Goal: Task Accomplishment & Management: Manage account settings

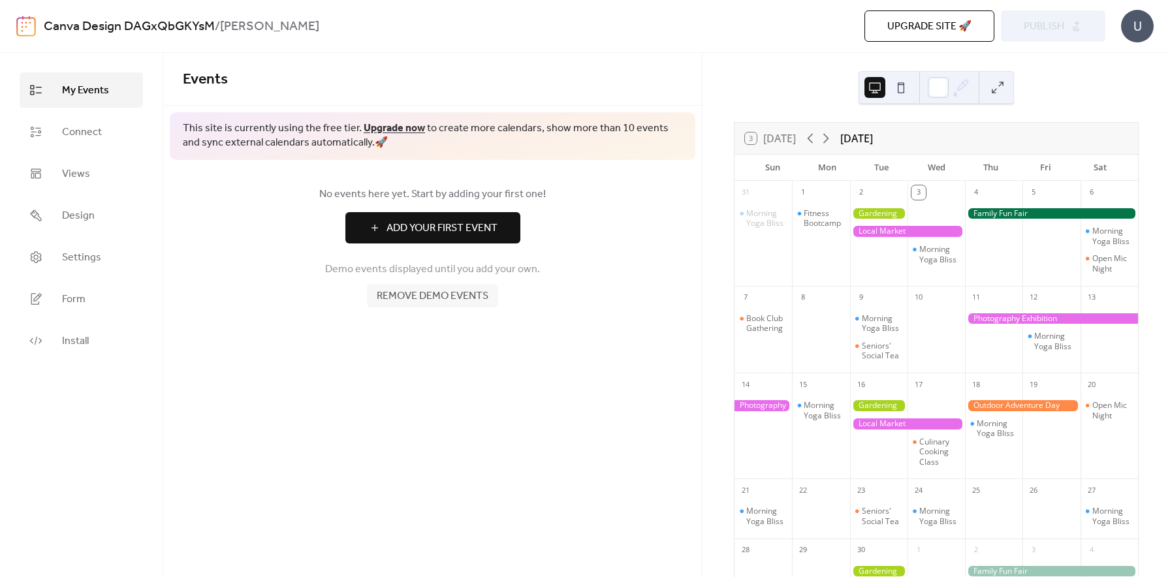
click at [441, 298] on span "Remove demo events" at bounding box center [433, 297] width 112 height 16
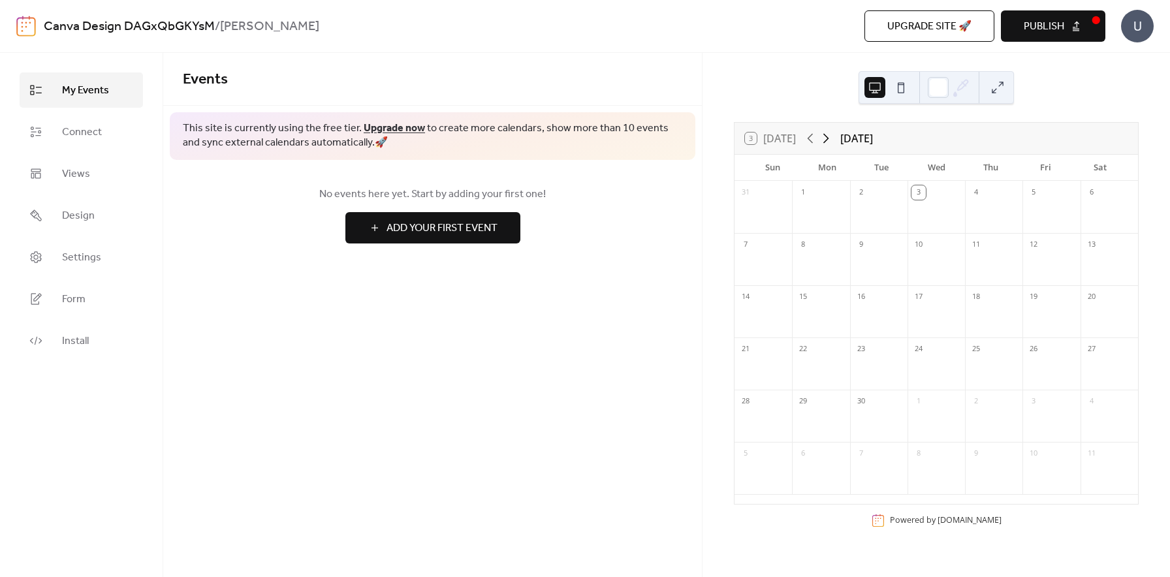
click at [821, 140] on icon at bounding box center [826, 139] width 16 height 16
click at [808, 140] on icon at bounding box center [811, 139] width 16 height 16
click at [782, 142] on div "3 [DATE]" at bounding box center [770, 139] width 51 height 12
click at [871, 144] on div "[DATE]" at bounding box center [856, 139] width 33 height 16
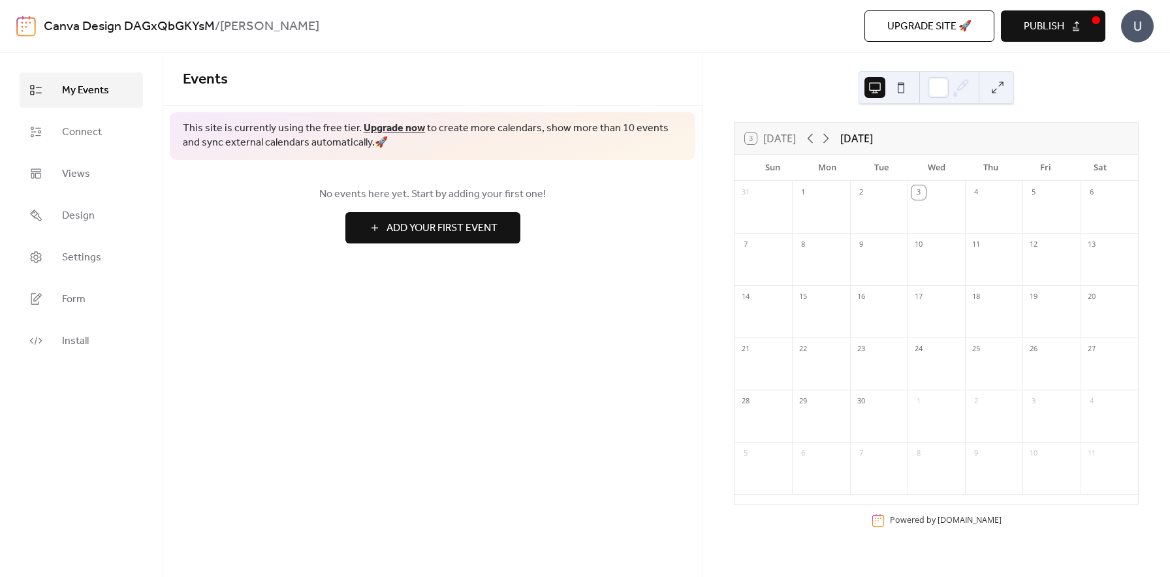
click at [871, 144] on div "[DATE]" at bounding box center [856, 139] width 33 height 16
click at [76, 297] on span "Form" at bounding box center [74, 300] width 24 height 16
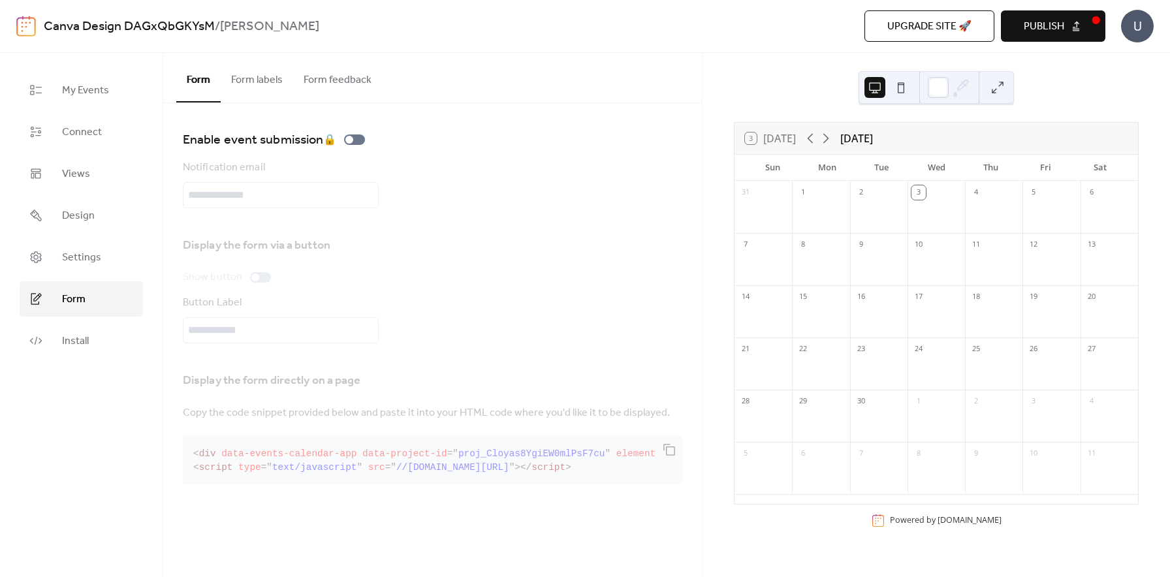
click at [261, 81] on button "Form labels" at bounding box center [257, 77] width 72 height 48
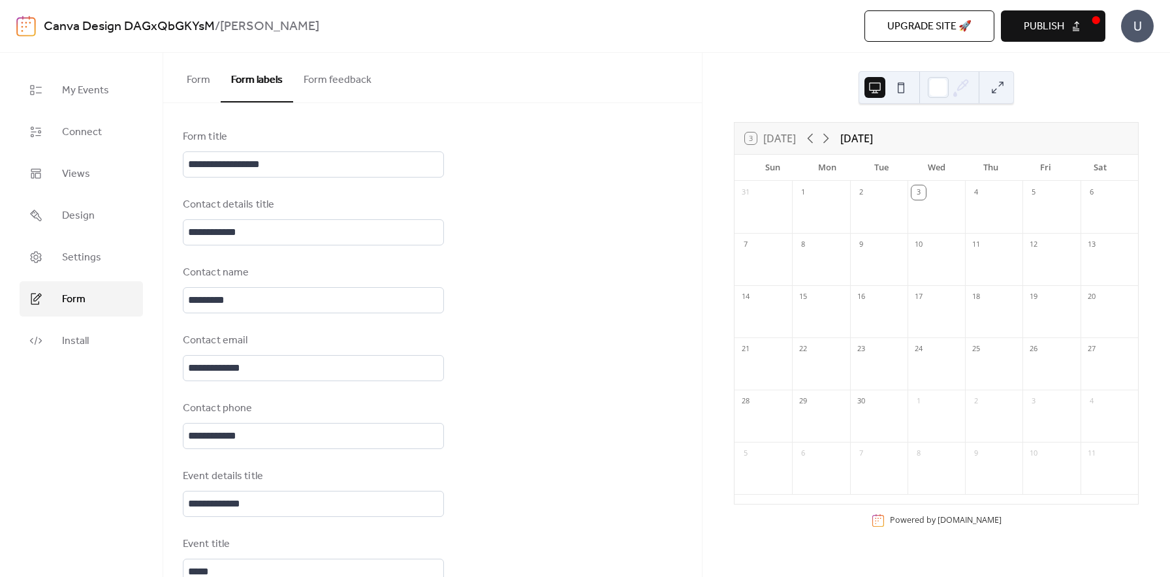
click at [345, 80] on button "Form feedback" at bounding box center [337, 77] width 89 height 48
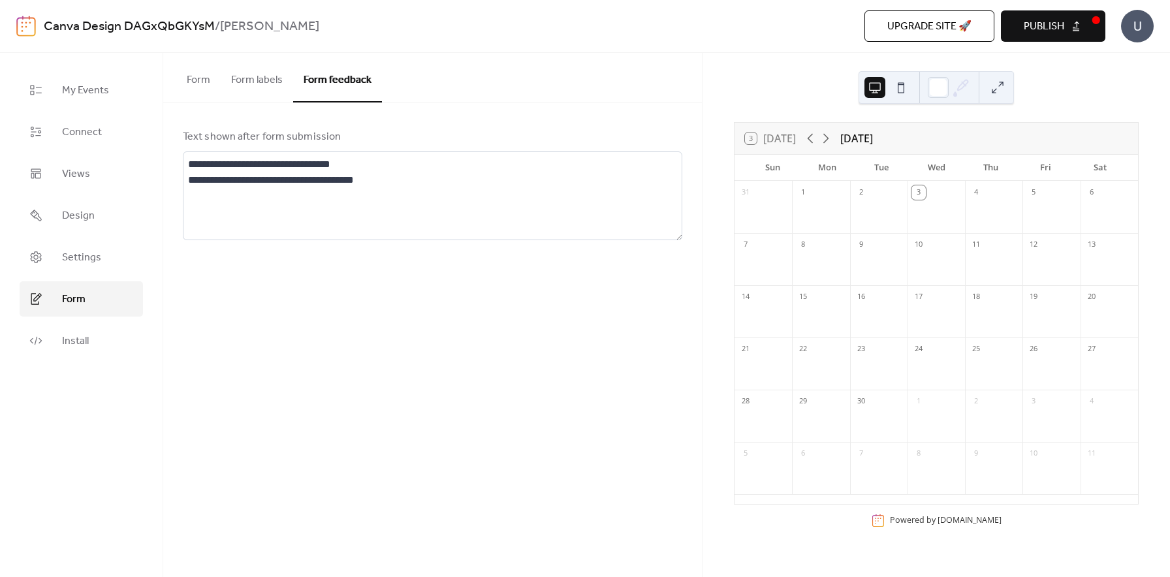
click at [215, 78] on button "Form" at bounding box center [198, 77] width 44 height 48
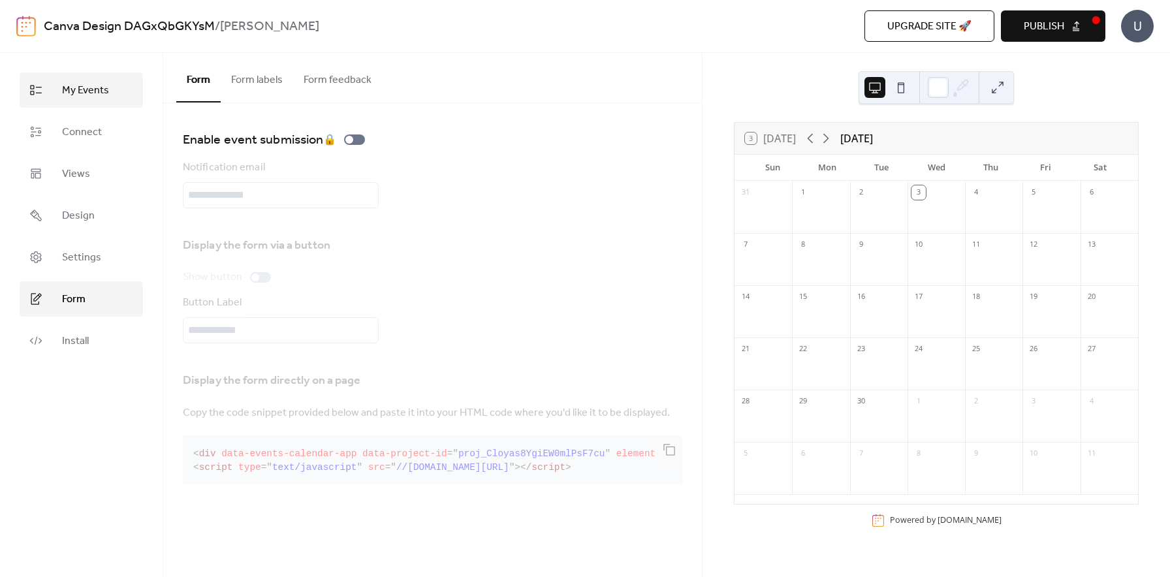
click at [63, 91] on span "My Events" at bounding box center [85, 91] width 47 height 16
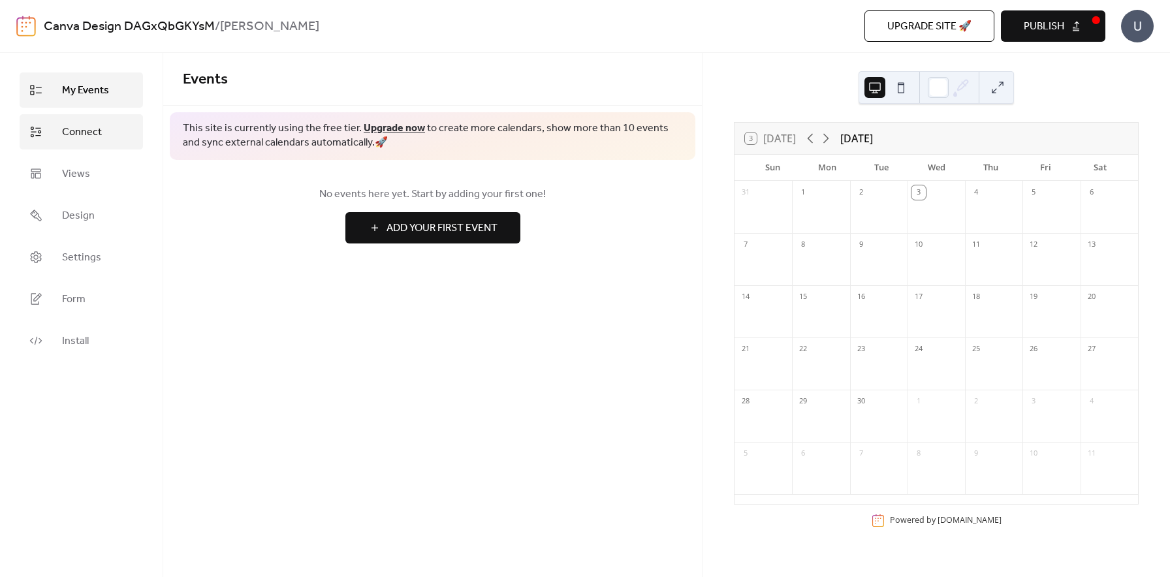
click at [83, 134] on span "Connect" at bounding box center [82, 133] width 40 height 16
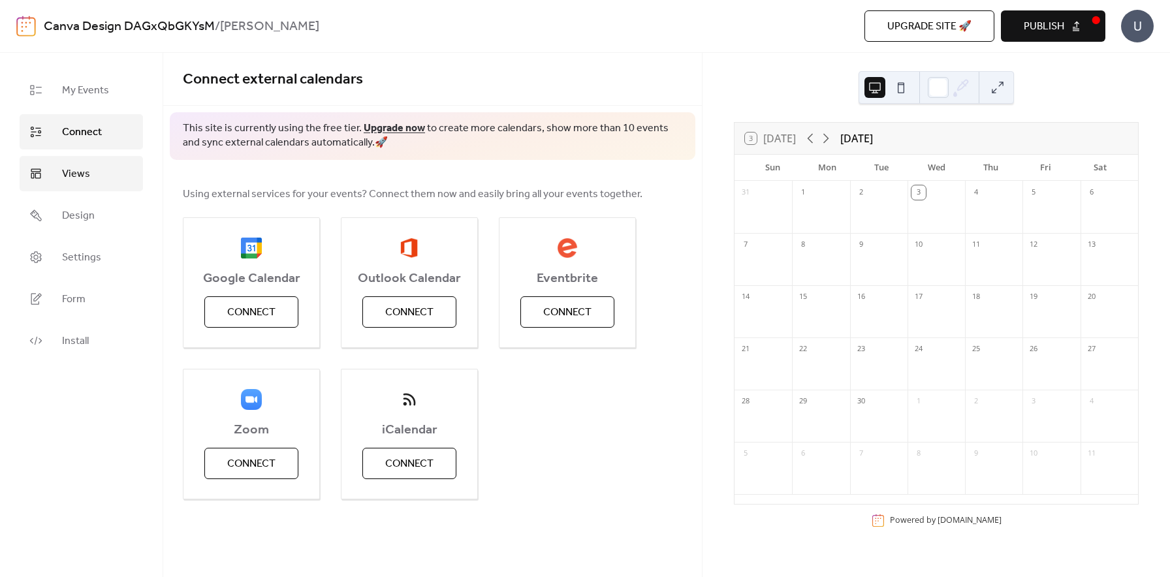
click at [104, 184] on link "Views" at bounding box center [81, 173] width 123 height 35
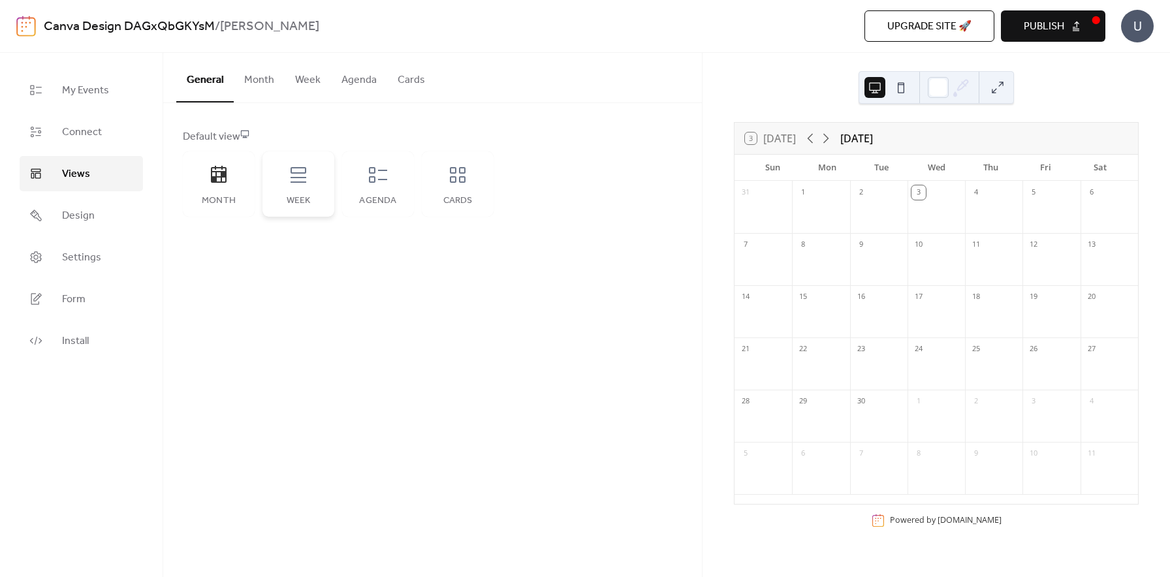
click at [296, 195] on div "Week" at bounding box center [299, 184] width 72 height 65
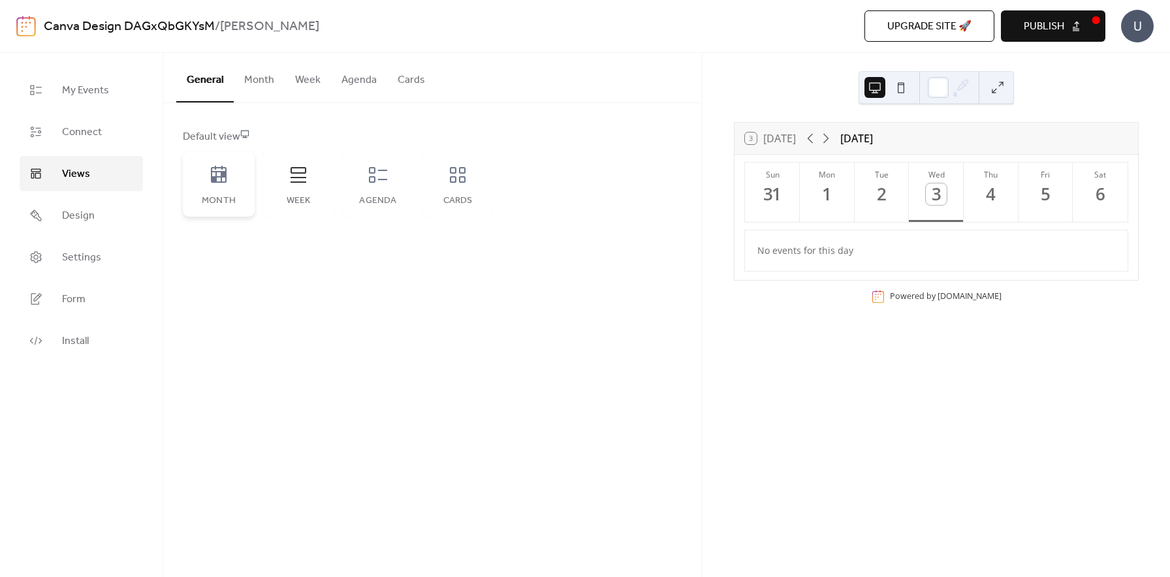
click at [231, 196] on div "Month" at bounding box center [219, 201] width 46 height 10
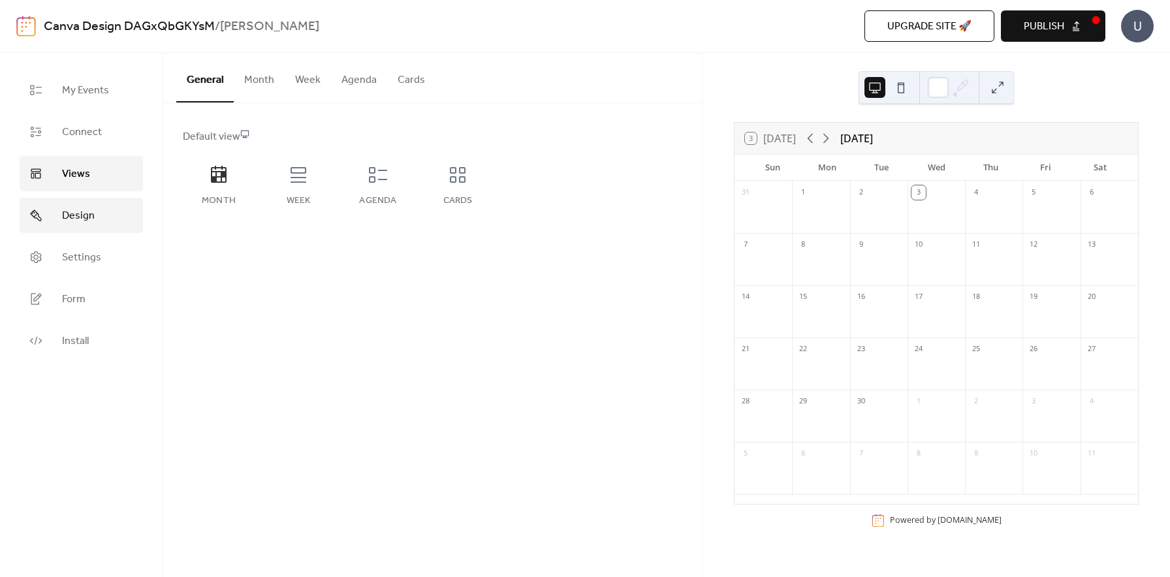
click at [101, 224] on link "Design" at bounding box center [81, 215] width 123 height 35
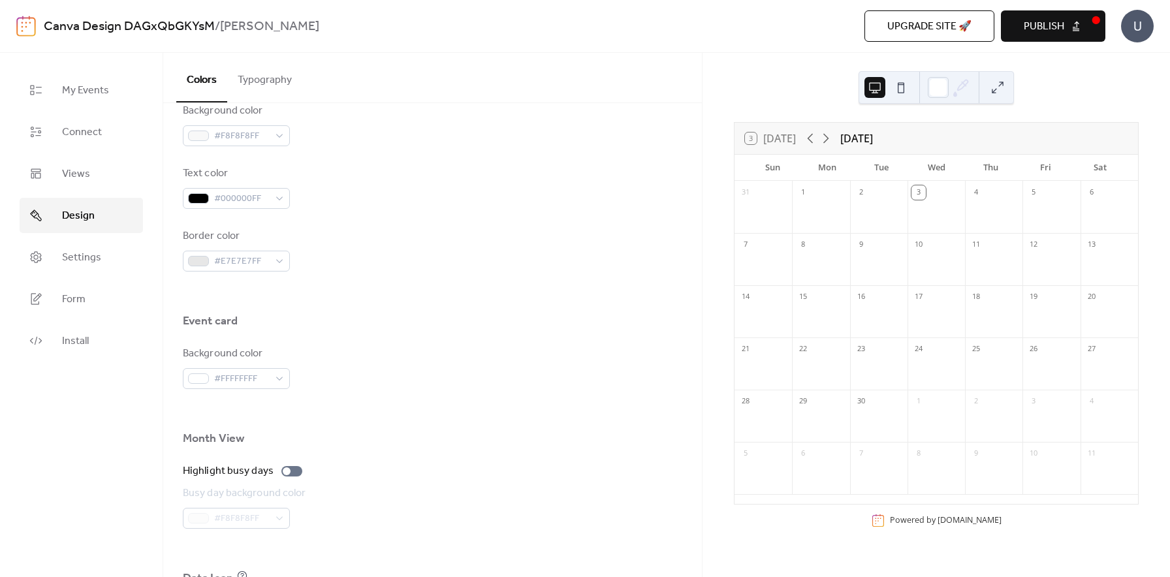
scroll to position [698, 0]
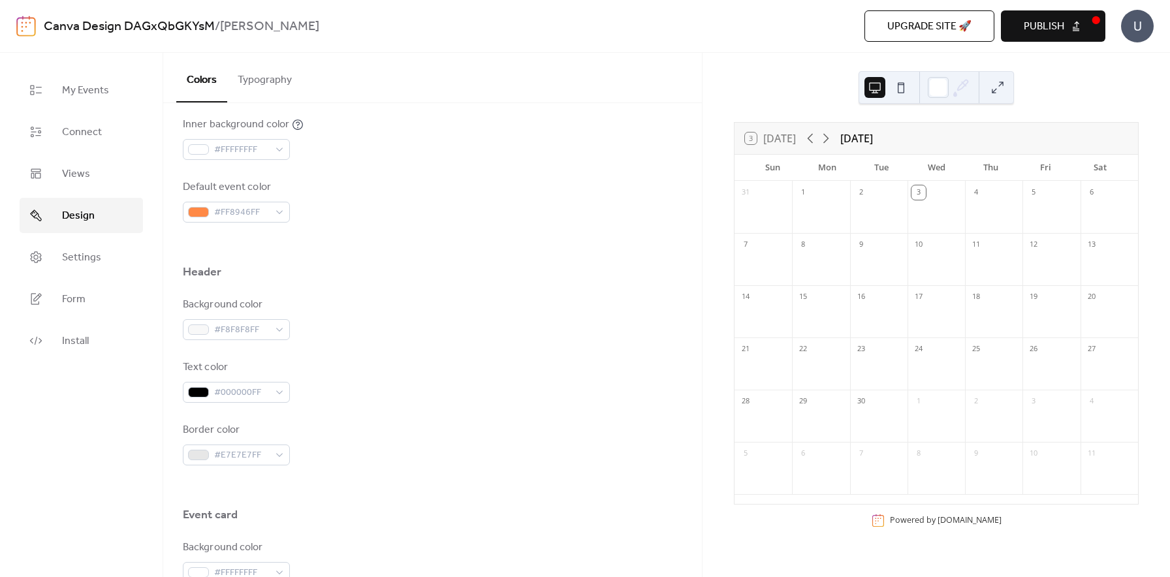
click at [274, 80] on button "Typography" at bounding box center [264, 77] width 75 height 48
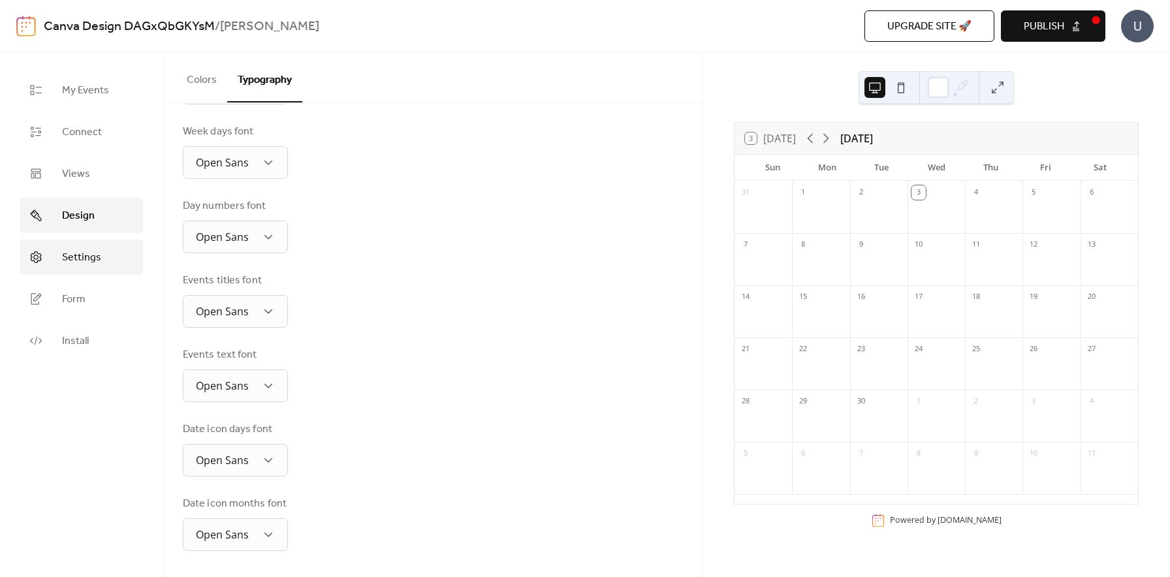
click at [78, 251] on span "Settings" at bounding box center [81, 258] width 39 height 16
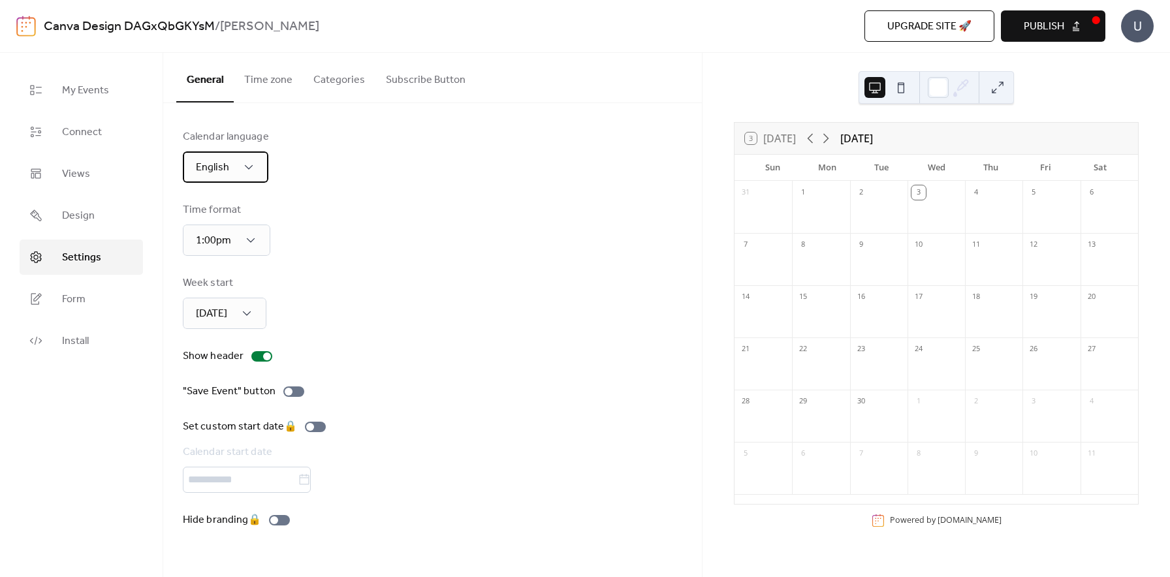
click at [226, 163] on span "English" at bounding box center [212, 167] width 33 height 20
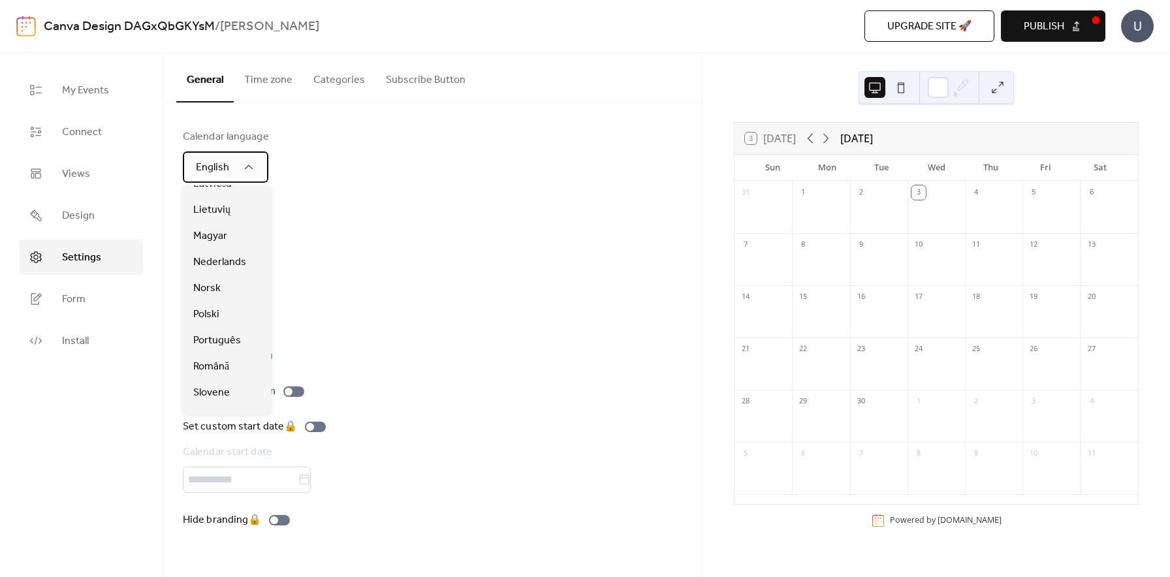
scroll to position [268, 0]
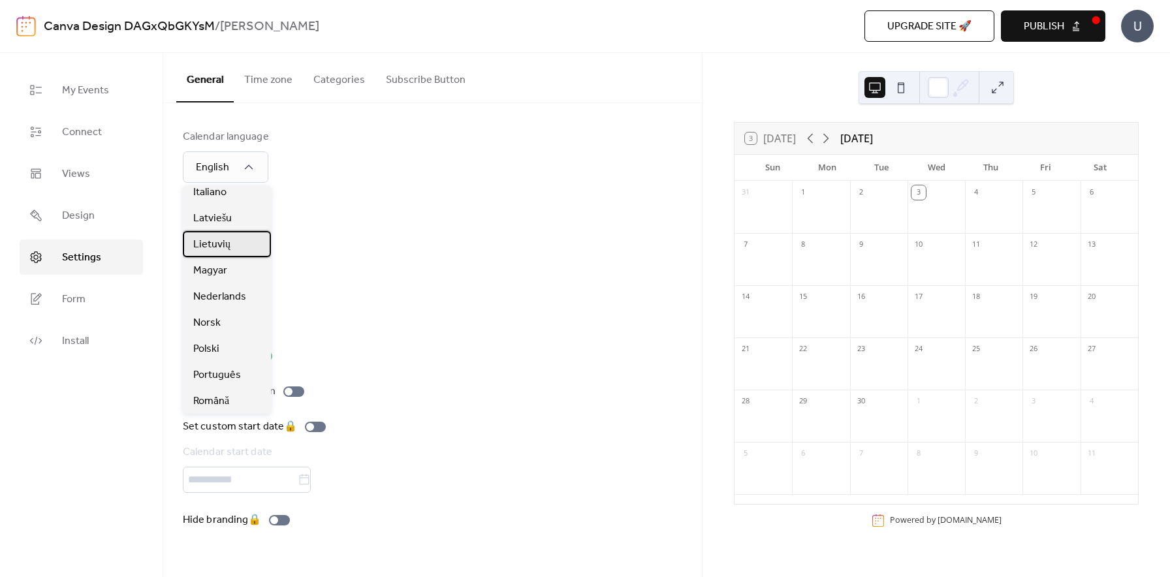
click at [221, 252] on span "Lietuvių" at bounding box center [211, 245] width 37 height 16
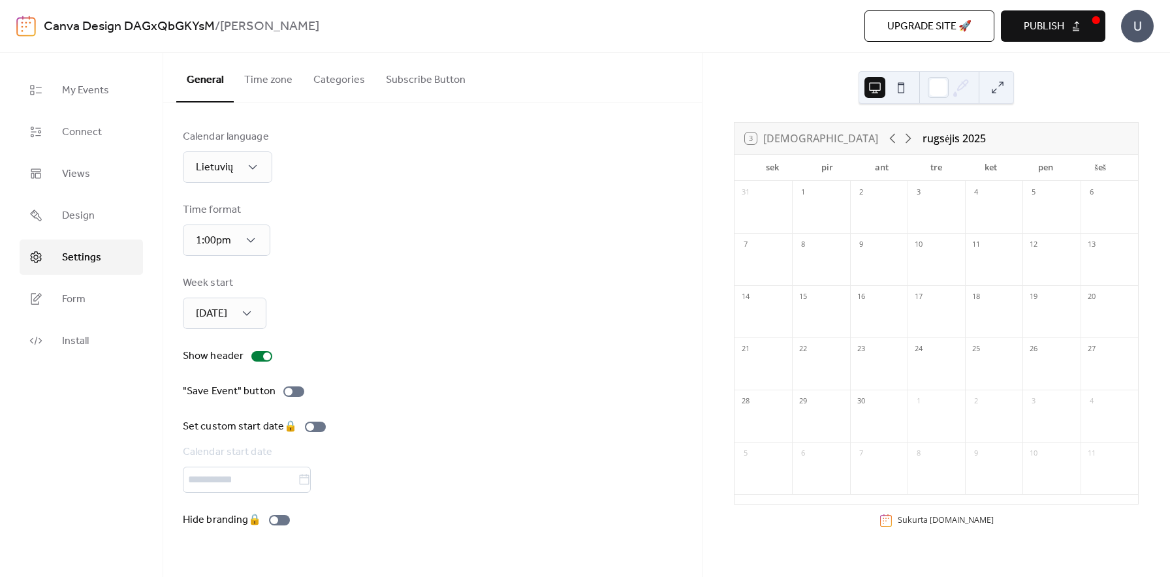
click at [381, 214] on div "Time format 1:00pm" at bounding box center [433, 229] width 500 height 54
click at [213, 370] on span "[DATE]" at bounding box center [208, 372] width 31 height 16
click at [426, 256] on div "Calendar language Lietuvių Time format 1:00pm Week start [DATE] Show header "Sa…" at bounding box center [433, 328] width 500 height 399
click at [1040, 29] on span "Publish" at bounding box center [1044, 27] width 40 height 16
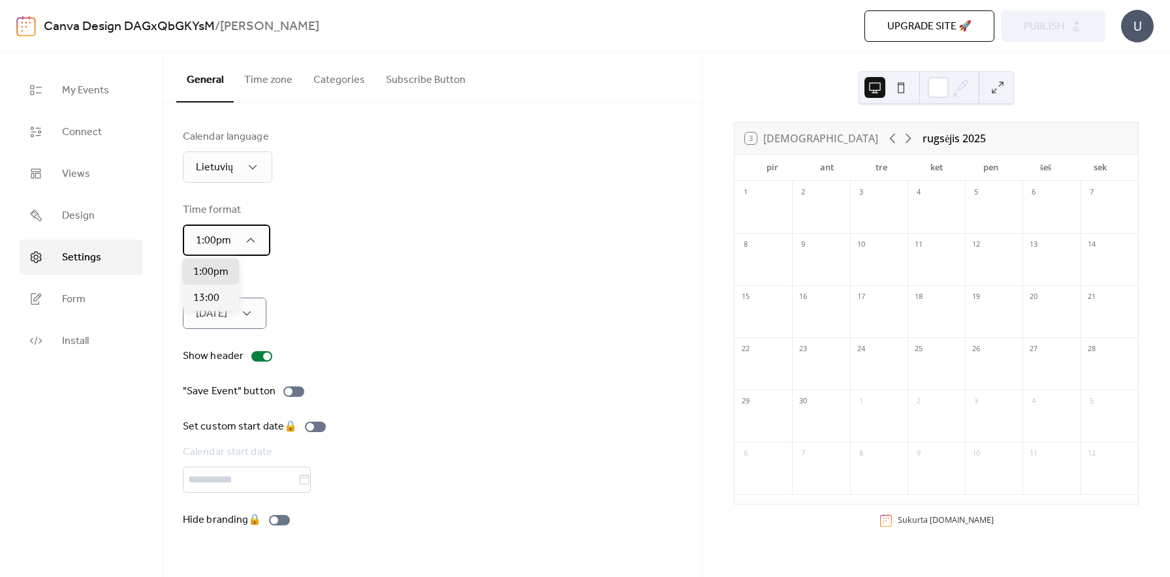
click at [236, 248] on div "1:00pm" at bounding box center [227, 240] width 88 height 31
click at [223, 293] on div "13:00" at bounding box center [211, 298] width 56 height 26
click at [360, 253] on div "Time format 13:00" at bounding box center [433, 229] width 500 height 54
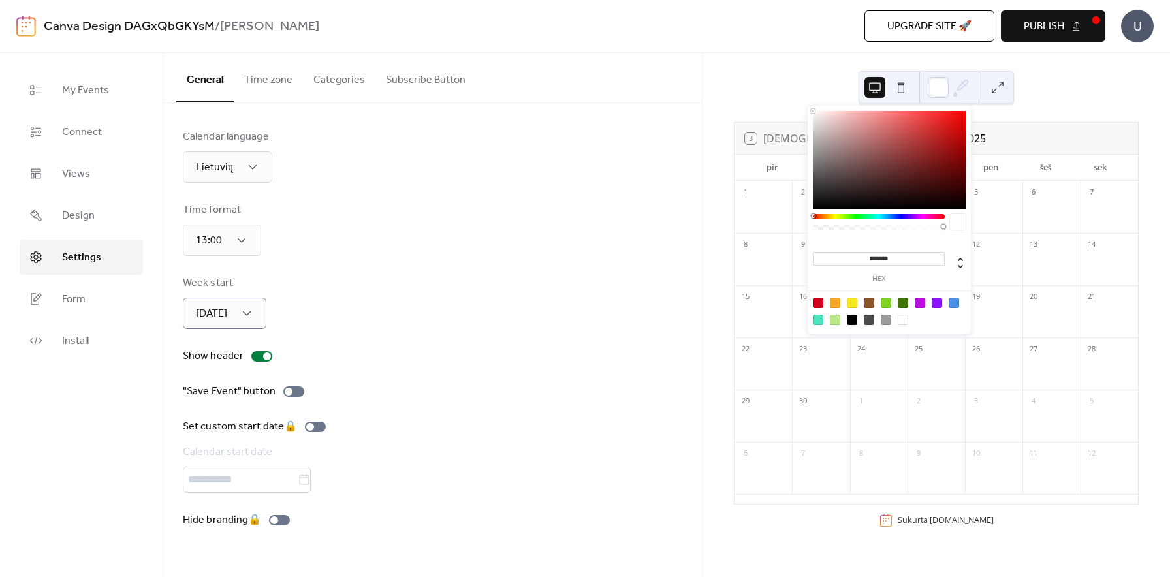
click at [953, 80] on icon at bounding box center [961, 88] width 20 height 20
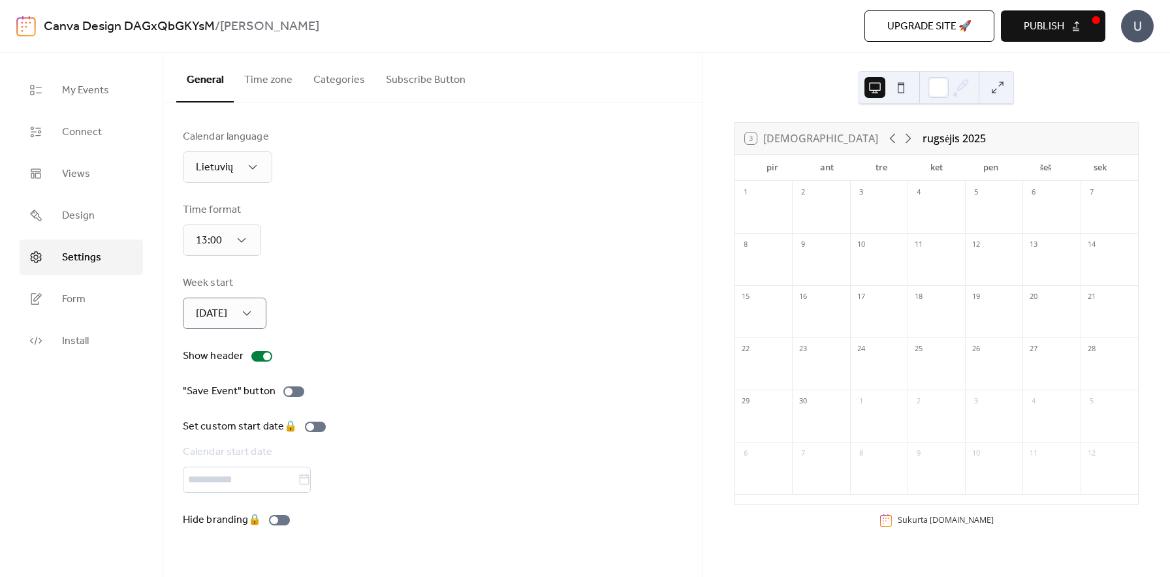
click at [662, 193] on div "Calendar language Lietuvių Time format 13:00 Week start [DATE] Show header "Sav…" at bounding box center [433, 328] width 500 height 399
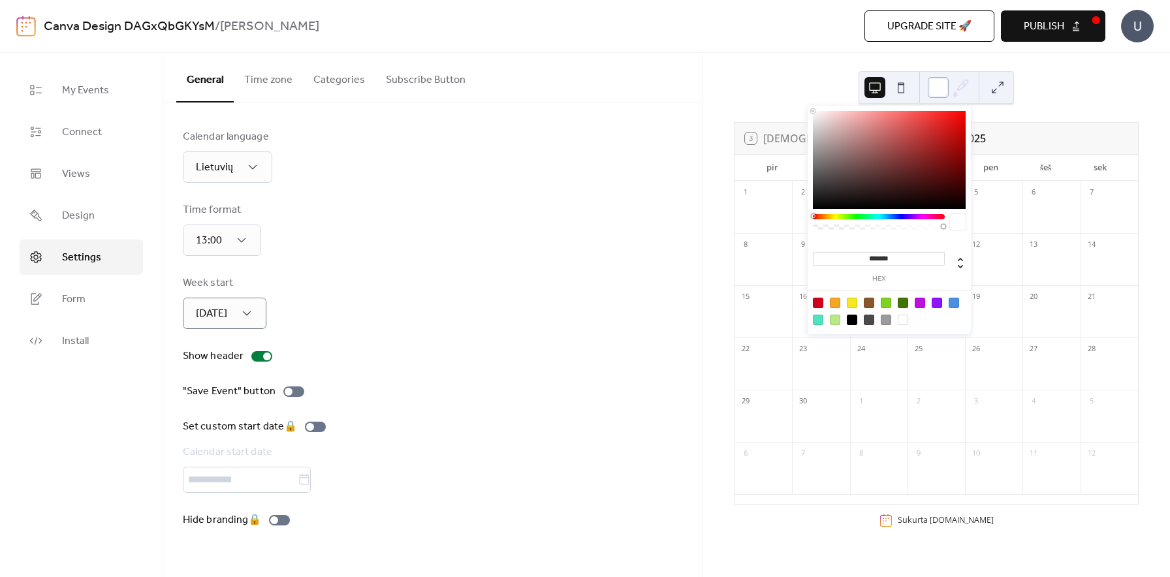
click at [932, 92] on div at bounding box center [938, 87] width 21 height 21
click at [872, 263] on input "*******" at bounding box center [879, 259] width 132 height 14
paste input
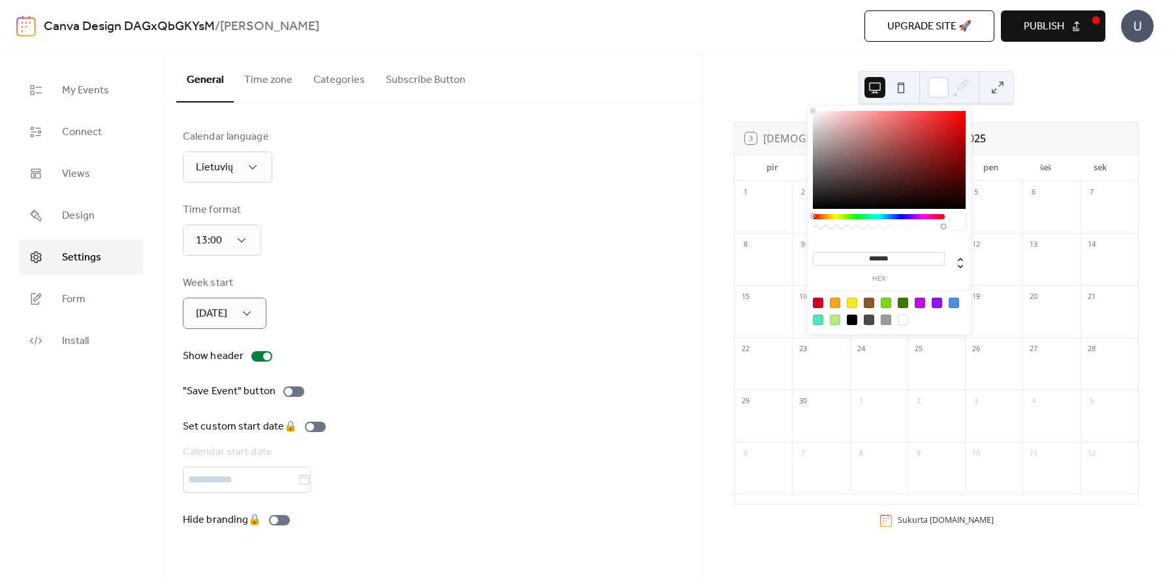
type input "*******"
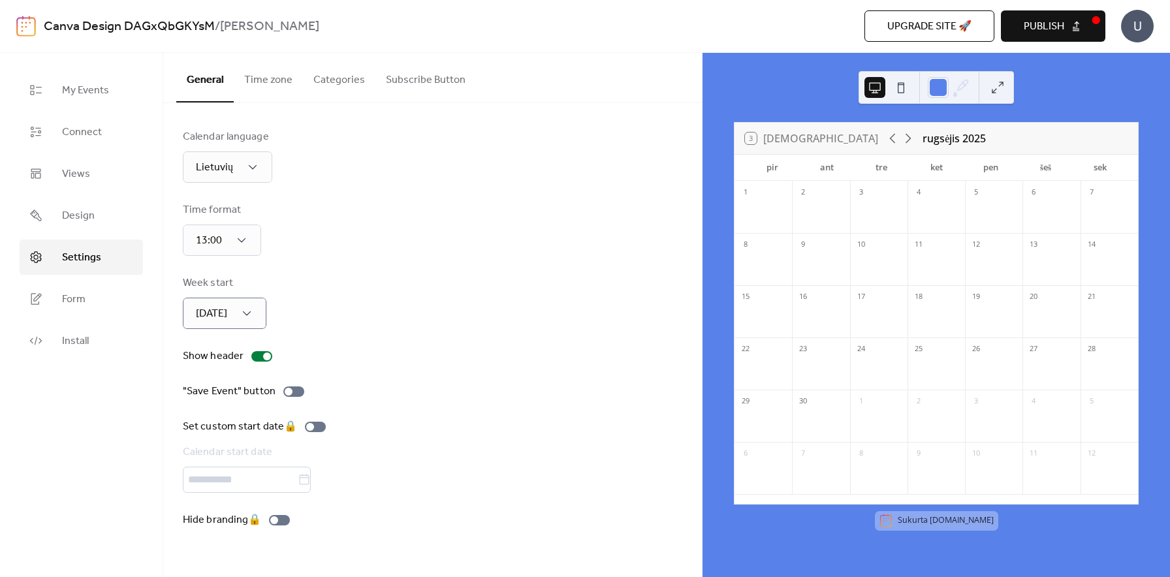
click at [662, 312] on div "Week start [DATE]" at bounding box center [433, 303] width 500 height 54
click at [67, 300] on span "Form" at bounding box center [74, 300] width 24 height 16
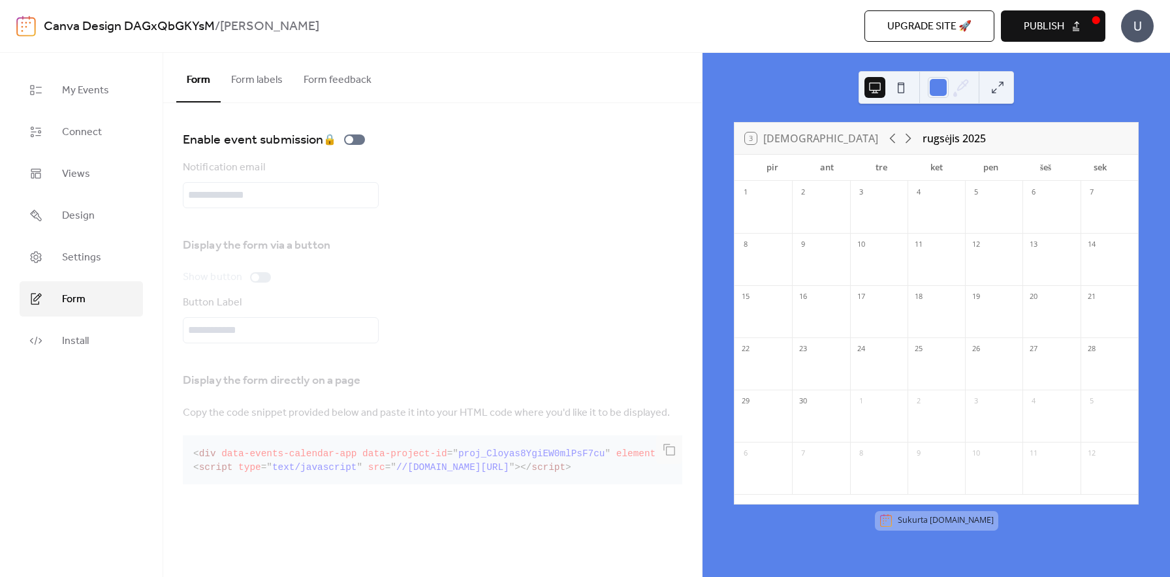
click at [1142, 23] on div "U" at bounding box center [1137, 26] width 33 height 33
click at [1120, 51] on span "Account" at bounding box center [1112, 59] width 39 height 16
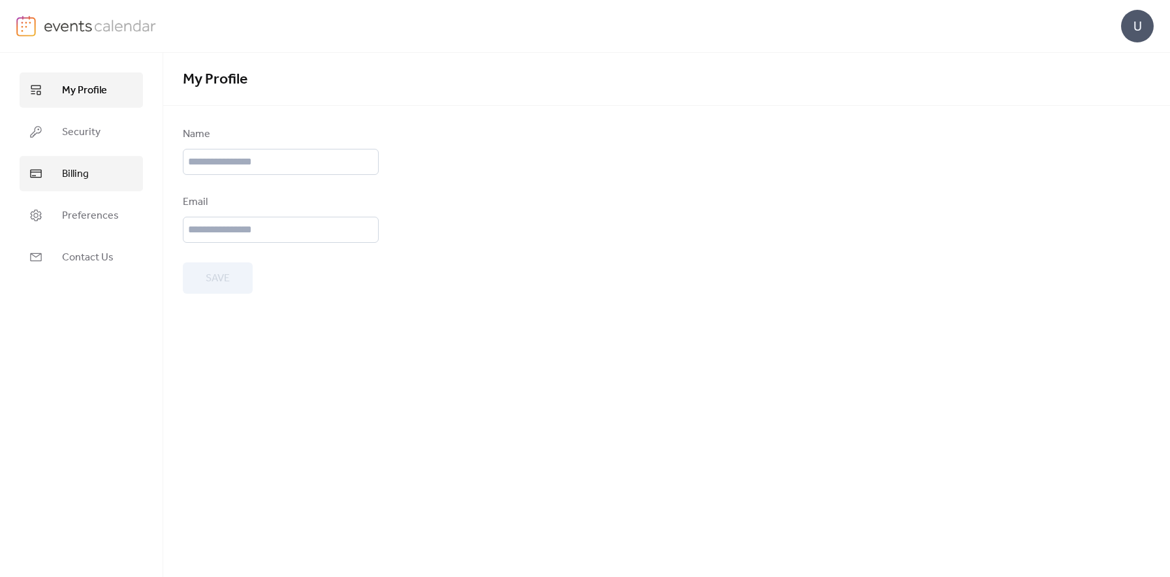
click at [82, 179] on span "Billing" at bounding box center [75, 175] width 27 height 16
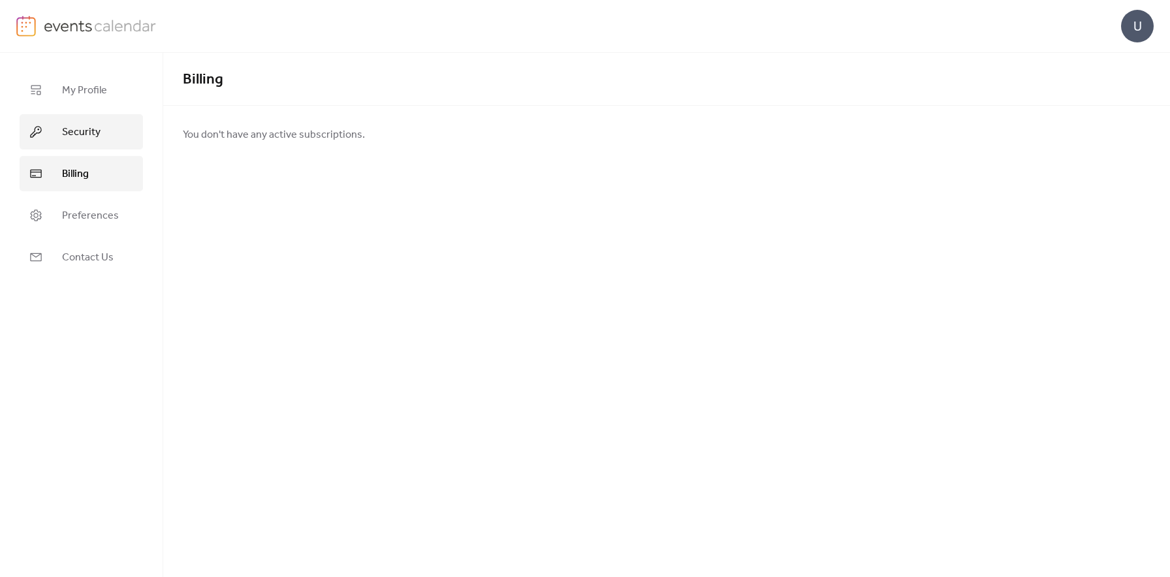
click at [101, 129] on link "Security" at bounding box center [81, 131] width 123 height 35
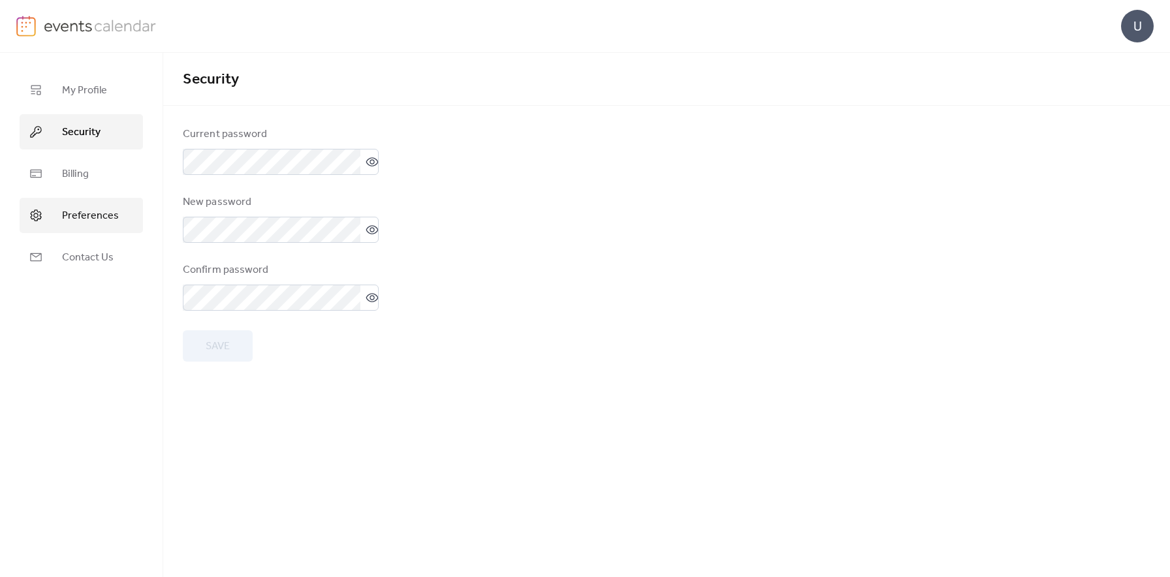
click at [97, 219] on span "Preferences" at bounding box center [90, 216] width 57 height 16
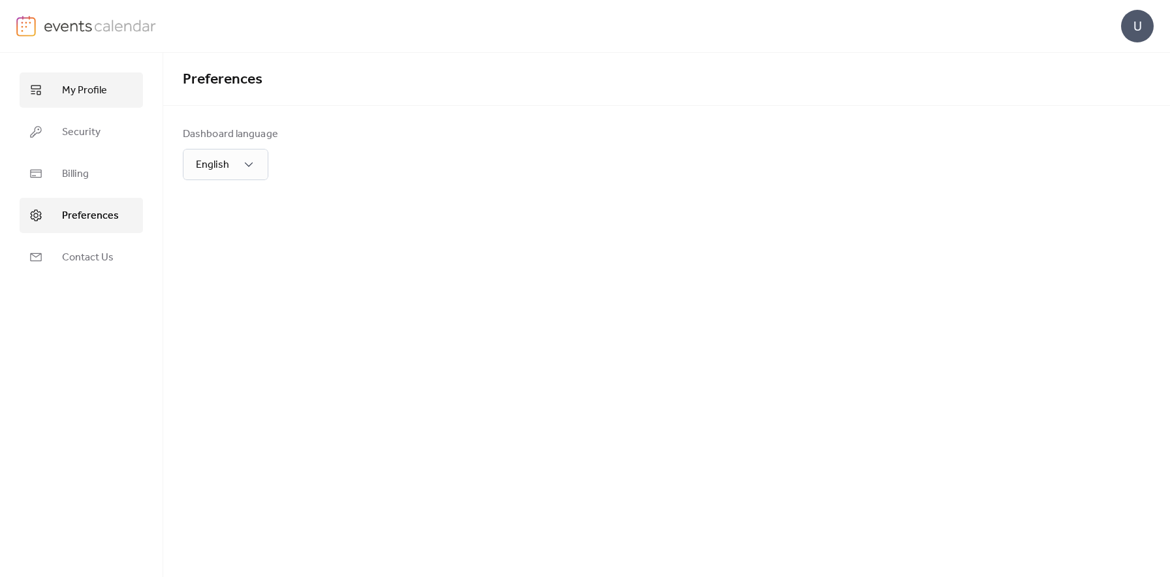
click at [101, 90] on span "My Profile" at bounding box center [84, 91] width 45 height 16
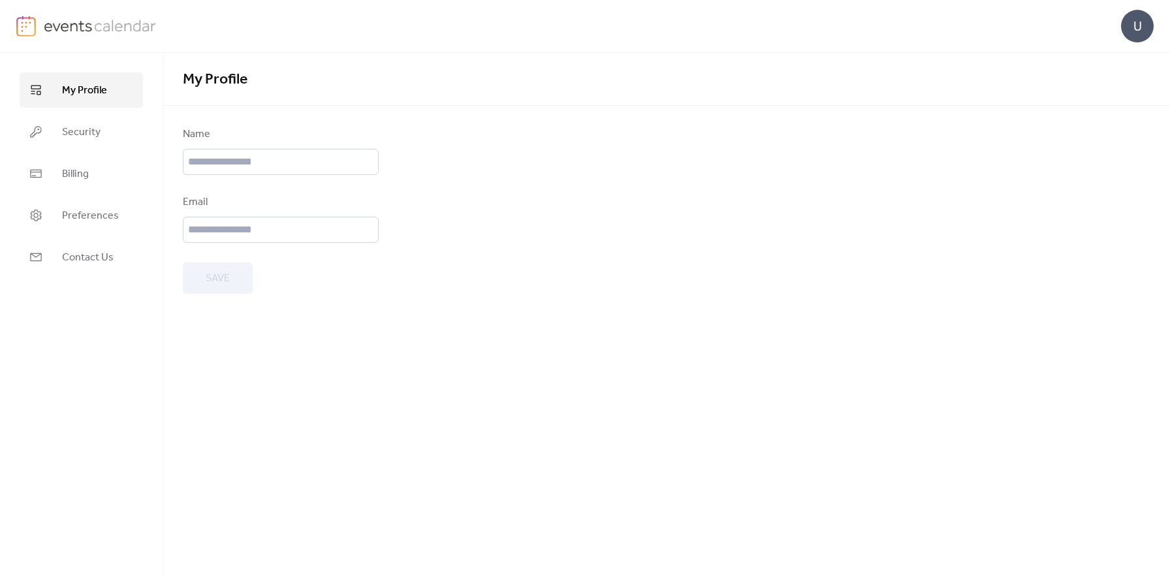
click at [212, 89] on span "My Profile" at bounding box center [215, 79] width 65 height 29
click at [80, 214] on span "Preferences" at bounding box center [90, 216] width 57 height 16
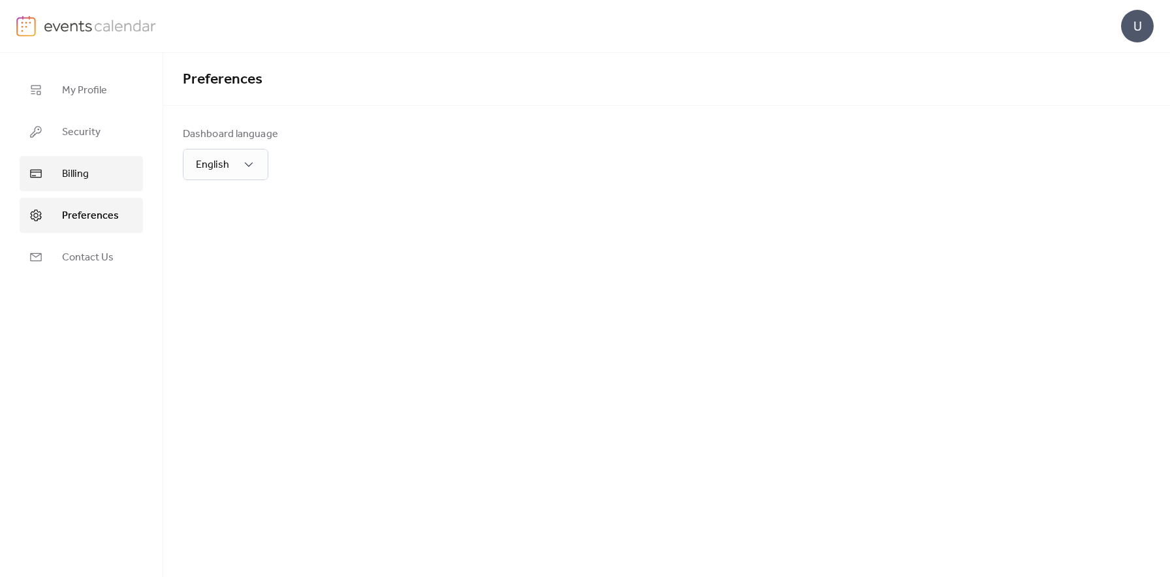
click at [68, 170] on span "Billing" at bounding box center [75, 175] width 27 height 16
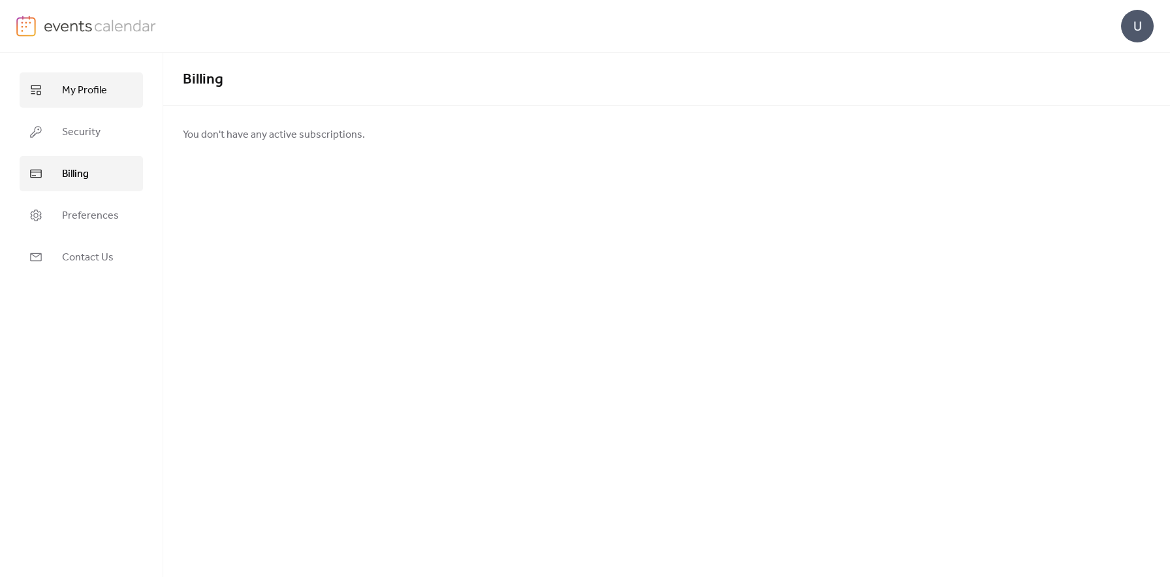
click at [74, 91] on span "My Profile" at bounding box center [84, 91] width 45 height 16
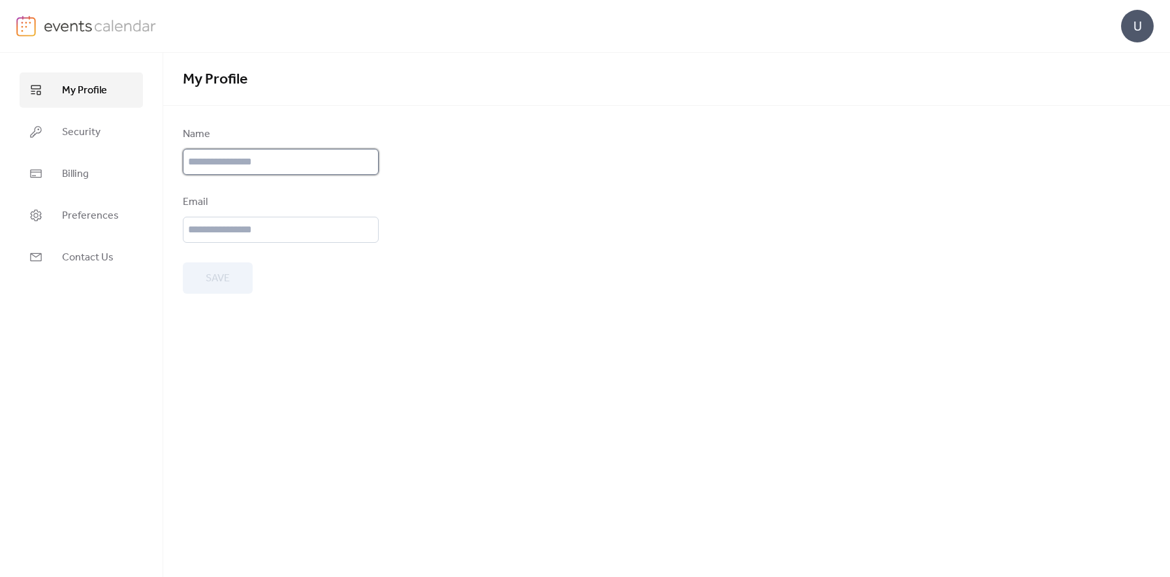
click at [208, 150] on input "text" at bounding box center [281, 162] width 196 height 26
type input "*******"
click at [253, 231] on input "email" at bounding box center [281, 230] width 196 height 26
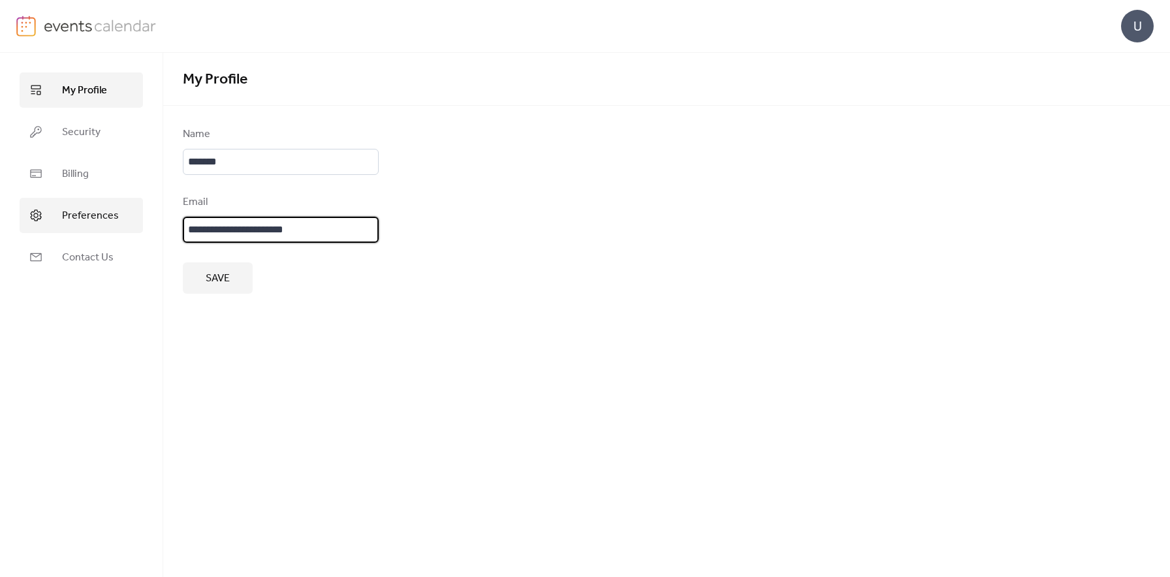
scroll to position [1, 0]
drag, startPoint x: 323, startPoint y: 234, endPoint x: 94, endPoint y: 227, distance: 229.3
click at [94, 228] on div "**********" at bounding box center [585, 315] width 1170 height 524
type input "**********"
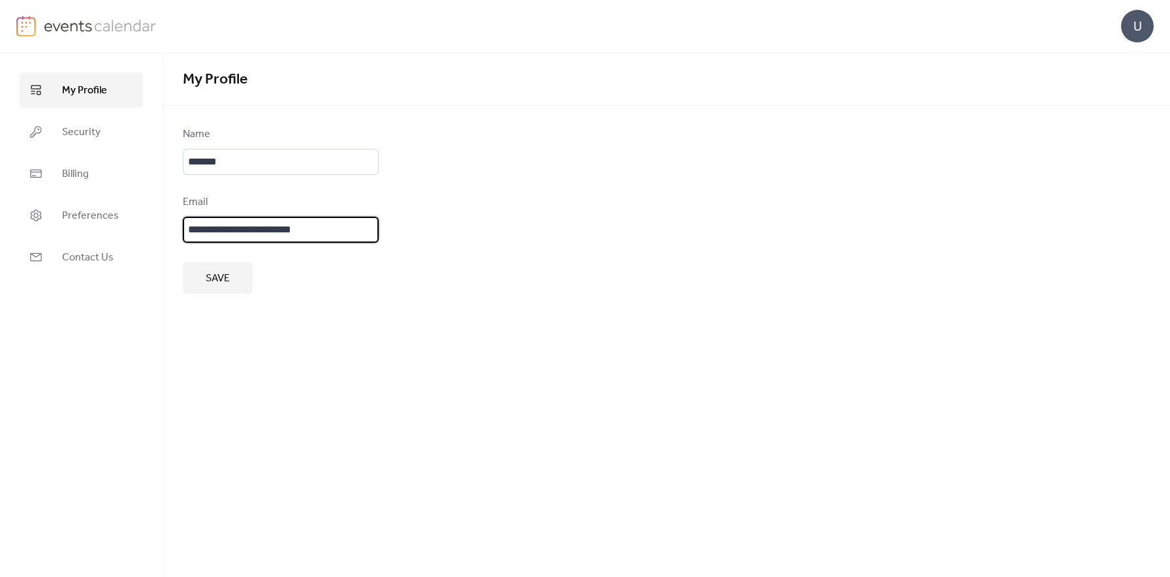
click at [232, 291] on button "Save" at bounding box center [218, 278] width 70 height 31
click at [1131, 20] on div "U" at bounding box center [1137, 26] width 33 height 33
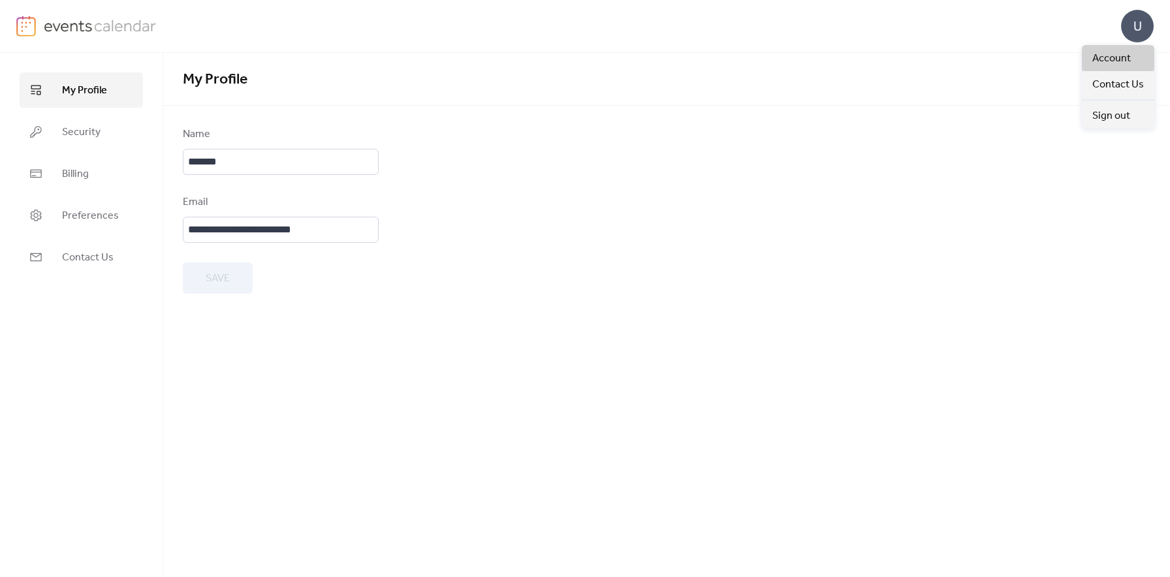
click at [1112, 57] on span "Account" at bounding box center [1112, 59] width 39 height 16
click at [50, 27] on img at bounding box center [100, 26] width 113 height 20
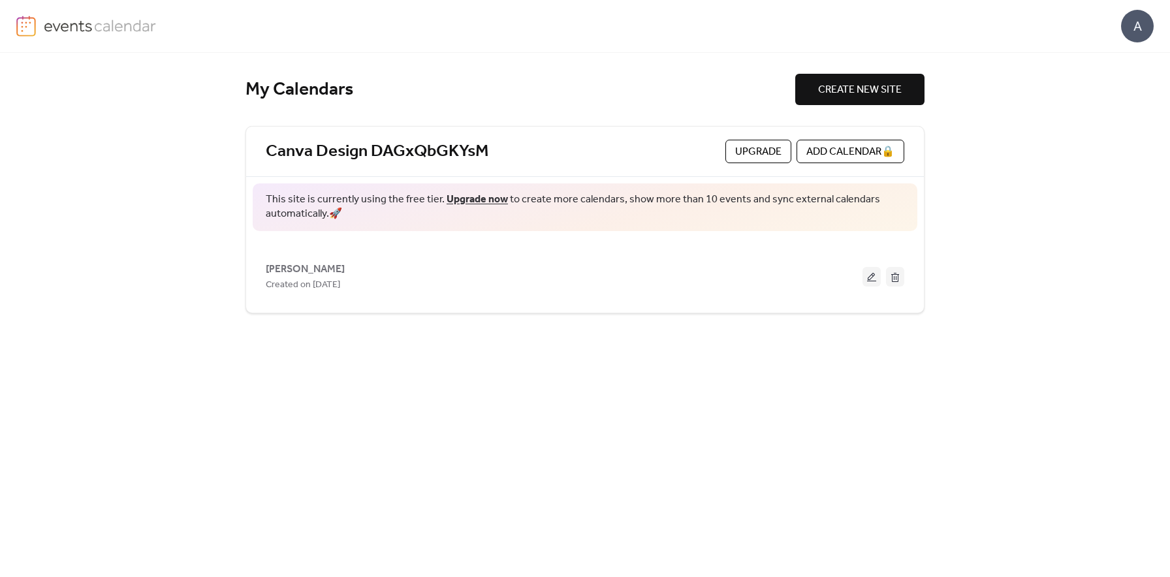
click at [472, 199] on link "Upgrade now" at bounding box center [477, 199] width 61 height 20
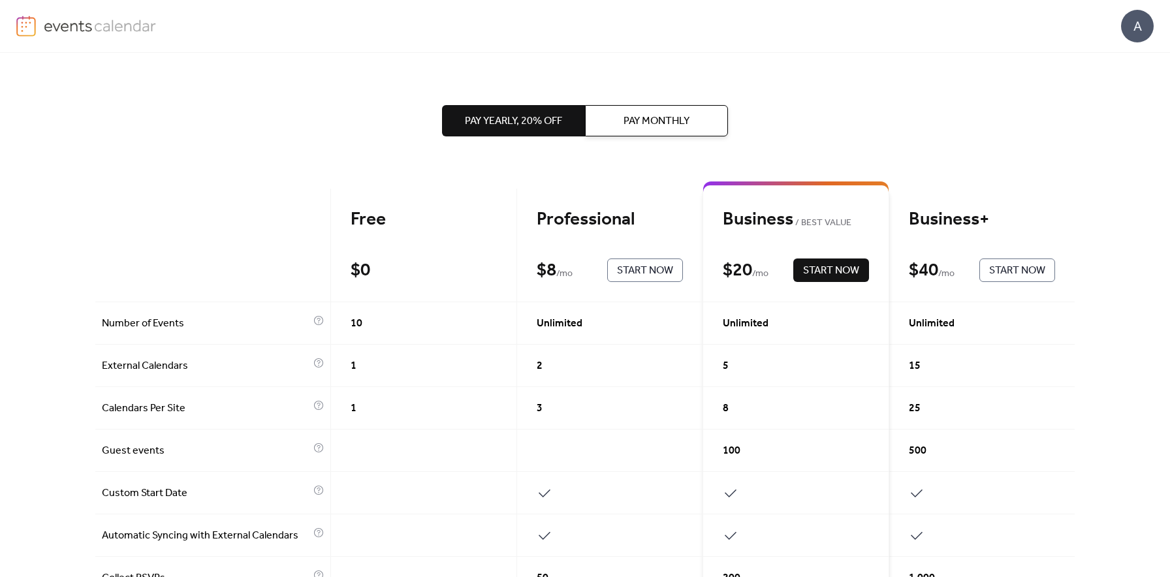
click at [354, 334] on div "10" at bounding box center [424, 323] width 186 height 42
click at [601, 330] on div "Unlimited" at bounding box center [610, 323] width 186 height 42
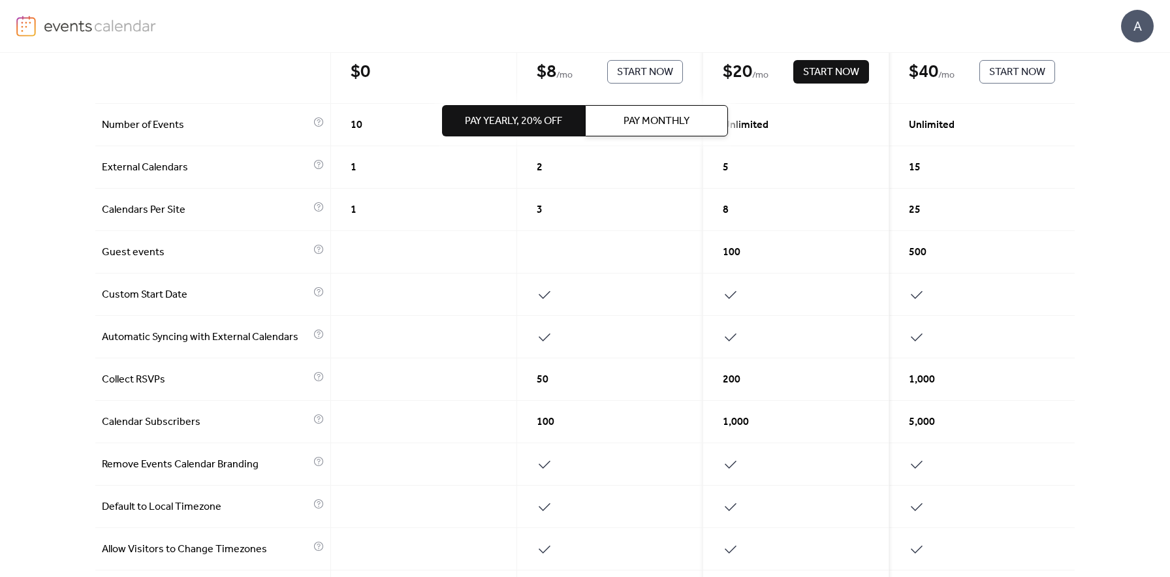
scroll to position [210, 0]
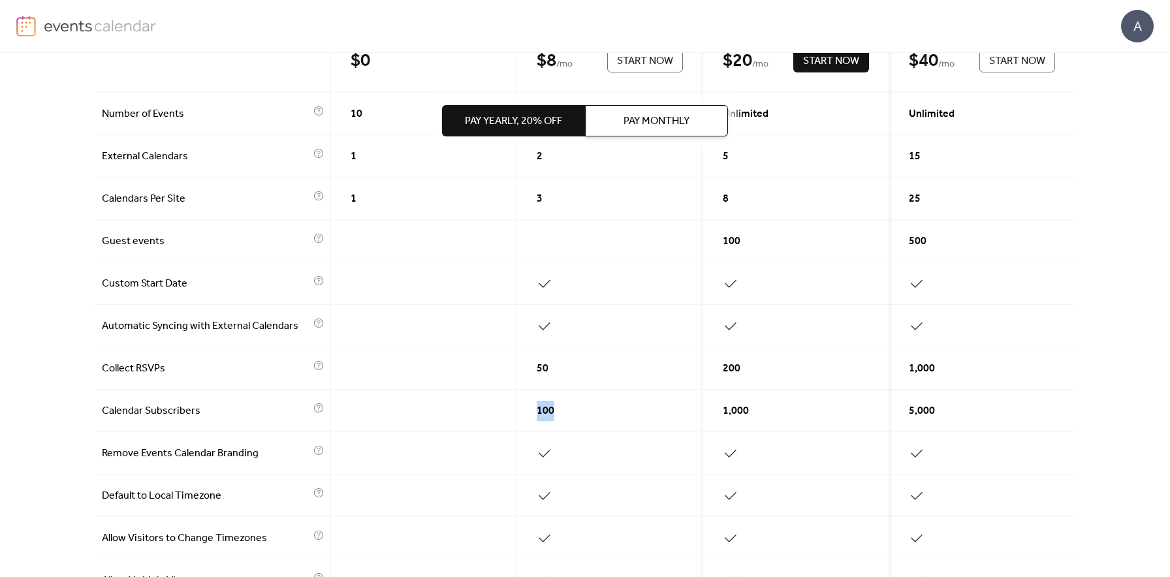
drag, startPoint x: 532, startPoint y: 409, endPoint x: 567, endPoint y: 413, distance: 34.8
click at [567, 413] on div "100" at bounding box center [610, 411] width 186 height 42
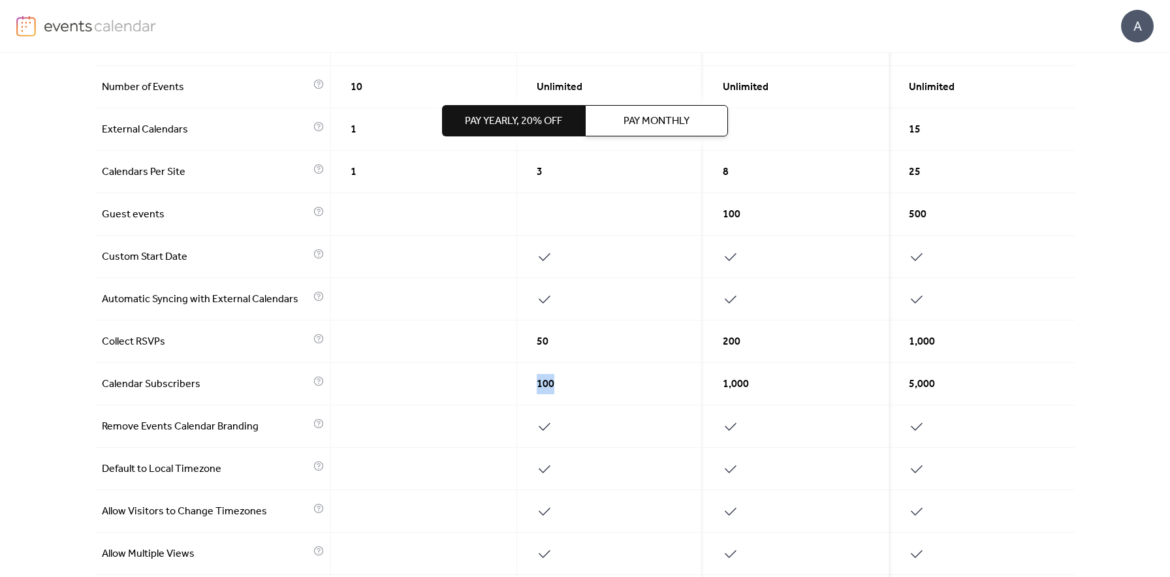
scroll to position [243, 0]
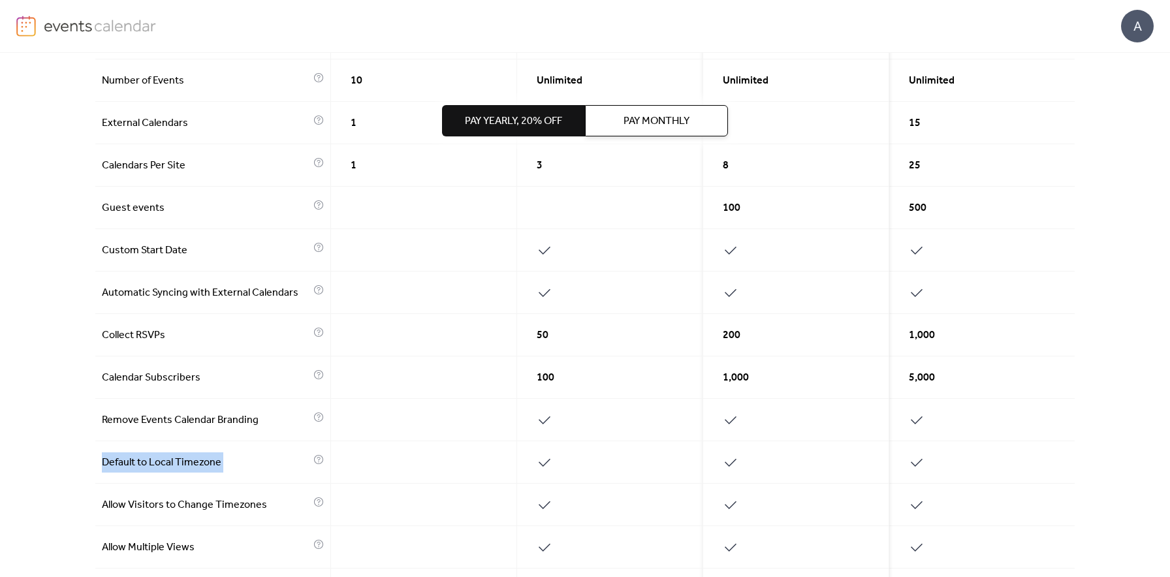
drag, startPoint x: 532, startPoint y: 421, endPoint x: 563, endPoint y: 455, distance: 46.2
click at [563, 455] on div "Free $ 0 Start Now Professional $ 8 / mo Start Now Business BEST VALUE $ 20 / m…" at bounding box center [585, 397] width 980 height 902
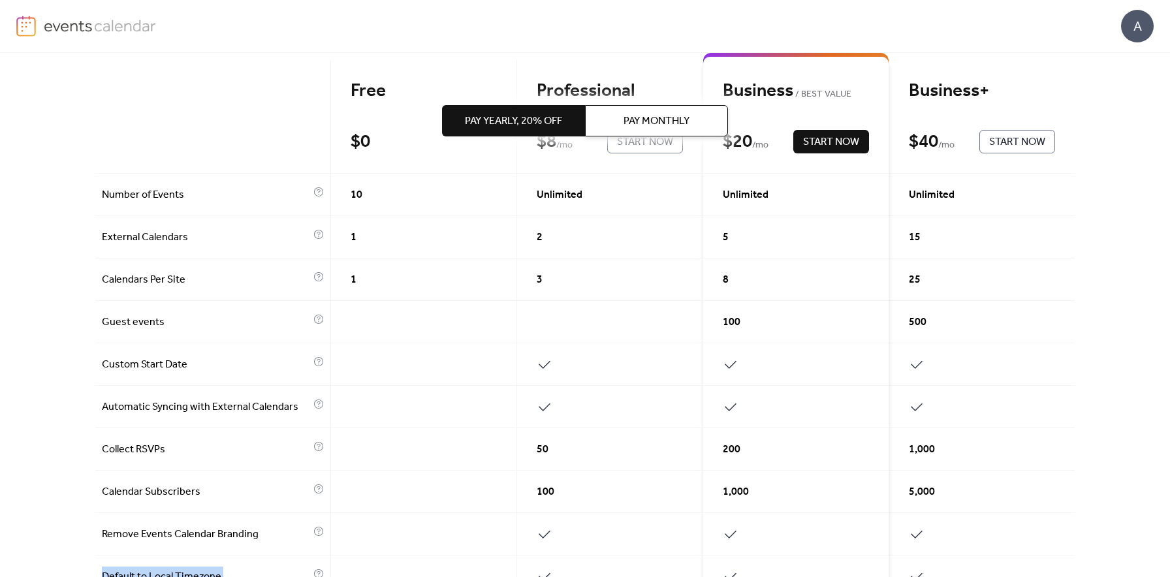
scroll to position [0, 0]
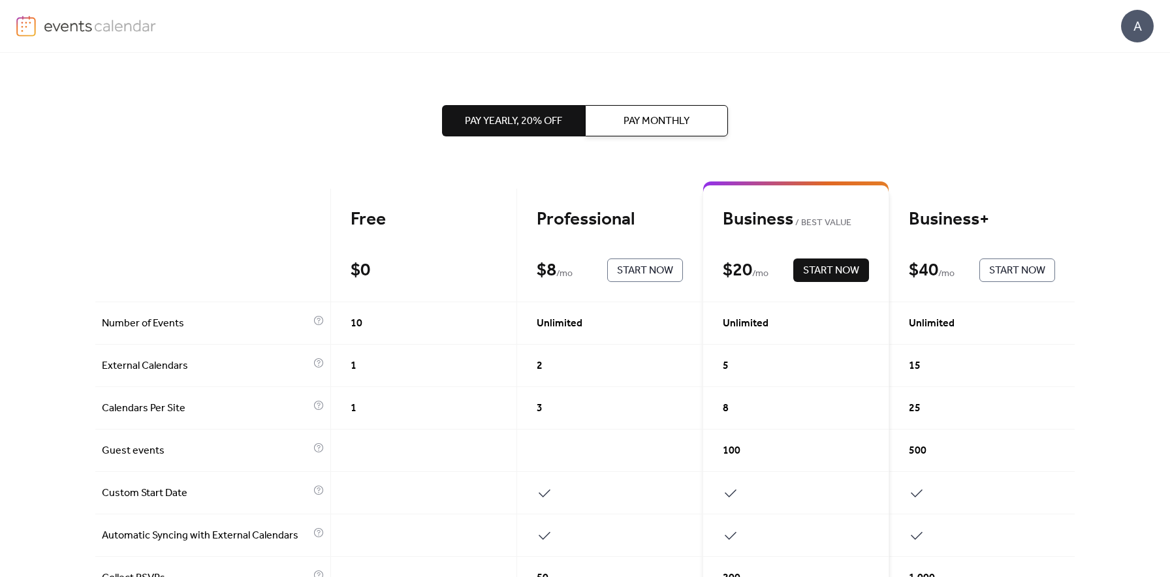
click at [626, 125] on span "Pay Monthly" at bounding box center [657, 122] width 66 height 16
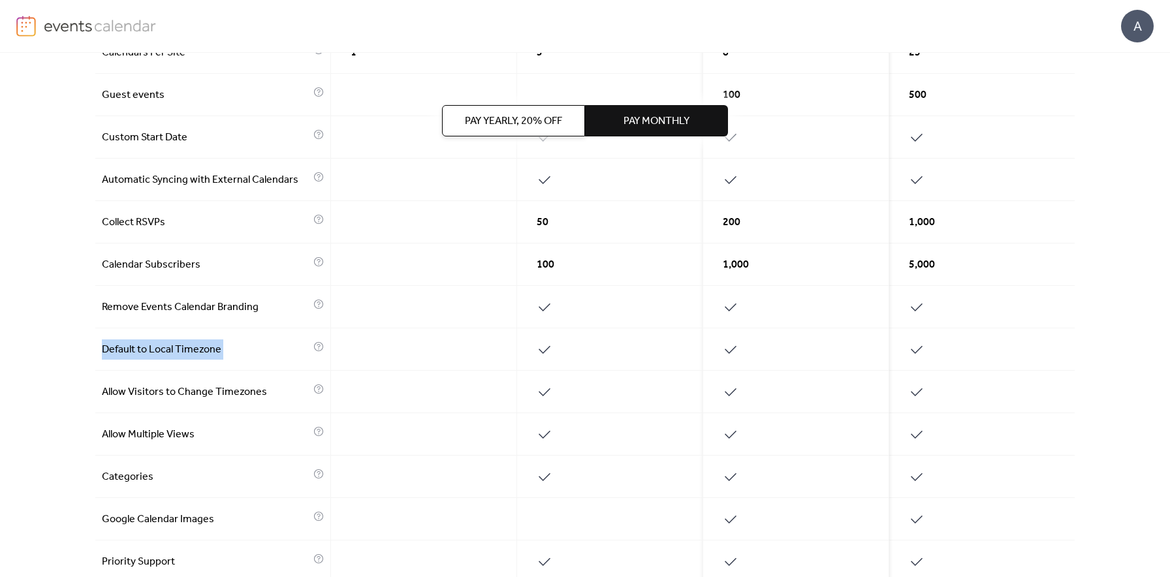
scroll to position [232, 0]
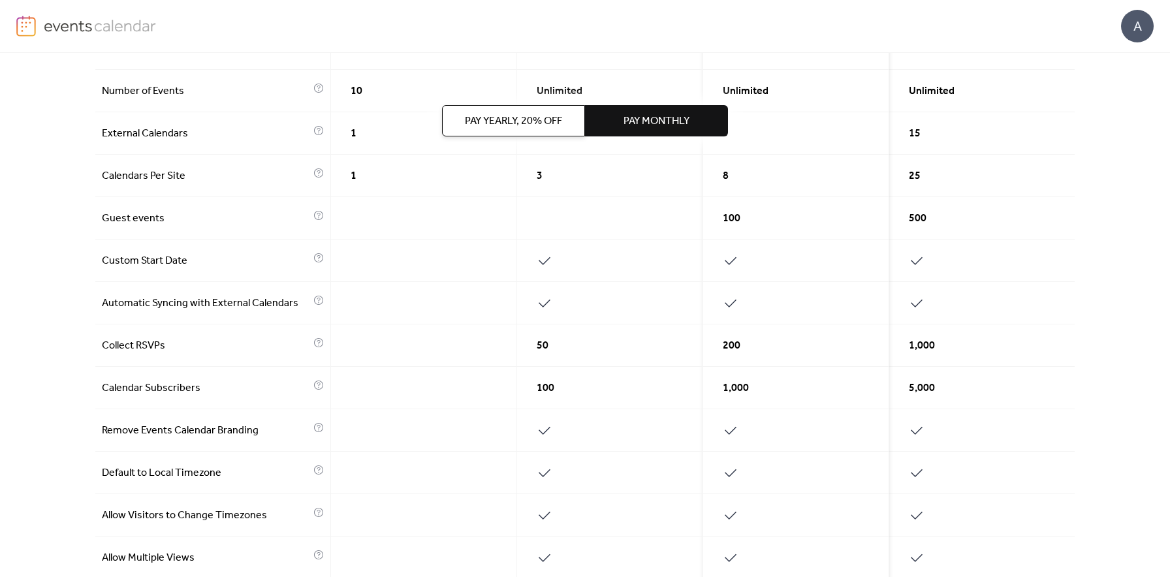
click at [1133, 29] on div "A" at bounding box center [1137, 26] width 33 height 33
click at [1117, 63] on span "Account" at bounding box center [1112, 59] width 39 height 16
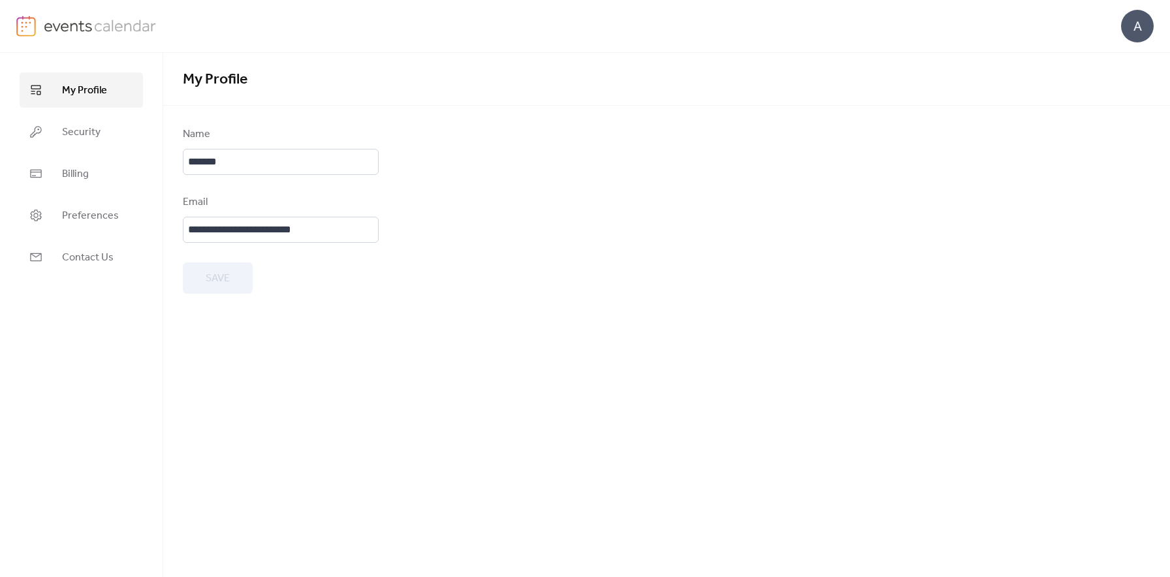
click at [52, 22] on img at bounding box center [100, 26] width 113 height 20
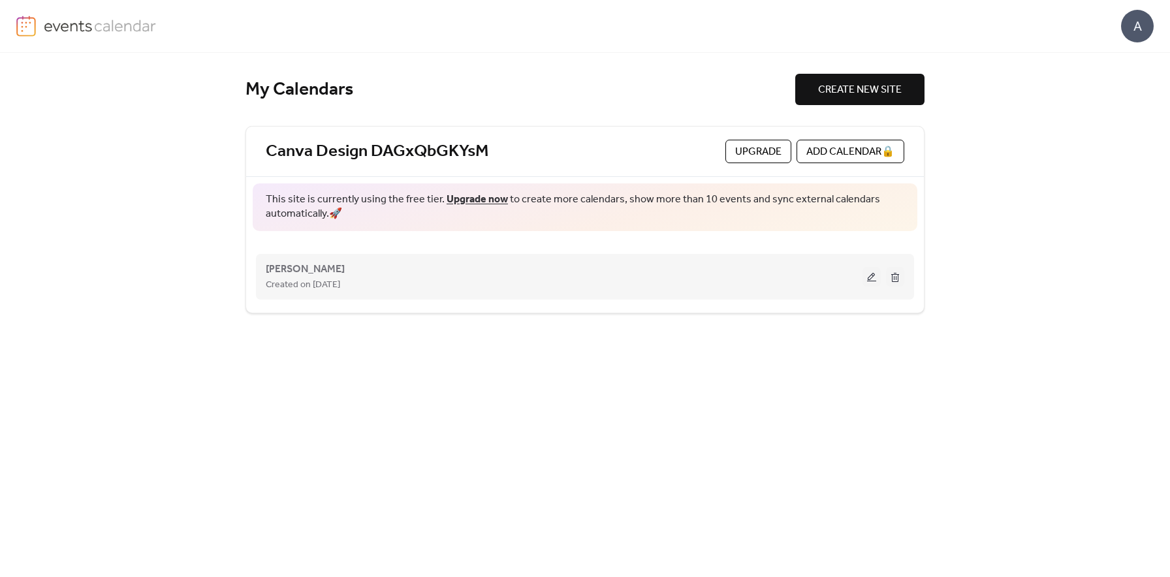
click at [872, 282] on button at bounding box center [872, 277] width 18 height 20
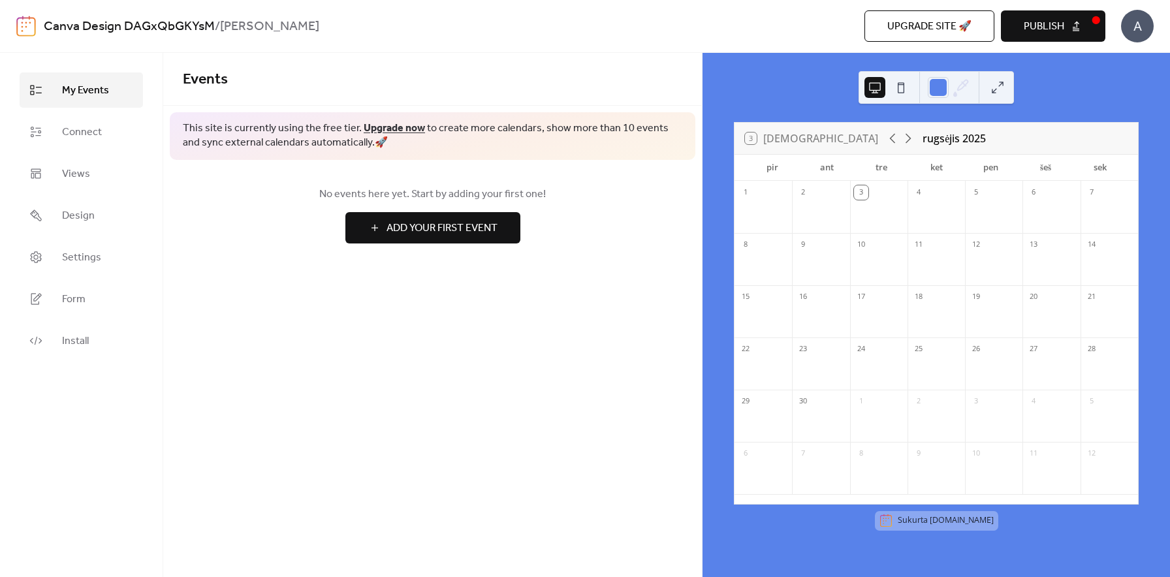
click at [469, 234] on span "Add Your First Event" at bounding box center [442, 229] width 111 height 16
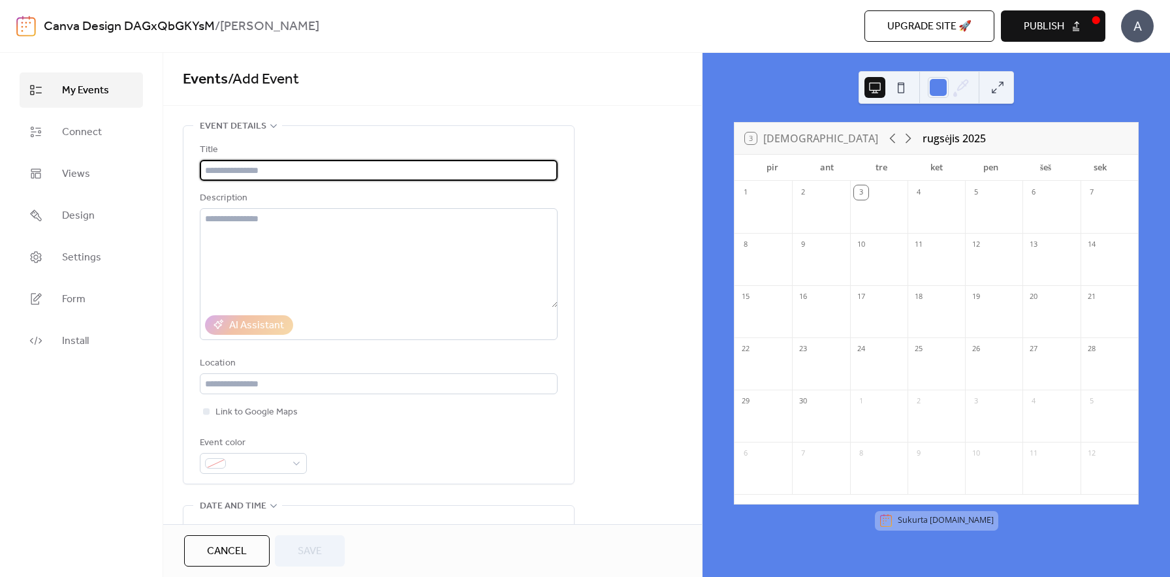
click at [268, 177] on input "text" at bounding box center [379, 170] width 358 height 21
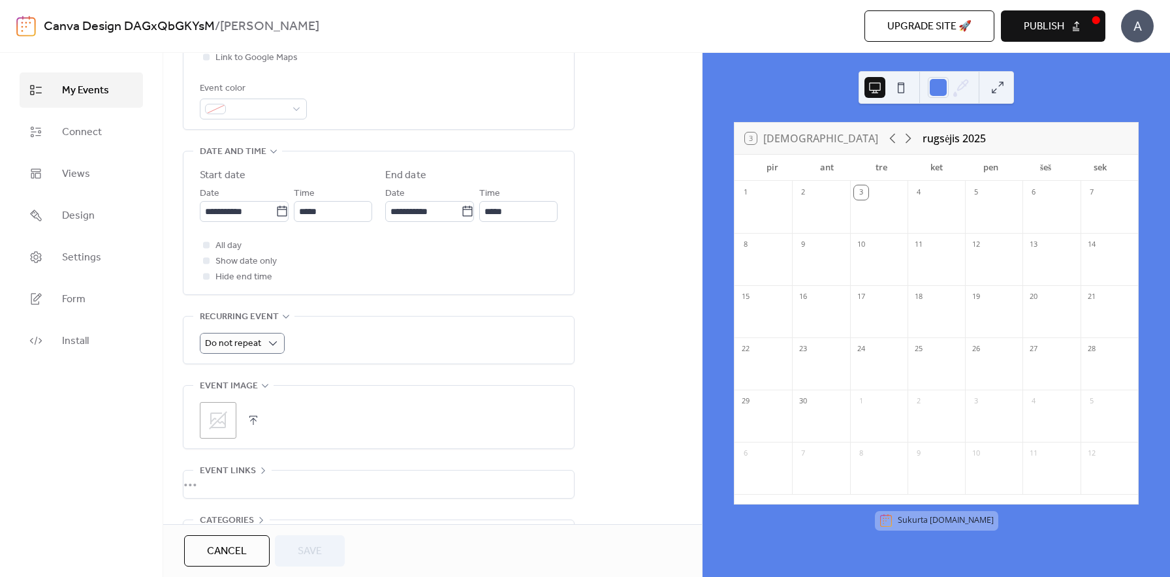
scroll to position [444, 0]
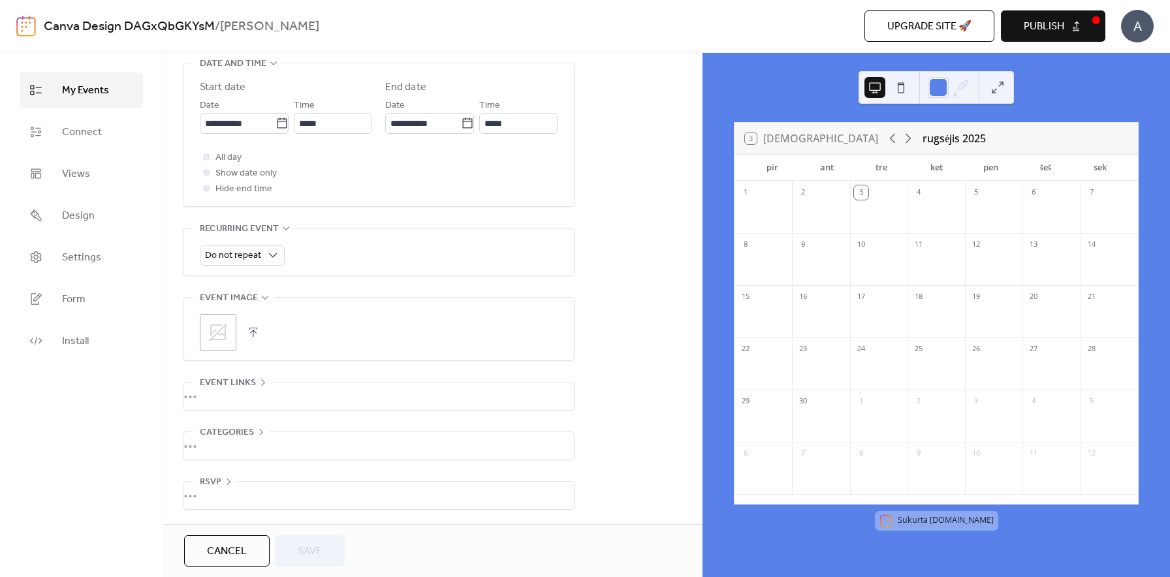
click at [223, 487] on div "•••" at bounding box center [379, 495] width 391 height 27
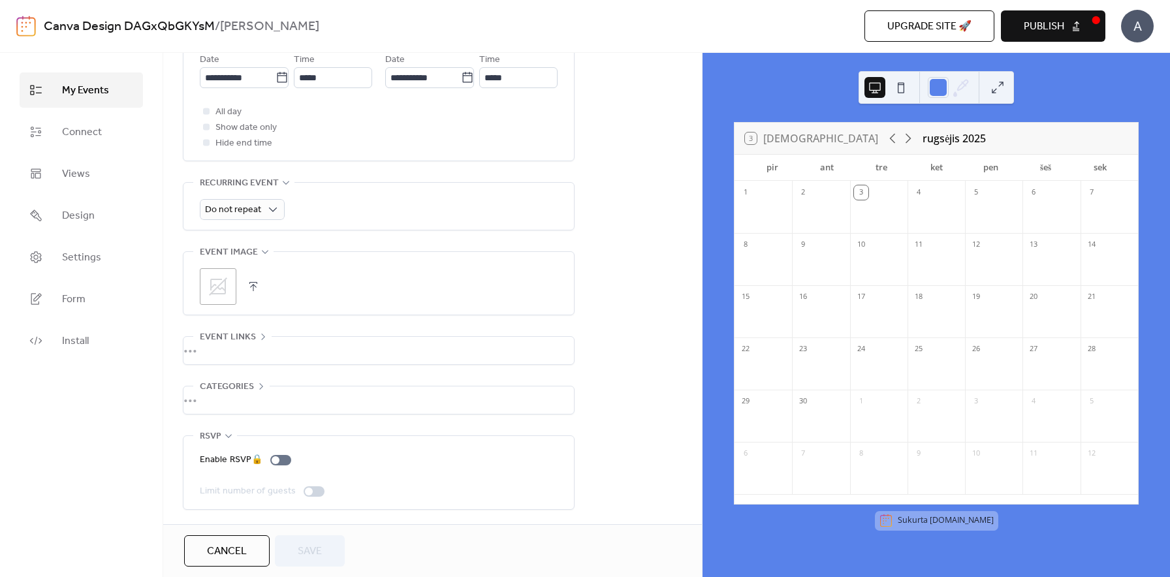
click at [221, 391] on div "•••" at bounding box center [379, 400] width 391 height 27
click at [226, 346] on div "•••" at bounding box center [379, 349] width 391 height 27
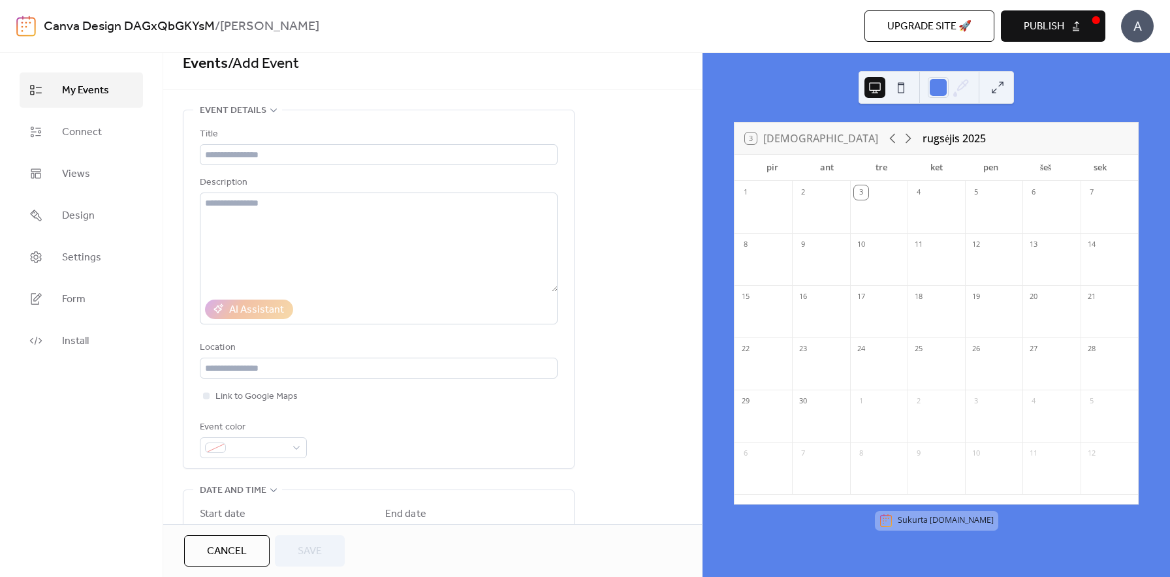
scroll to position [0, 0]
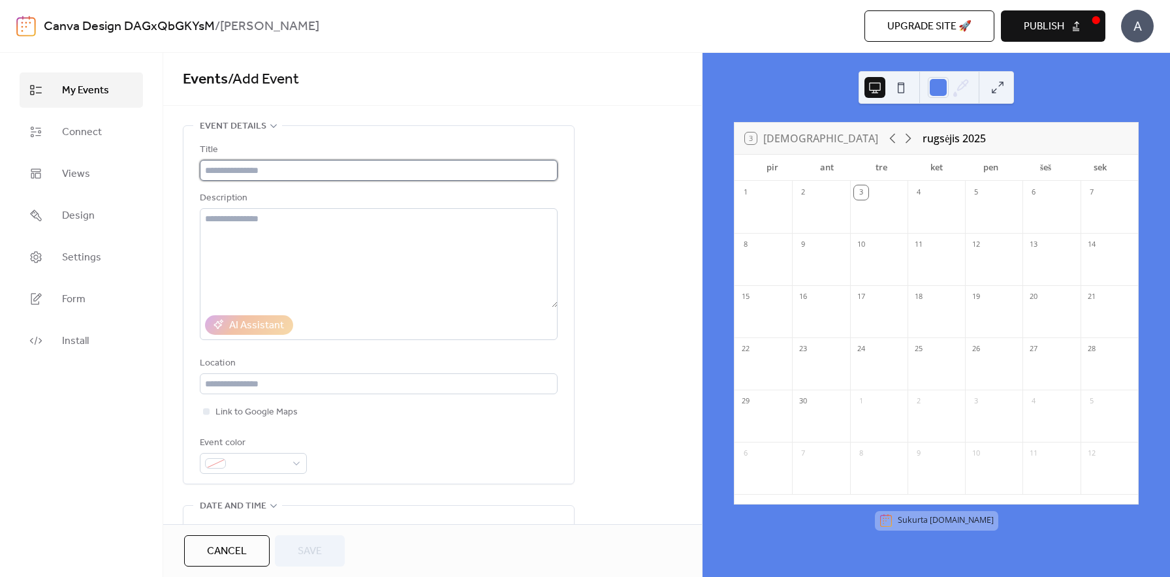
click at [240, 172] on input "text" at bounding box center [379, 170] width 358 height 21
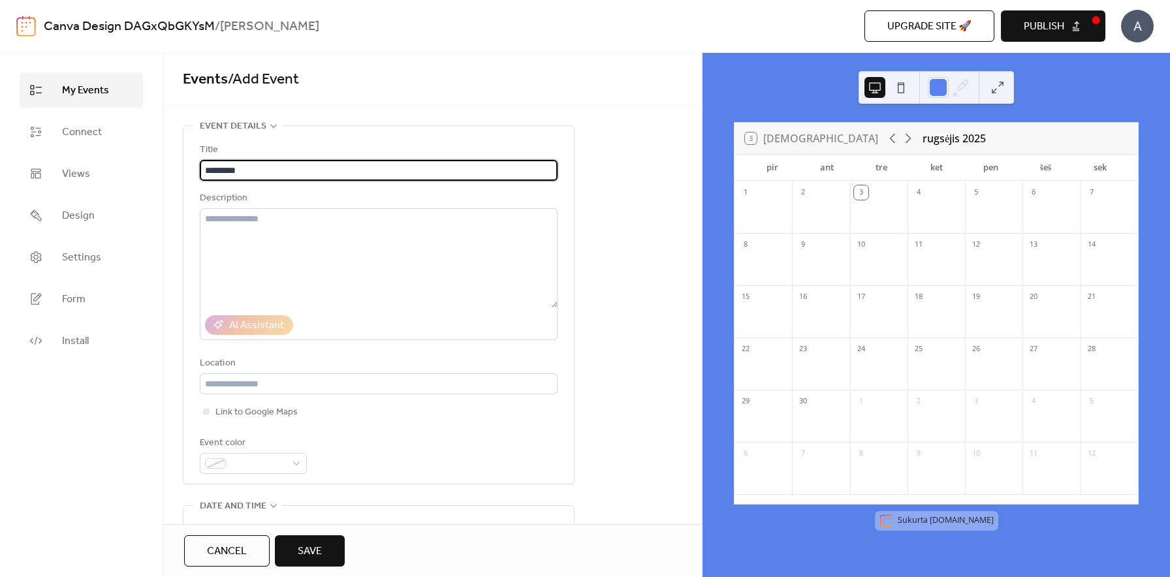
click at [229, 176] on input "********" at bounding box center [379, 170] width 358 height 21
type input "**********"
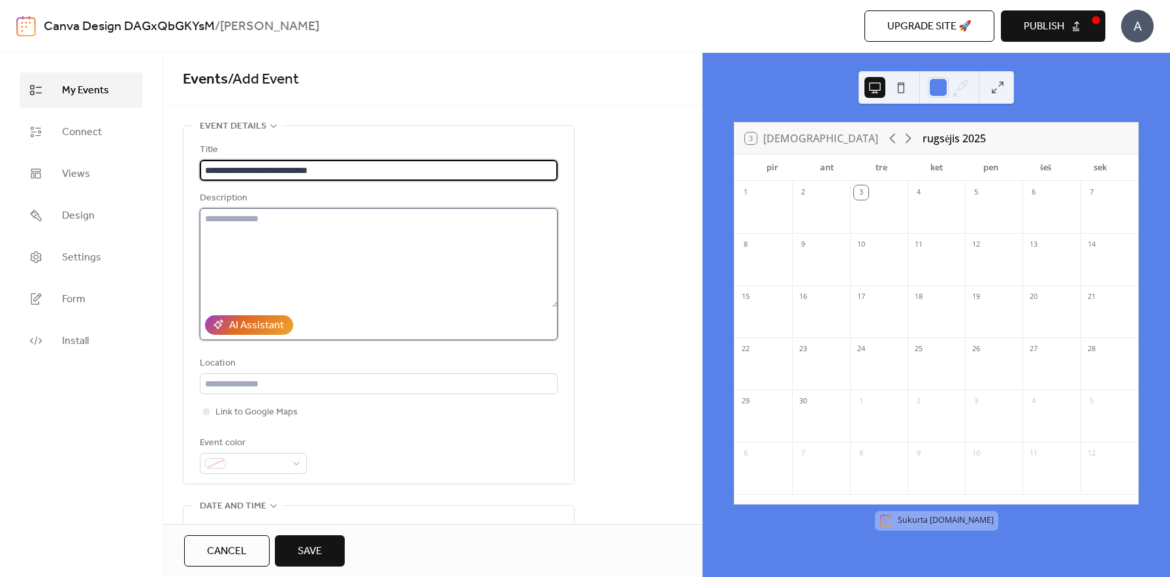
click at [278, 264] on textarea at bounding box center [379, 257] width 358 height 99
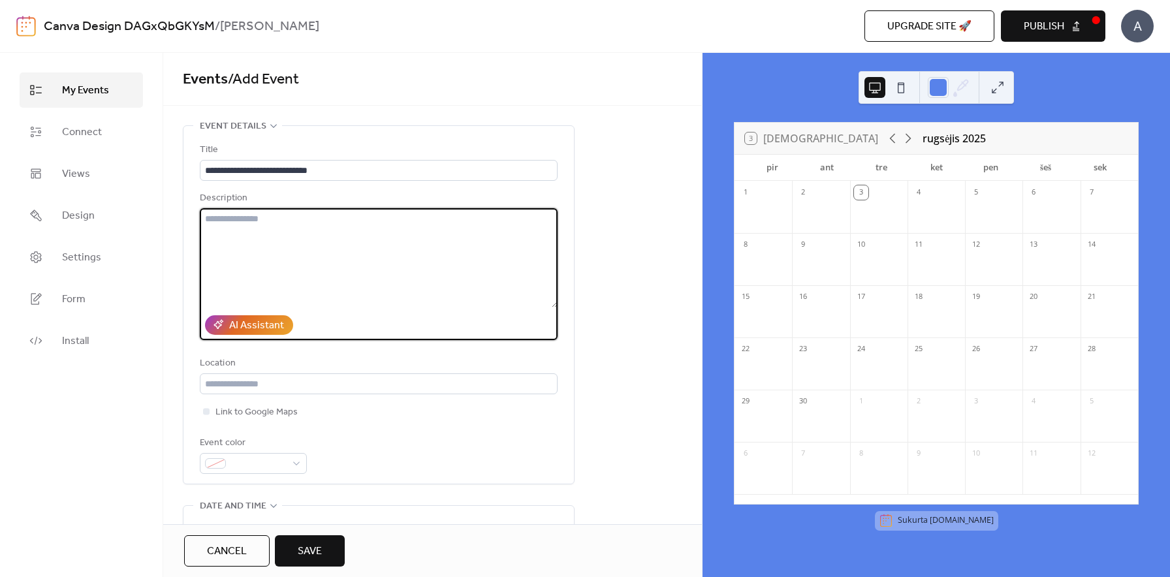
scroll to position [52, 0]
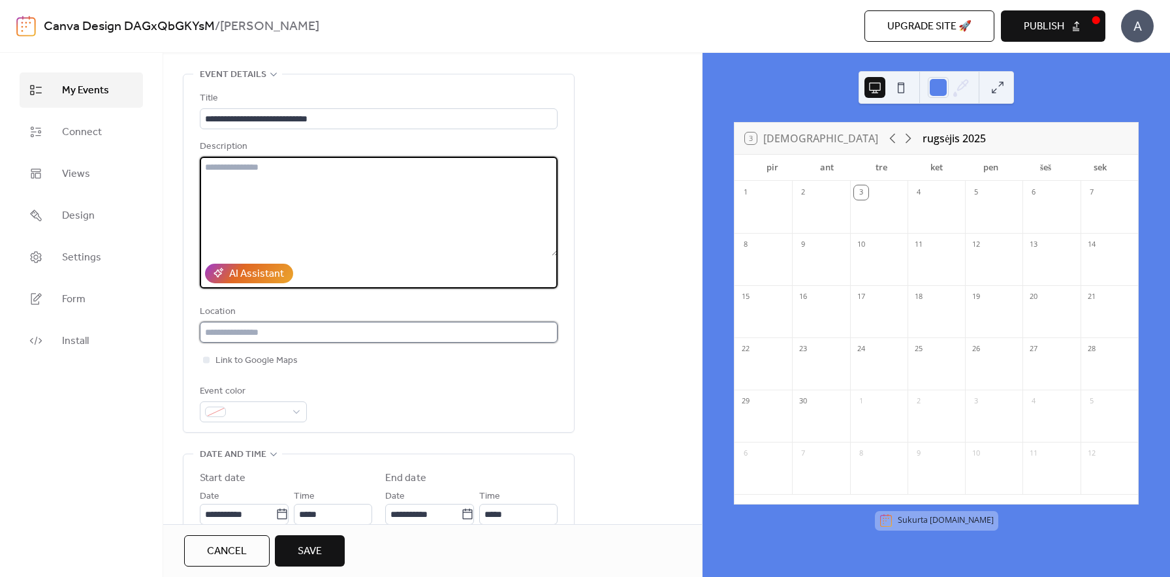
click at [246, 328] on input "text" at bounding box center [379, 332] width 358 height 21
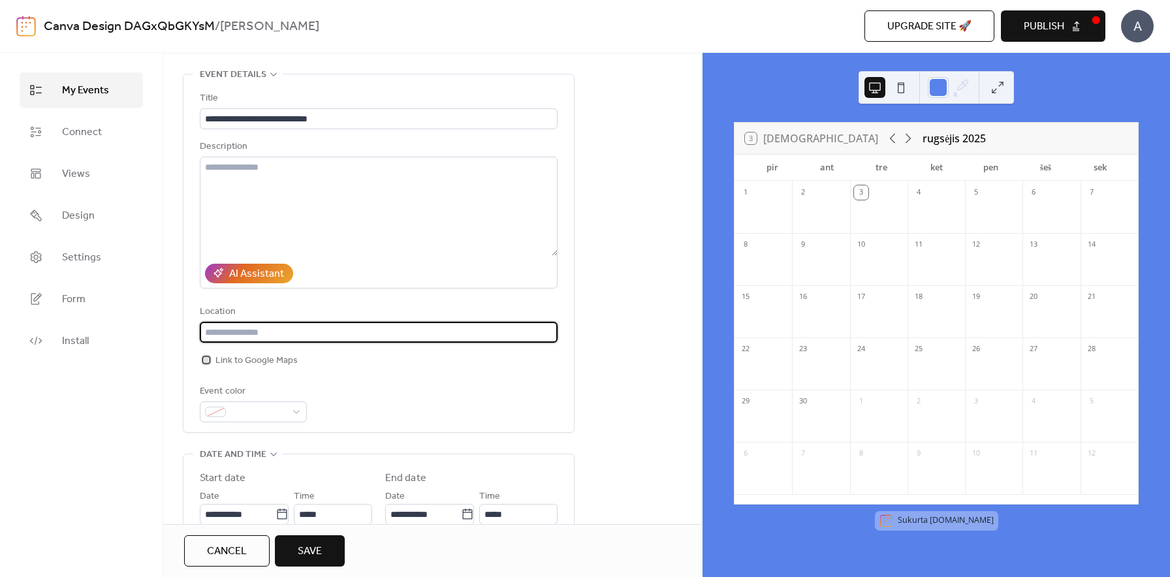
click at [207, 359] on div at bounding box center [206, 360] width 7 height 7
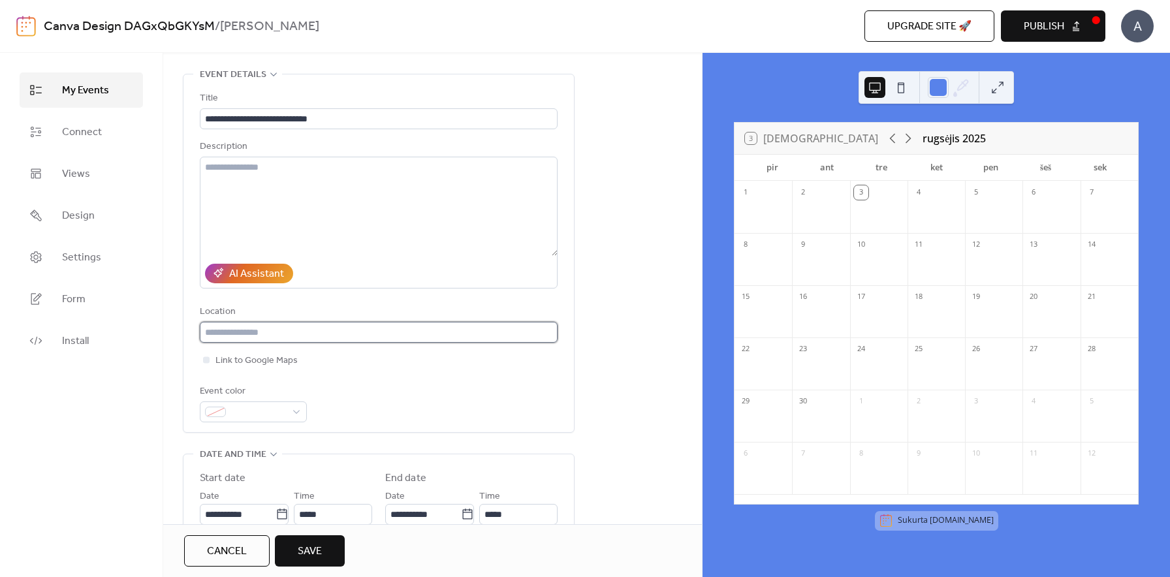
click at [251, 328] on input "text" at bounding box center [379, 332] width 358 height 21
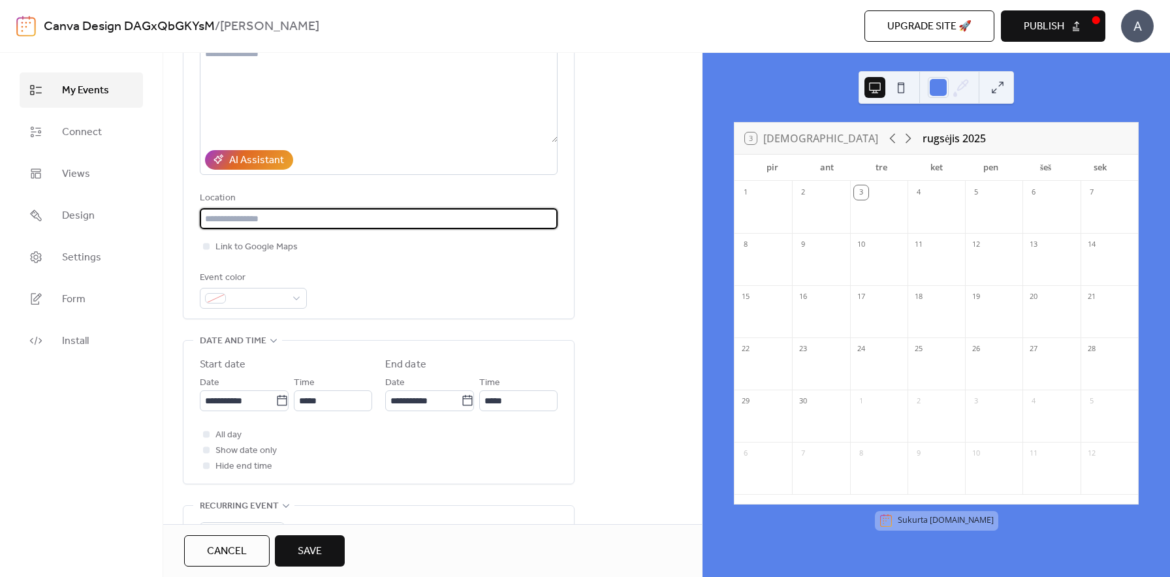
scroll to position [175, 0]
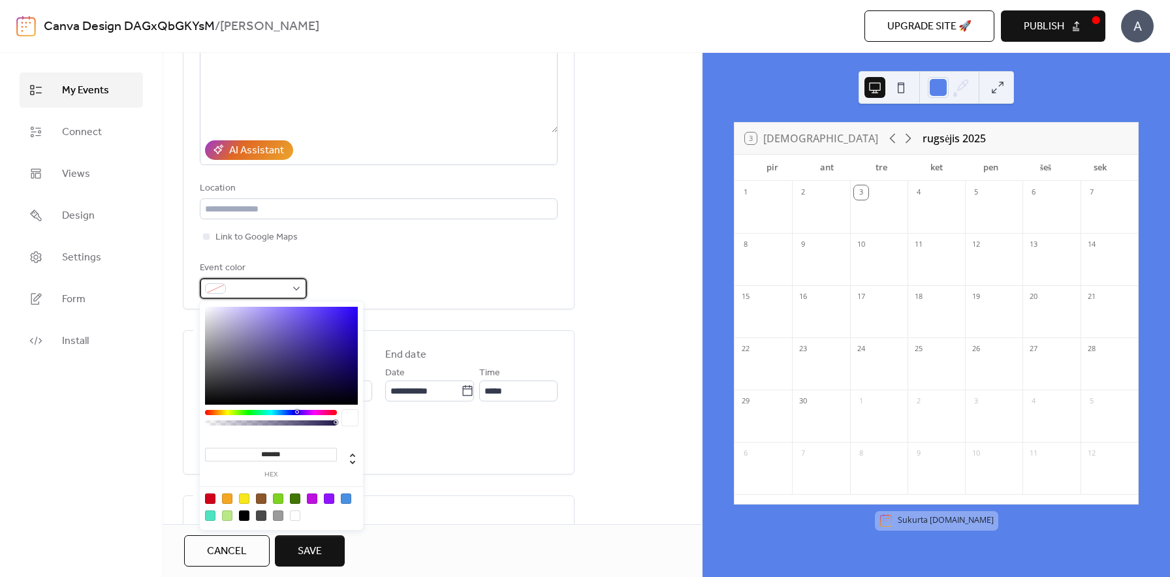
click at [255, 291] on span at bounding box center [258, 289] width 55 height 16
click at [210, 513] on div at bounding box center [210, 516] width 10 height 10
type input "*******"
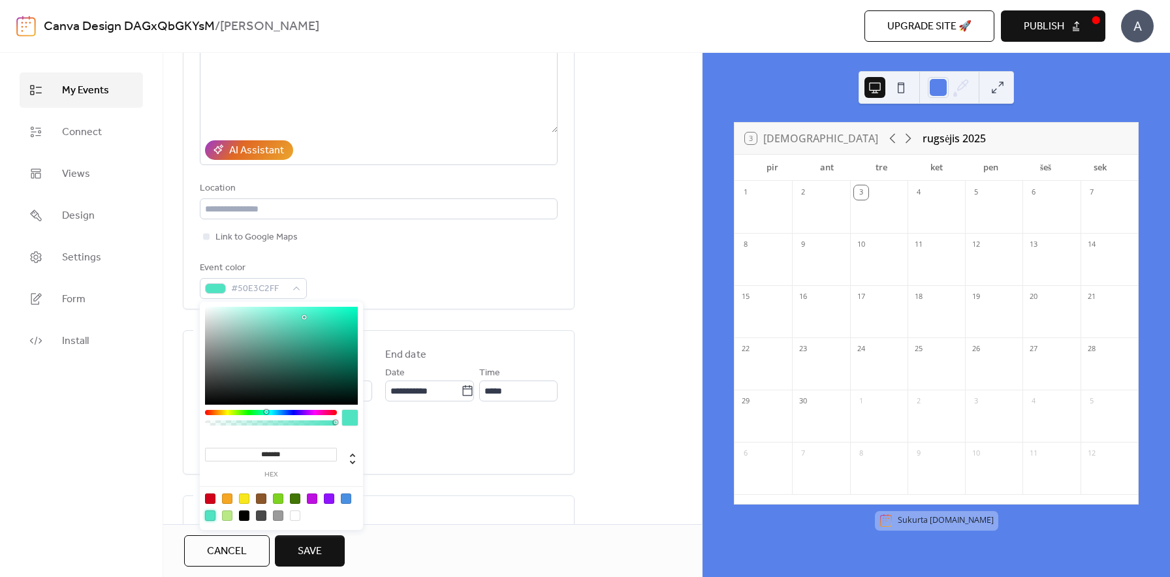
click at [150, 430] on div "My Events Connect Views Design Settings Form Install" at bounding box center [81, 315] width 163 height 524
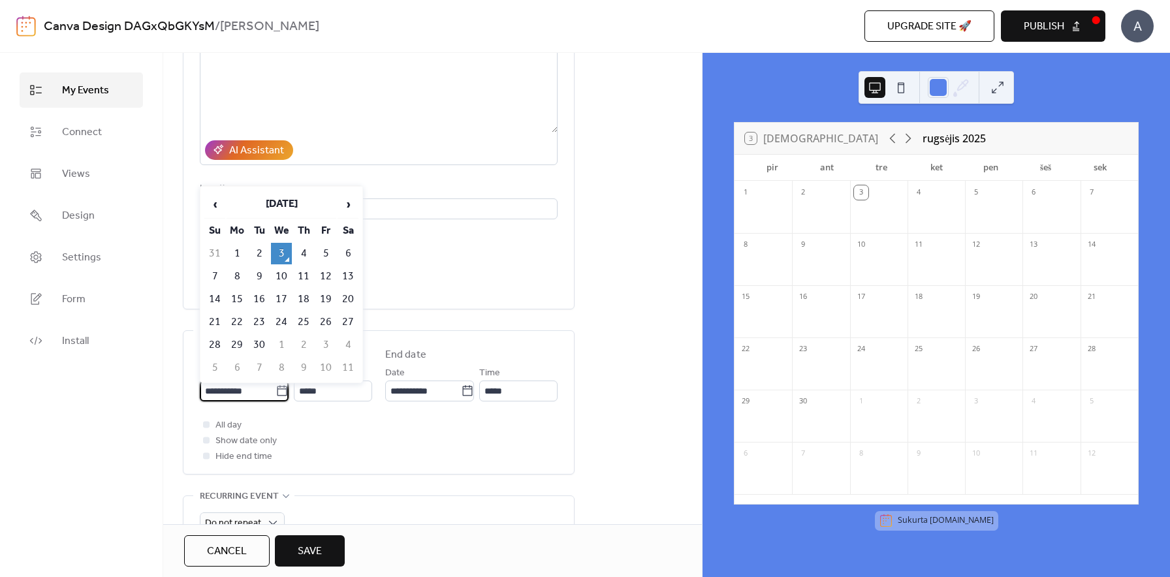
click at [249, 397] on input "**********" at bounding box center [238, 391] width 76 height 21
click at [284, 254] on td "3" at bounding box center [281, 254] width 21 height 22
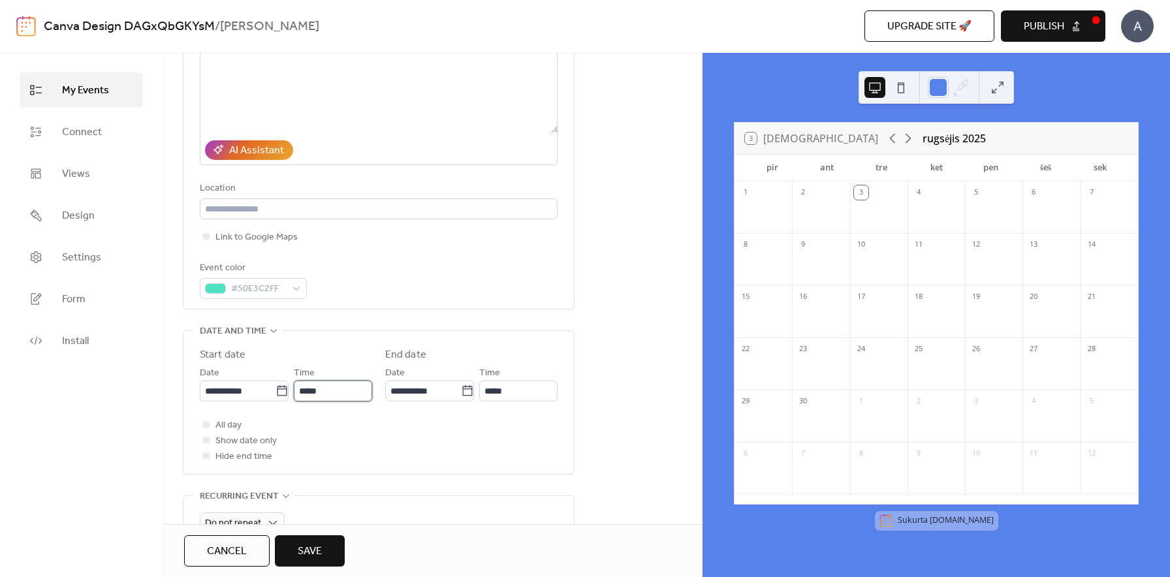
click at [320, 385] on input "*****" at bounding box center [333, 391] width 78 height 21
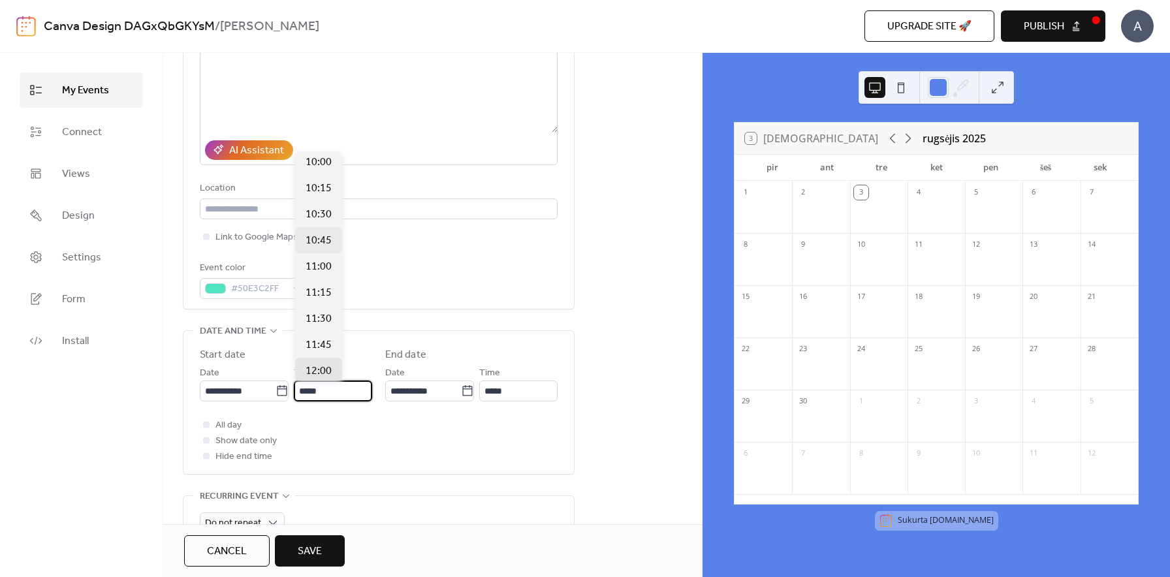
scroll to position [1010, 0]
click at [325, 200] on span "10:00" at bounding box center [319, 201] width 26 height 16
type input "*****"
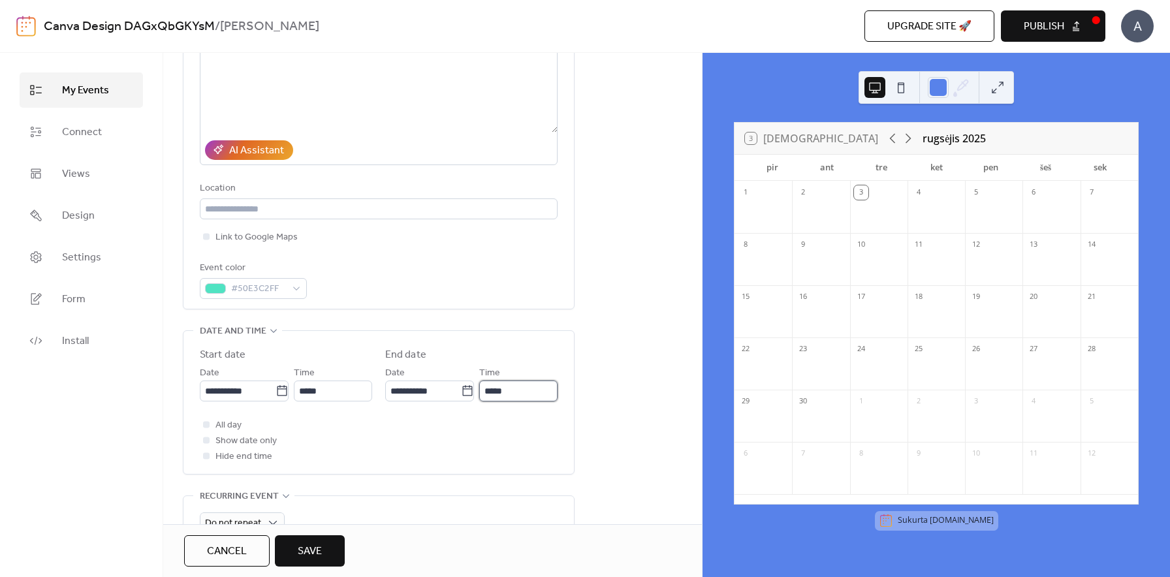
click at [505, 385] on input "*****" at bounding box center [518, 391] width 78 height 21
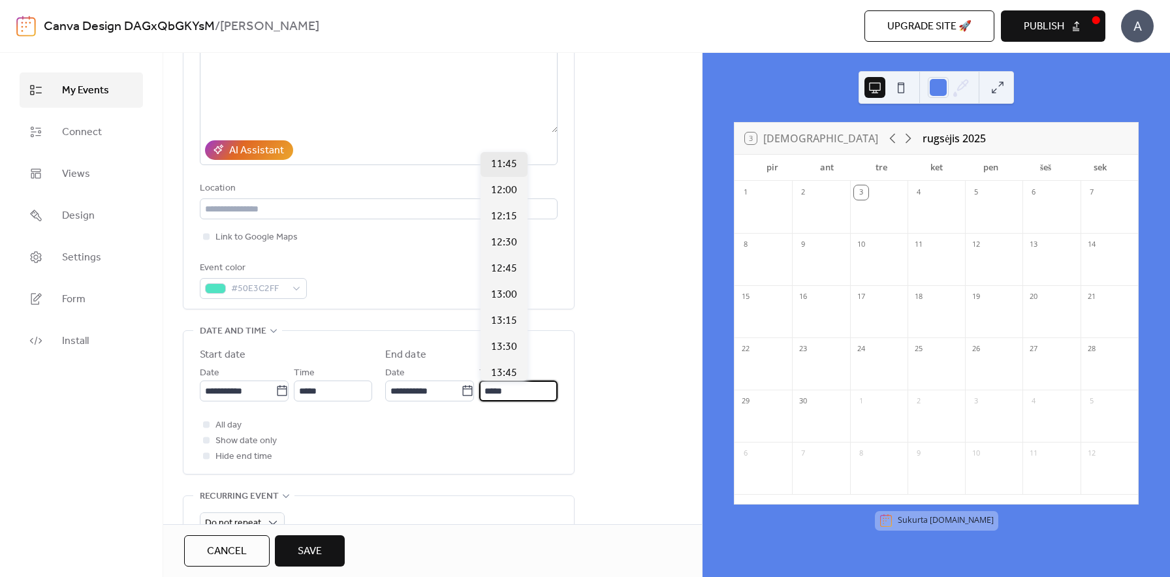
scroll to position [159, 0]
click at [504, 294] on span "13:00" at bounding box center [504, 295] width 26 height 16
type input "*****"
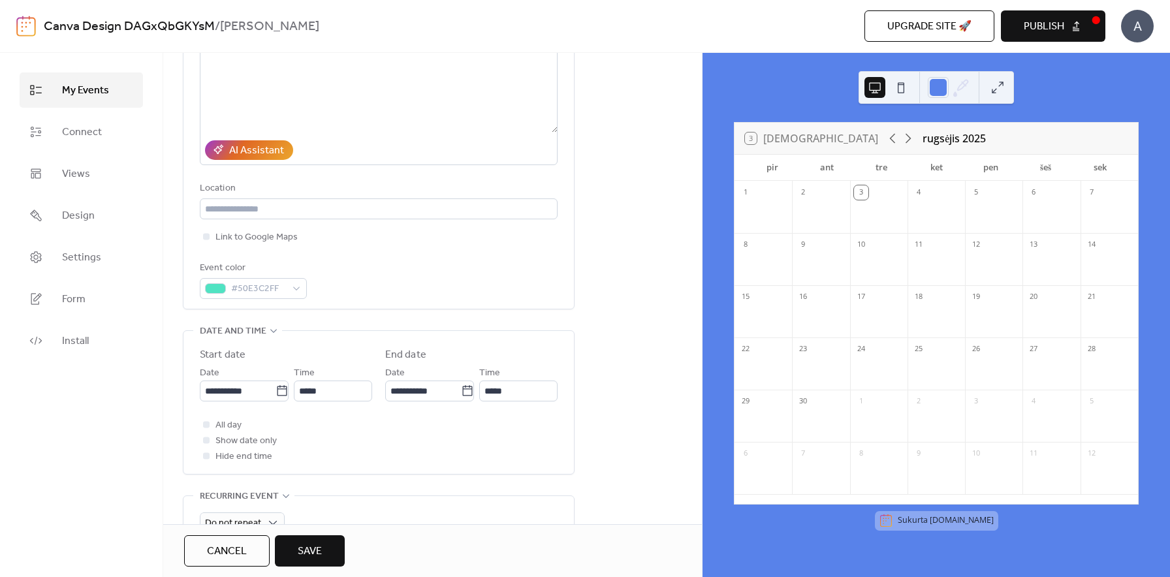
click at [634, 323] on div "**********" at bounding box center [432, 478] width 539 height 1056
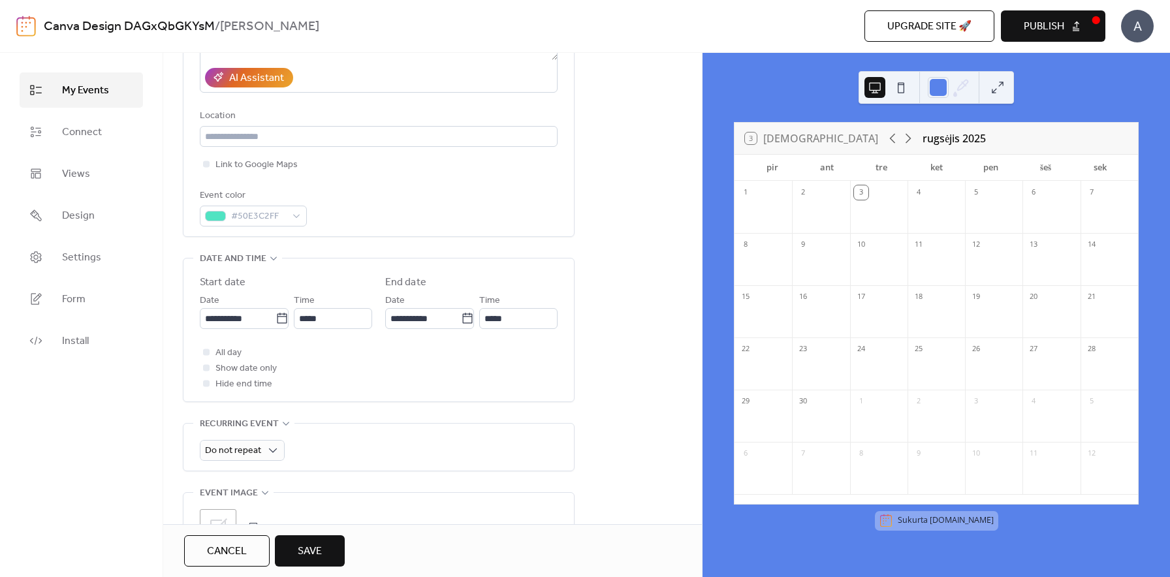
scroll to position [266, 0]
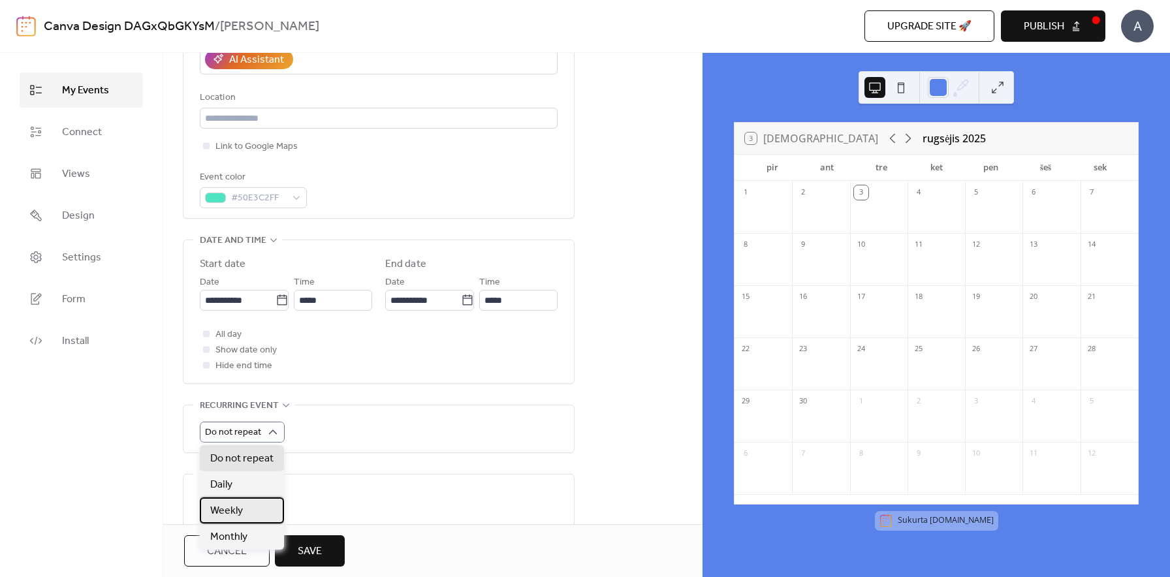
click at [250, 508] on div "Weekly" at bounding box center [242, 511] width 84 height 26
click at [140, 462] on div "My Events Connect Views Design Settings Form Install" at bounding box center [81, 315] width 163 height 524
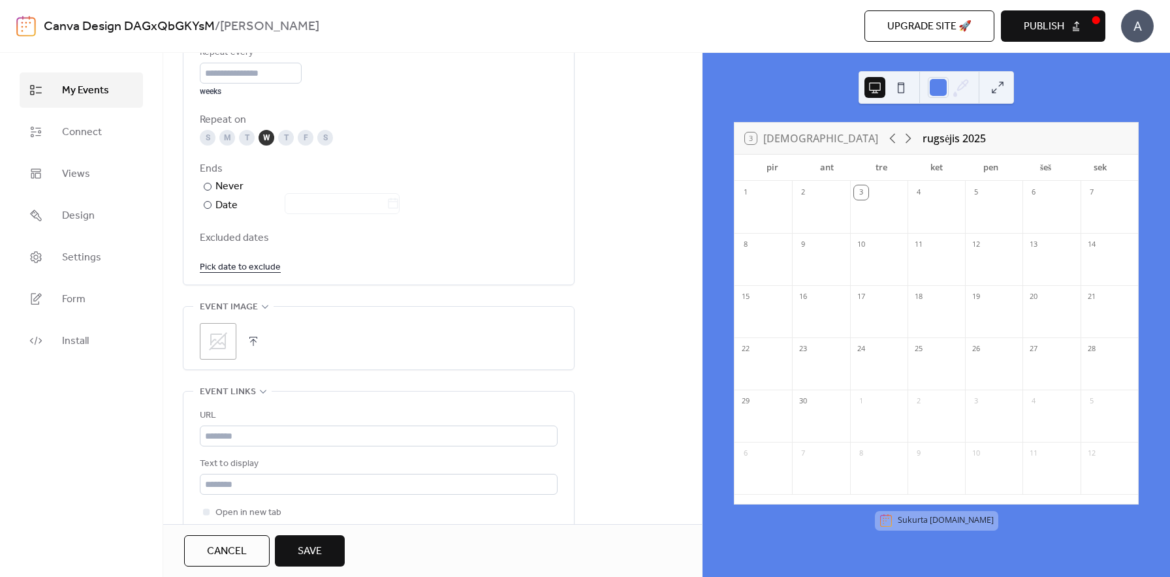
scroll to position [765, 0]
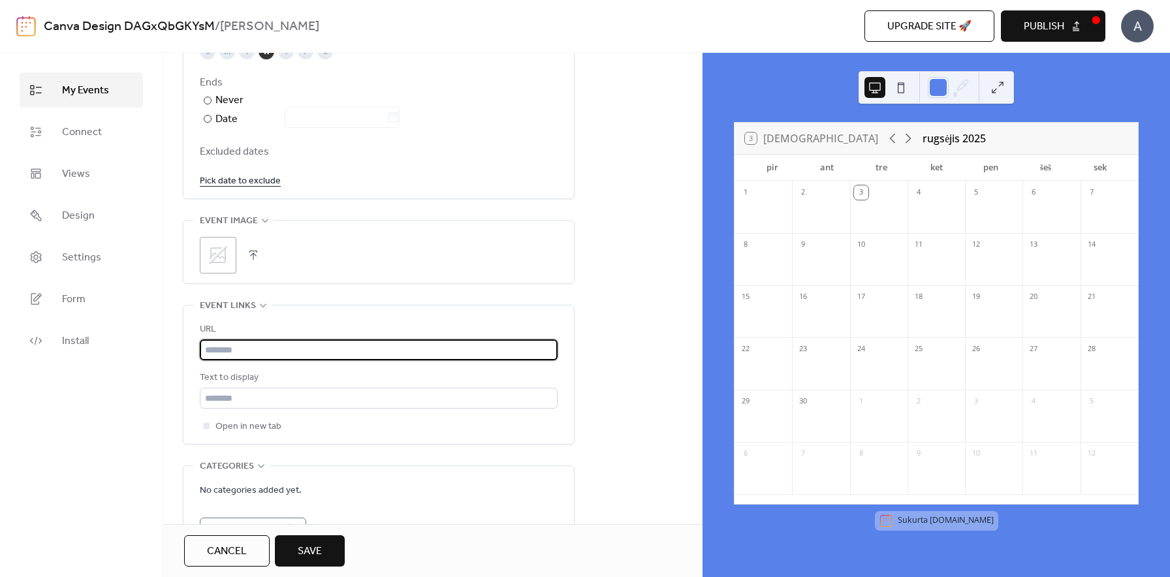
click at [238, 350] on input "text" at bounding box center [379, 350] width 358 height 21
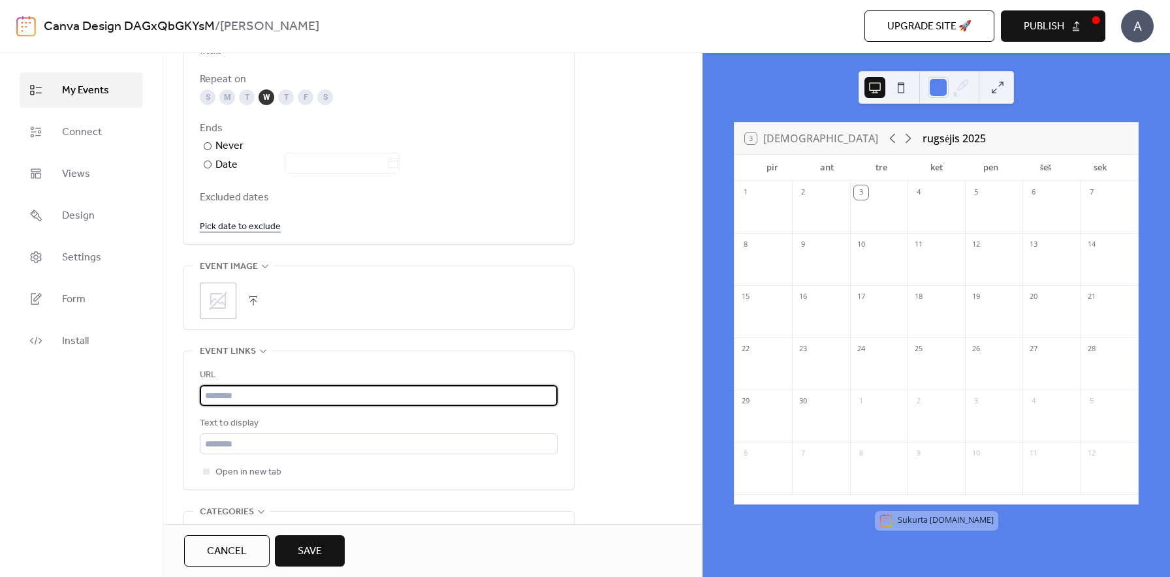
scroll to position [672, 0]
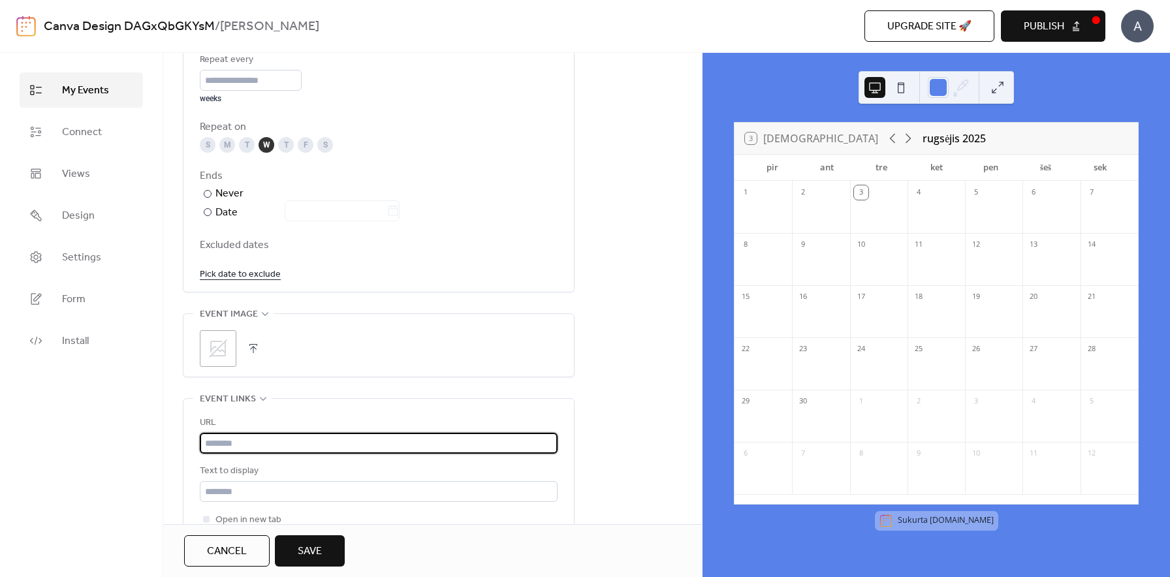
click at [315, 560] on span "Save" at bounding box center [310, 552] width 24 height 16
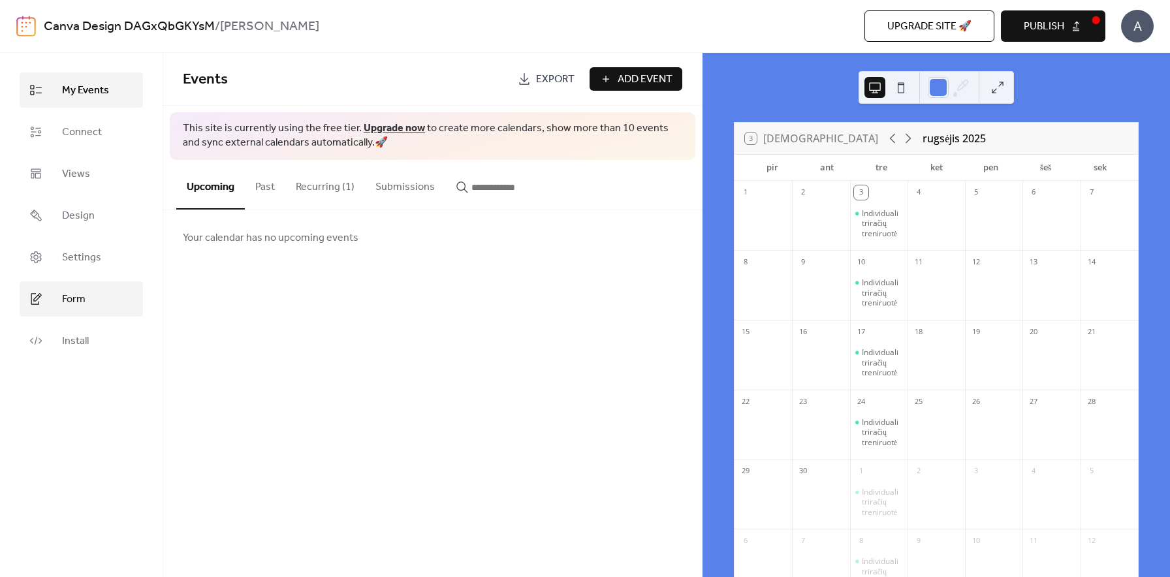
click at [54, 297] on link "Form" at bounding box center [81, 298] width 123 height 35
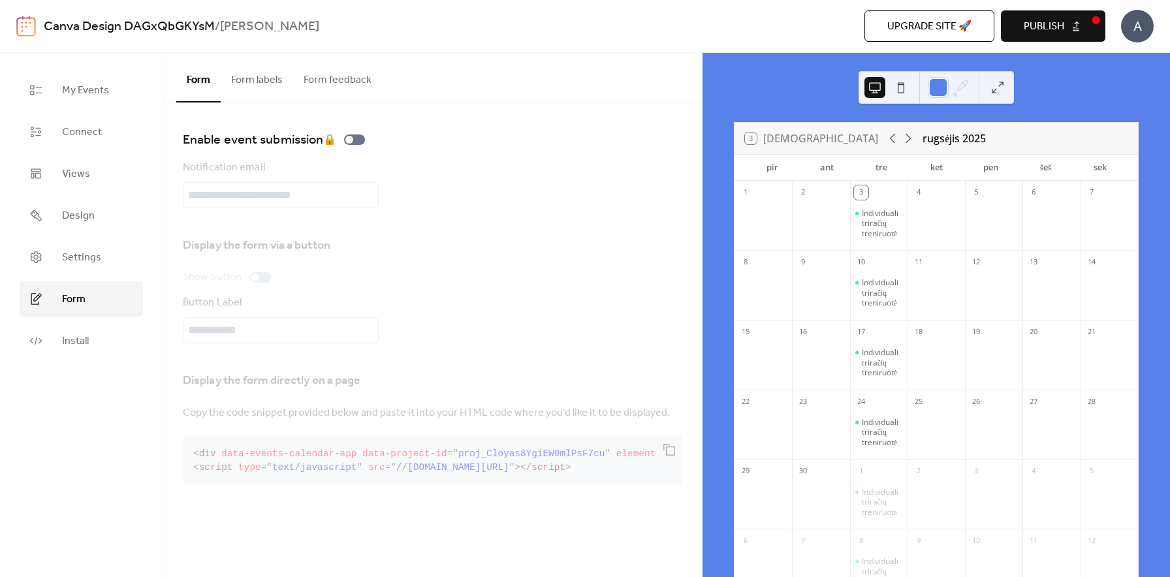
click at [335, 78] on button "Form feedback" at bounding box center [337, 77] width 89 height 48
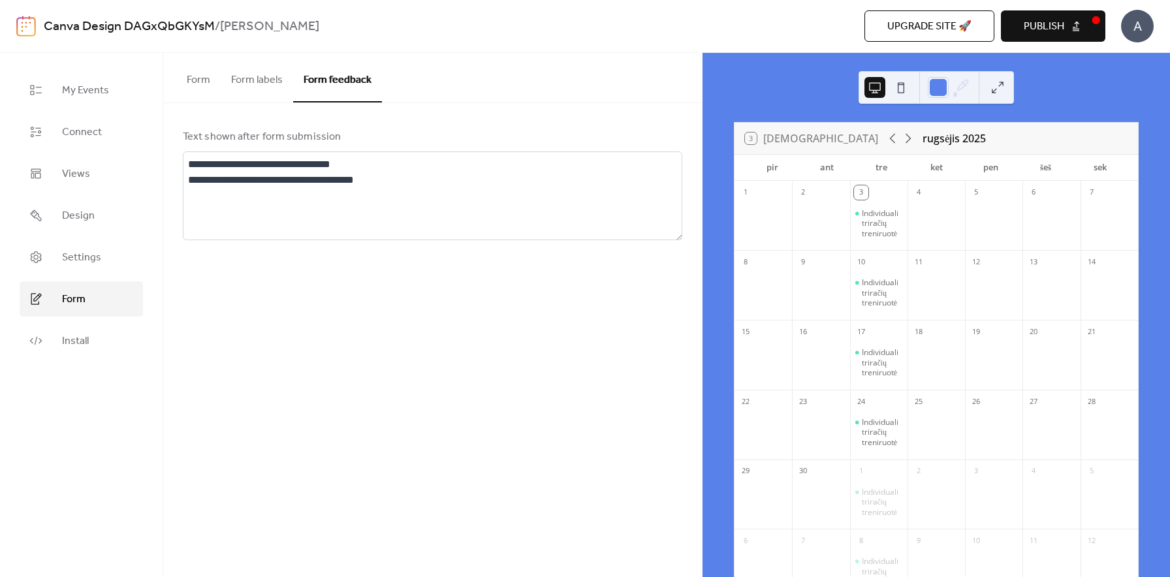
click at [291, 80] on button "Form labels" at bounding box center [257, 77] width 72 height 48
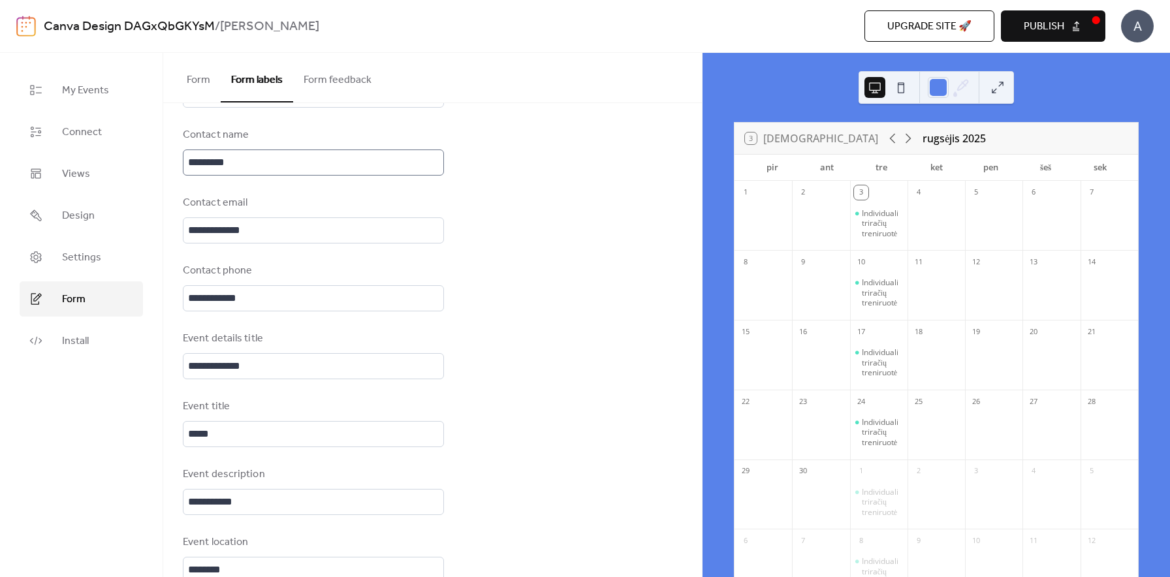
scroll to position [163, 0]
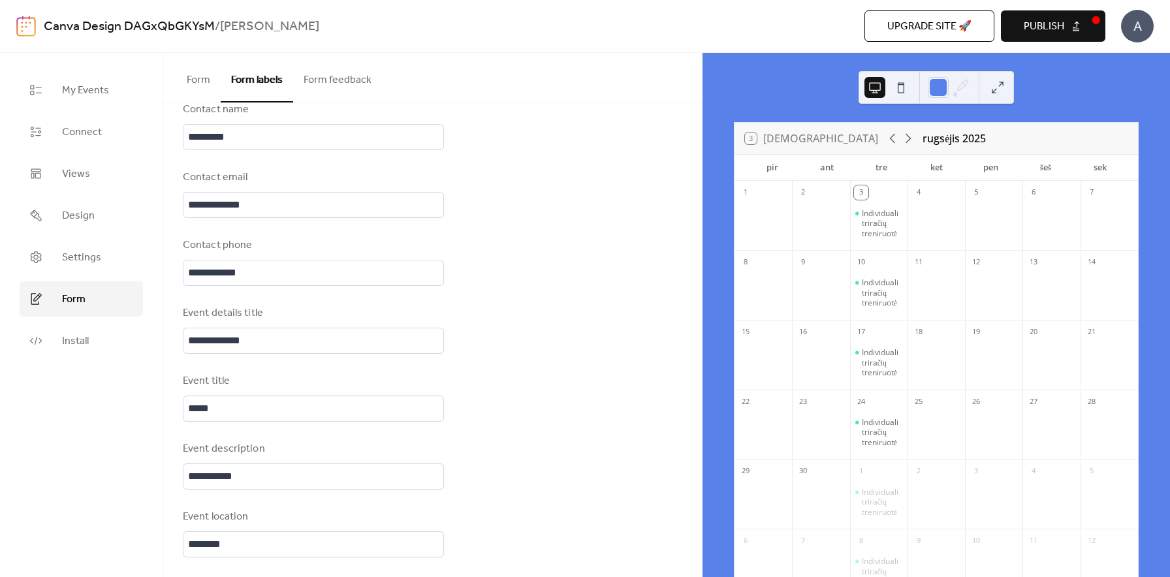
click at [204, 83] on button "Form" at bounding box center [198, 77] width 44 height 48
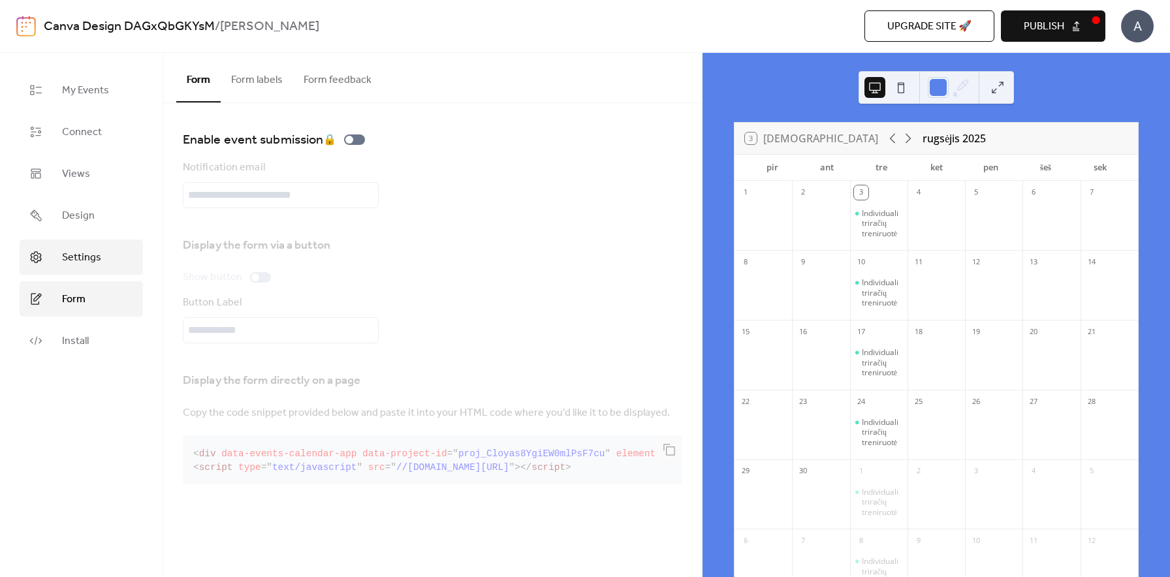
click at [79, 266] on span "Settings" at bounding box center [81, 258] width 39 height 16
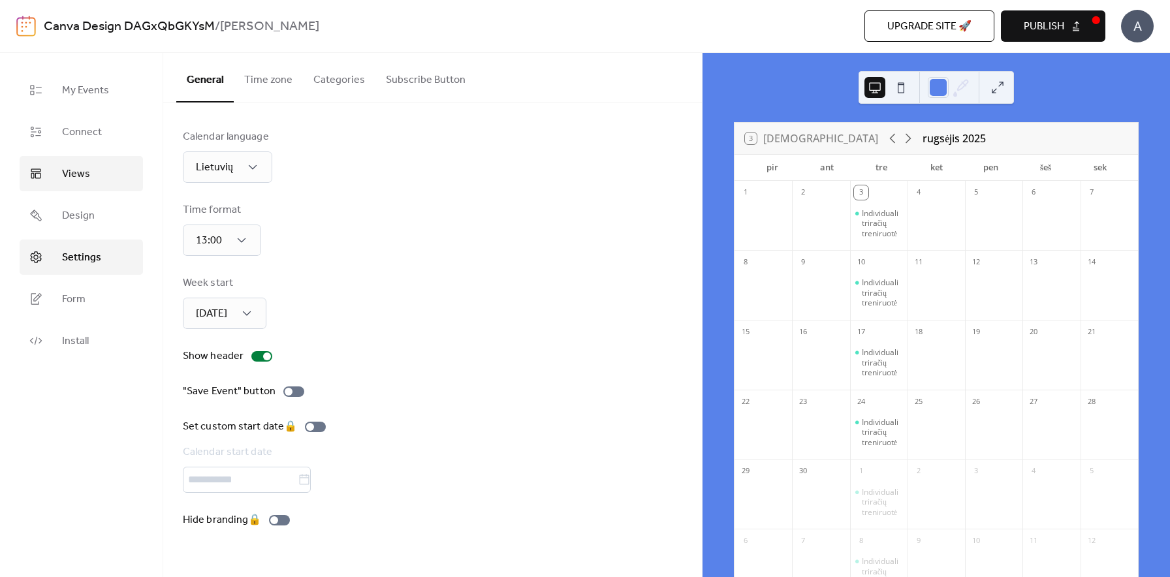
click at [101, 182] on link "Views" at bounding box center [81, 173] width 123 height 35
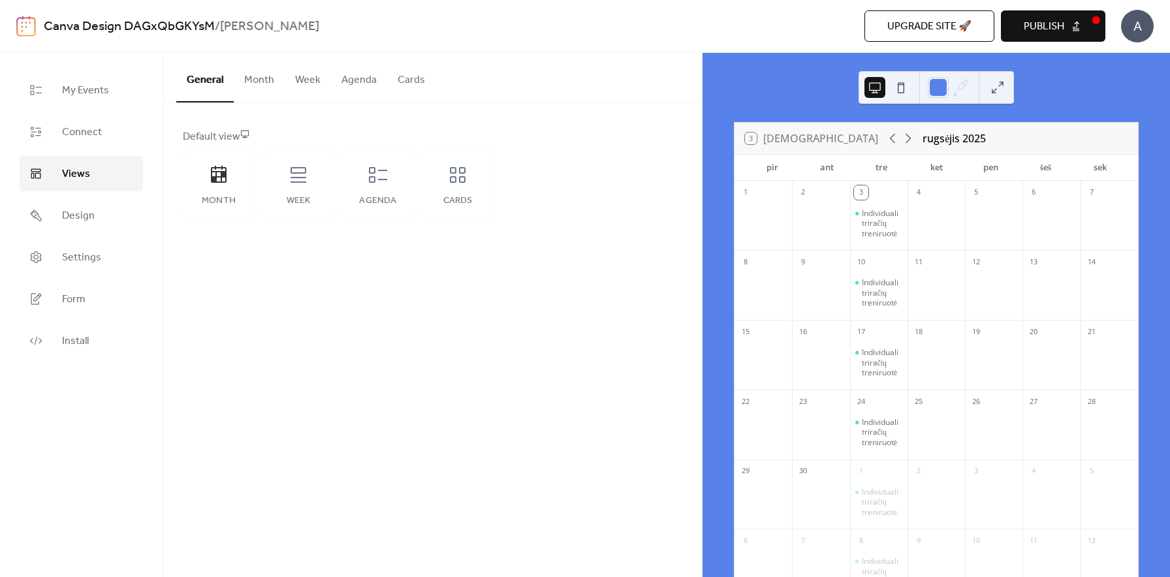
click at [359, 80] on button "Agenda" at bounding box center [359, 77] width 56 height 48
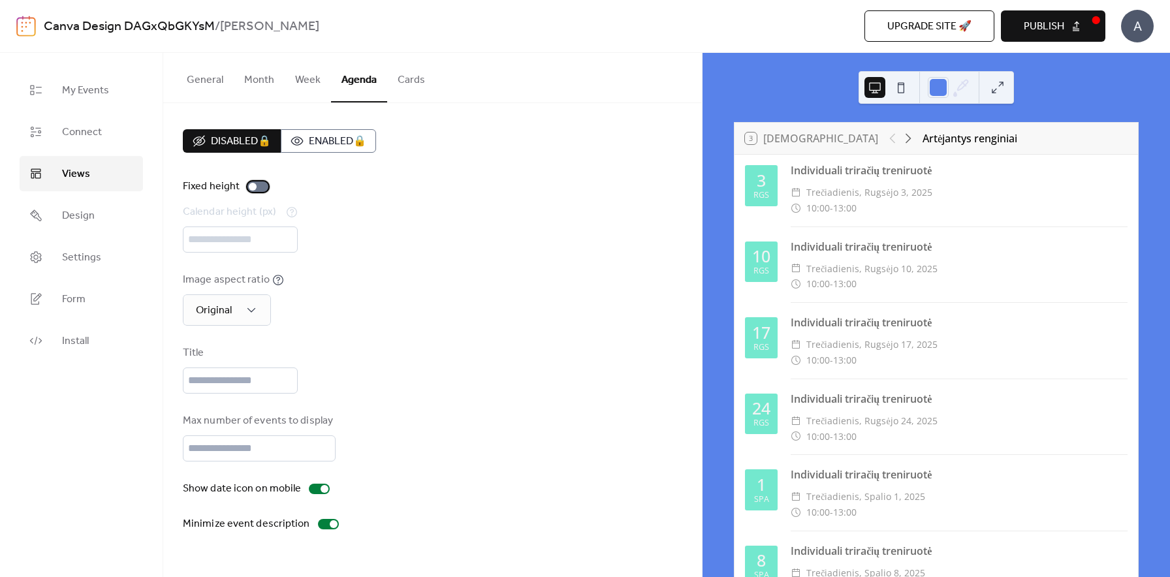
click at [264, 187] on div at bounding box center [258, 187] width 21 height 10
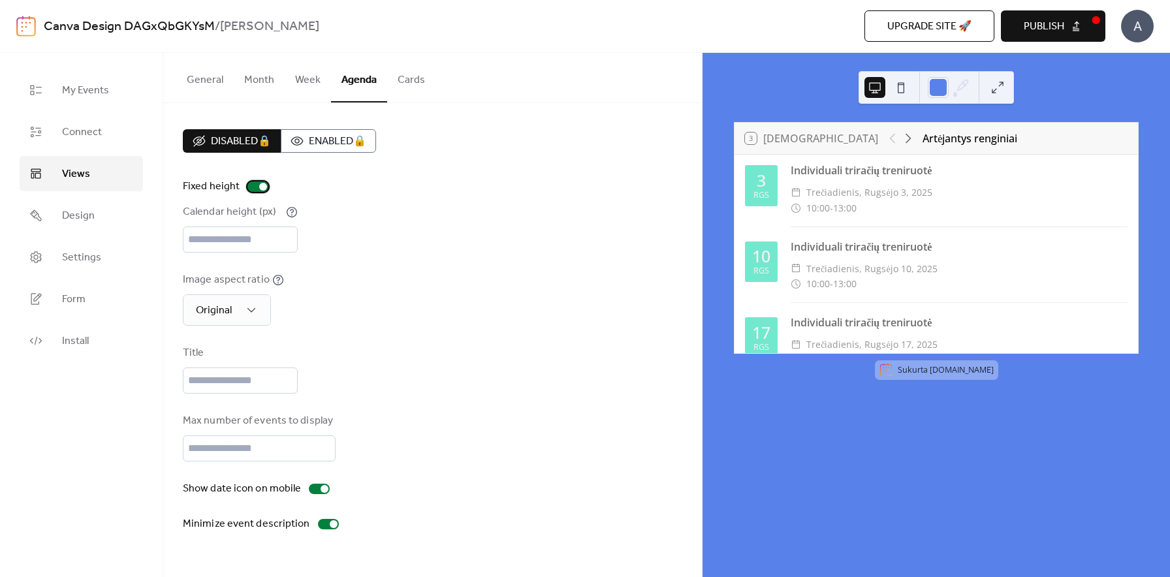
click at [256, 187] on div at bounding box center [258, 187] width 21 height 10
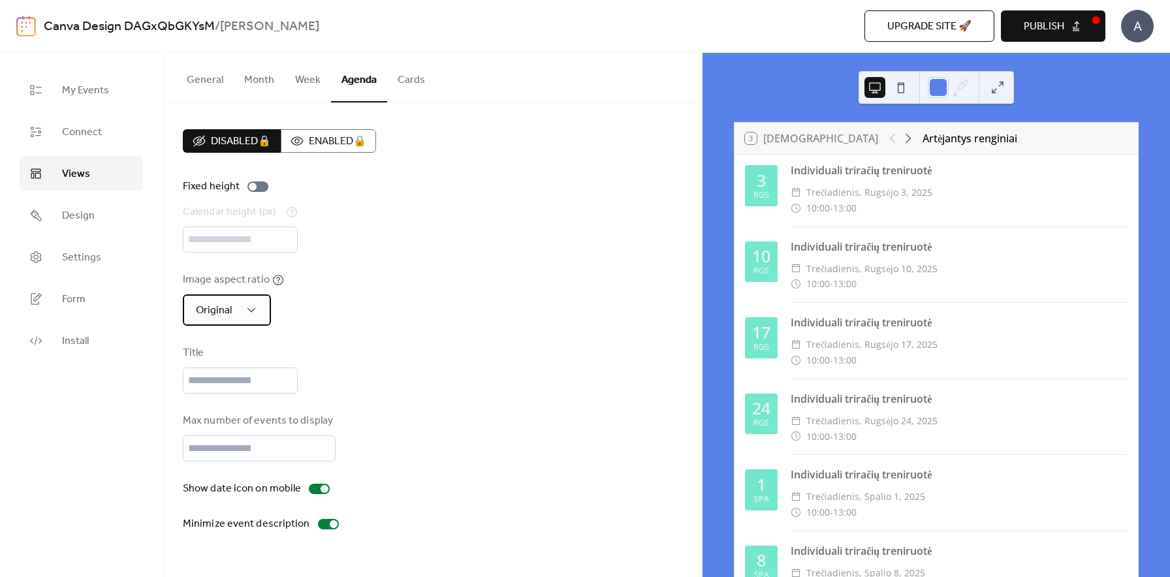
click at [229, 304] on span "Original" at bounding box center [214, 310] width 36 height 20
click at [234, 310] on div "Original" at bounding box center [227, 310] width 88 height 31
click at [219, 336] on div "2:1" at bounding box center [211, 341] width 57 height 26
click at [222, 313] on div "2:1" at bounding box center [216, 310] width 67 height 31
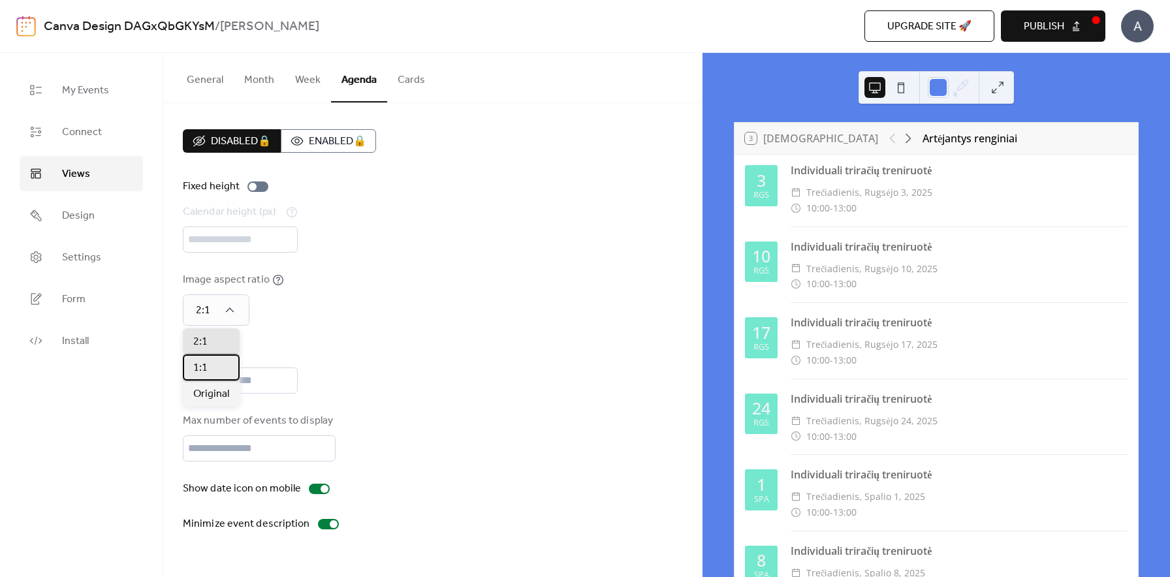
click at [217, 360] on div "1:1" at bounding box center [211, 368] width 57 height 26
click at [220, 308] on div "1:1" at bounding box center [216, 310] width 67 height 31
click at [221, 392] on span "Original" at bounding box center [211, 395] width 36 height 16
click at [366, 324] on div "Image aspect ratio Original" at bounding box center [433, 299] width 500 height 54
click at [79, 135] on span "Connect" at bounding box center [82, 133] width 40 height 16
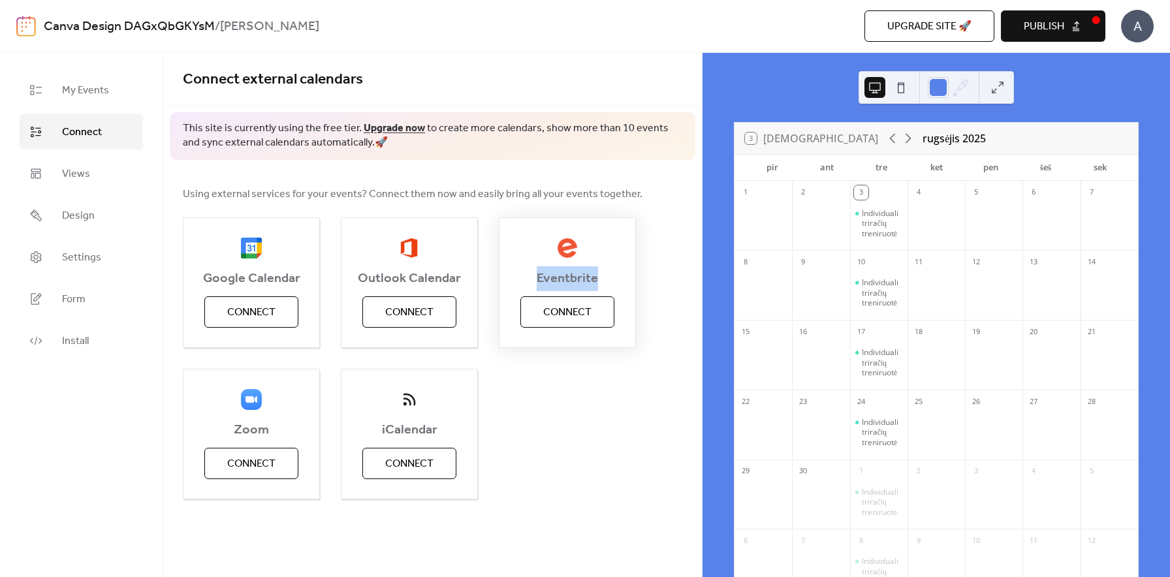
drag, startPoint x: 538, startPoint y: 279, endPoint x: 607, endPoint y: 277, distance: 68.6
click at [607, 277] on span "Eventbrite" at bounding box center [568, 279] width 136 height 16
copy span "Eventbrite"
click at [883, 218] on div "Individuali triračių treniruotė" at bounding box center [882, 223] width 40 height 31
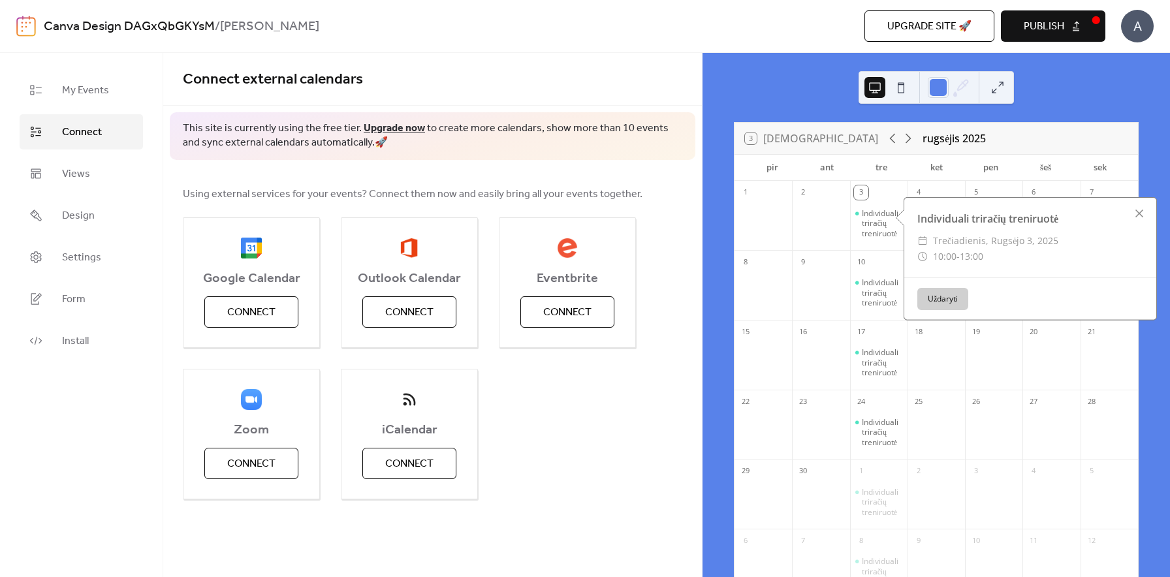
click at [933, 306] on button "Uždaryti" at bounding box center [943, 299] width 51 height 22
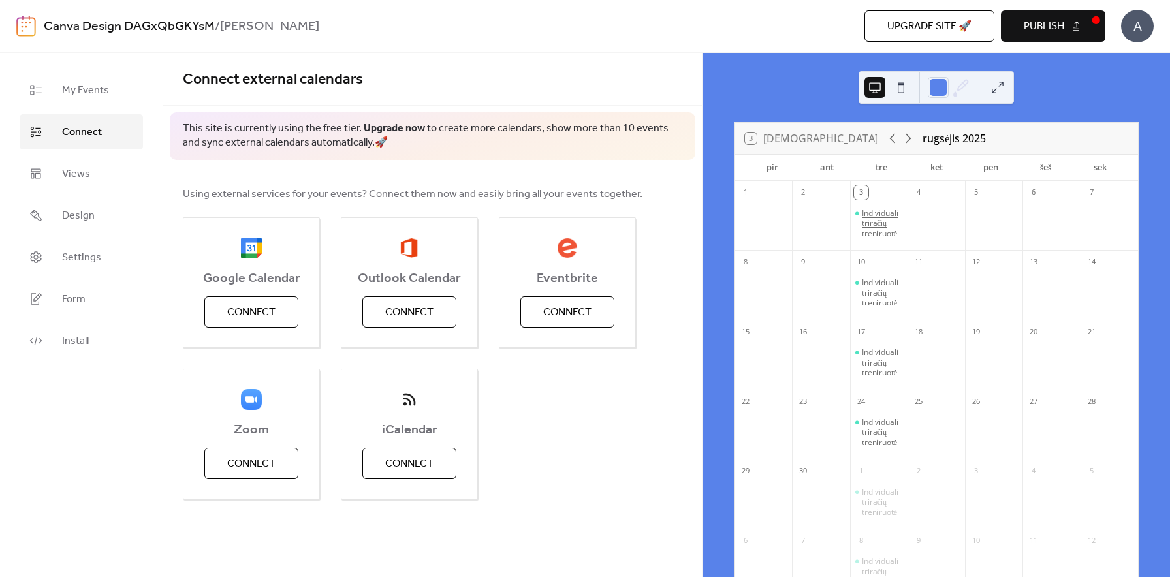
click at [885, 221] on div "Individuali triračių treniruotė" at bounding box center [882, 223] width 40 height 31
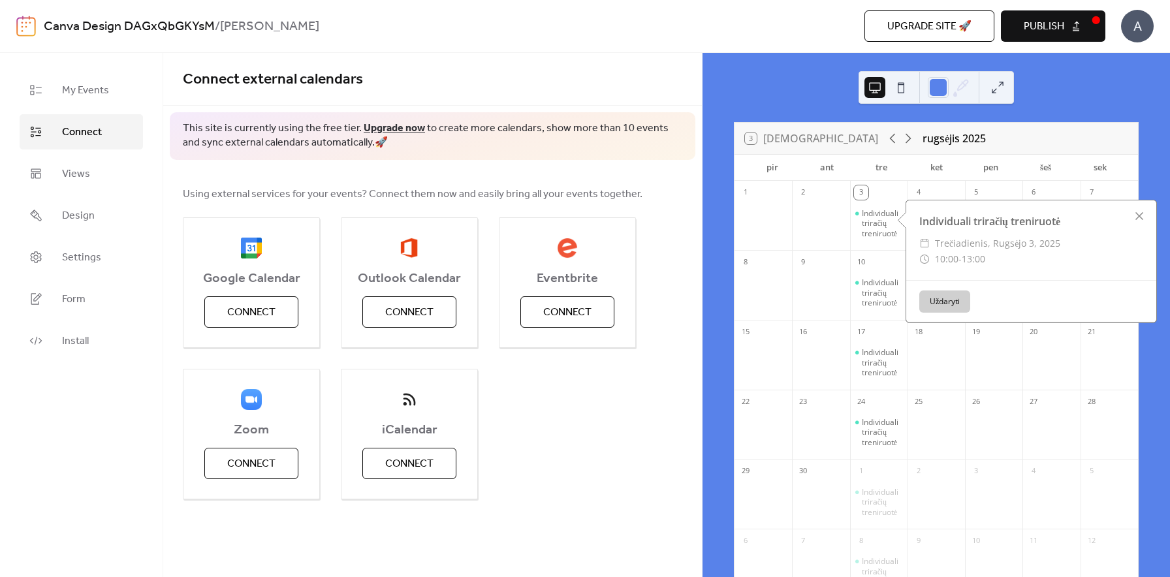
click at [395, 184] on div "Using external services for your events? Connect them now and easily bring all …" at bounding box center [432, 343] width 539 height 366
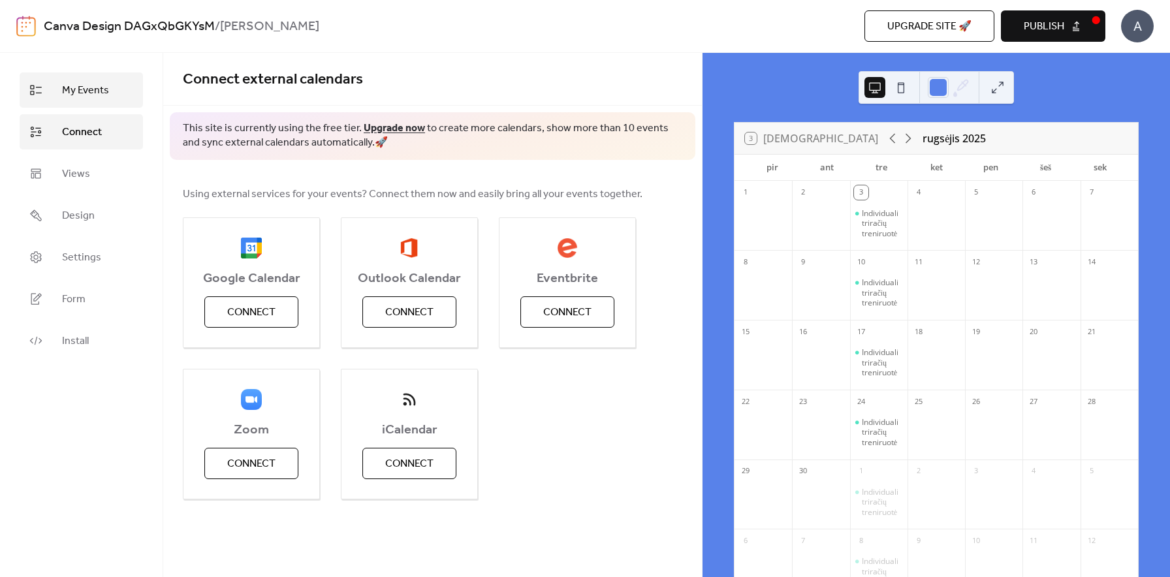
click at [83, 86] on span "My Events" at bounding box center [85, 91] width 47 height 16
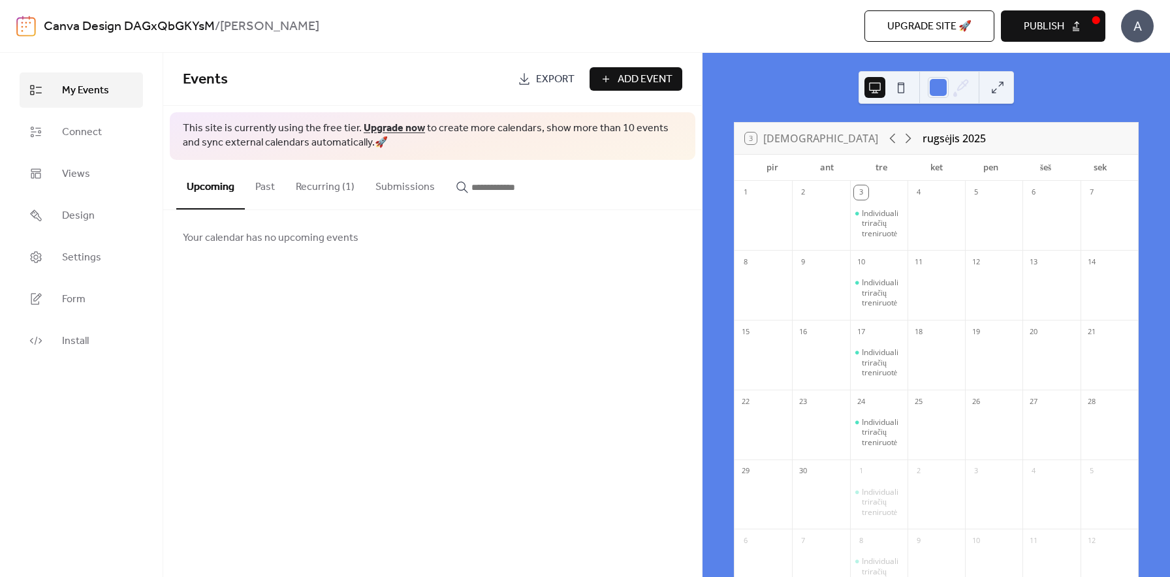
click at [333, 184] on button "Recurring (1)" at bounding box center [325, 184] width 80 height 48
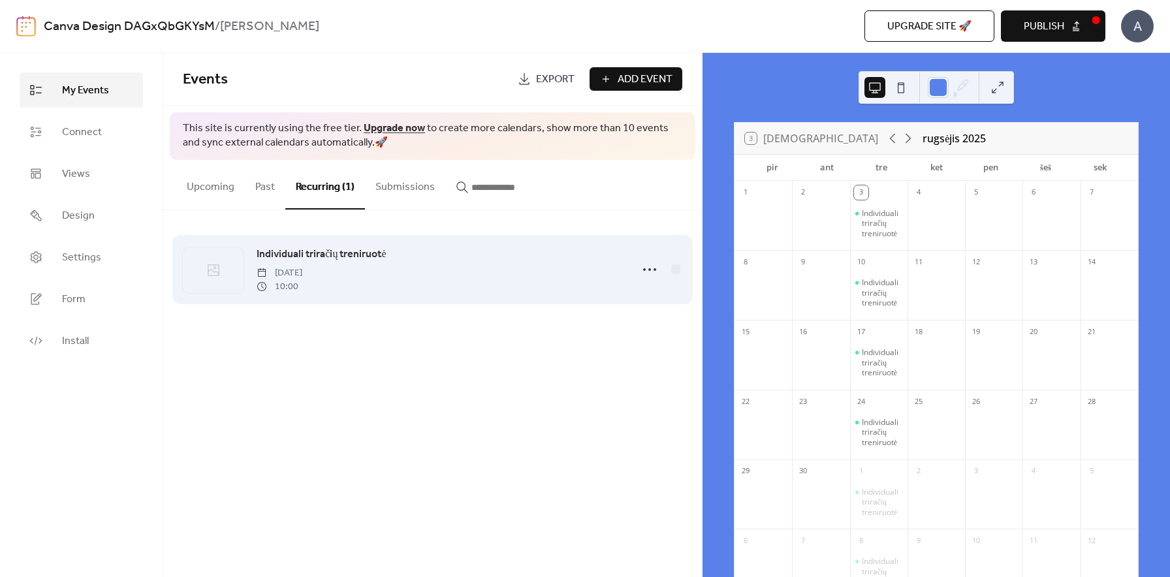
click at [295, 270] on span "[DATE]" at bounding box center [280, 273] width 46 height 14
click at [637, 276] on div at bounding box center [650, 270] width 26 height 26
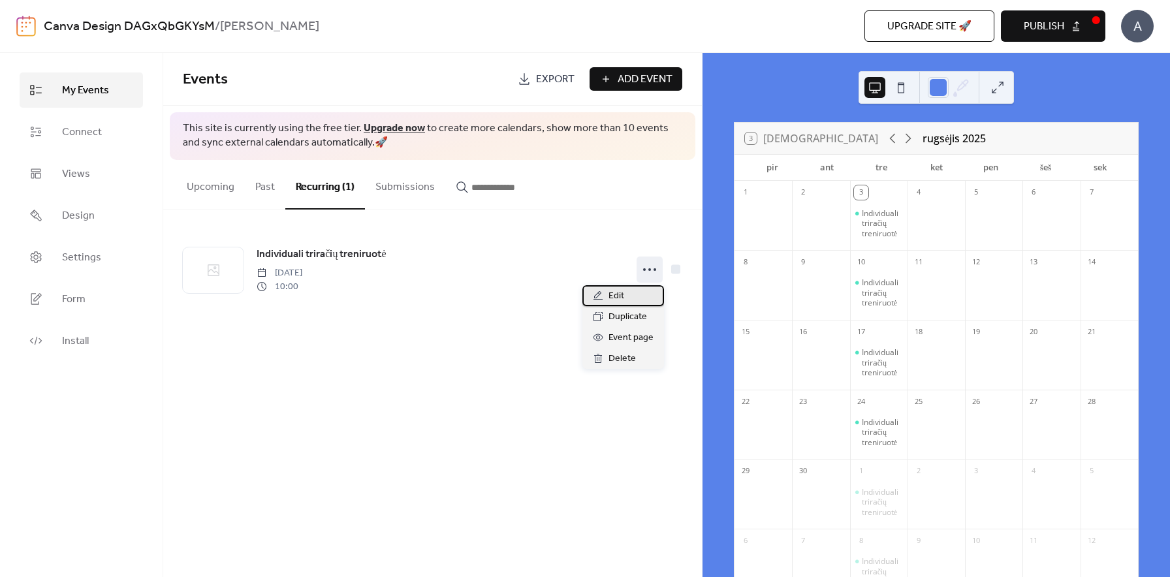
click at [630, 296] on div "Edit" at bounding box center [624, 295] width 82 height 21
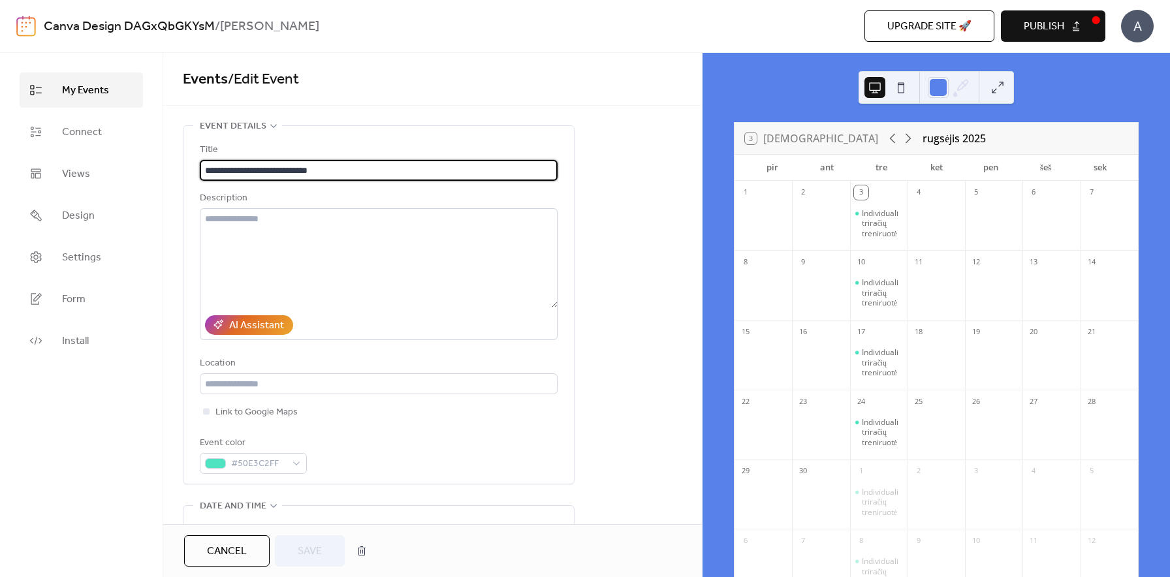
click at [327, 167] on input "**********" at bounding box center [379, 170] width 358 height 21
type input "**********"
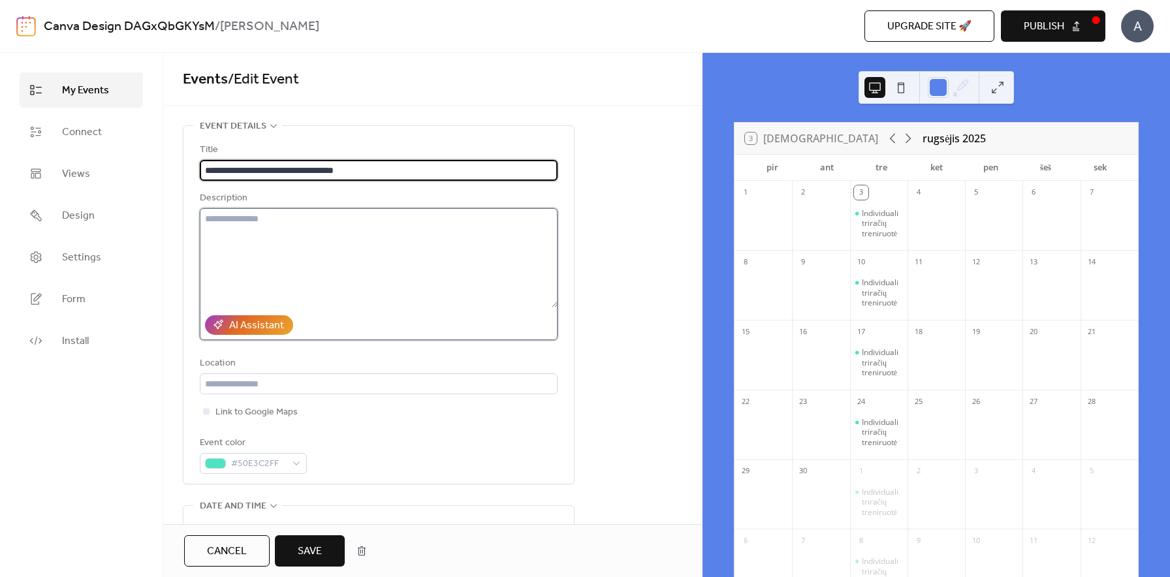
click at [313, 265] on textarea at bounding box center [379, 257] width 358 height 99
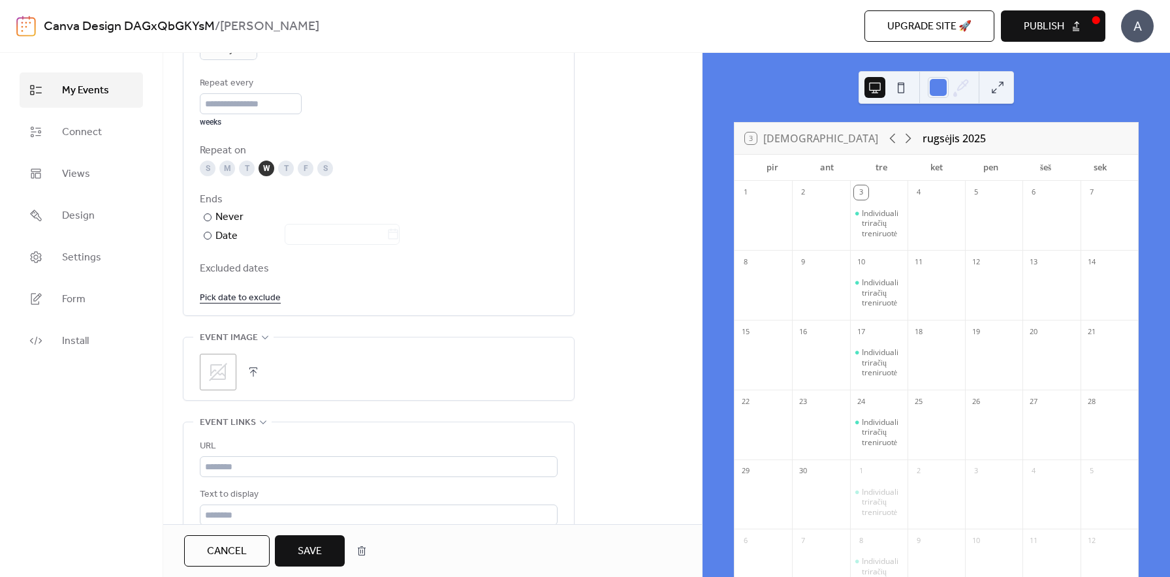
scroll to position [669, 0]
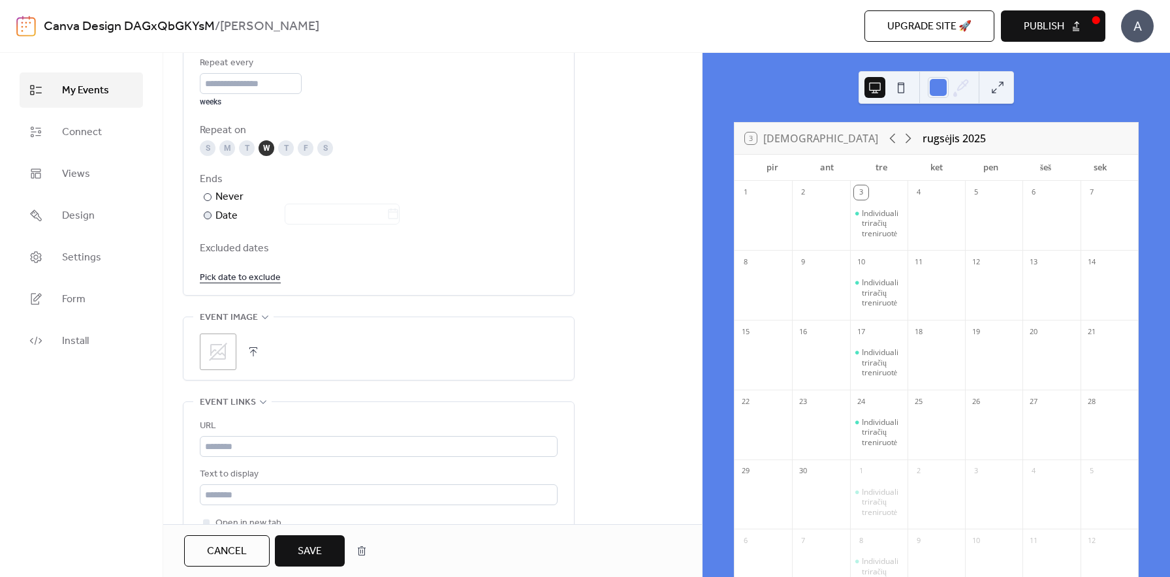
type textarea "**********"
click at [218, 216] on div "Date" at bounding box center [308, 216] width 184 height 17
click at [208, 196] on div at bounding box center [208, 197] width 8 height 8
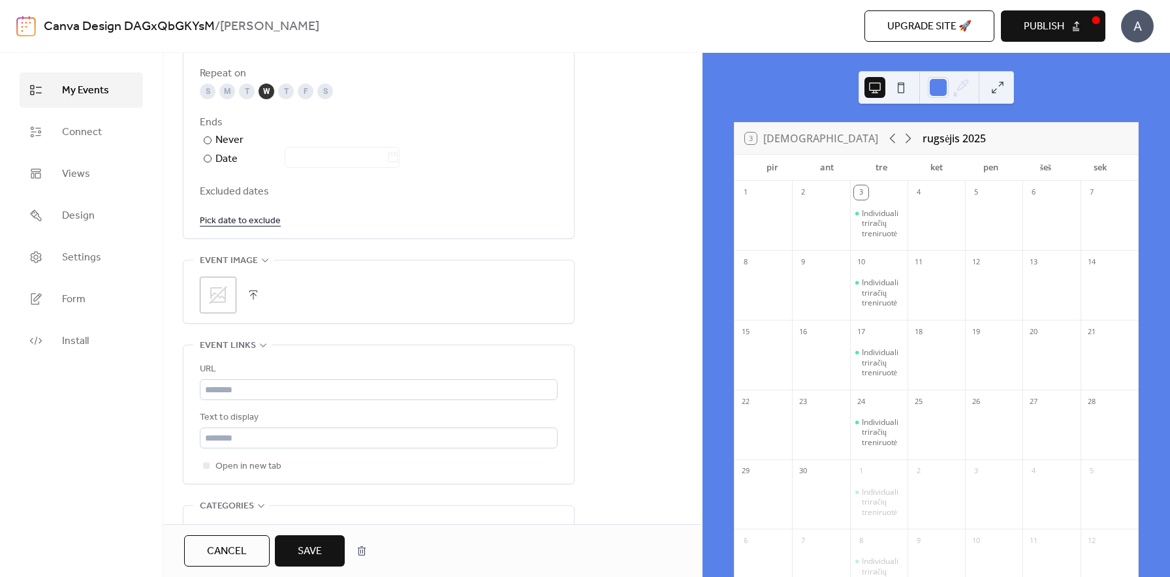
click at [225, 310] on div ";" at bounding box center [218, 295] width 37 height 37
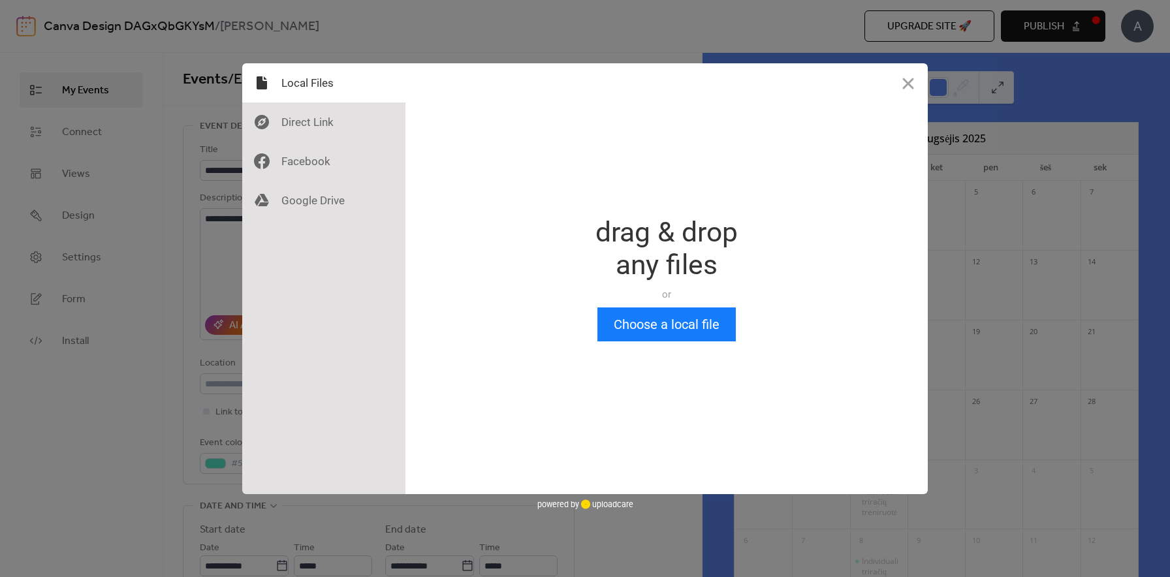
scroll to position [0, 0]
click at [306, 204] on div at bounding box center [323, 200] width 163 height 39
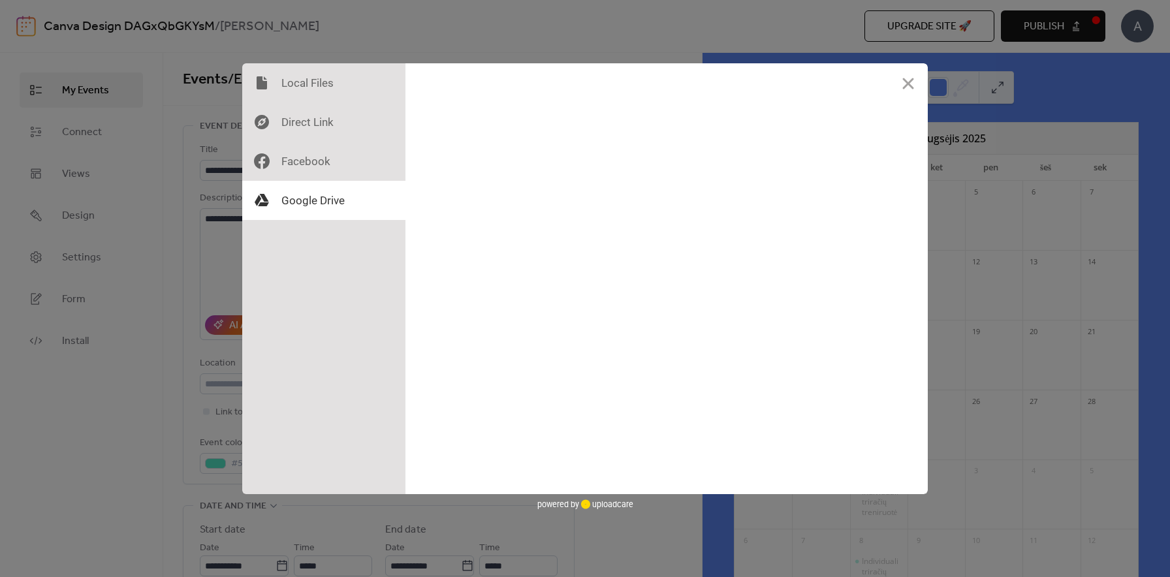
click at [215, 232] on div "Drop a file here drag & drop any files or Upload files from your computer Choos…" at bounding box center [585, 288] width 1170 height 577
click at [908, 83] on button "Close" at bounding box center [908, 82] width 39 height 39
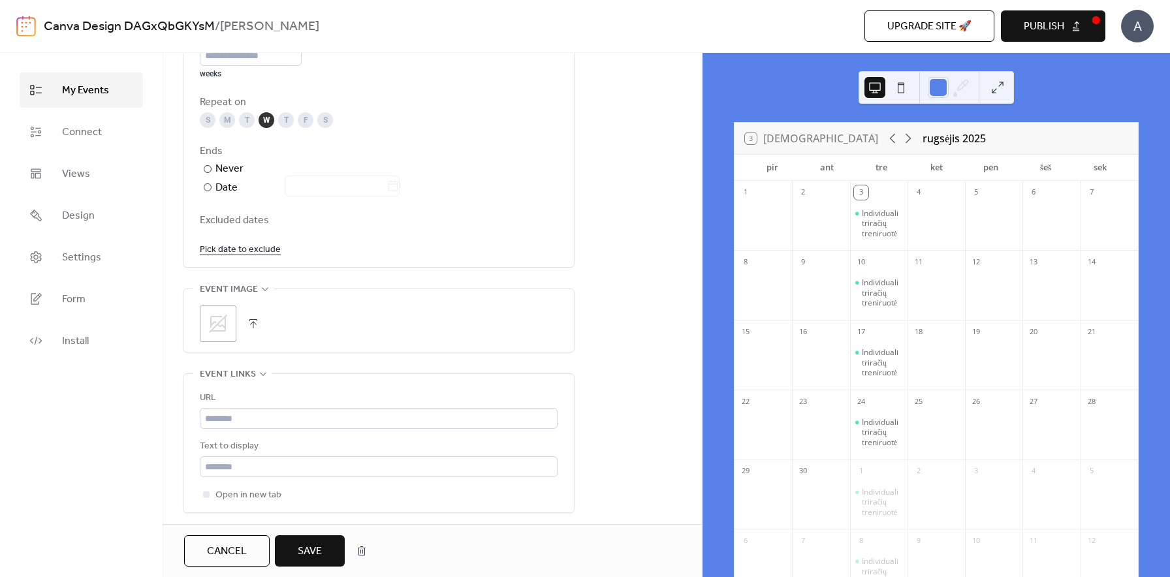
scroll to position [711, 0]
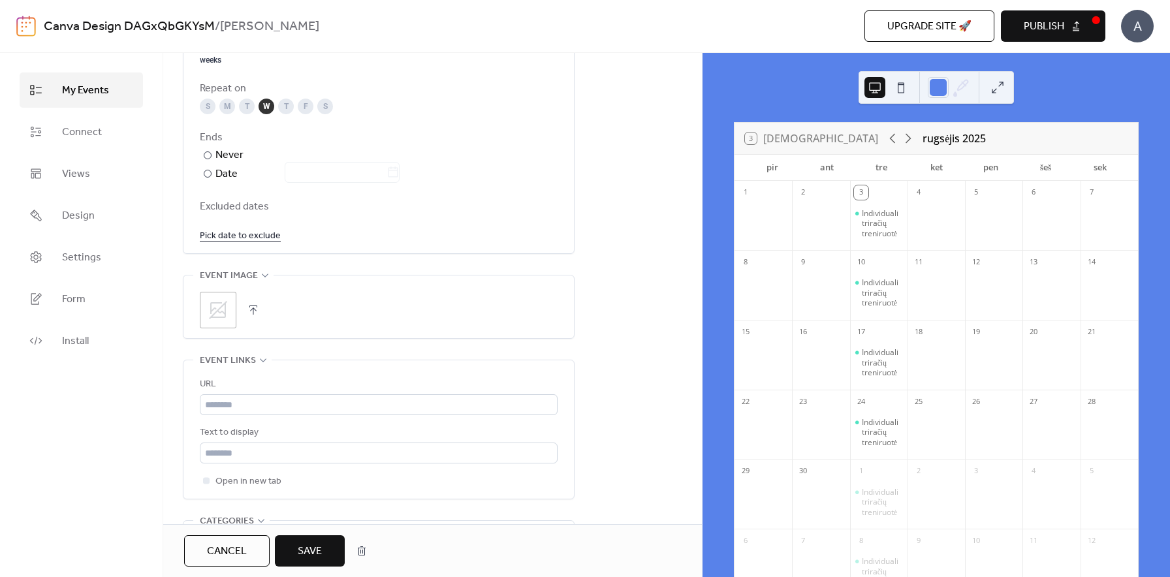
click at [217, 310] on icon at bounding box center [218, 310] width 18 height 18
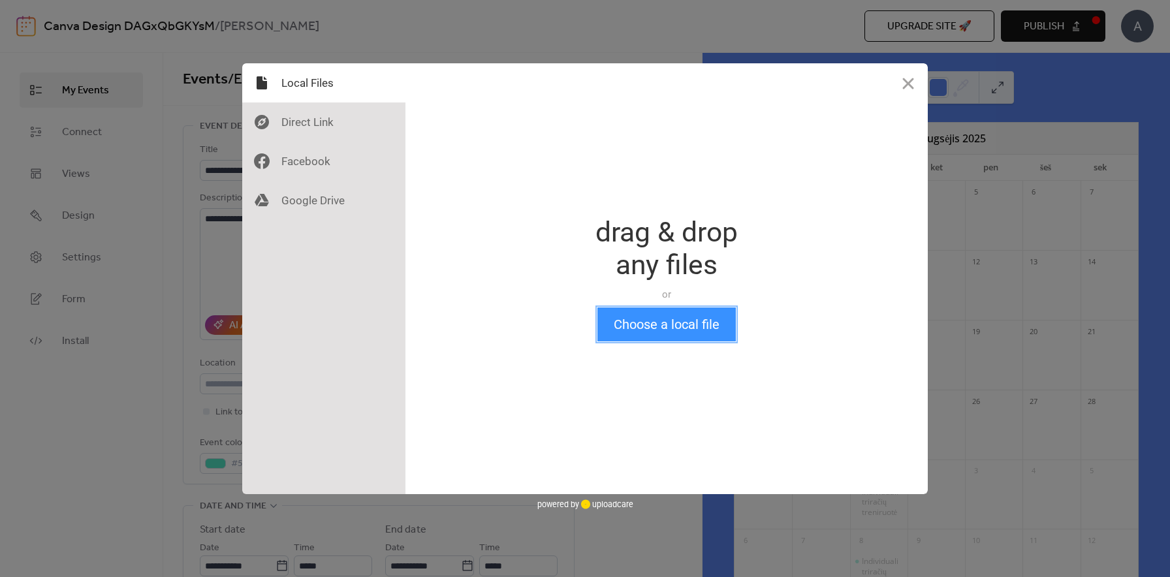
click at [682, 325] on button "Choose a local file" at bounding box center [667, 325] width 138 height 34
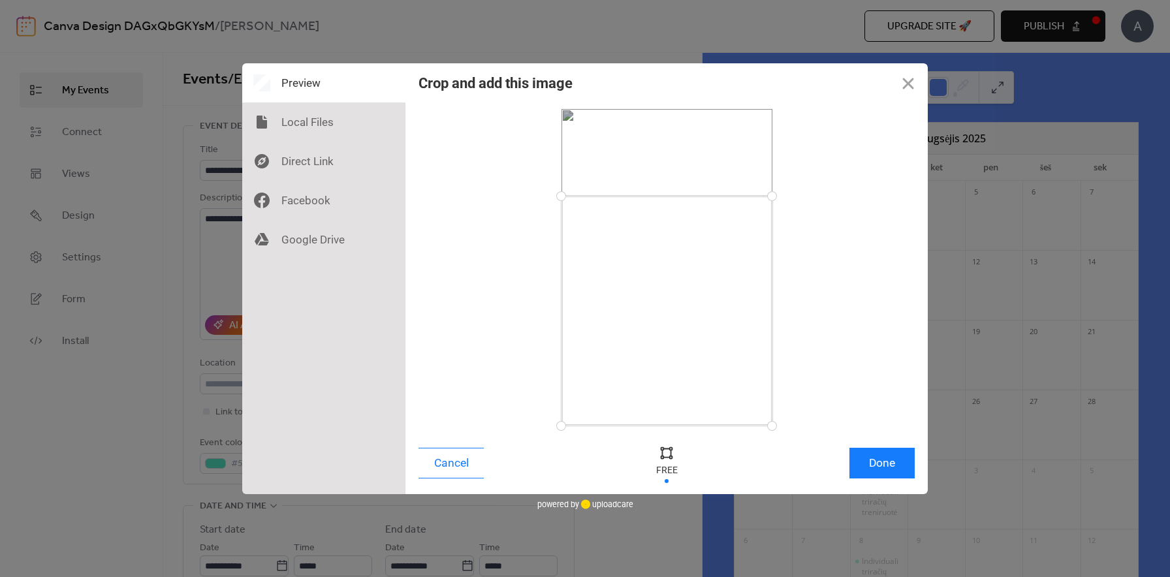
drag, startPoint x: 772, startPoint y: 106, endPoint x: 779, endPoint y: 196, distance: 90.4
click at [779, 196] on div at bounding box center [772, 196] width 23 height 23
drag, startPoint x: 771, startPoint y: 199, endPoint x: 800, endPoint y: 103, distance: 100.2
click at [800, 103] on div at bounding box center [667, 268] width 522 height 330
click at [885, 457] on button "Done" at bounding box center [882, 463] width 65 height 31
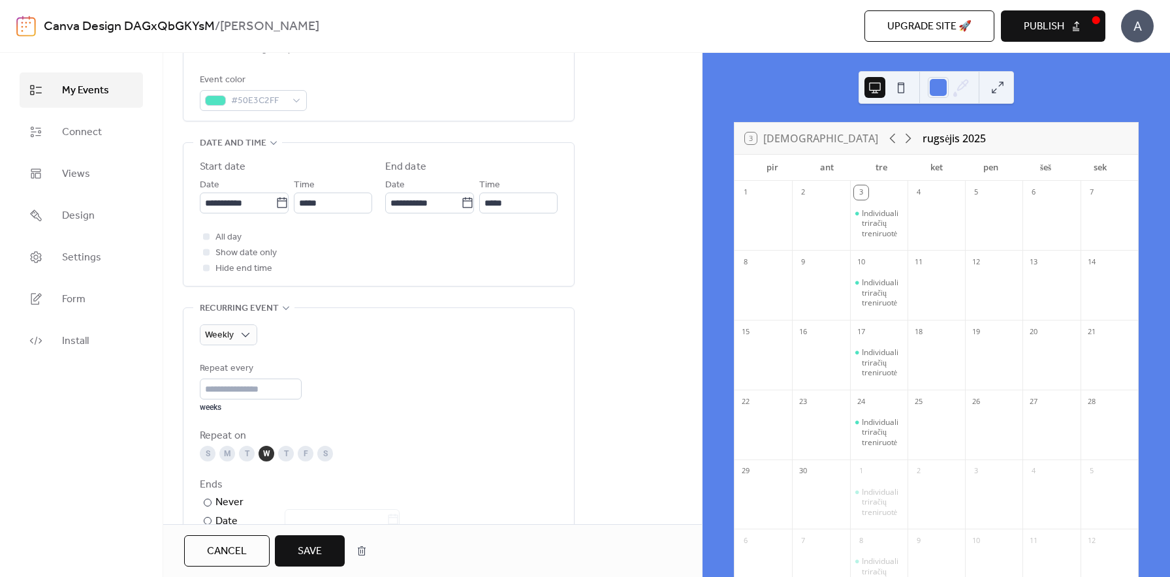
scroll to position [667, 0]
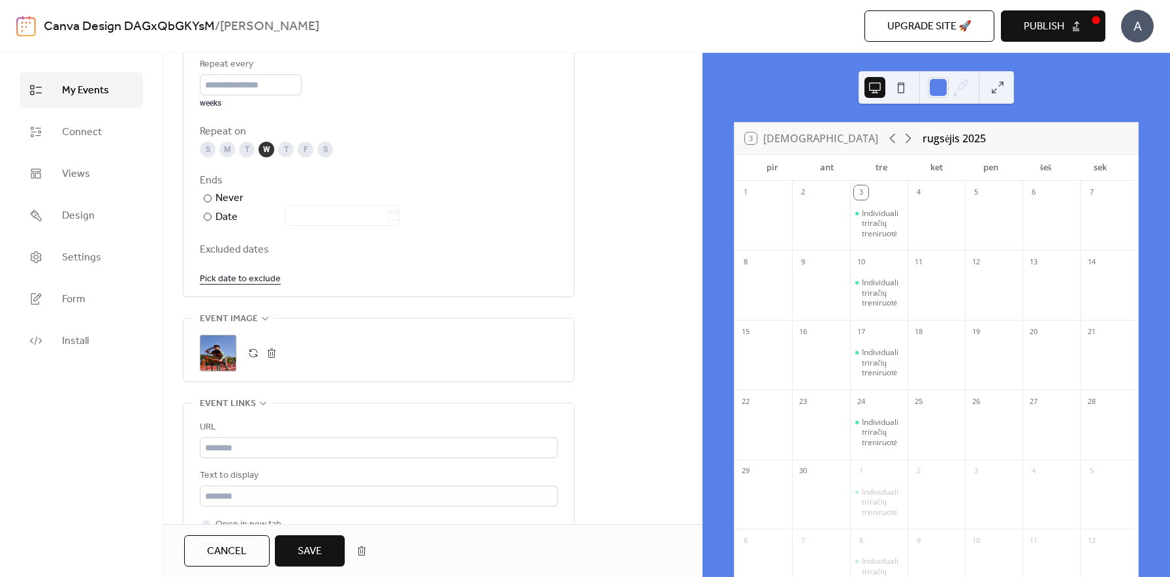
click at [897, 90] on button at bounding box center [901, 87] width 21 height 21
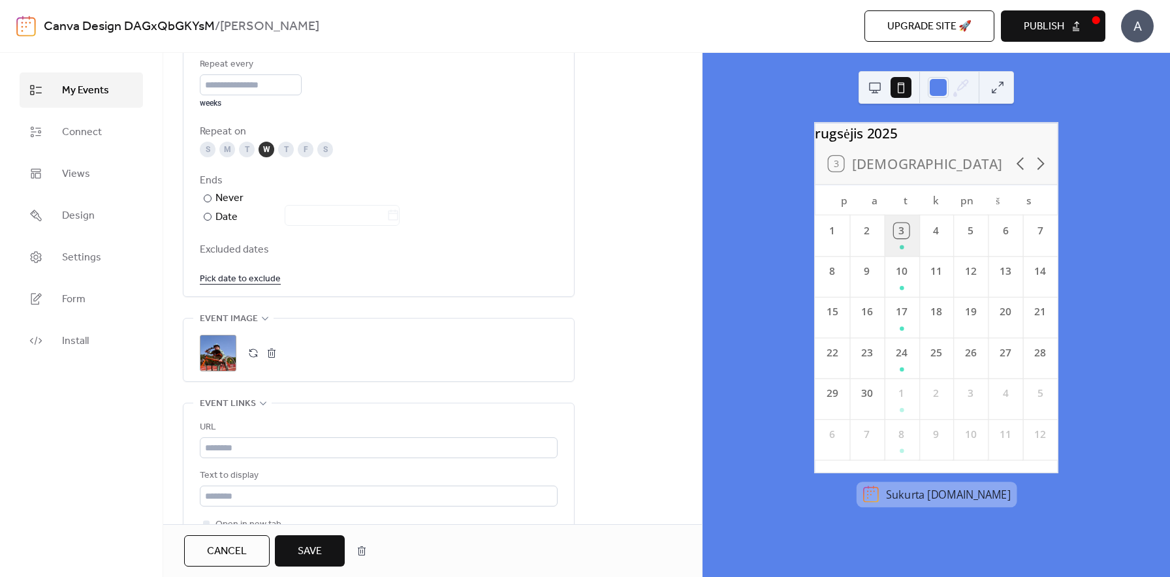
click at [904, 253] on div "3" at bounding box center [901, 236] width 35 height 40
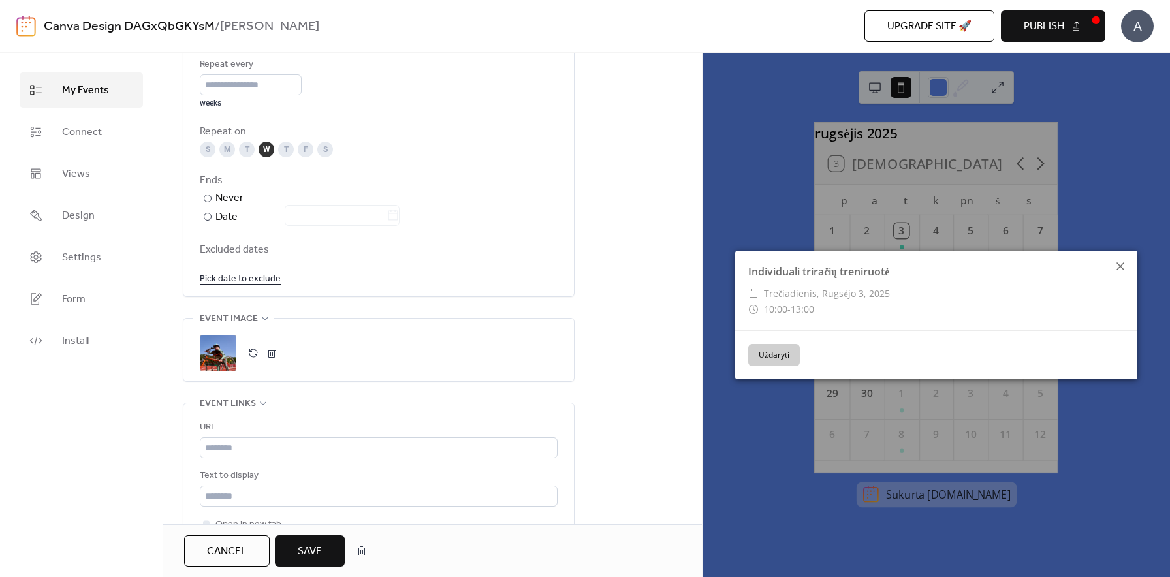
click at [1124, 266] on icon at bounding box center [1121, 267] width 16 height 16
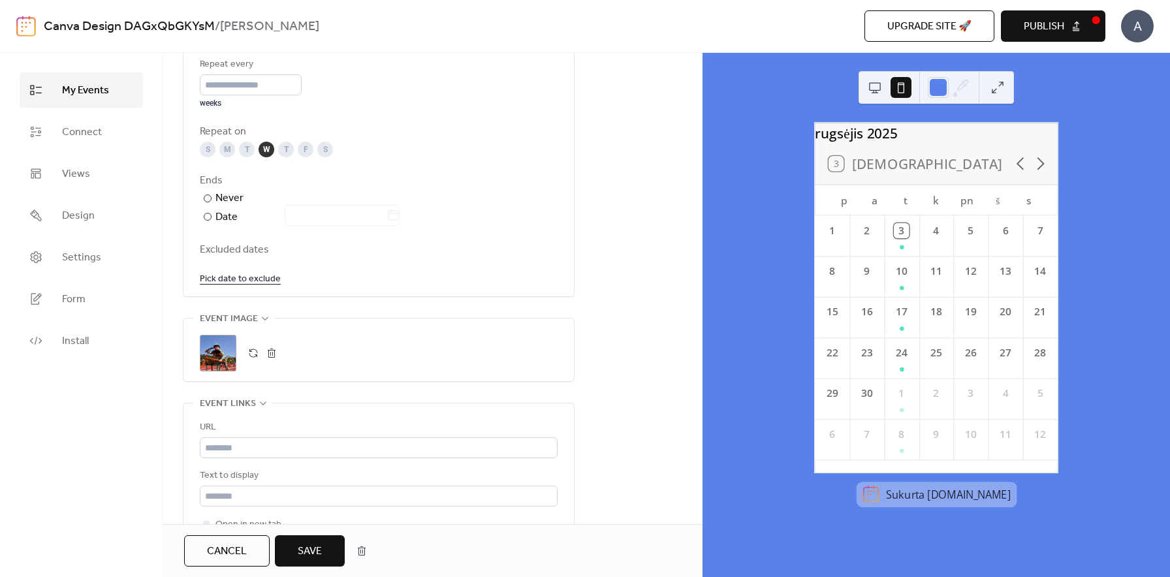
click at [874, 87] on button at bounding box center [875, 87] width 21 height 21
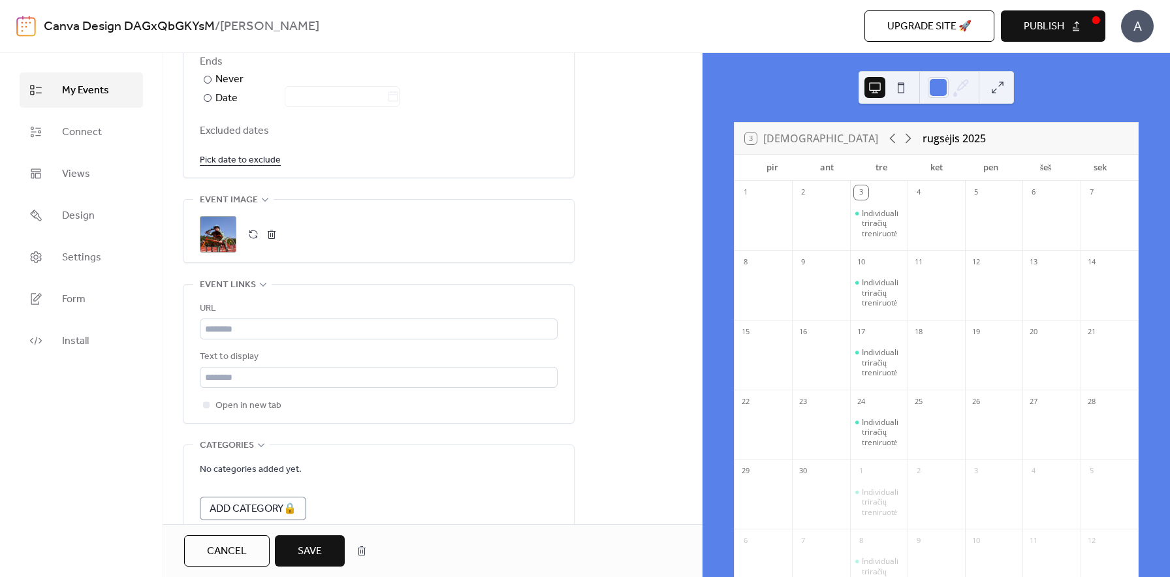
scroll to position [844, 0]
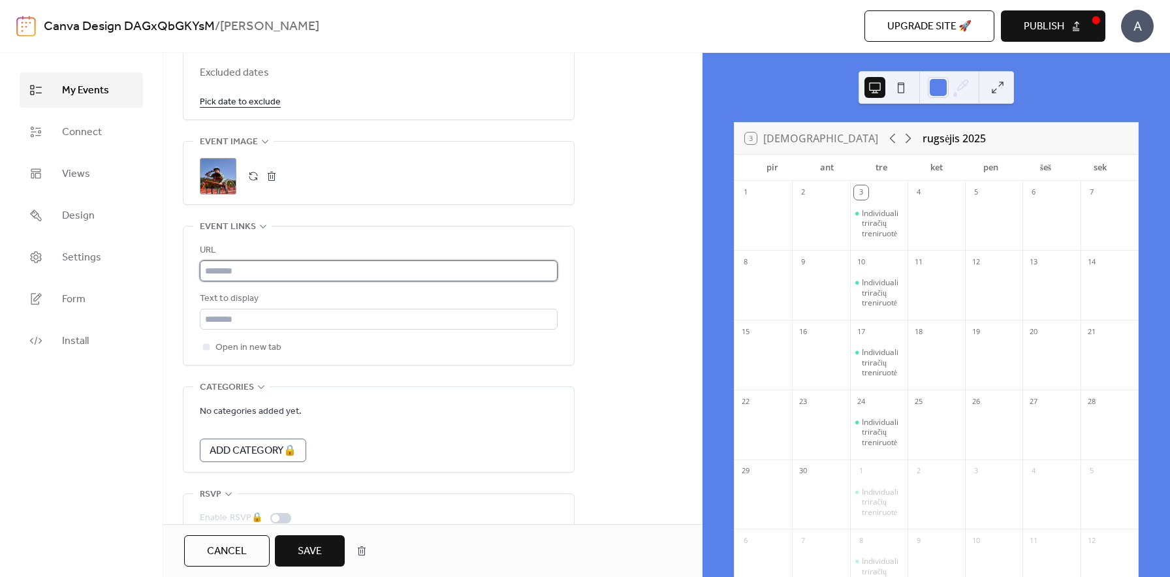
click at [292, 266] on input "text" at bounding box center [379, 271] width 358 height 21
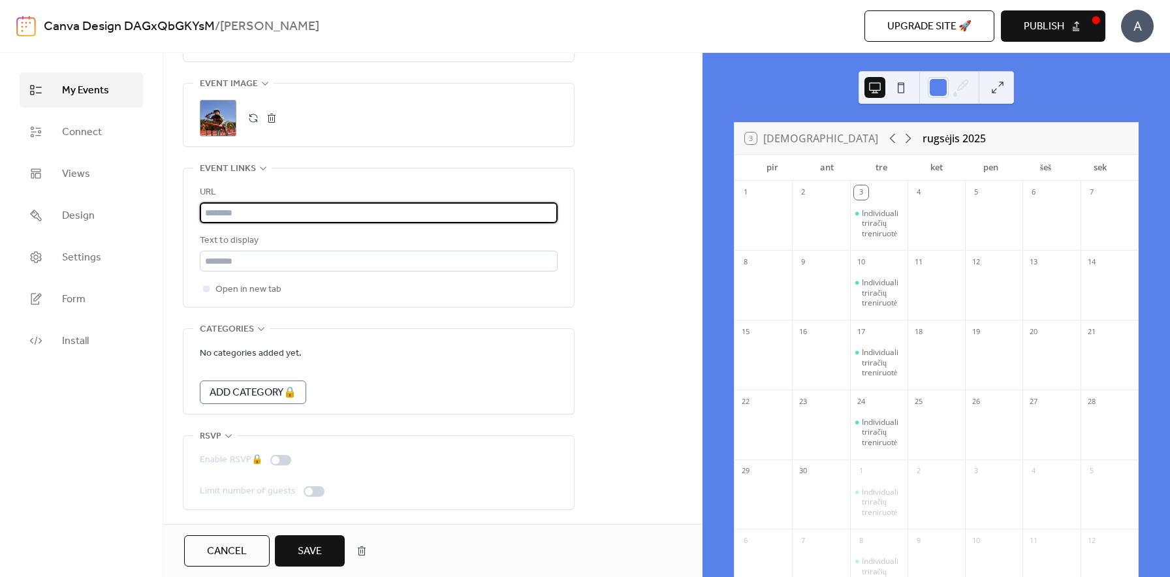
click at [295, 563] on button "Save" at bounding box center [310, 551] width 70 height 31
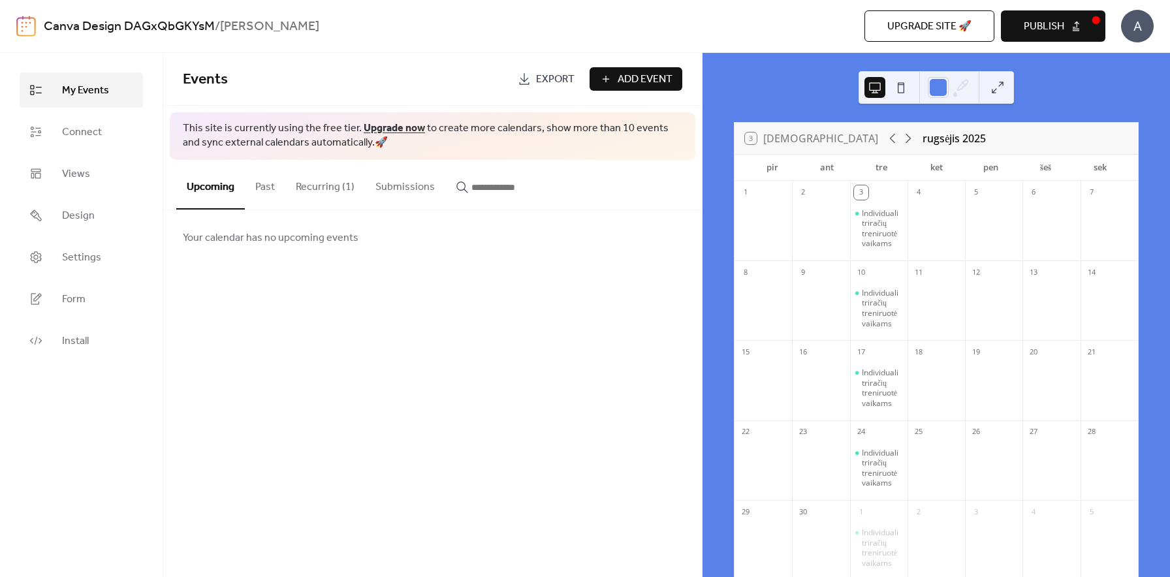
click at [262, 191] on button "Past" at bounding box center [265, 184] width 40 height 48
click at [207, 182] on button "Upcoming" at bounding box center [210, 184] width 69 height 48
click at [1075, 24] on button "Publish" at bounding box center [1053, 25] width 104 height 31
click at [661, 78] on span "Add Event" at bounding box center [645, 80] width 55 height 16
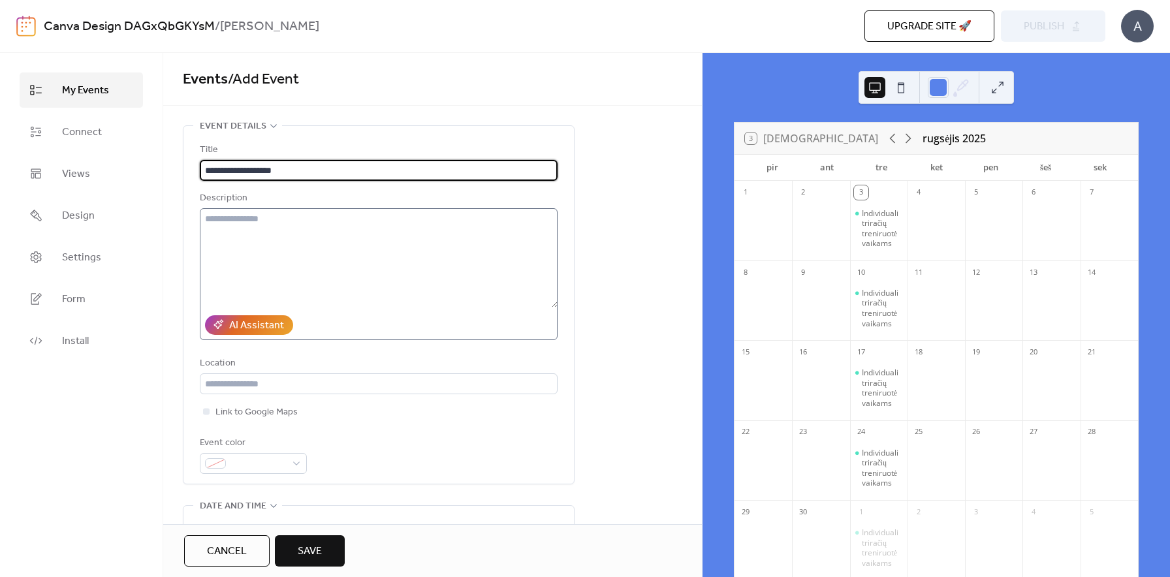
type input "**********"
click at [308, 212] on textarea at bounding box center [379, 257] width 358 height 99
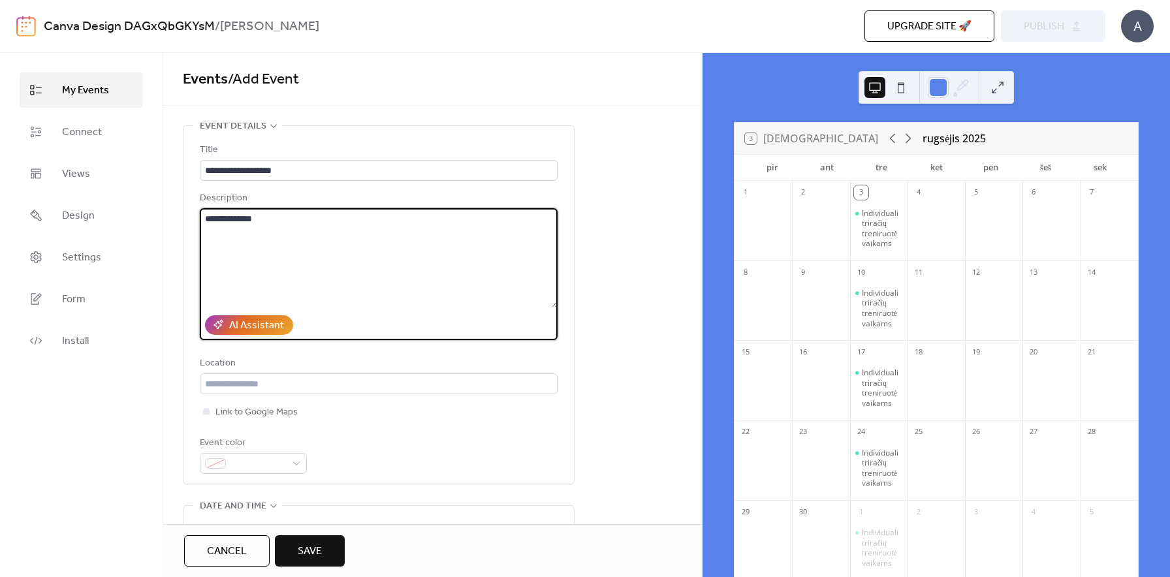
type textarea "**********"
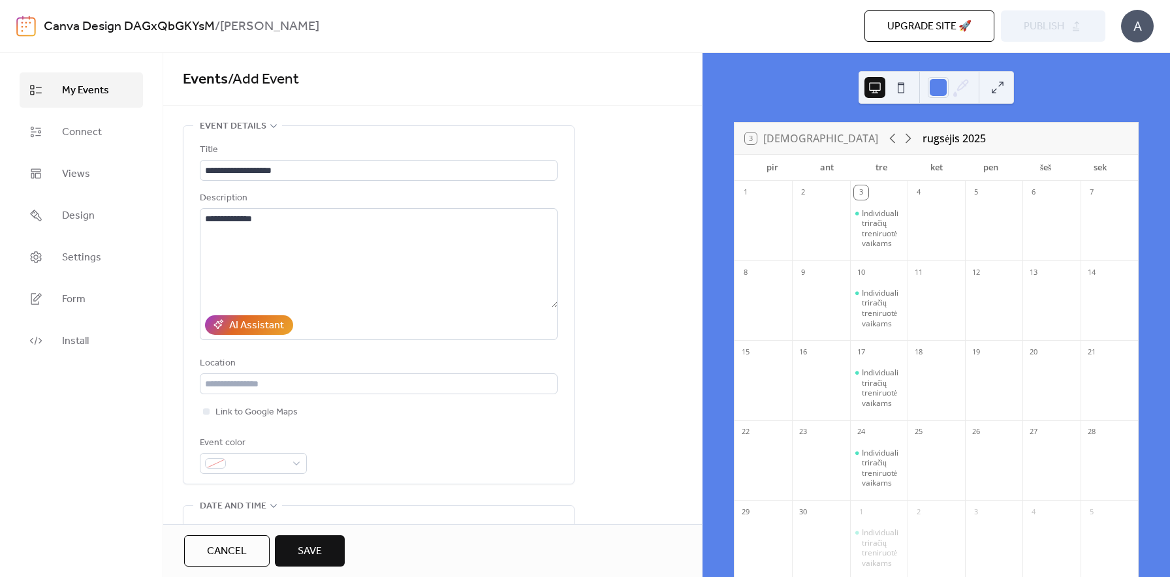
click at [153, 423] on div "My Events Connect Views Design Settings Form Install" at bounding box center [81, 315] width 163 height 524
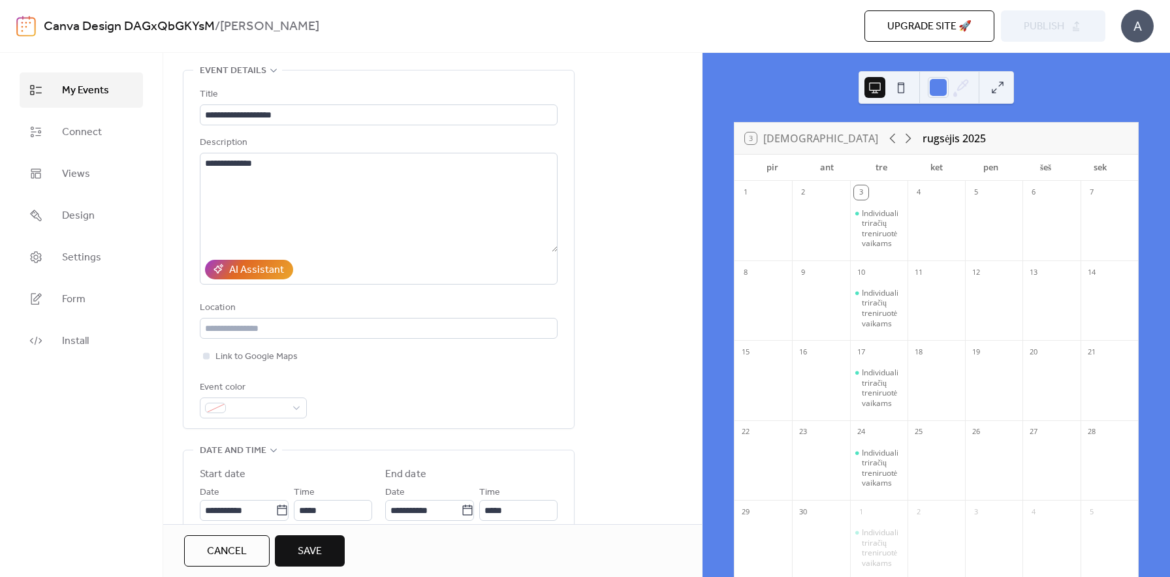
scroll to position [71, 0]
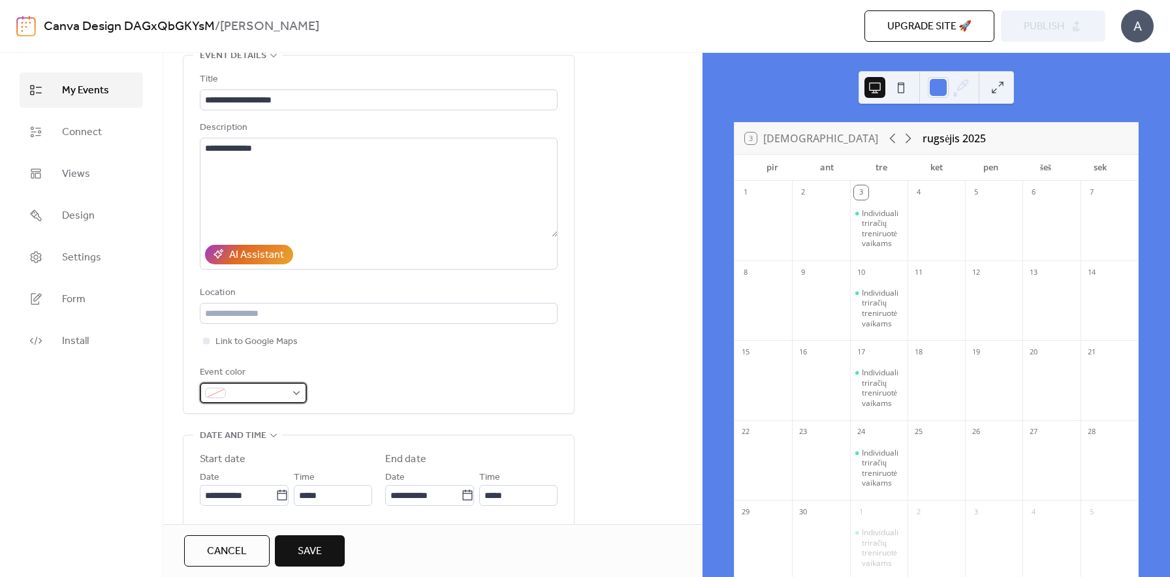
click at [263, 398] on span at bounding box center [258, 394] width 55 height 16
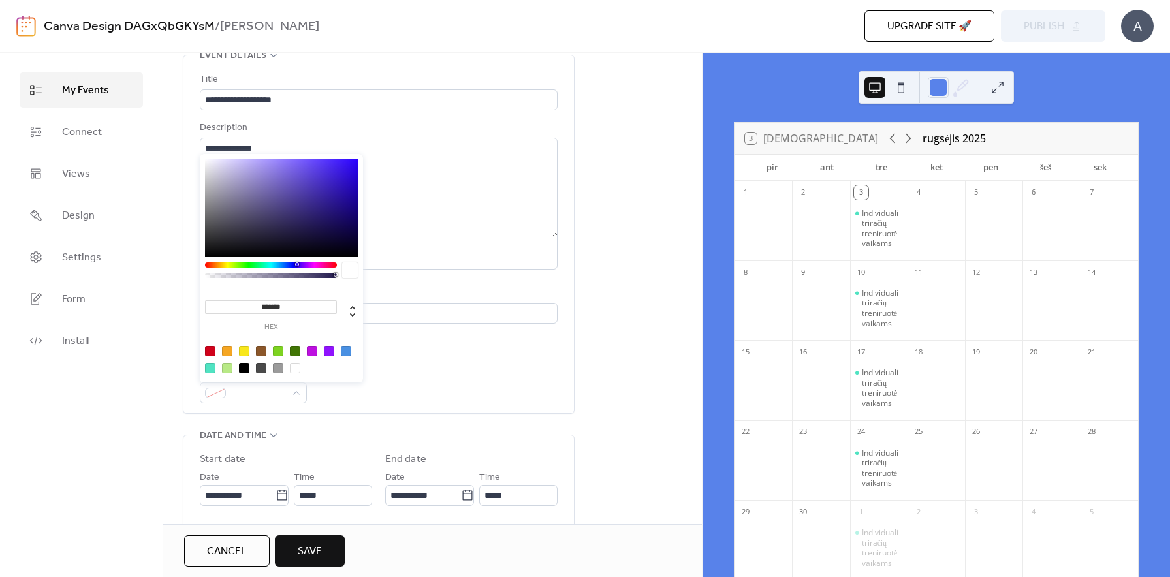
click at [345, 353] on div at bounding box center [346, 351] width 10 height 10
type input "*******"
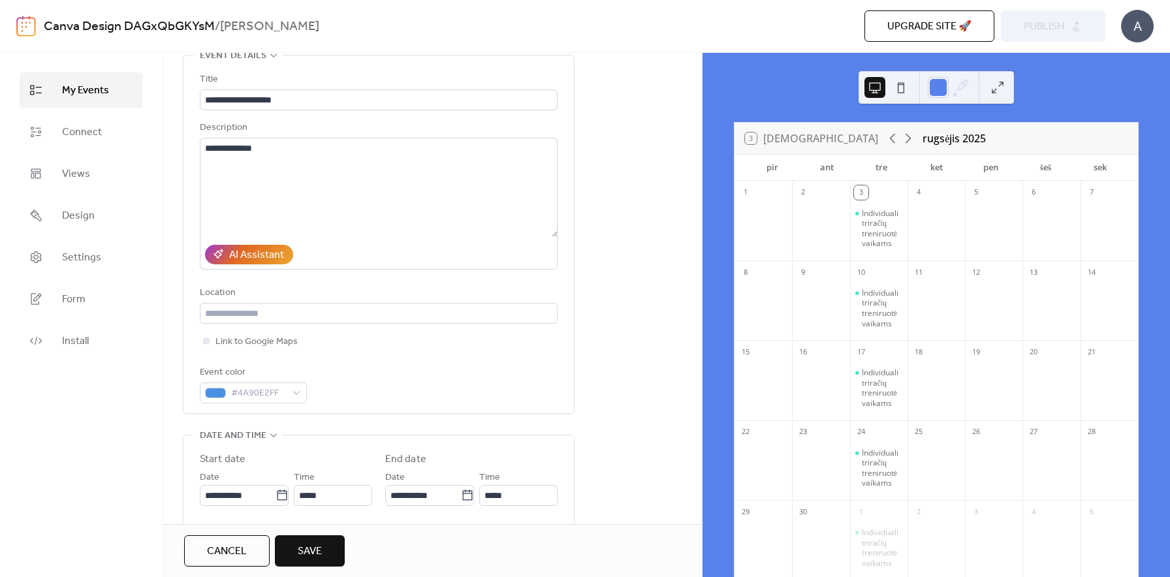
click at [148, 427] on div "My Events Connect Views Design Settings Form Install" at bounding box center [81, 315] width 163 height 524
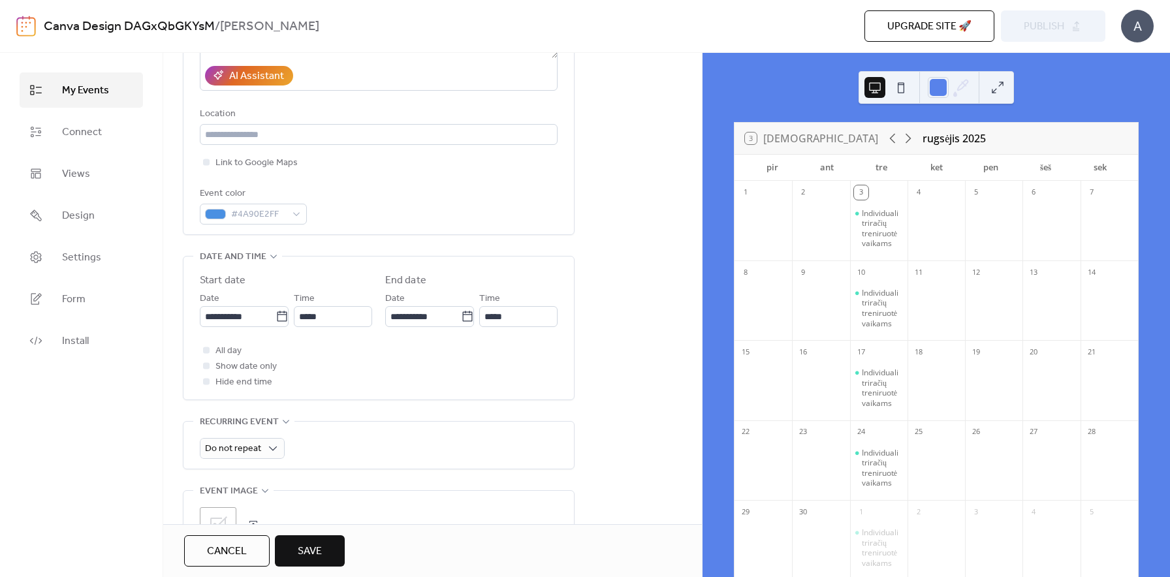
scroll to position [270, 0]
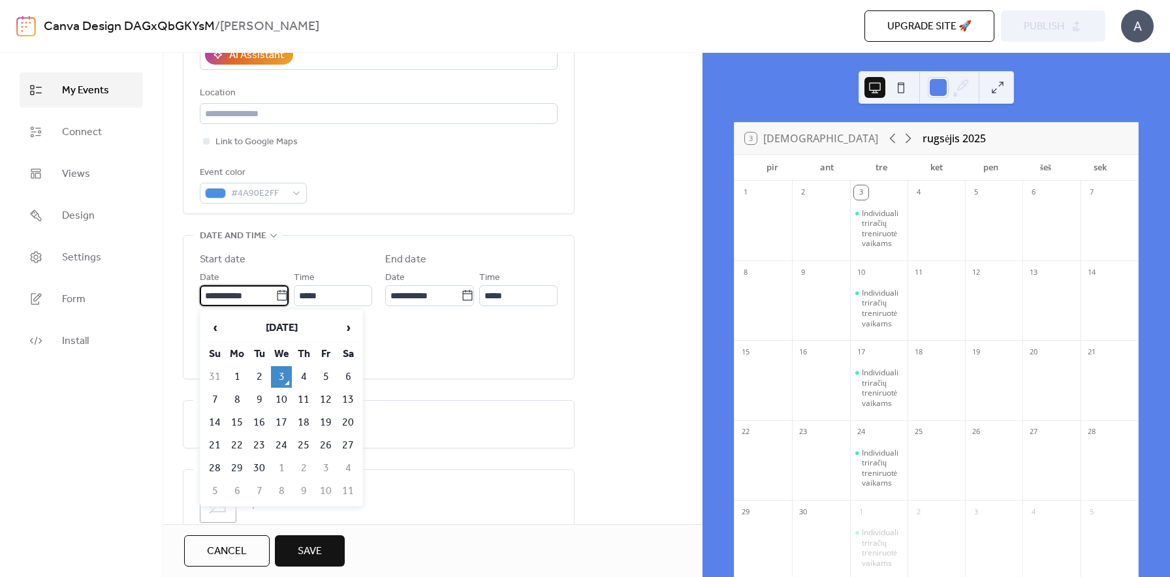
click at [259, 296] on input "**********" at bounding box center [238, 295] width 76 height 21
click at [302, 377] on td "4" at bounding box center [303, 377] width 21 height 22
type input "**********"
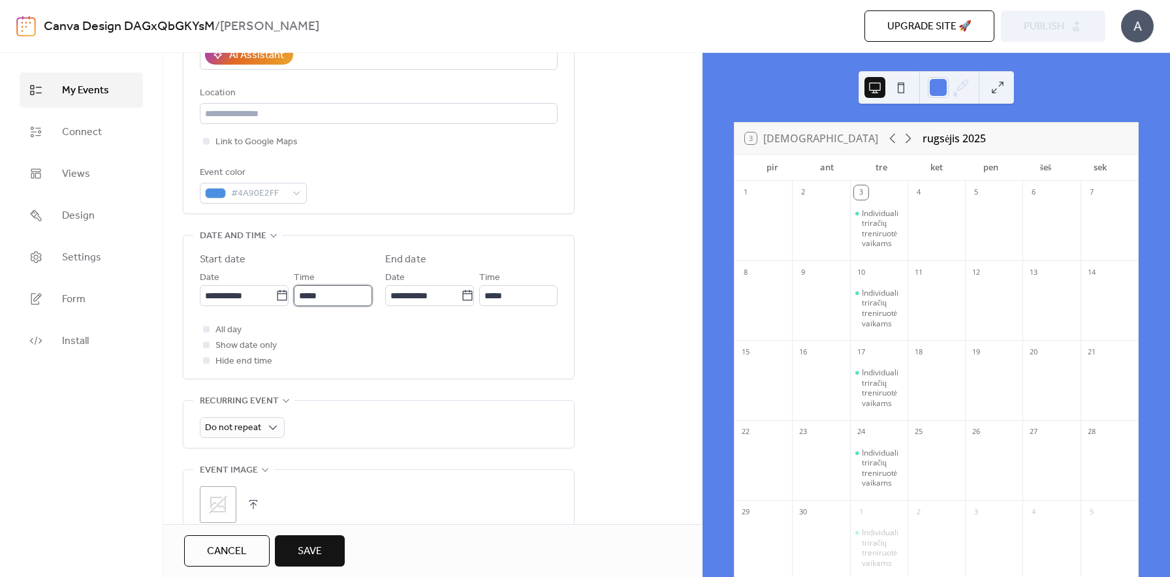
click at [315, 306] on input "*****" at bounding box center [333, 295] width 78 height 21
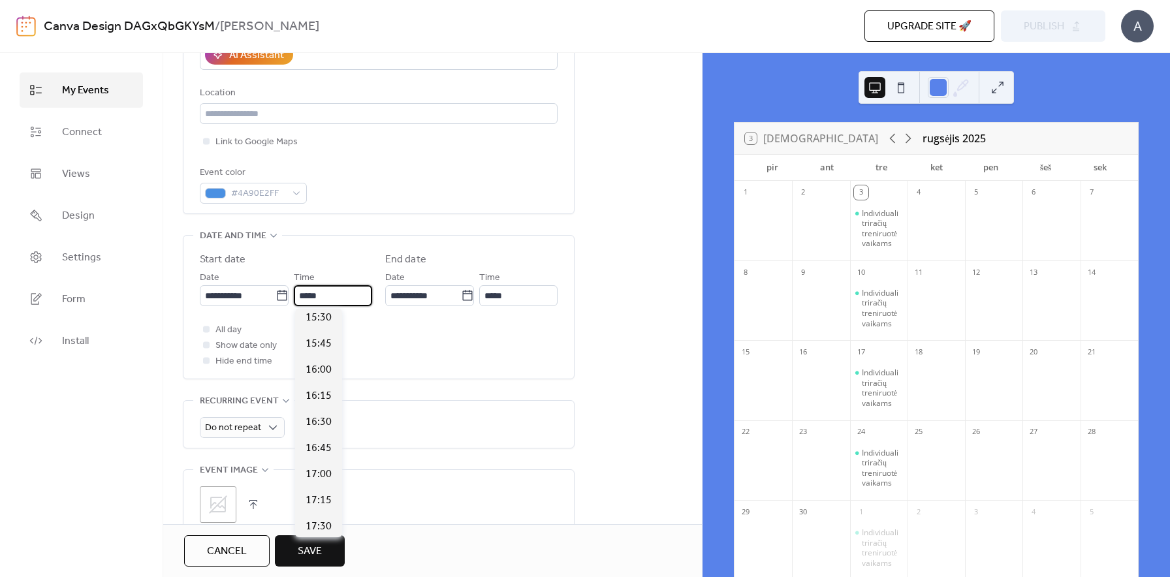
scroll to position [1622, 0]
click at [316, 421] on span "16:30" at bounding box center [319, 425] width 26 height 16
type input "*****"
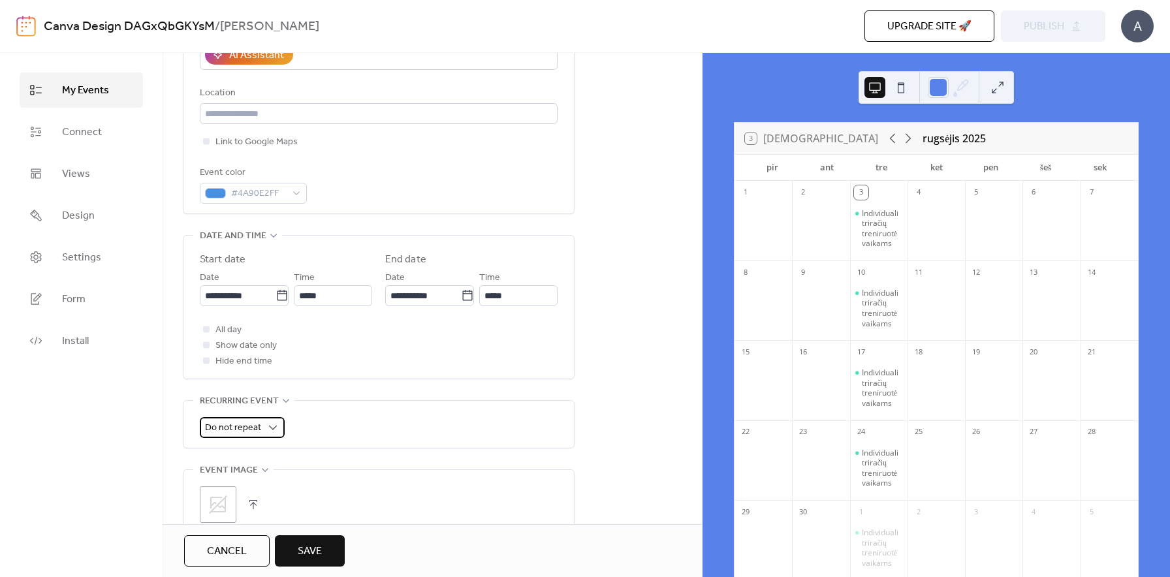
click at [216, 421] on span "Do not repeat" at bounding box center [233, 428] width 56 height 18
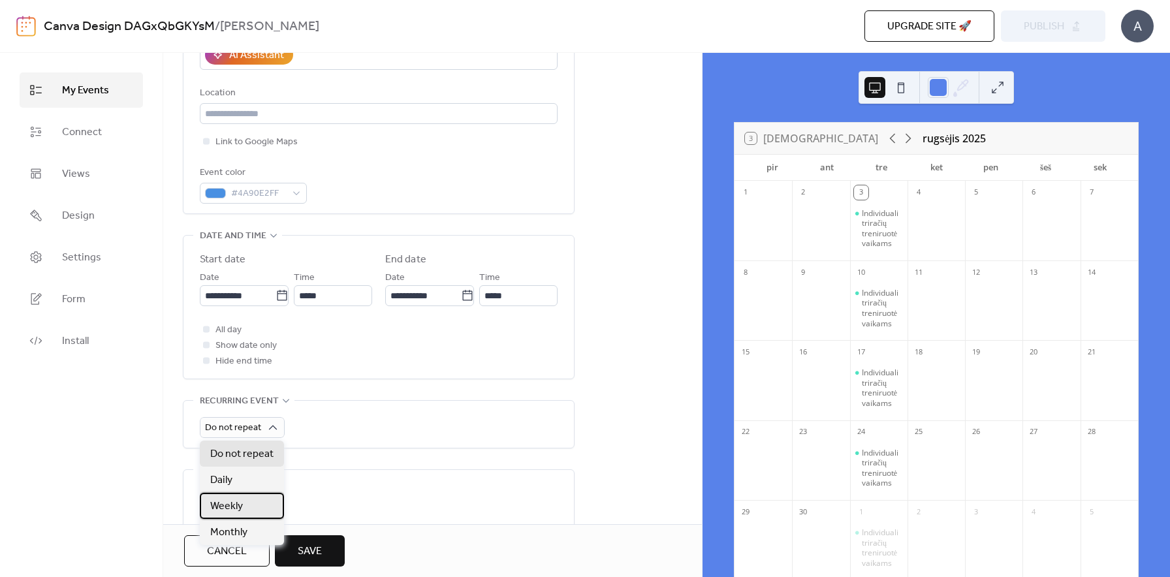
click at [231, 505] on span "Weekly" at bounding box center [226, 507] width 33 height 16
click at [154, 430] on div "My Events Connect Views Design Settings Form Install" at bounding box center [81, 315] width 163 height 524
click at [308, 552] on span "Save" at bounding box center [310, 552] width 24 height 16
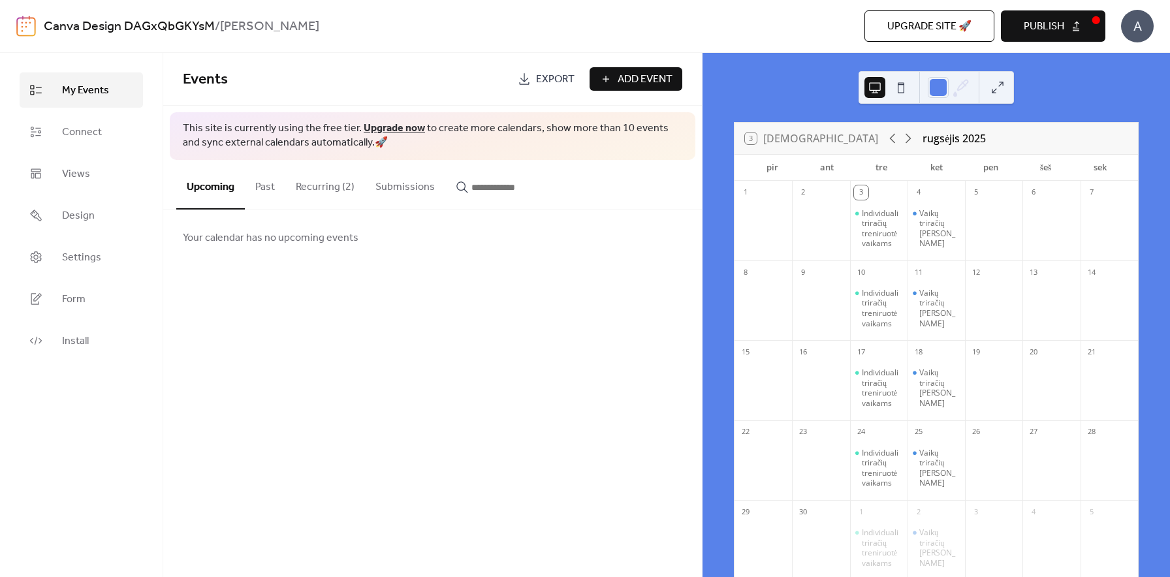
click at [623, 88] on span "Add Event" at bounding box center [645, 80] width 55 height 16
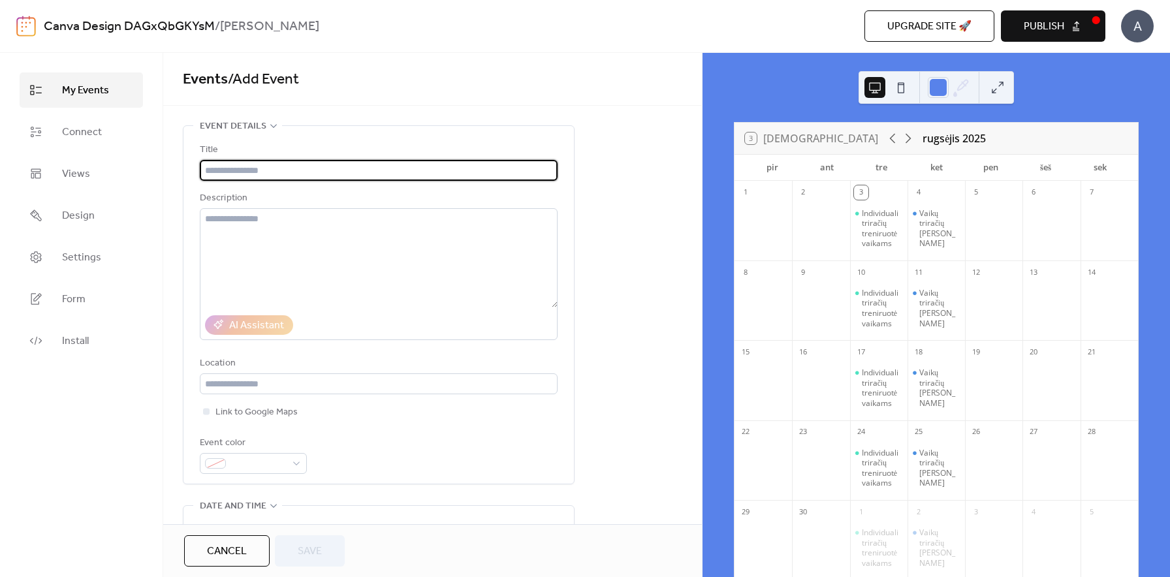
click at [349, 170] on input "text" at bounding box center [379, 170] width 358 height 21
type input "**********"
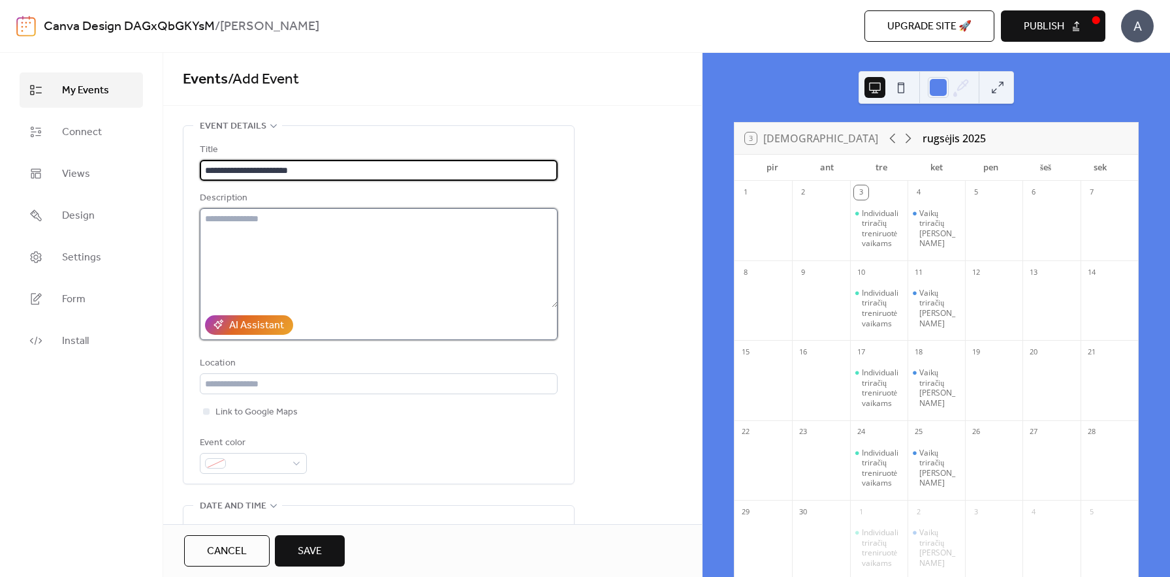
click at [243, 227] on textarea at bounding box center [379, 257] width 358 height 99
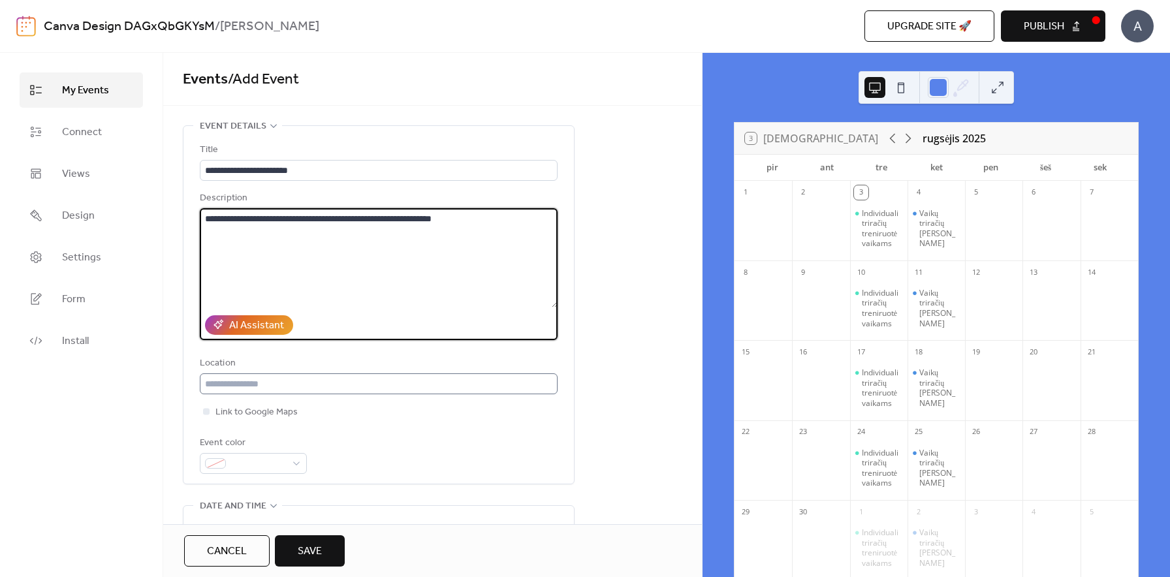
type textarea "**********"
click at [219, 381] on input "text" at bounding box center [379, 384] width 358 height 21
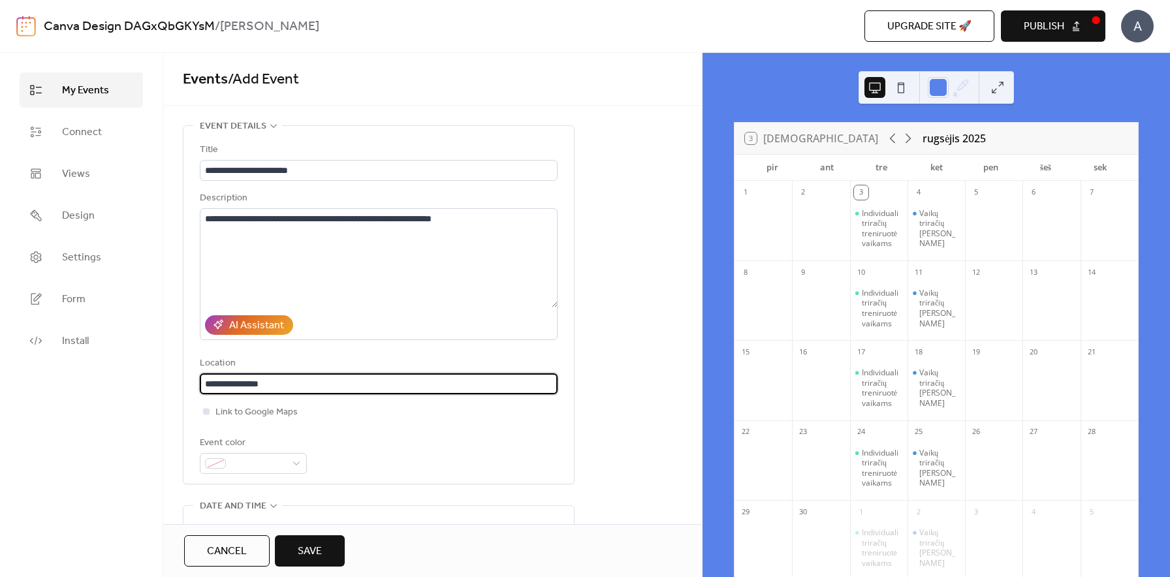
type input "**********"
click at [203, 411] on div at bounding box center [206, 411] width 7 height 7
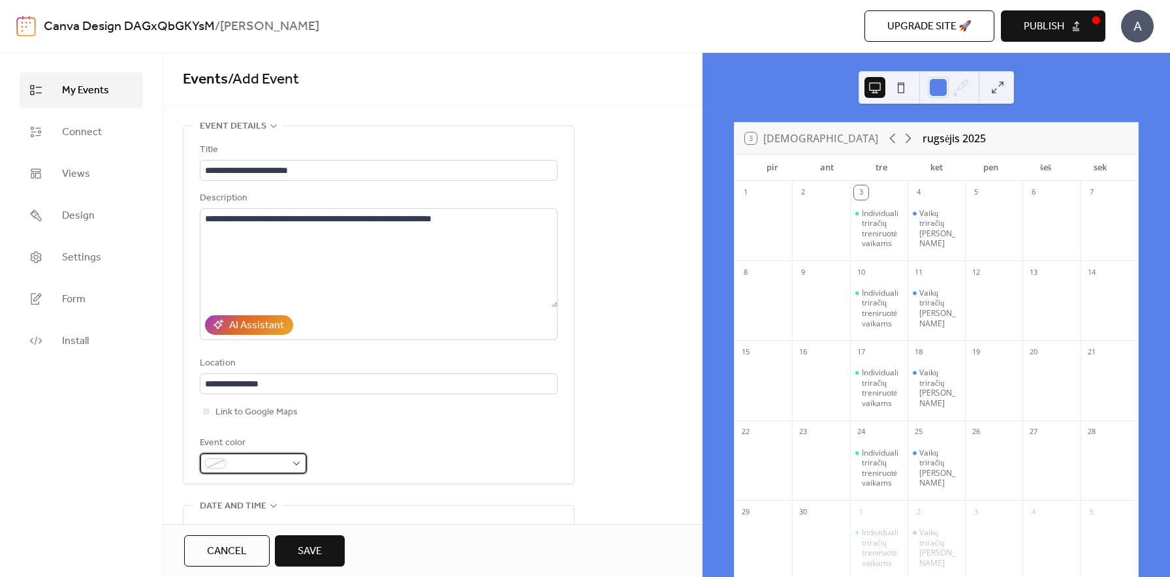
click at [255, 459] on span at bounding box center [258, 464] width 55 height 16
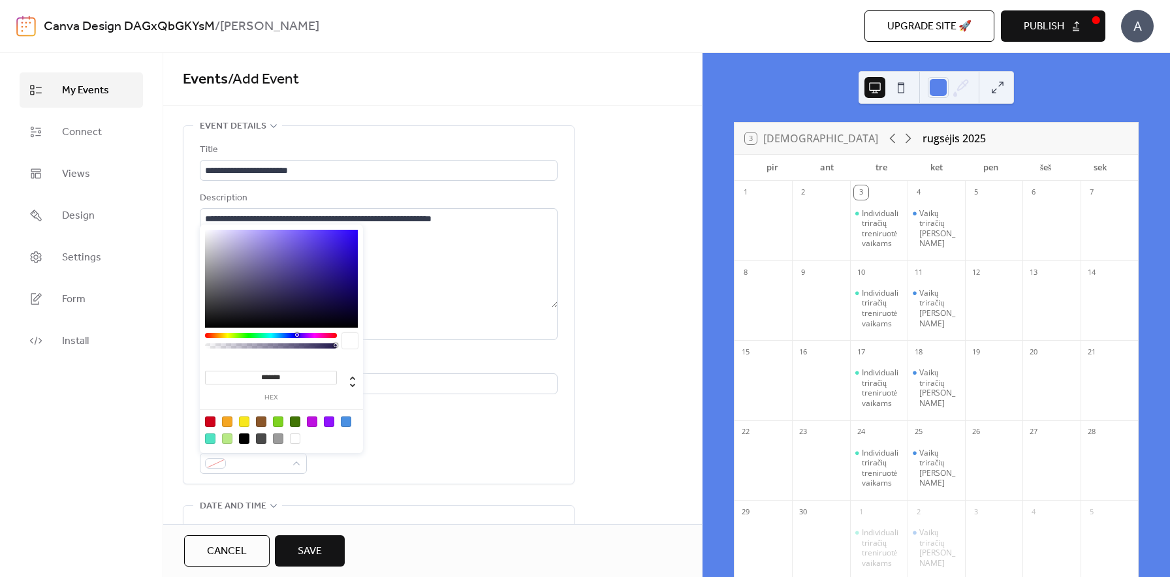
click at [249, 335] on div at bounding box center [271, 335] width 132 height 5
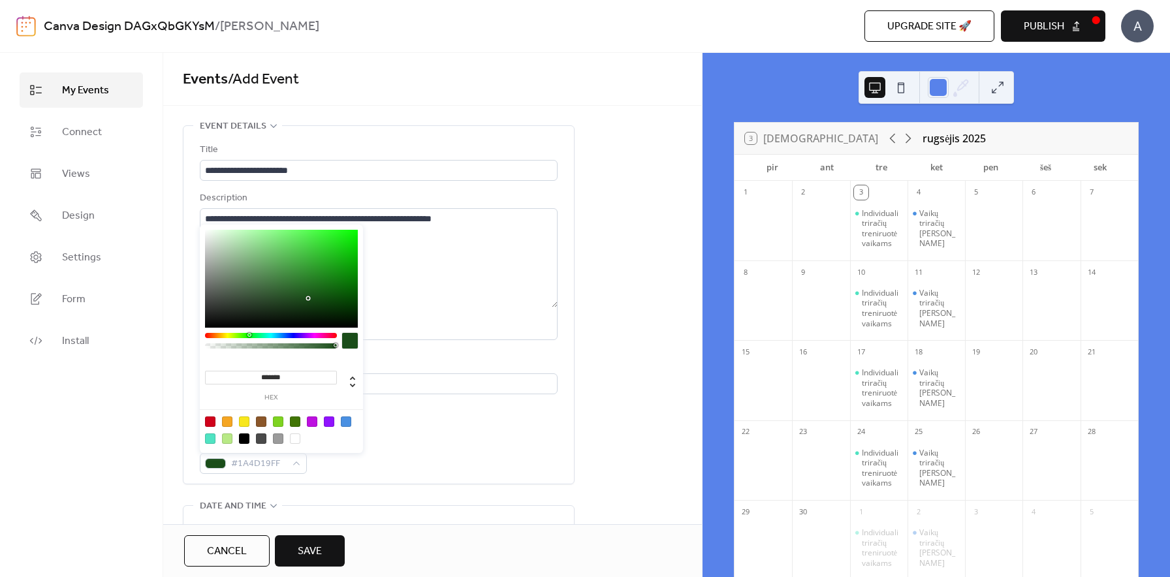
click at [227, 335] on div at bounding box center [271, 335] width 132 height 5
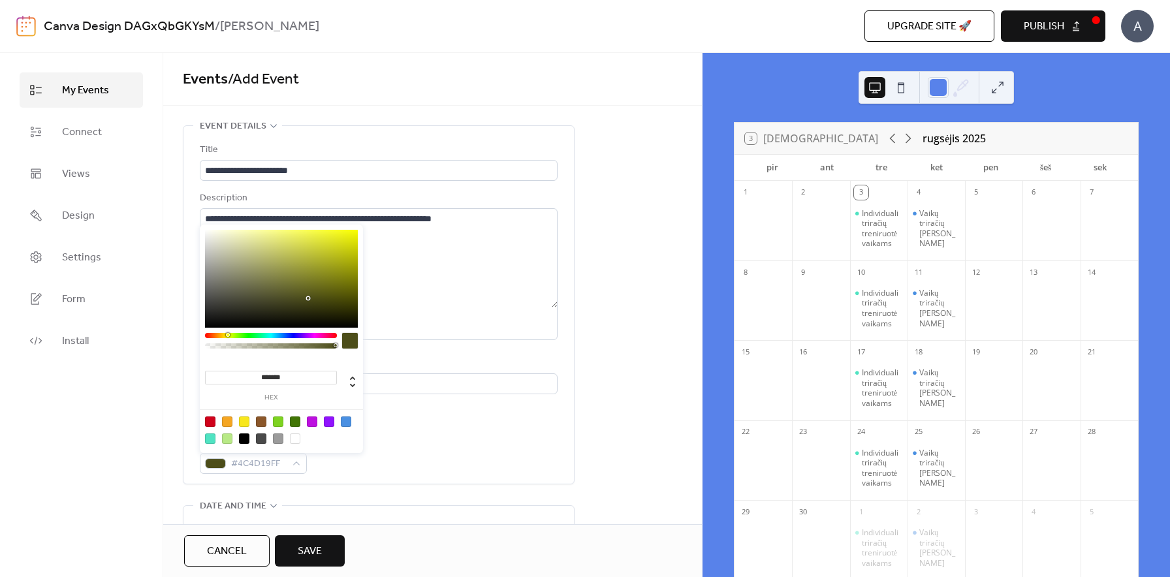
type input "*******"
click at [259, 232] on div at bounding box center [281, 279] width 153 height 98
click at [144, 475] on div "My Events Connect Views Design Settings Form Install" at bounding box center [81, 315] width 163 height 524
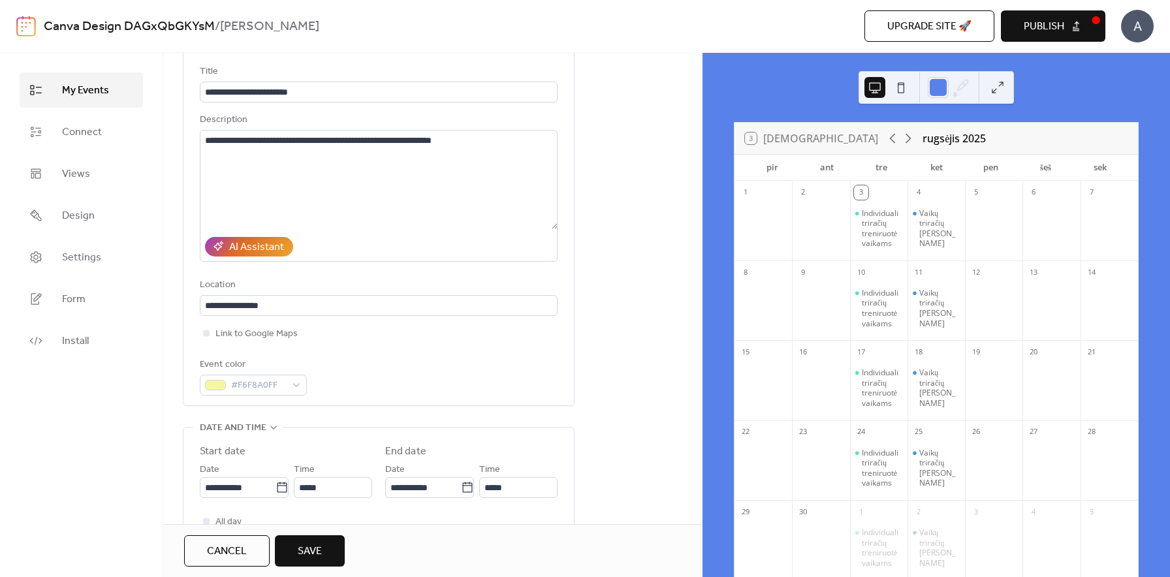
scroll to position [175, 0]
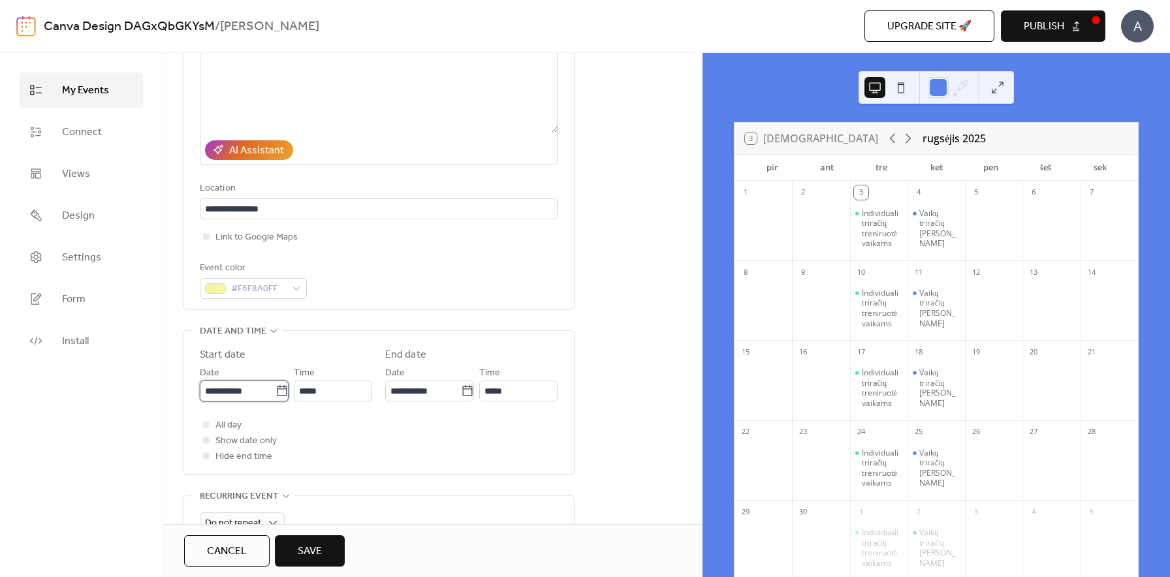
click at [255, 387] on input "**********" at bounding box center [238, 391] width 76 height 21
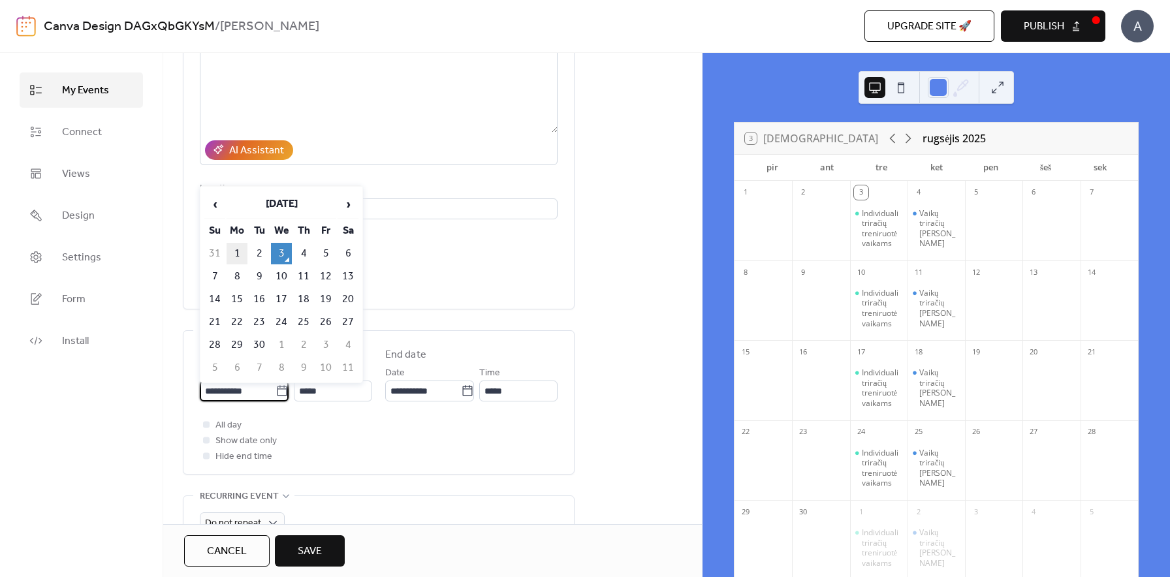
click at [244, 253] on td "1" at bounding box center [237, 254] width 21 height 22
type input "**********"
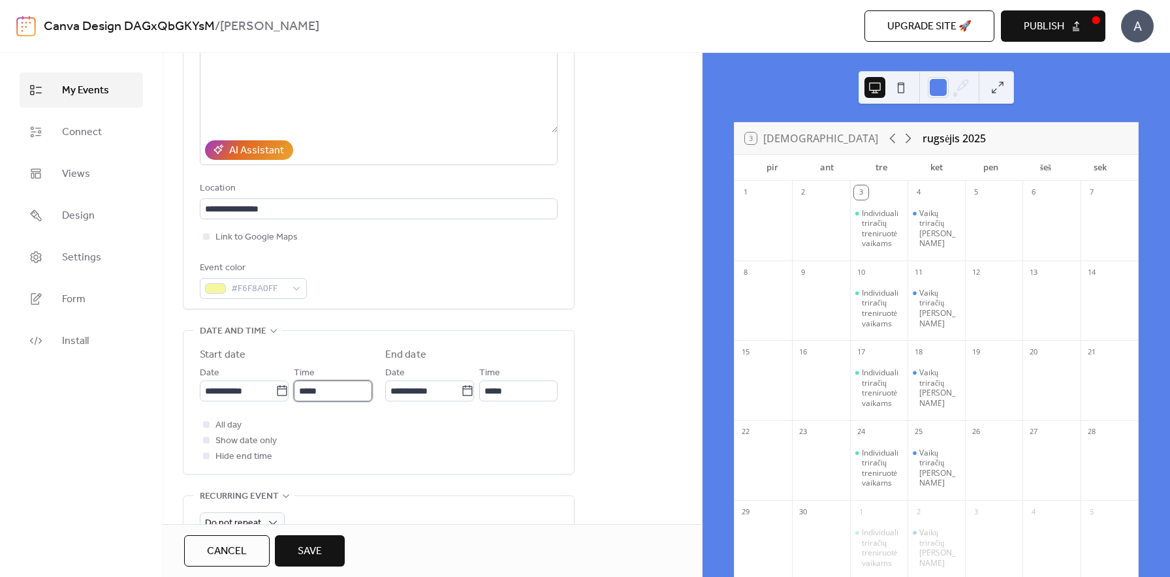
click at [342, 397] on input "*****" at bounding box center [333, 391] width 78 height 21
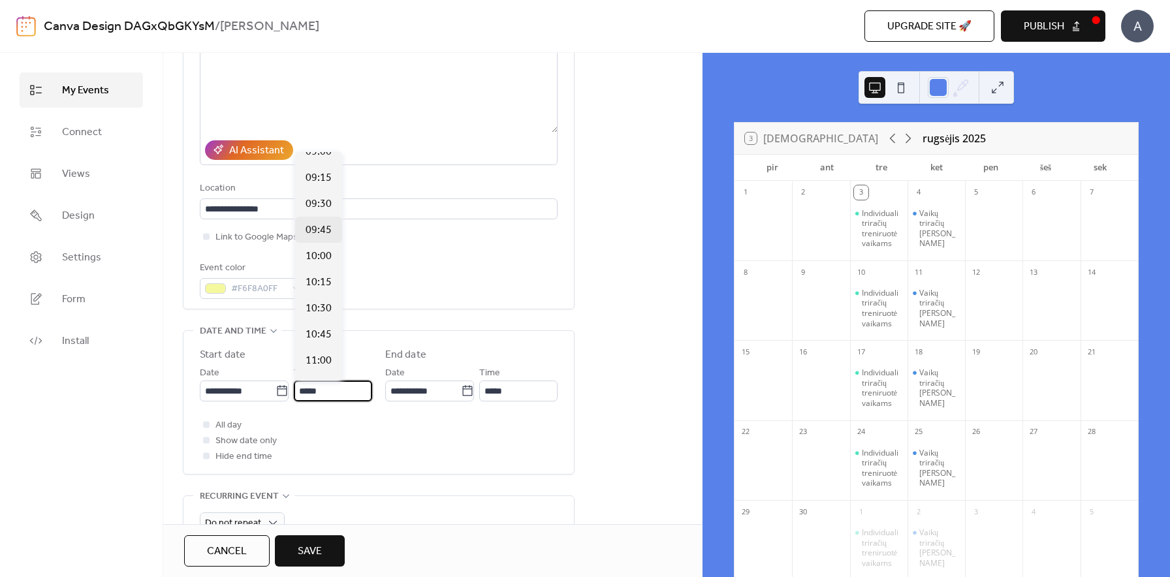
scroll to position [930, 0]
click at [316, 182] on span "09:00" at bounding box center [319, 176] width 26 height 16
type input "*****"
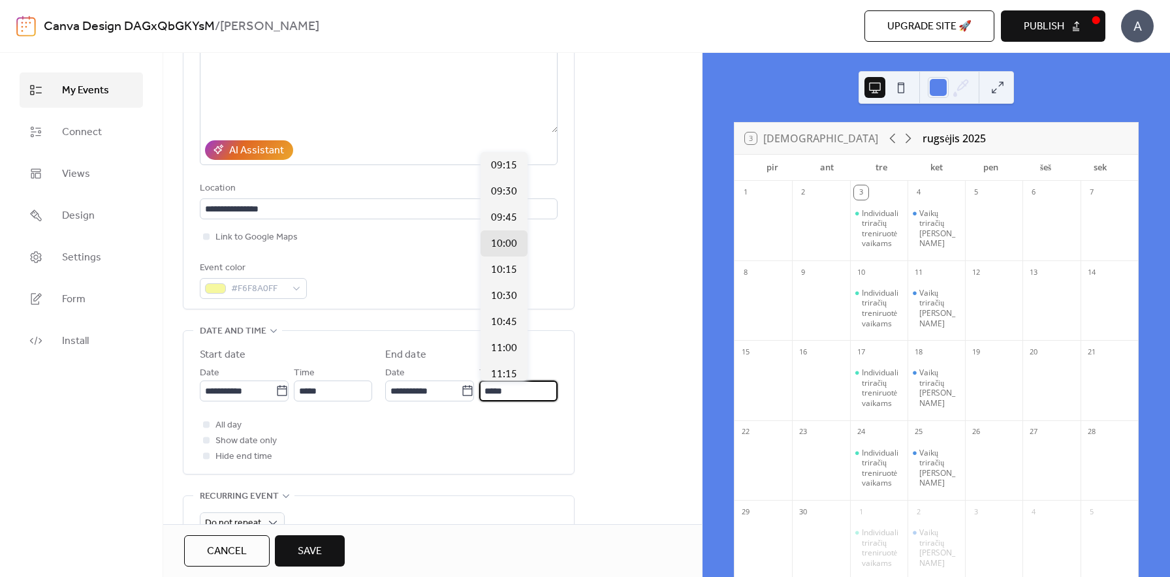
click at [518, 397] on input "*****" at bounding box center [518, 391] width 78 height 21
click at [500, 337] on span "13:00" at bounding box center [504, 336] width 26 height 16
type input "*****"
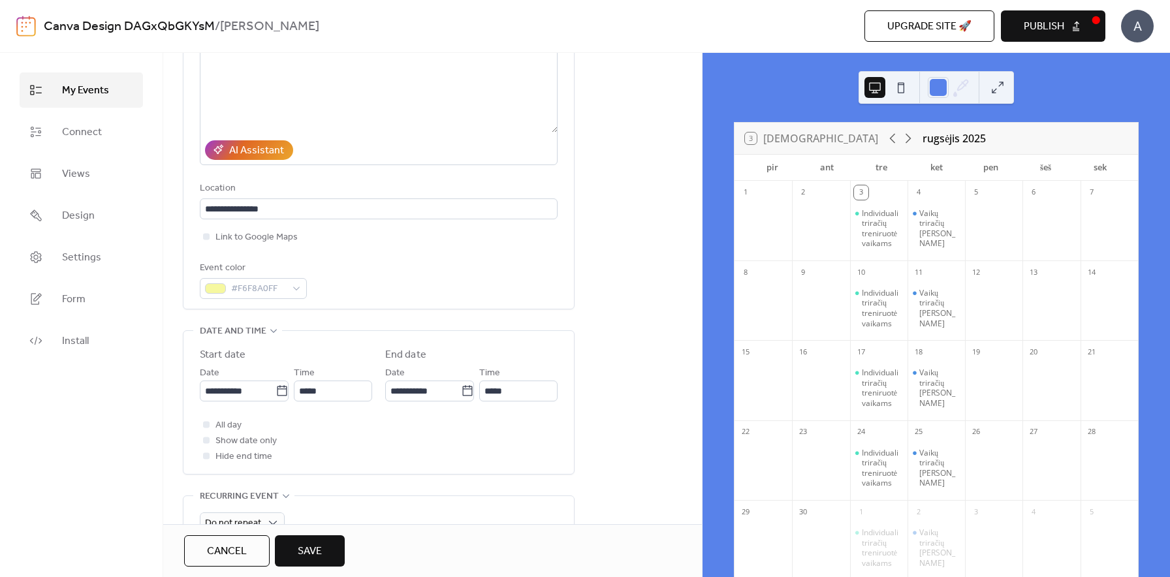
click at [570, 376] on div "**********" at bounding box center [379, 402] width 391 height 143
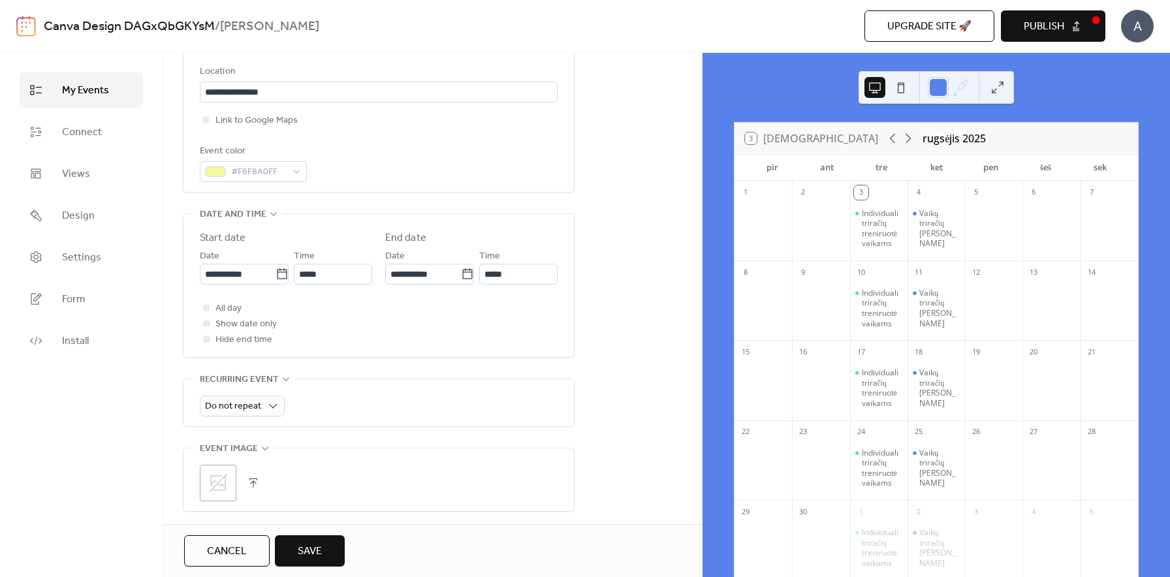
scroll to position [342, 0]
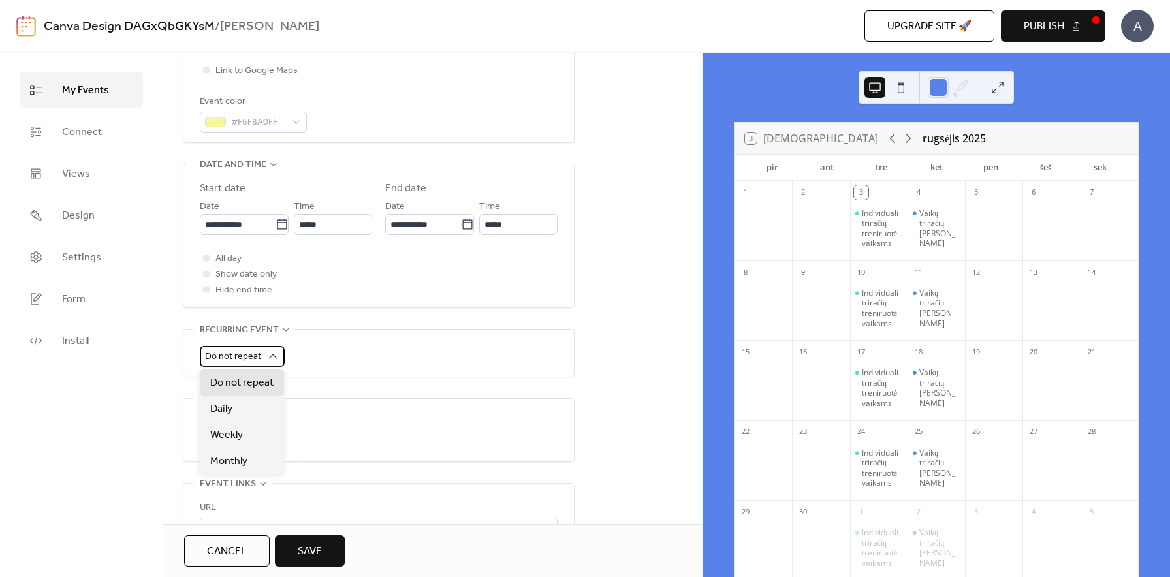
click at [240, 366] on body "**********" at bounding box center [585, 288] width 1170 height 577
click at [236, 433] on span "Weekly" at bounding box center [226, 436] width 33 height 16
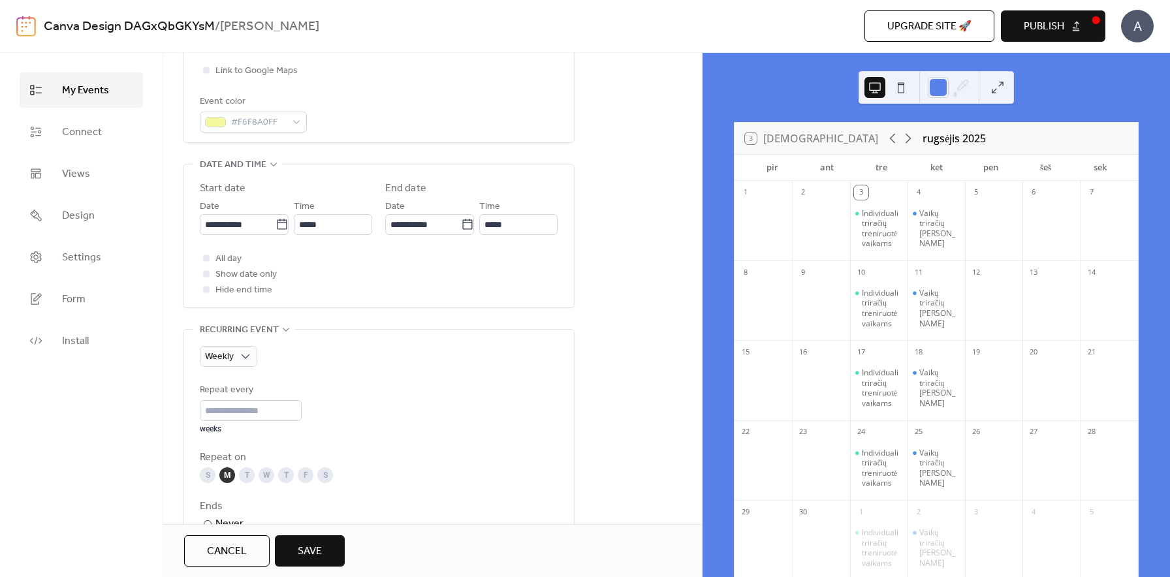
click at [165, 431] on div "**********" at bounding box center [432, 435] width 539 height 1302
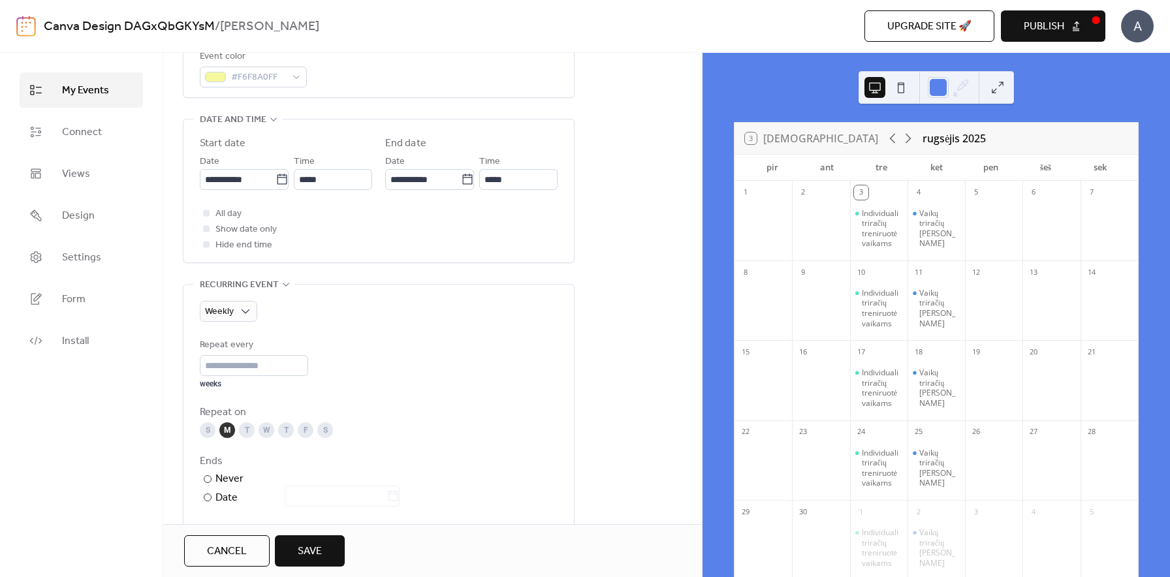
scroll to position [392, 0]
click at [269, 426] on div "W" at bounding box center [267, 425] width 16 height 16
click at [143, 443] on div "My Events Connect Views Design Settings Form Install" at bounding box center [81, 315] width 163 height 524
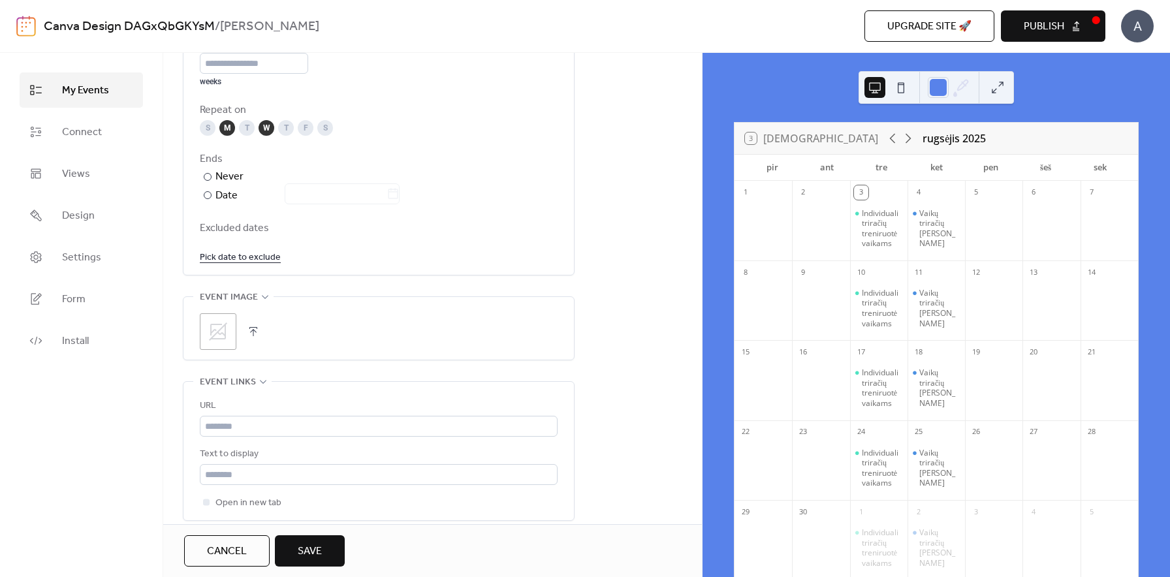
scroll to position [688, 0]
click at [223, 334] on icon at bounding box center [218, 333] width 21 height 21
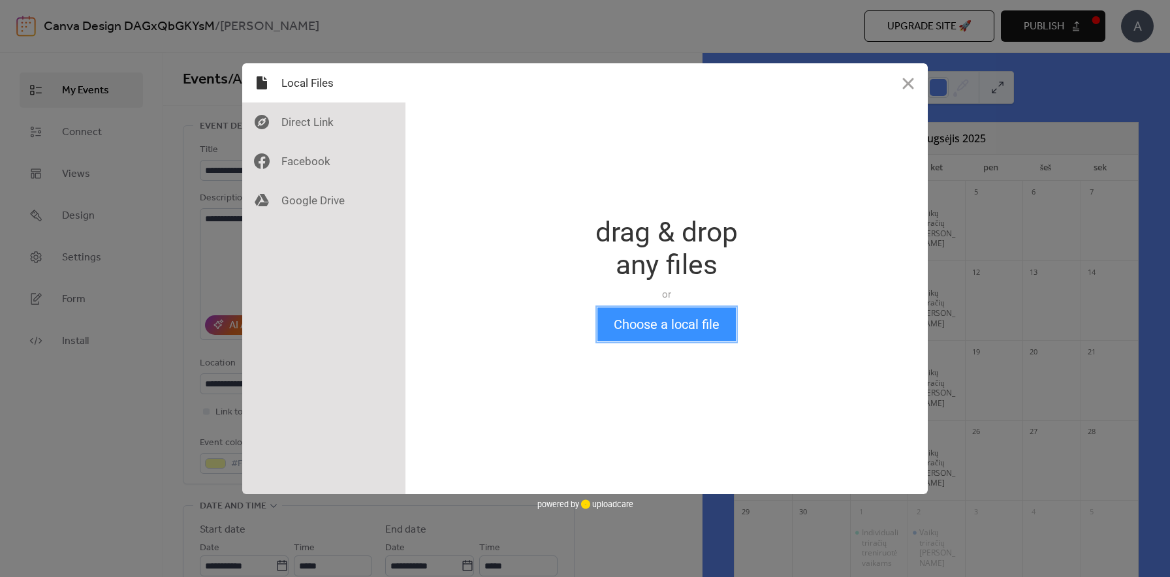
click at [664, 333] on button "Choose a local file" at bounding box center [667, 325] width 138 height 34
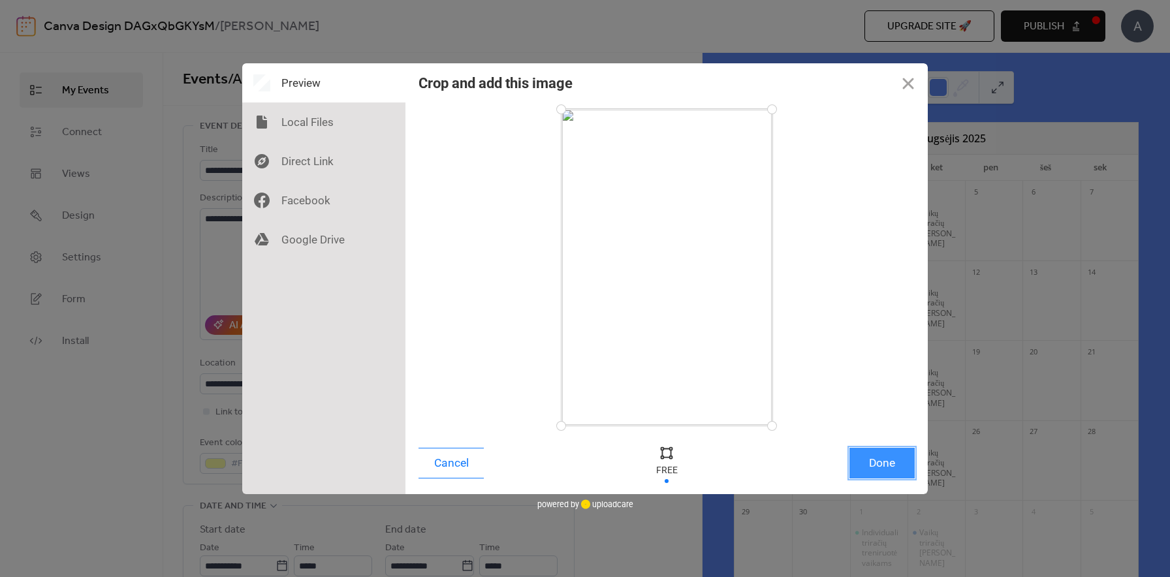
click at [869, 464] on button "Done" at bounding box center [882, 463] width 65 height 31
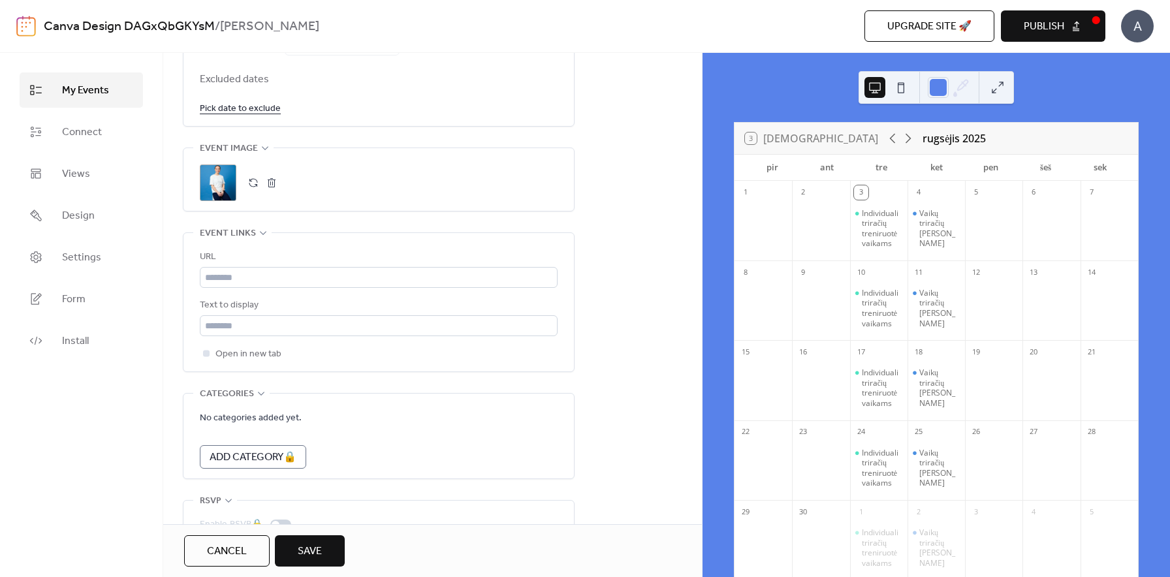
scroll to position [903, 0]
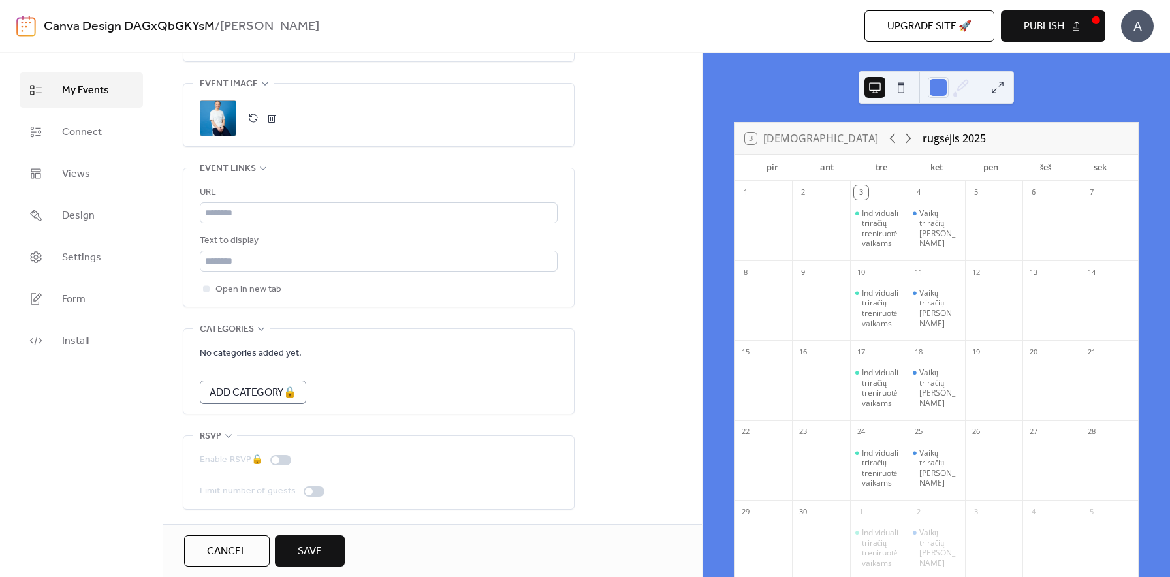
click at [310, 489] on div at bounding box center [314, 492] width 21 height 10
click at [316, 492] on div at bounding box center [314, 492] width 21 height 10
click at [306, 492] on div at bounding box center [309, 492] width 8 height 8
click at [319, 544] on span "Save" at bounding box center [310, 552] width 24 height 16
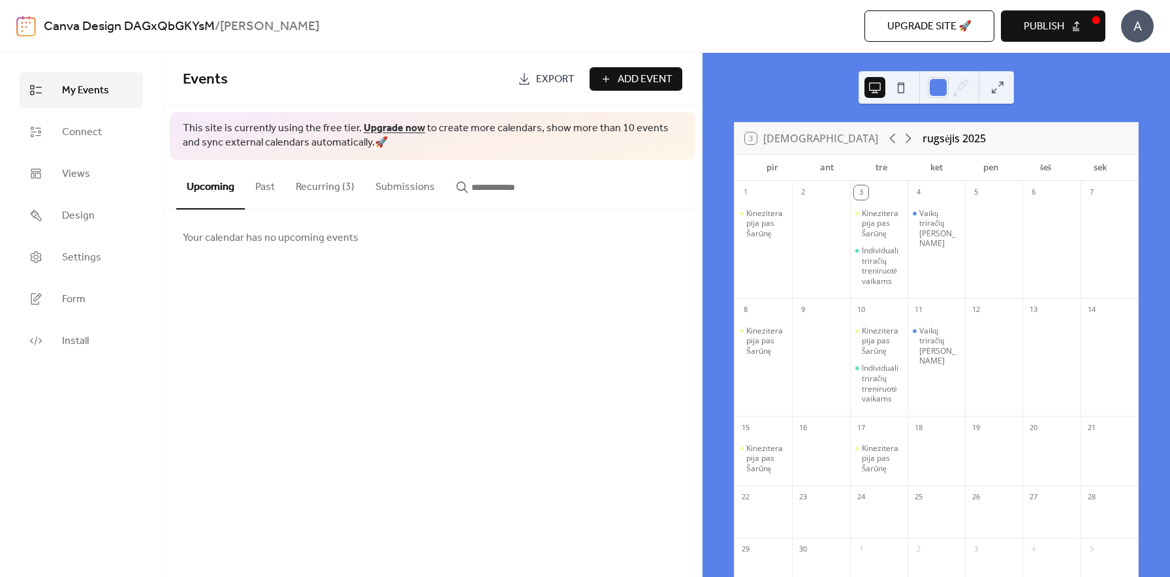
click at [1066, 27] on button "Publish" at bounding box center [1053, 25] width 104 height 31
click at [334, 201] on button "Recurring (3)" at bounding box center [325, 184] width 80 height 48
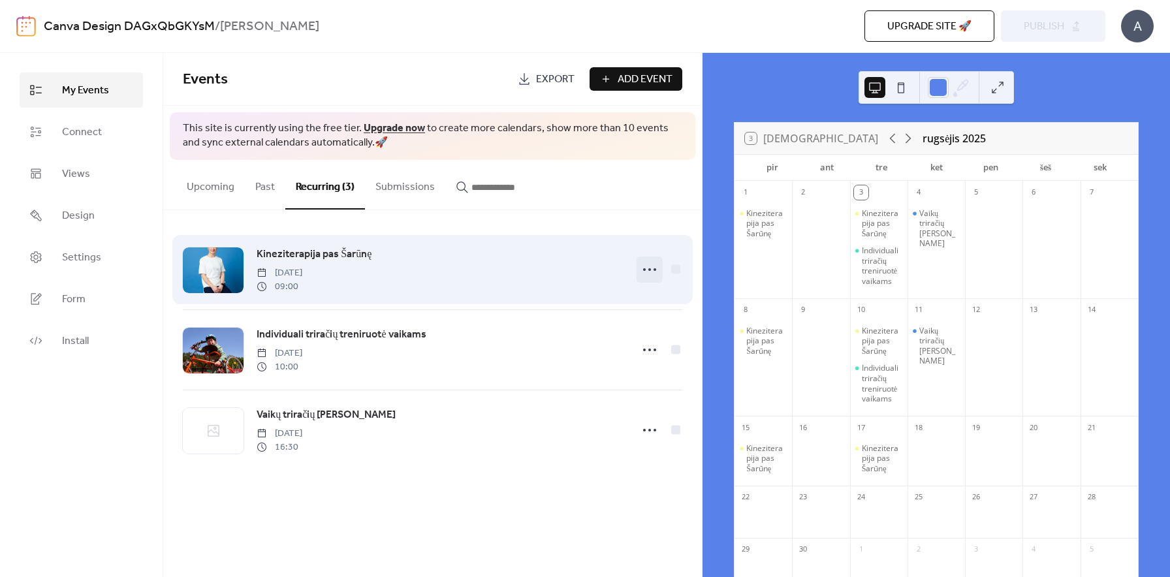
click at [643, 274] on icon at bounding box center [649, 269] width 21 height 21
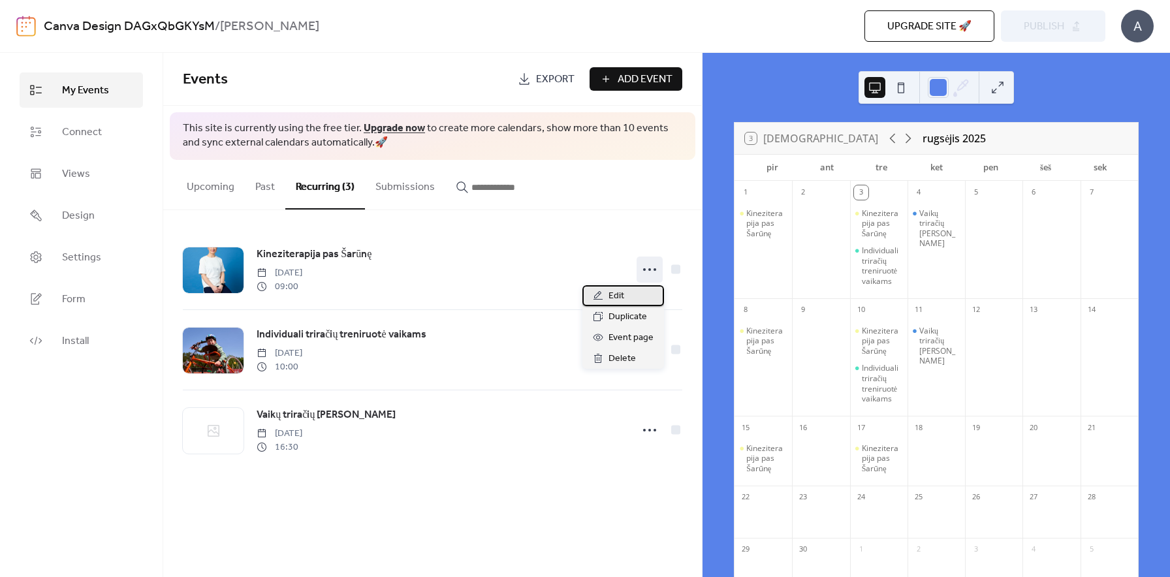
click at [628, 293] on div "Edit" at bounding box center [624, 295] width 82 height 21
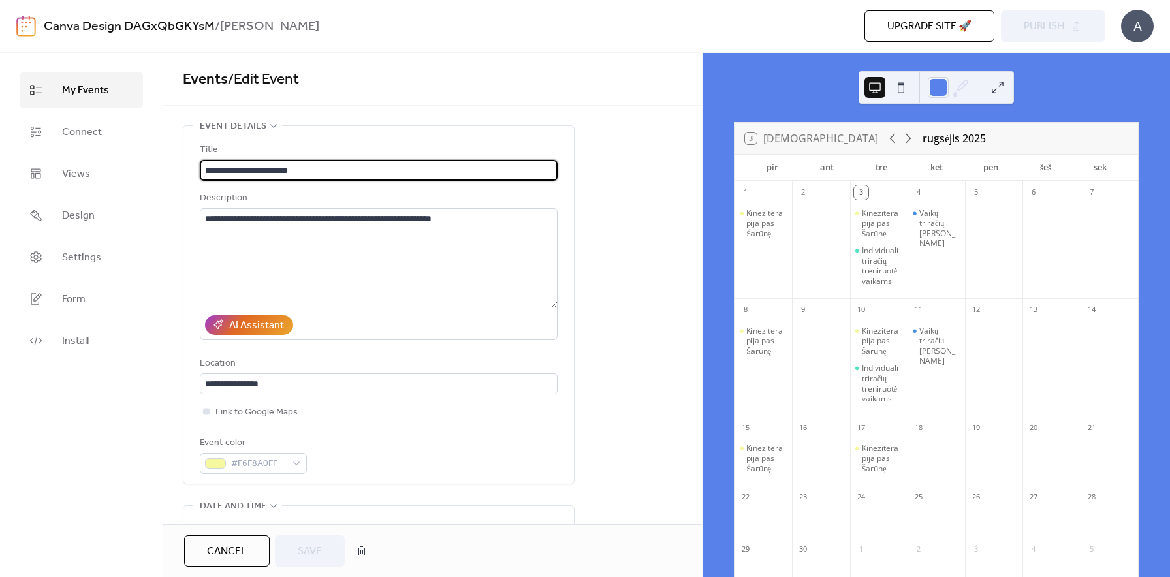
scroll to position [43, 0]
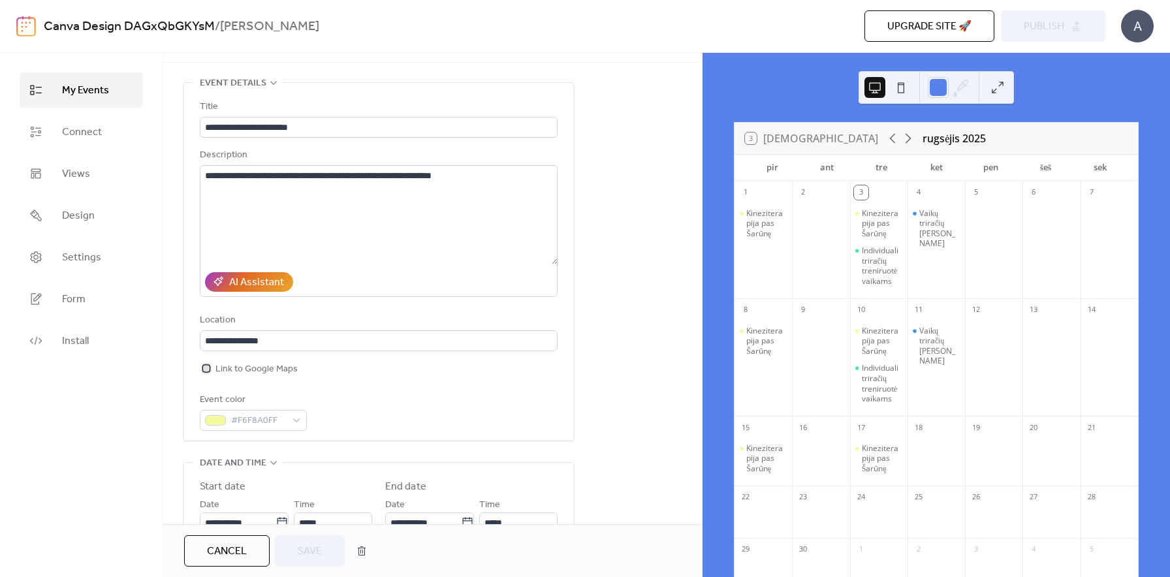
click at [204, 369] on div at bounding box center [206, 368] width 7 height 7
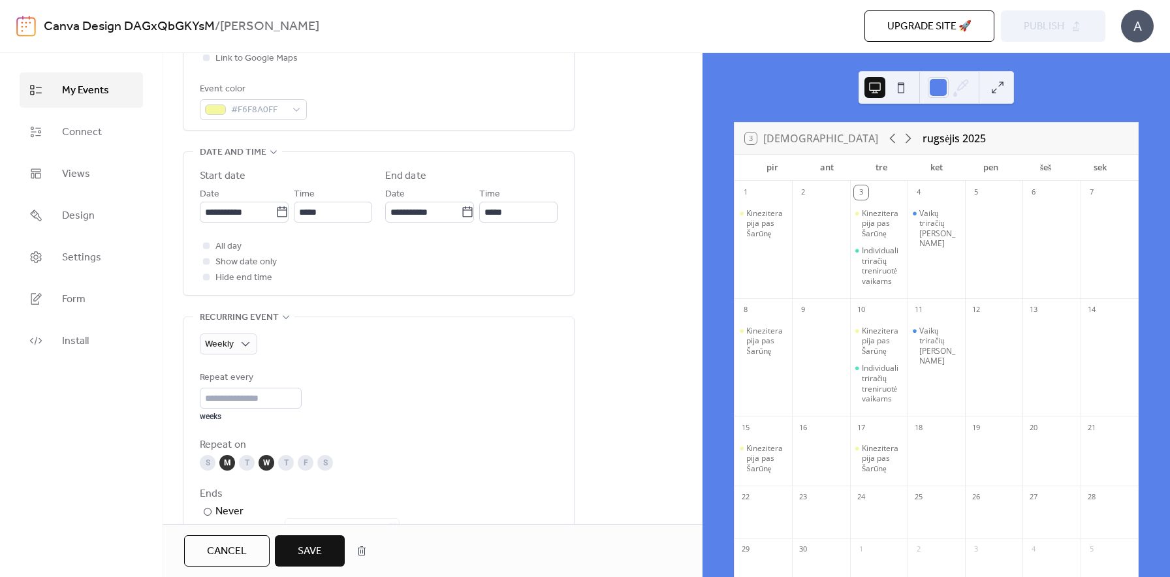
scroll to position [566, 0]
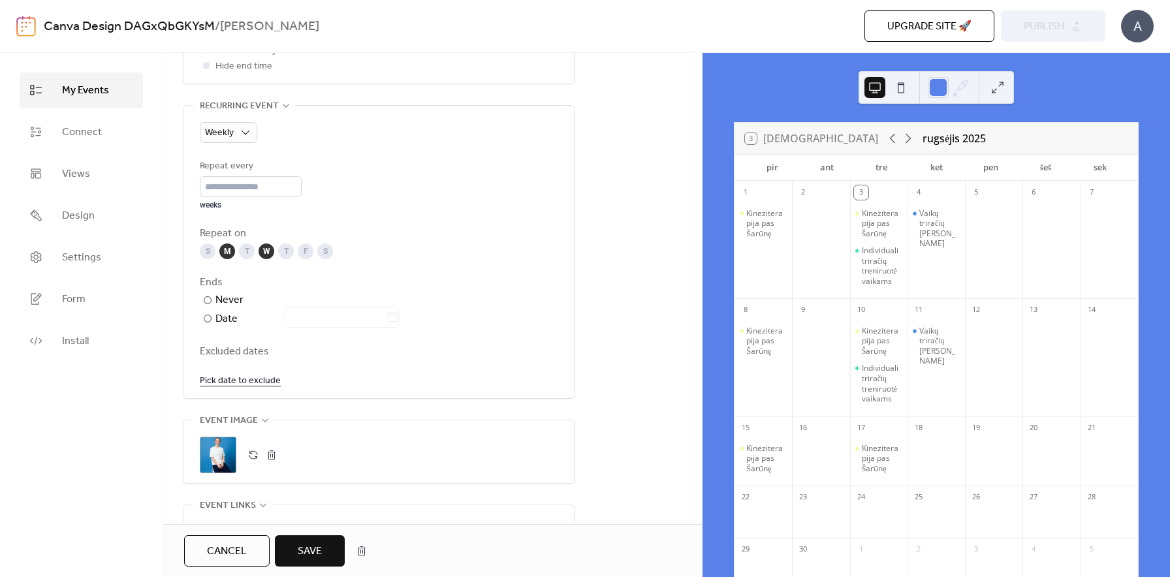
click at [225, 456] on div ";" at bounding box center [218, 455] width 37 height 37
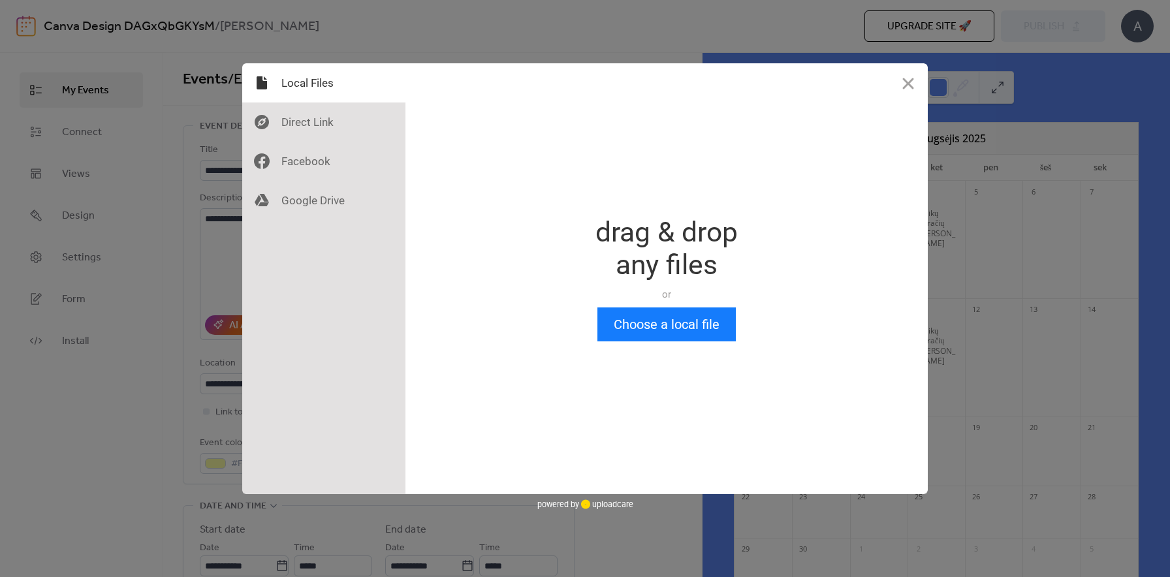
scroll to position [0, 0]
click at [641, 317] on button "Choose a local file" at bounding box center [667, 325] width 138 height 34
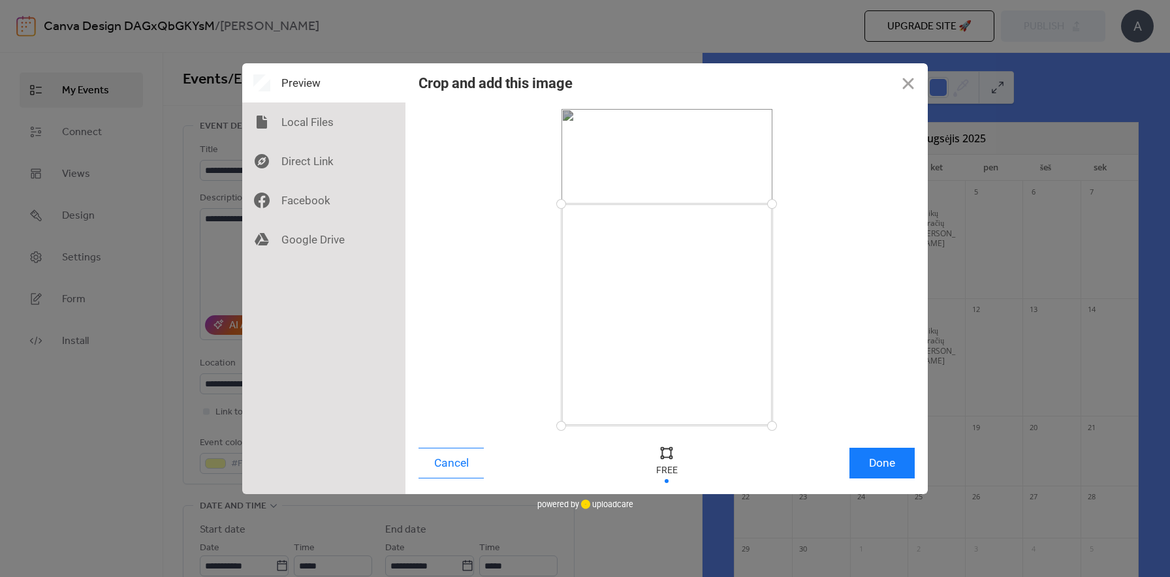
drag, startPoint x: 769, startPoint y: 108, endPoint x: 786, endPoint y: 204, distance: 96.7
click at [786, 204] on div at bounding box center [667, 267] width 496 height 317
drag, startPoint x: 773, startPoint y: 428, endPoint x: 806, endPoint y: 345, distance: 88.8
click at [806, 345] on div at bounding box center [667, 267] width 496 height 317
click at [891, 470] on button "Done" at bounding box center [882, 463] width 65 height 31
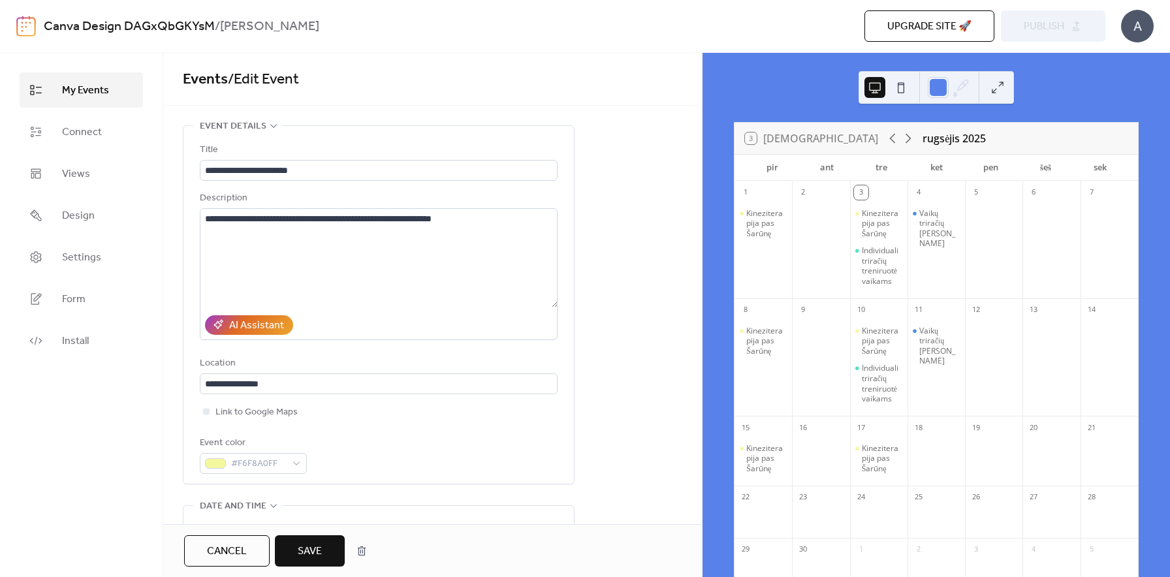
click at [311, 550] on span "Save" at bounding box center [310, 552] width 24 height 16
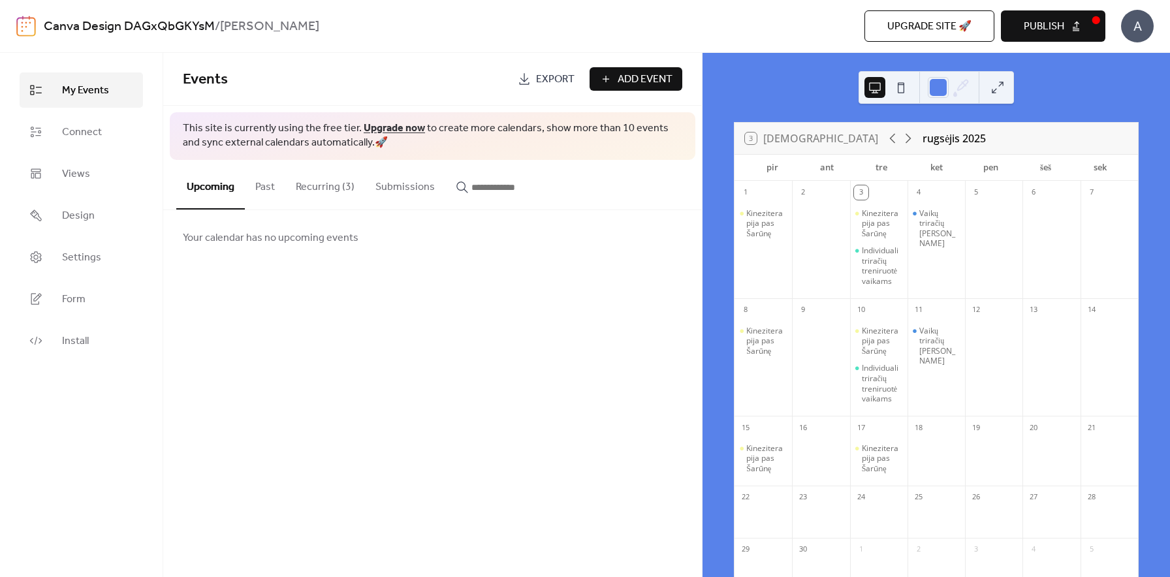
click at [323, 185] on button "Recurring (3)" at bounding box center [325, 184] width 80 height 48
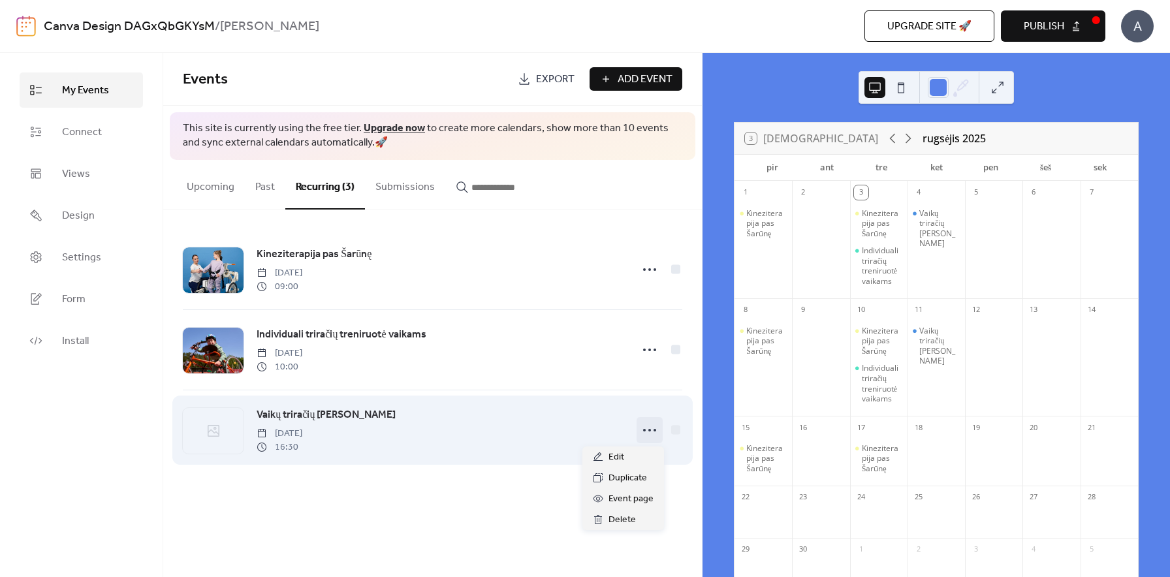
click at [648, 428] on icon at bounding box center [649, 430] width 21 height 21
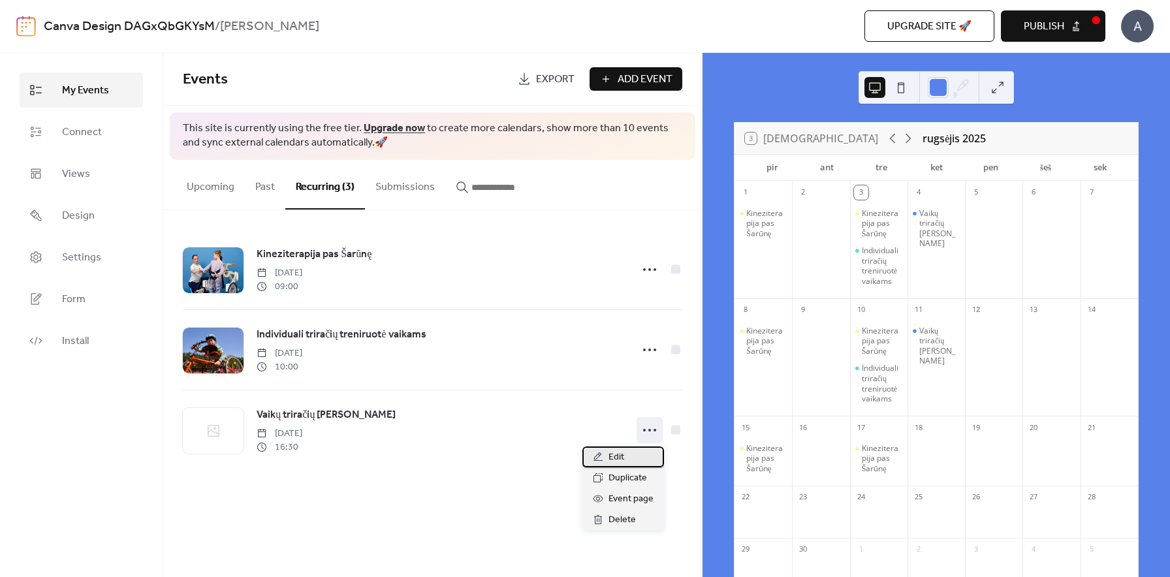
click at [626, 456] on div "Edit" at bounding box center [624, 457] width 82 height 21
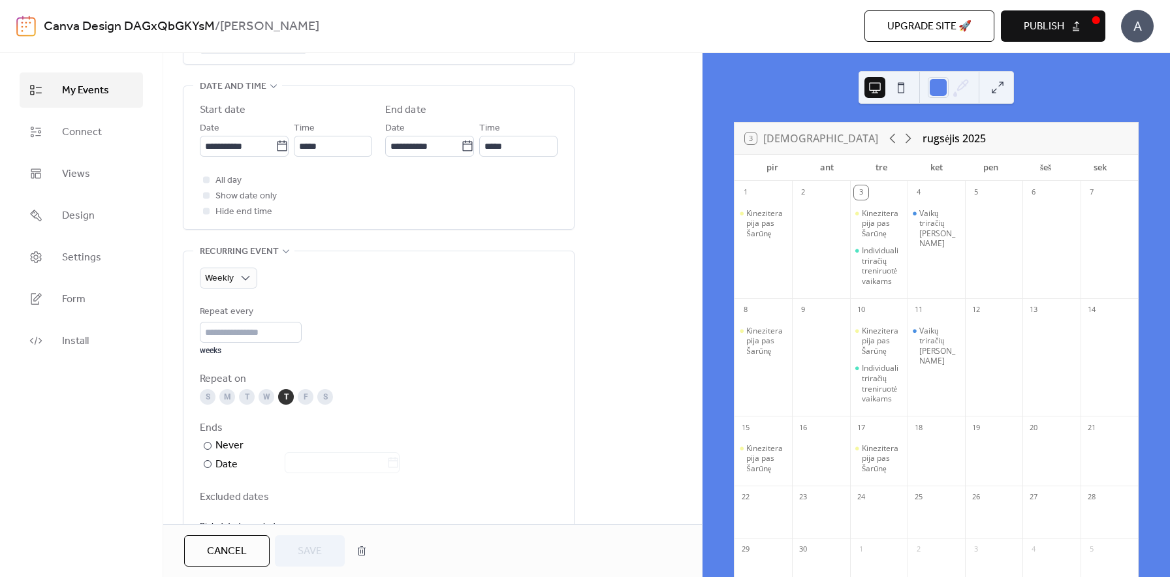
scroll to position [425, 0]
click at [227, 396] on div "M" at bounding box center [227, 392] width 16 height 16
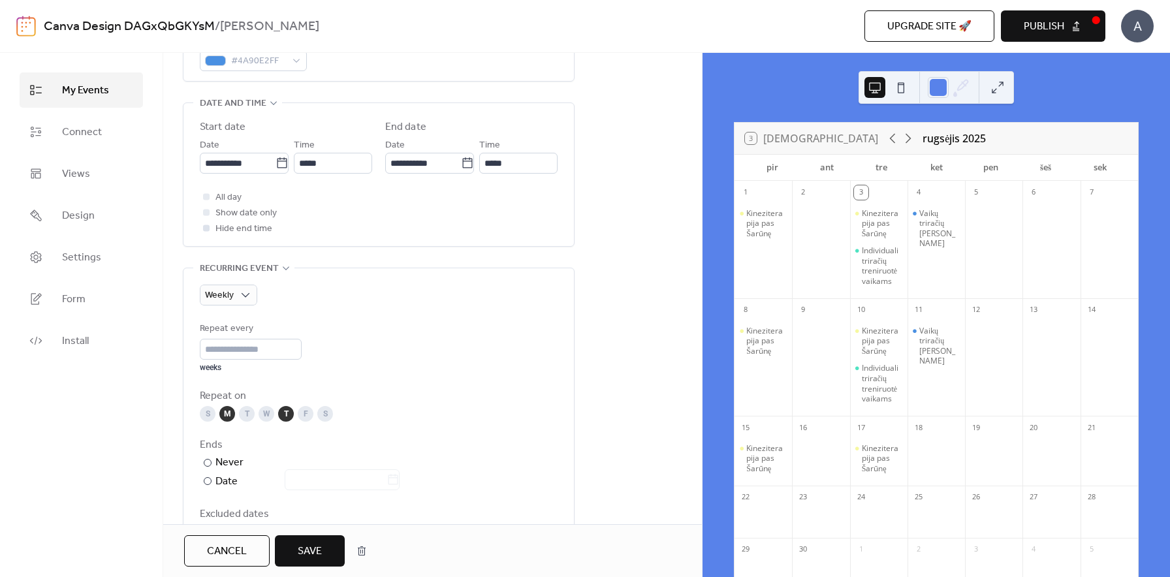
scroll to position [421, 0]
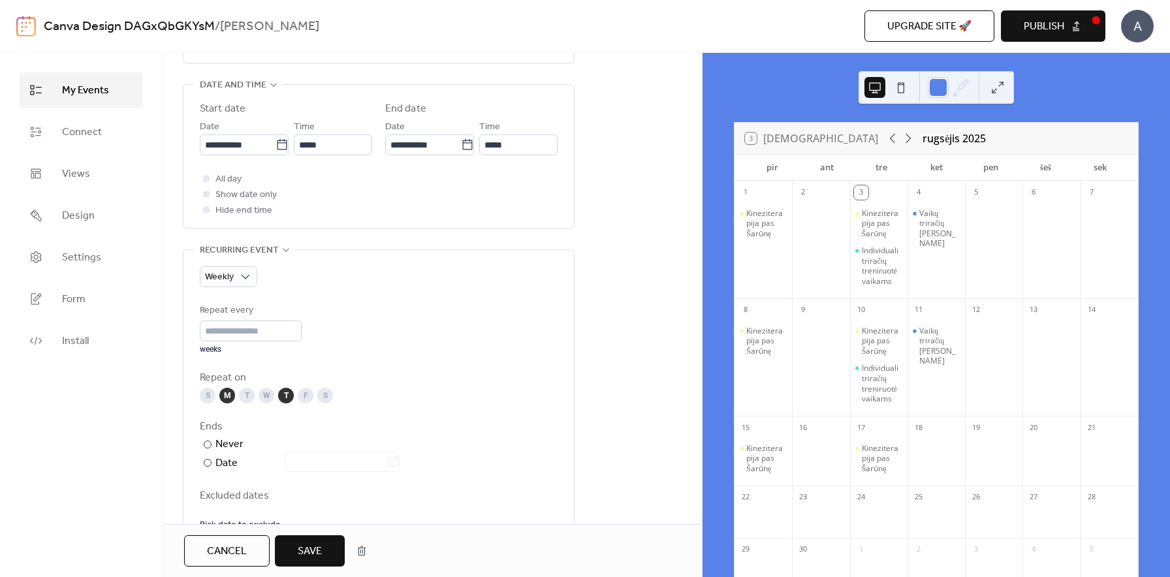
click at [231, 399] on div "M" at bounding box center [227, 396] width 16 height 16
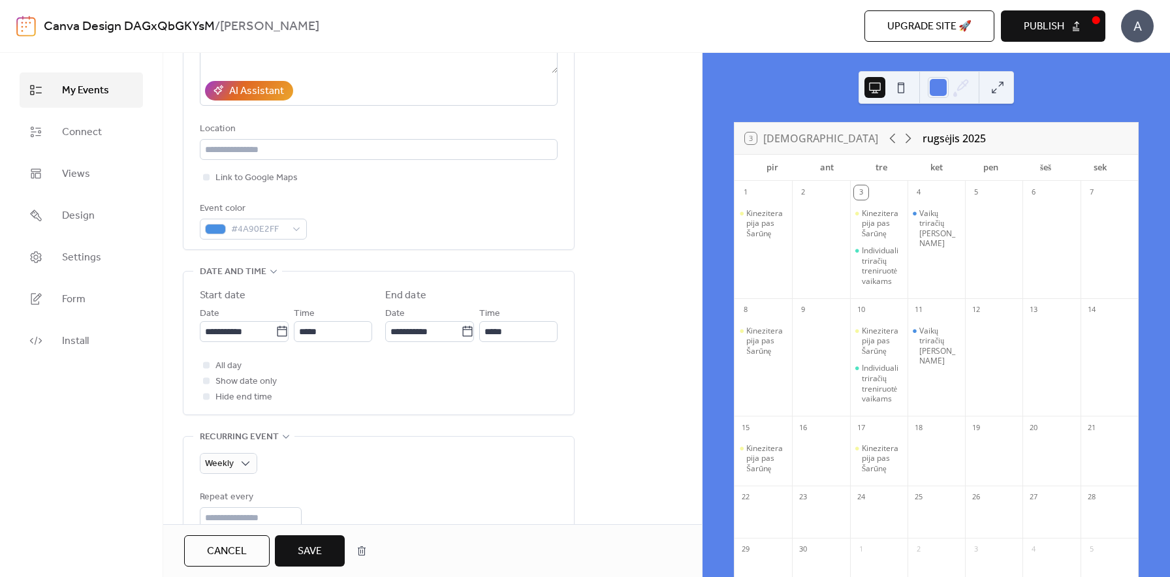
scroll to position [434, 0]
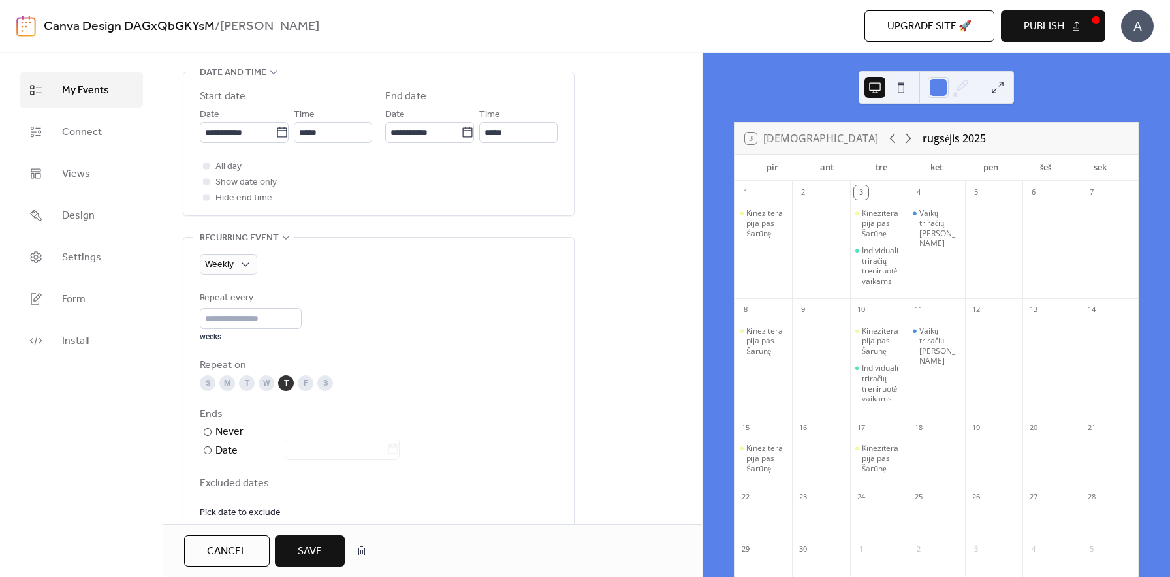
click at [247, 385] on div "T" at bounding box center [247, 384] width 16 height 16
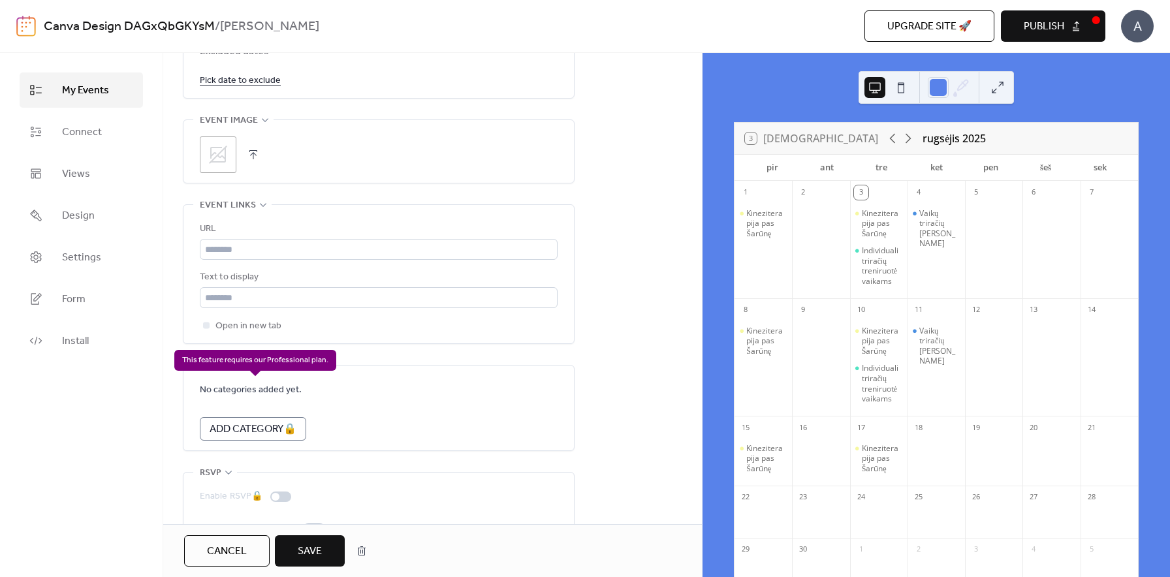
scroll to position [903, 0]
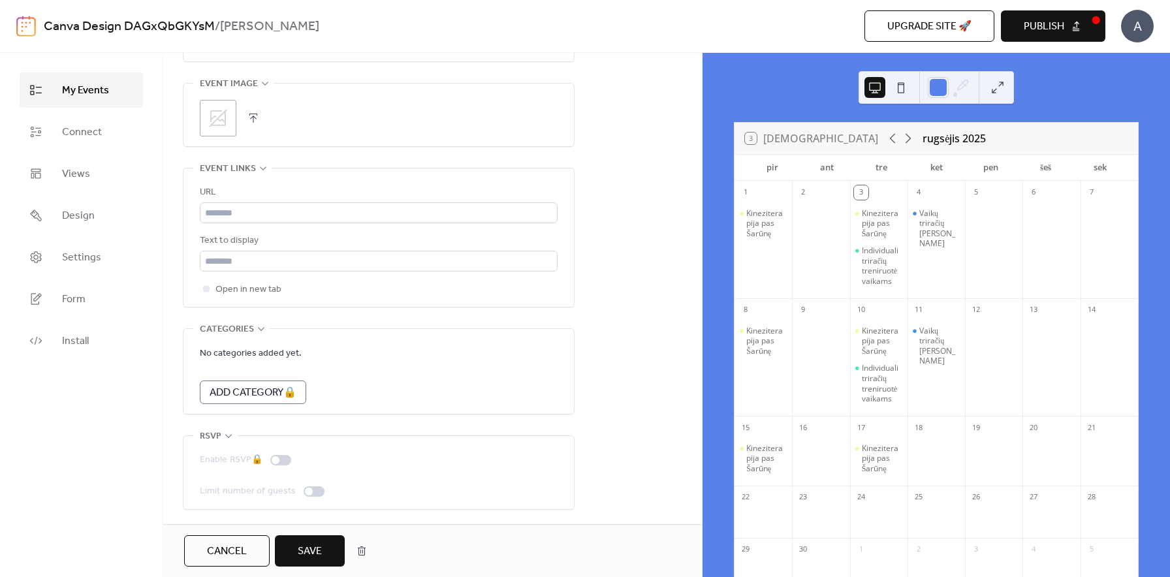
click at [213, 127] on div ";" at bounding box center [218, 118] width 37 height 37
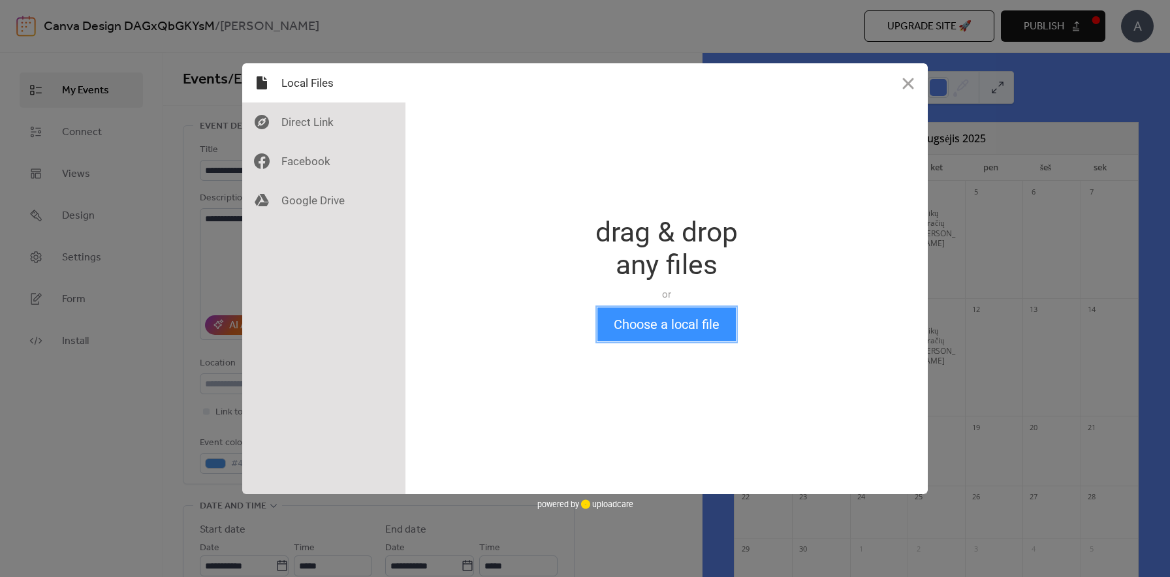
click at [649, 336] on button "Choose a local file" at bounding box center [667, 325] width 138 height 34
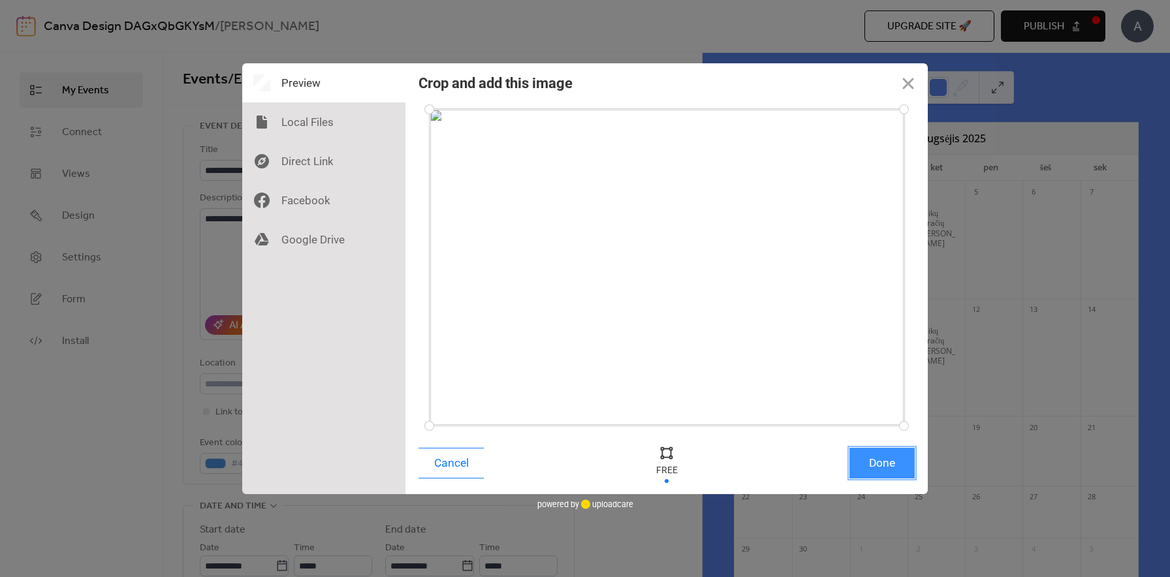
click at [890, 464] on button "Done" at bounding box center [882, 463] width 65 height 31
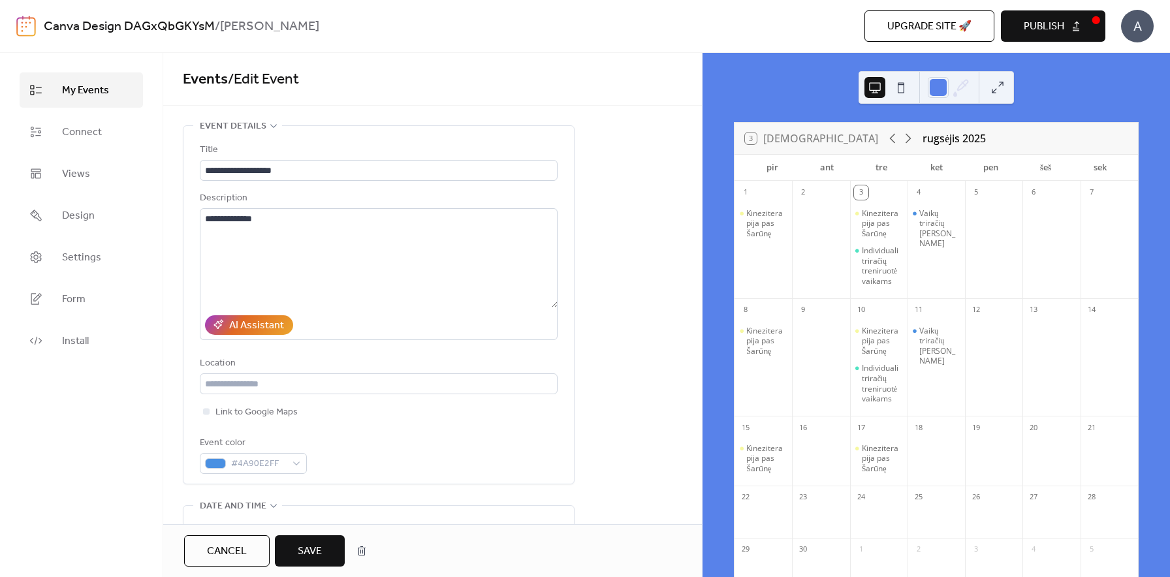
click at [308, 550] on span "Save" at bounding box center [310, 552] width 24 height 16
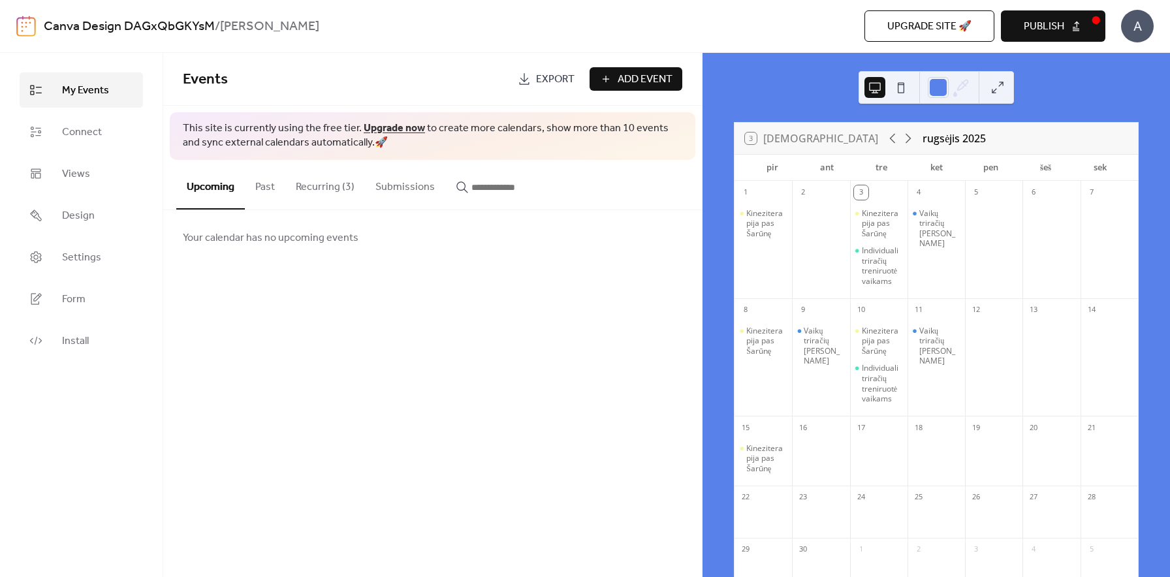
click at [630, 84] on span "Add Event" at bounding box center [645, 80] width 55 height 16
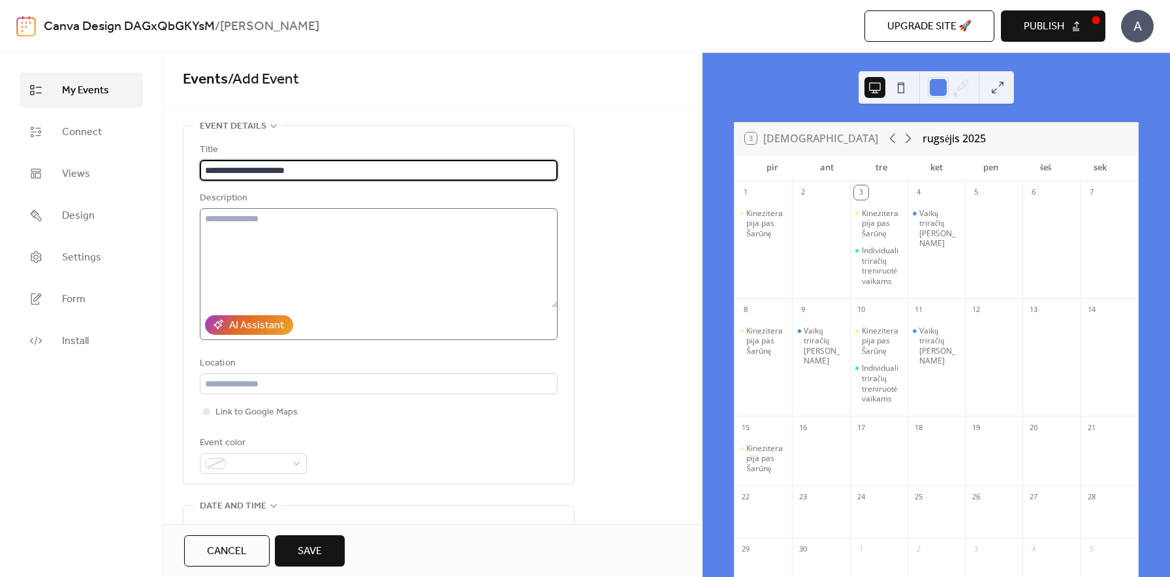
type input "**********"
click at [338, 244] on textarea at bounding box center [379, 257] width 358 height 99
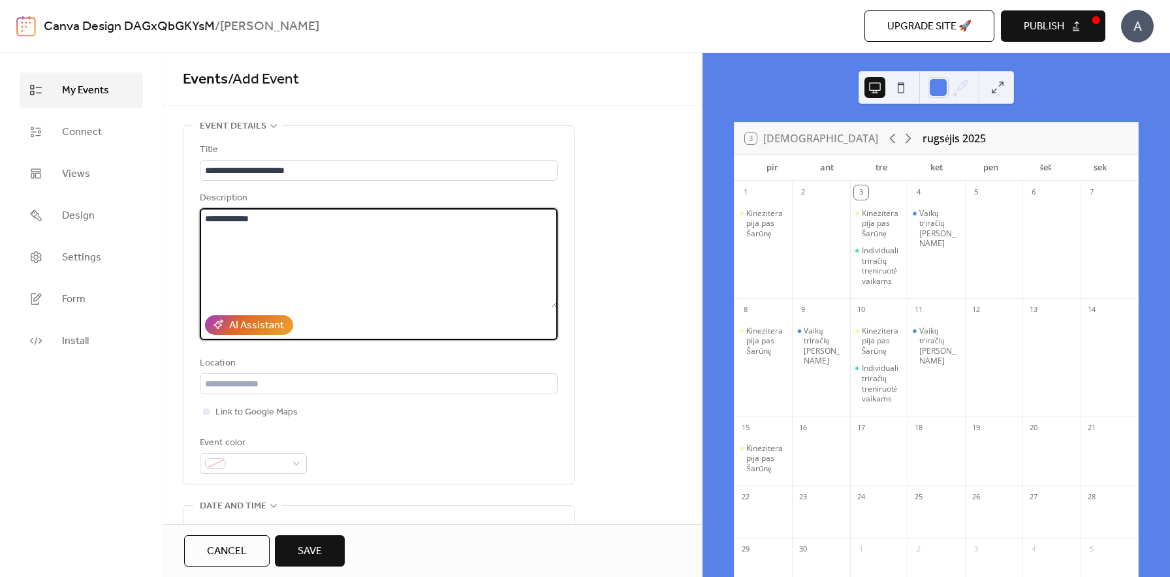
type textarea "**********"
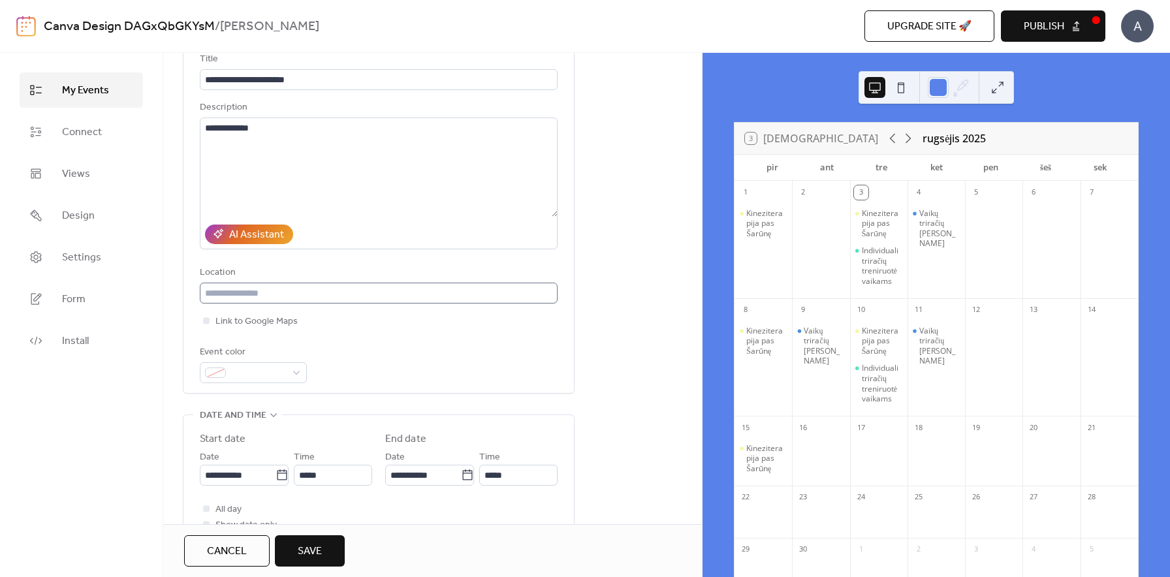
scroll to position [111, 0]
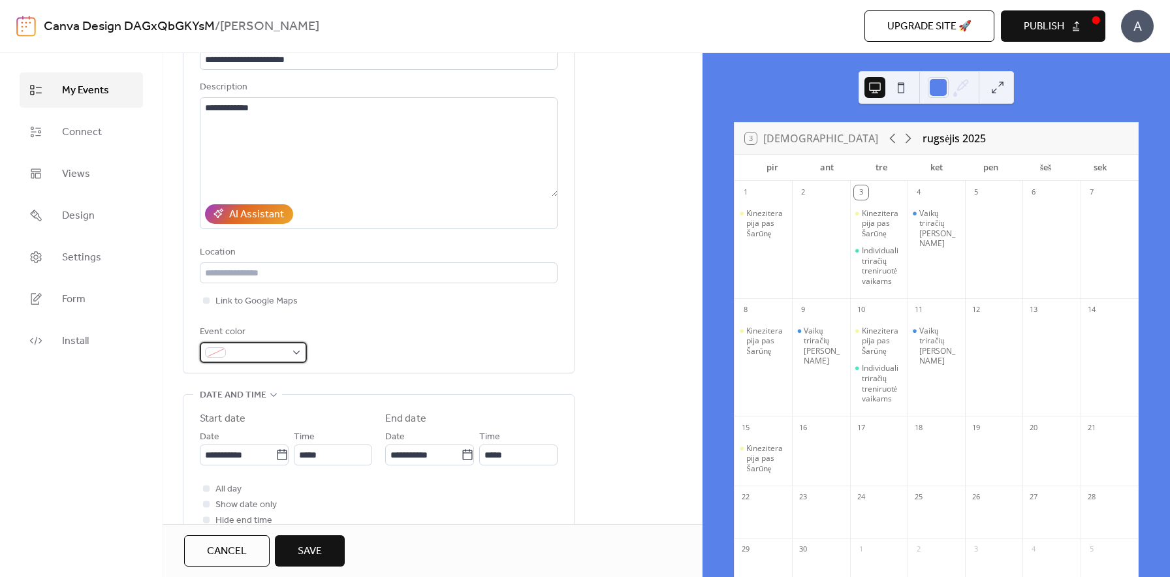
click at [266, 347] on span at bounding box center [258, 353] width 55 height 16
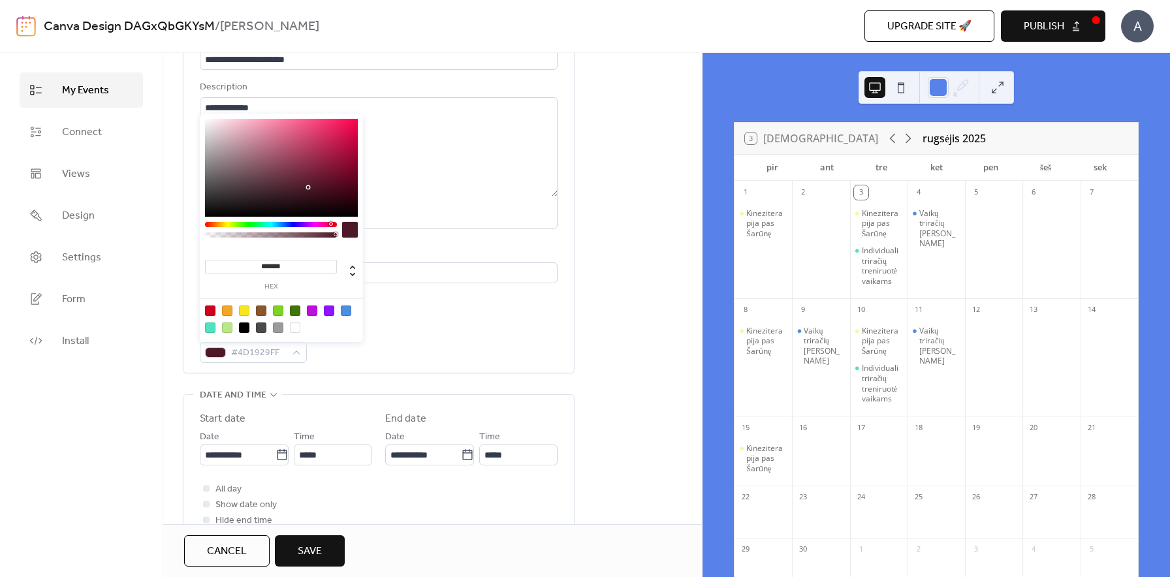
click at [330, 226] on div at bounding box center [271, 224] width 132 height 5
click at [299, 122] on div at bounding box center [281, 168] width 153 height 98
click at [291, 127] on div at bounding box center [281, 168] width 153 height 98
type input "*******"
click at [302, 150] on div at bounding box center [281, 168] width 153 height 98
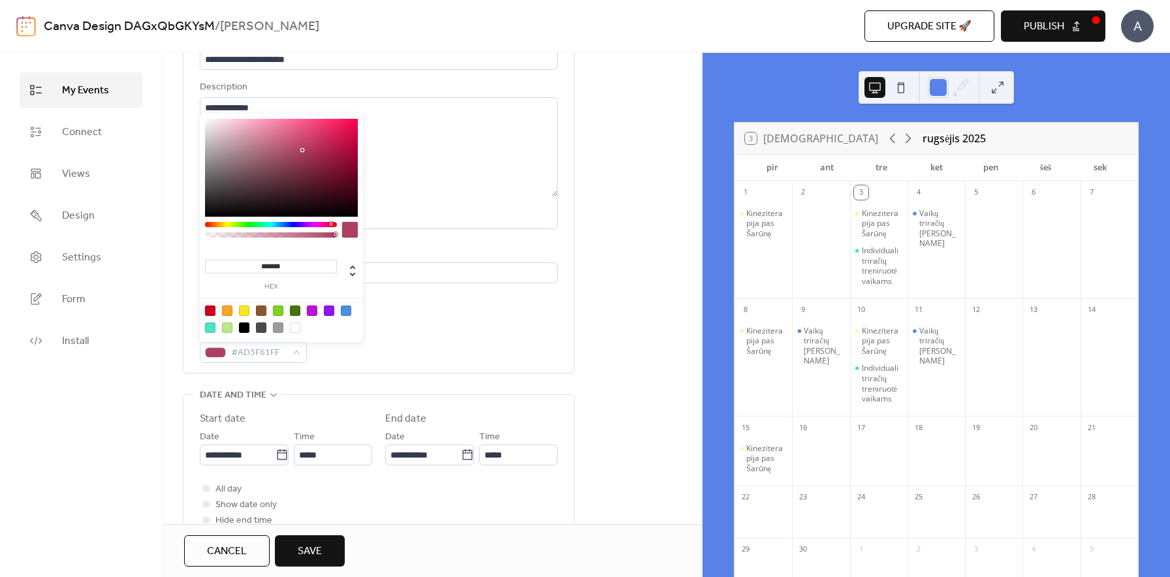
click at [157, 388] on div "My Events Connect Views Design Settings Form Install" at bounding box center [81, 315] width 163 height 524
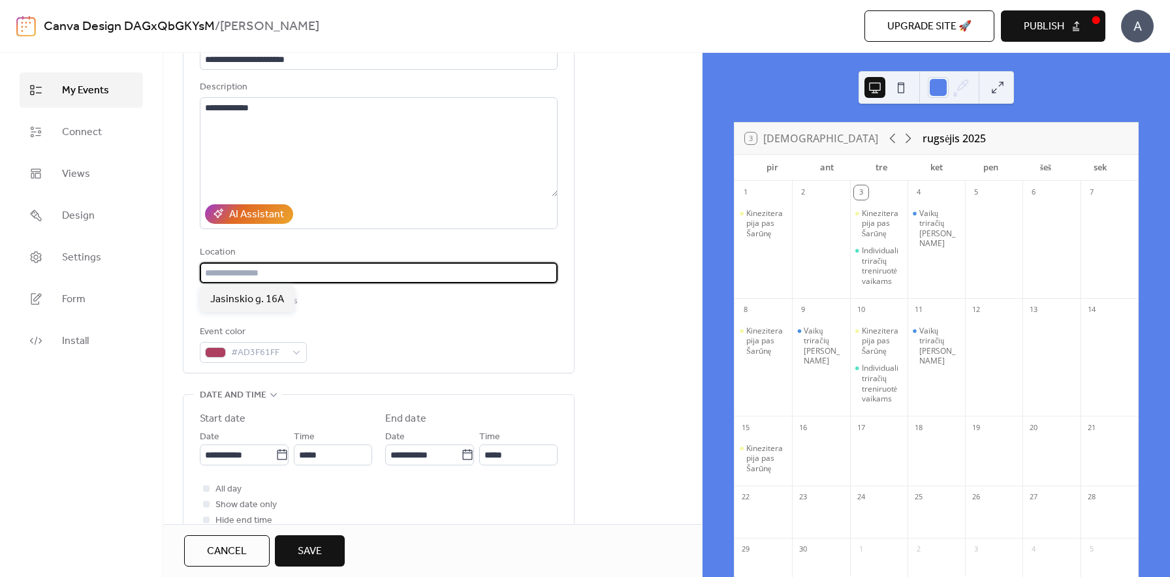
click at [240, 267] on input "text" at bounding box center [379, 273] width 358 height 21
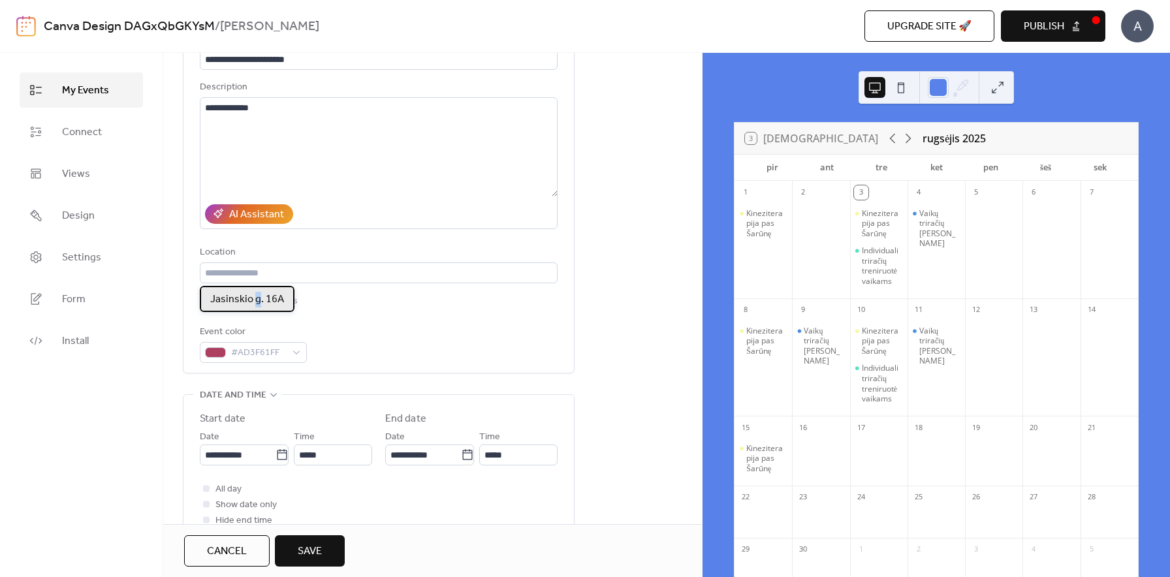
click at [257, 294] on span "Jasinskio g. 16A" at bounding box center [247, 300] width 74 height 16
type input "**********"
click at [152, 362] on div "My Events Connect Views Design Settings Form Install" at bounding box center [81, 315] width 163 height 524
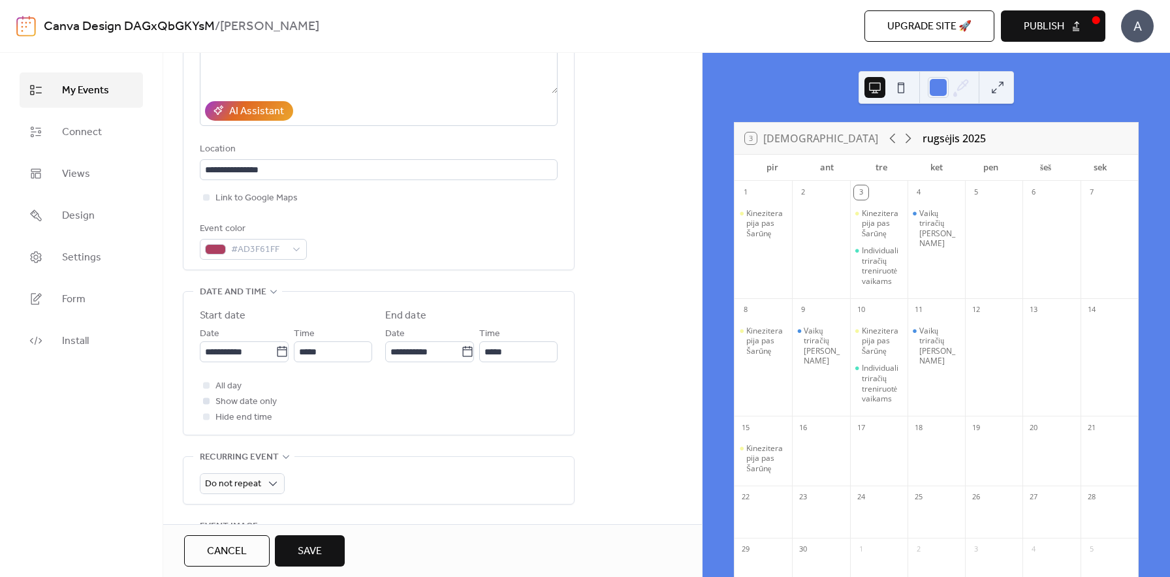
scroll to position [224, 0]
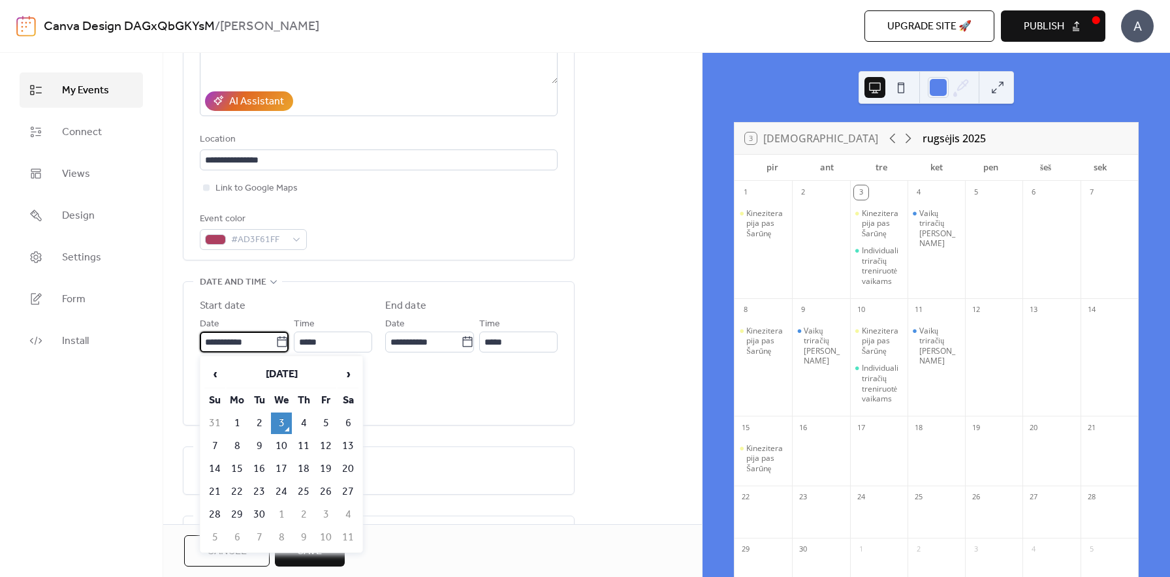
click at [260, 344] on input "**********" at bounding box center [238, 342] width 76 height 21
click at [321, 421] on td "5" at bounding box center [325, 424] width 21 height 22
type input "**********"
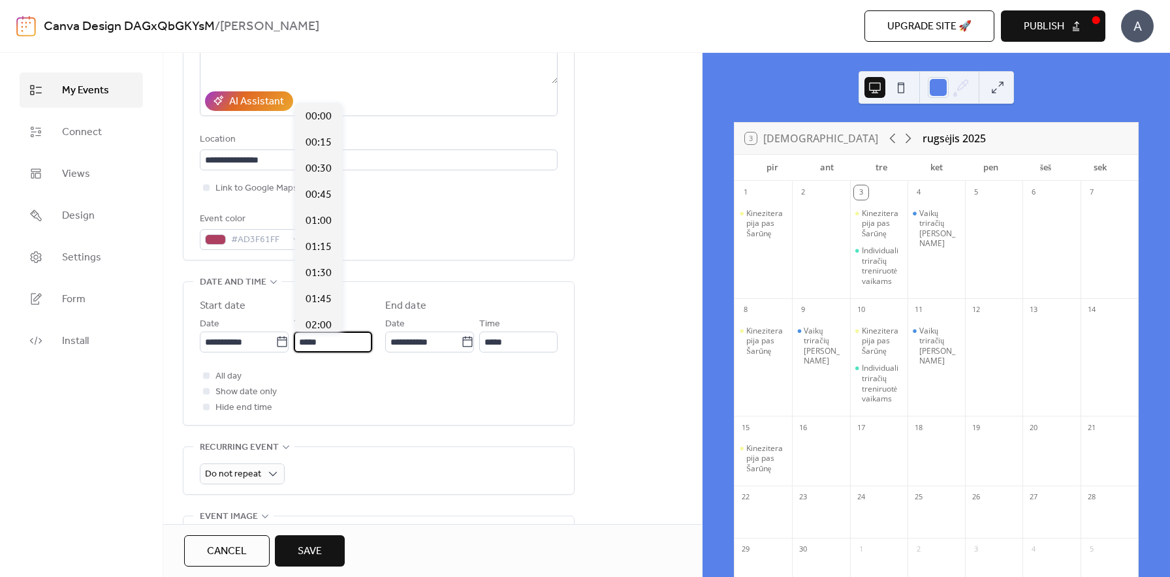
click at [332, 344] on input "*****" at bounding box center [333, 342] width 78 height 21
click at [321, 281] on span "16:00" at bounding box center [319, 282] width 26 height 16
type input "*****"
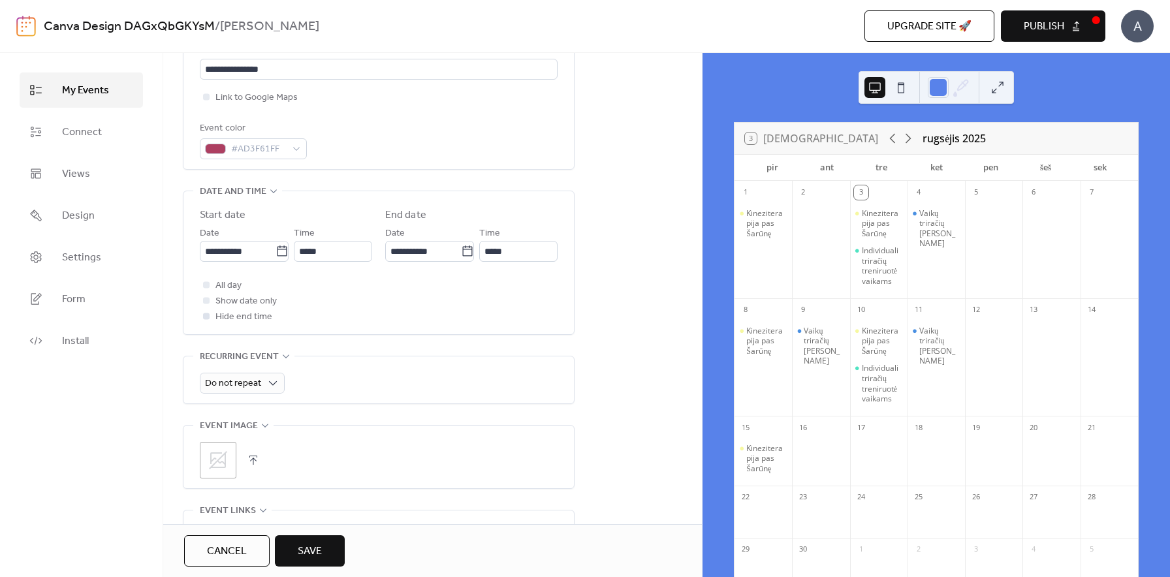
scroll to position [317, 0]
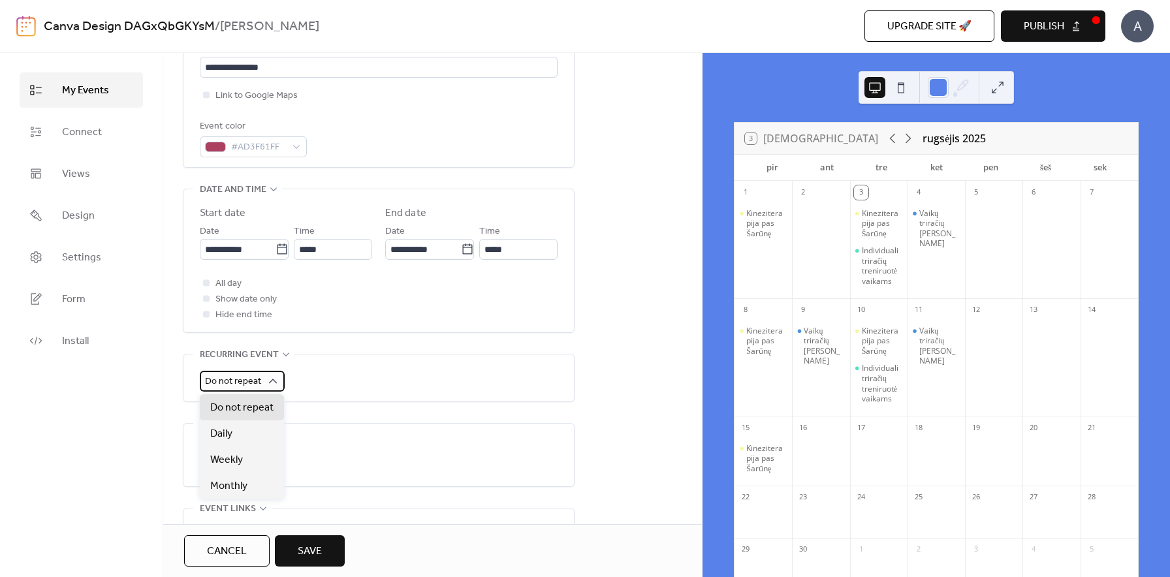
click at [212, 389] on span "Do not repeat" at bounding box center [233, 382] width 56 height 18
click at [232, 462] on span "Weekly" at bounding box center [226, 461] width 33 height 16
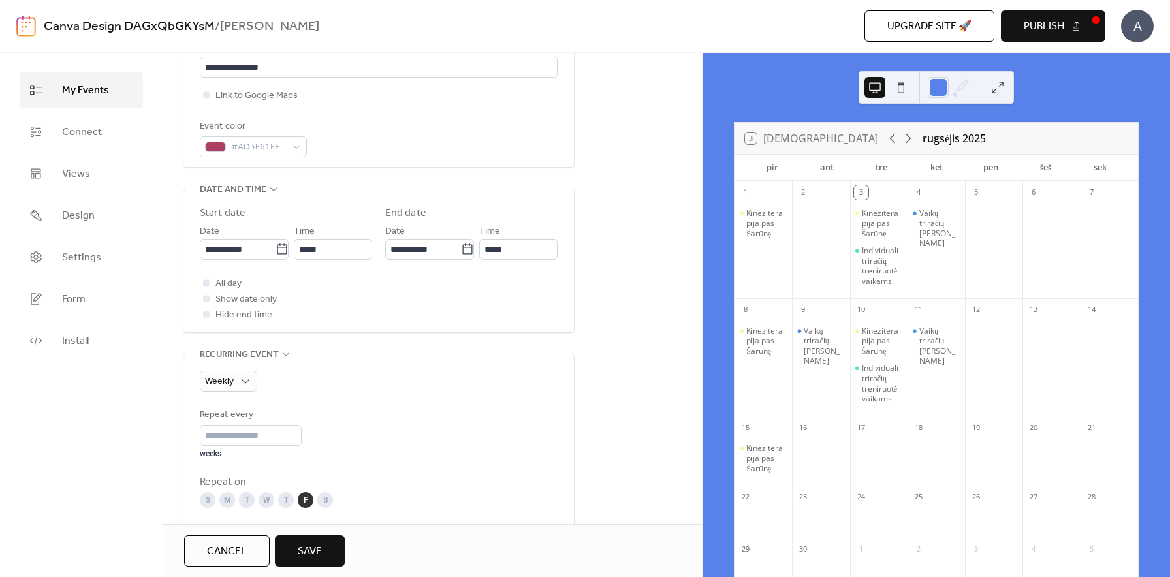
click at [324, 409] on div "Repeat every * weeks" at bounding box center [379, 434] width 358 height 52
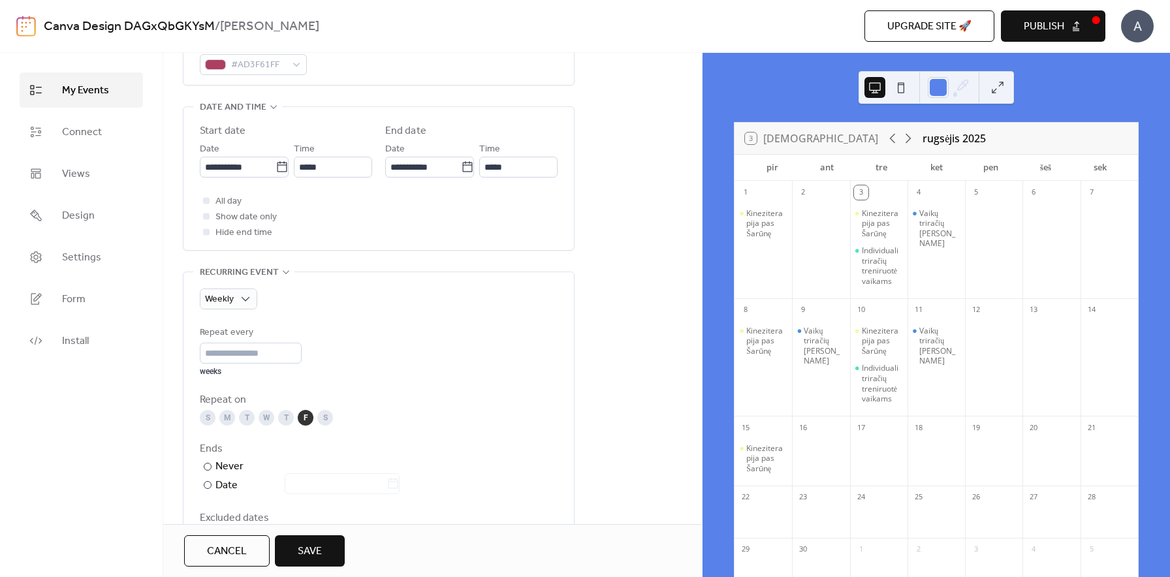
scroll to position [474, 0]
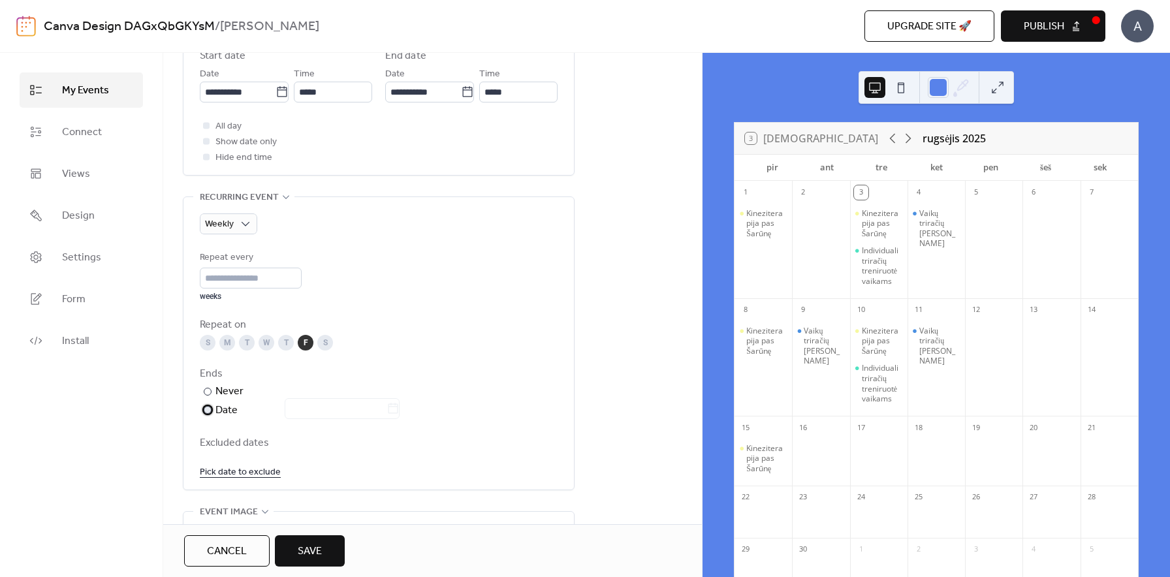
click at [312, 411] on div at bounding box center [334, 409] width 131 height 19
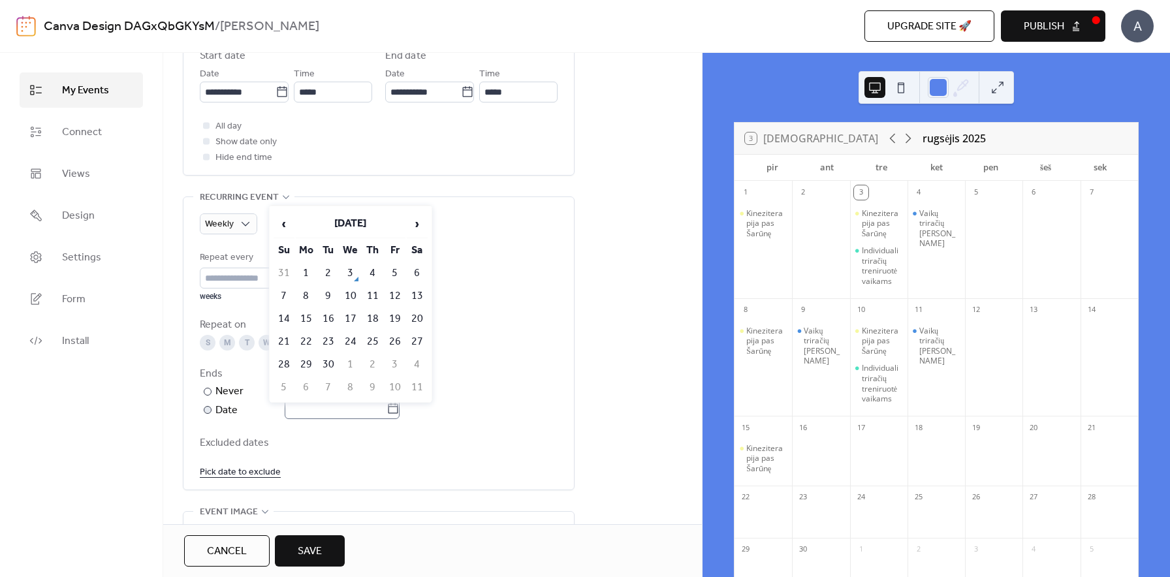
click at [398, 407] on icon at bounding box center [394, 408] width 10 height 10
click at [387, 407] on input "text" at bounding box center [336, 408] width 102 height 21
click at [389, 366] on td "3" at bounding box center [395, 365] width 21 height 22
type input "**********"
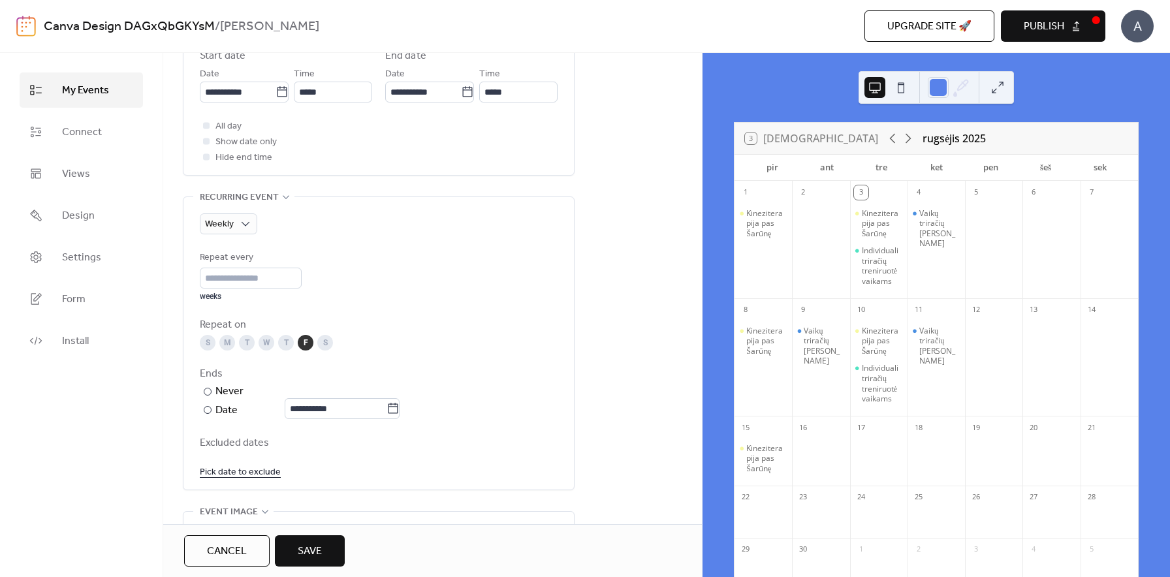
click at [465, 375] on div "Ends" at bounding box center [377, 374] width 355 height 16
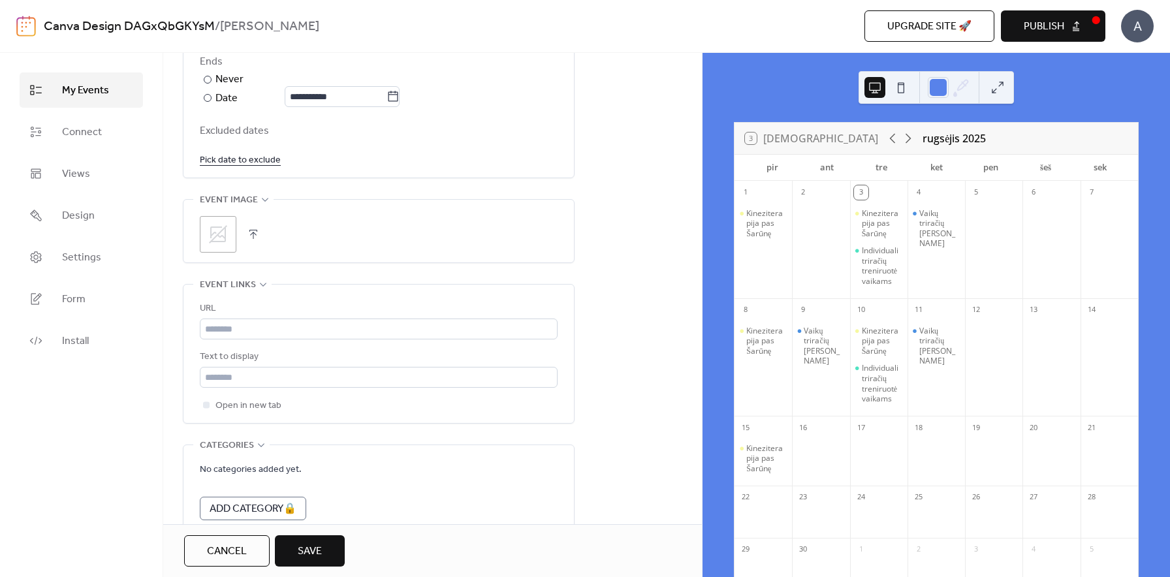
scroll to position [826, 0]
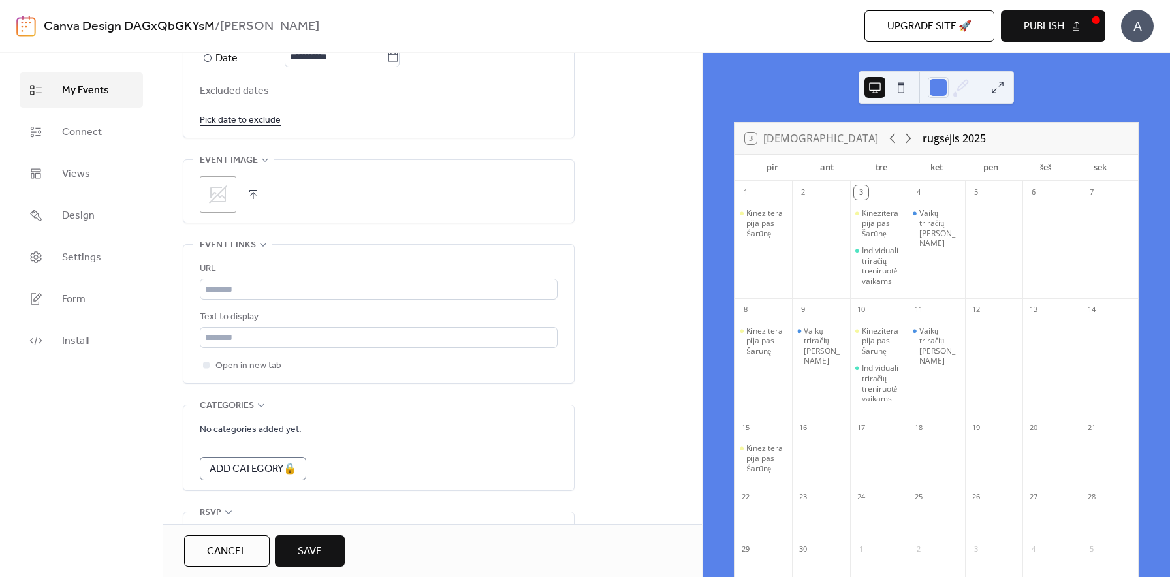
click at [216, 197] on icon at bounding box center [218, 194] width 18 height 18
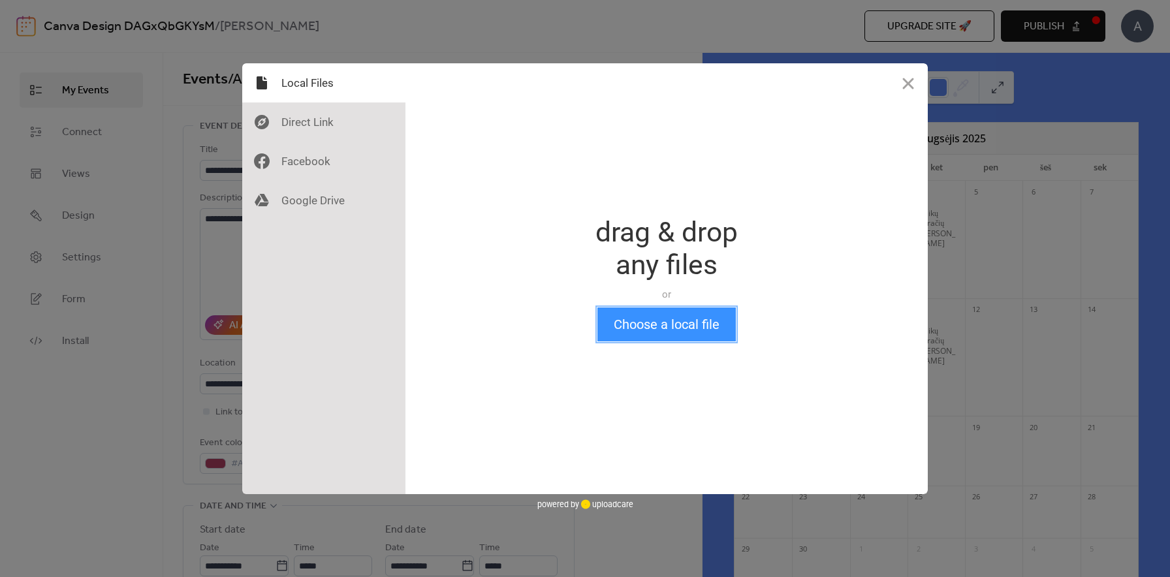
click at [649, 324] on button "Choose a local file" at bounding box center [667, 325] width 138 height 34
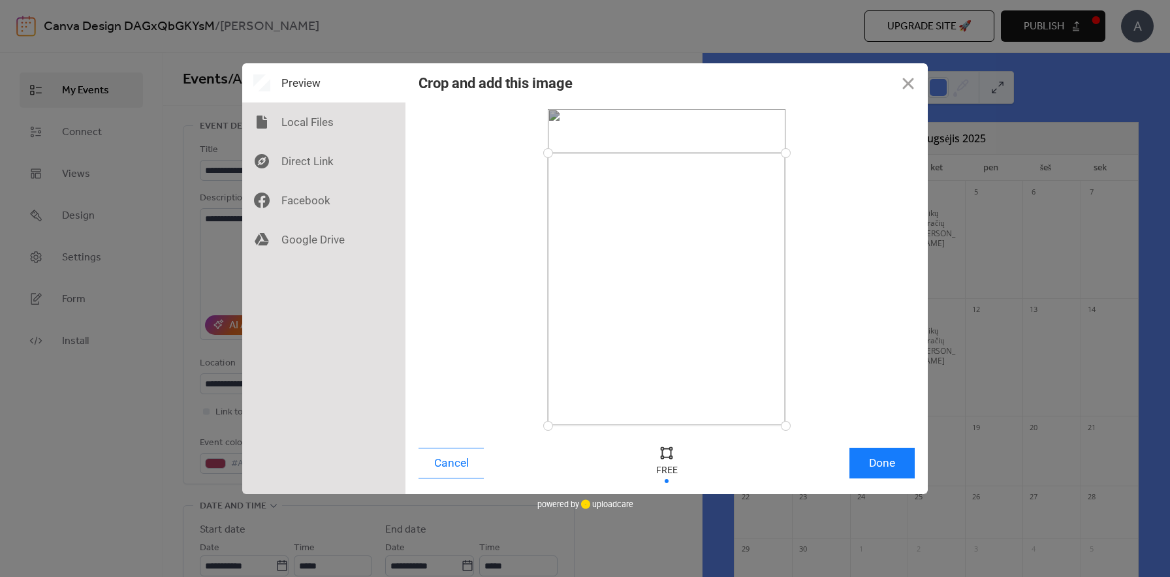
drag, startPoint x: 786, startPoint y: 106, endPoint x: 793, endPoint y: 153, distance: 47.6
click at [793, 153] on div at bounding box center [786, 153] width 23 height 23
click at [896, 462] on button "Done" at bounding box center [882, 463] width 65 height 31
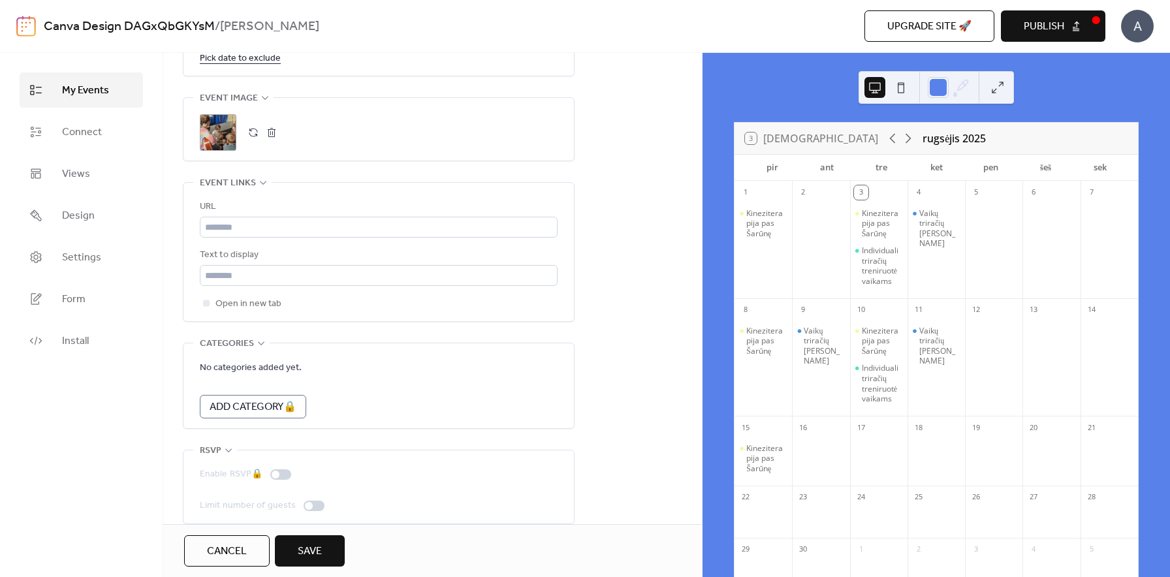
scroll to position [903, 0]
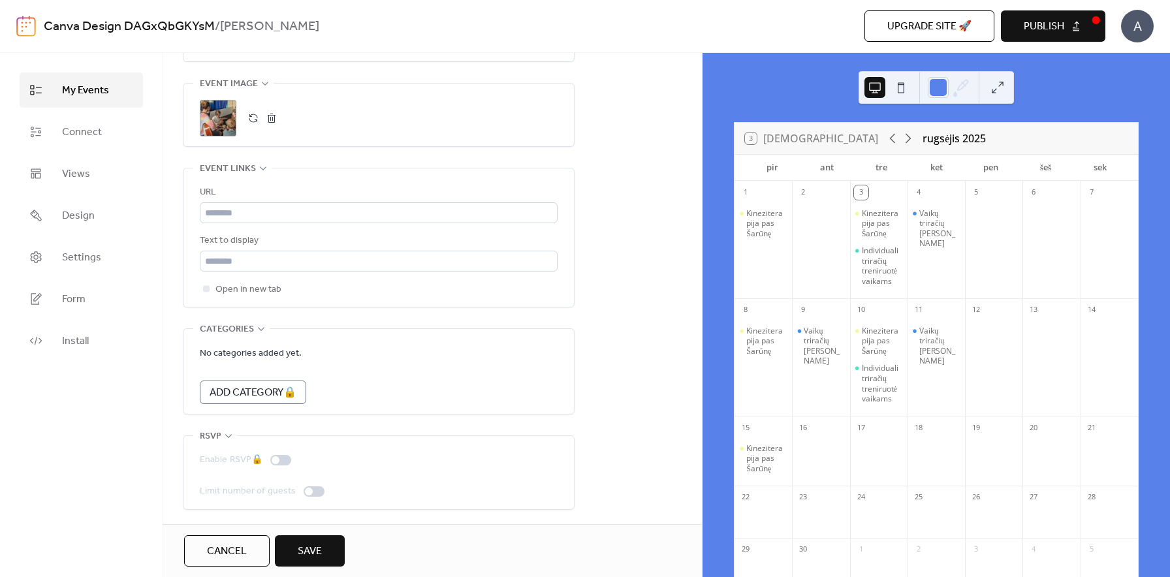
click at [310, 562] on button "Save" at bounding box center [310, 551] width 70 height 31
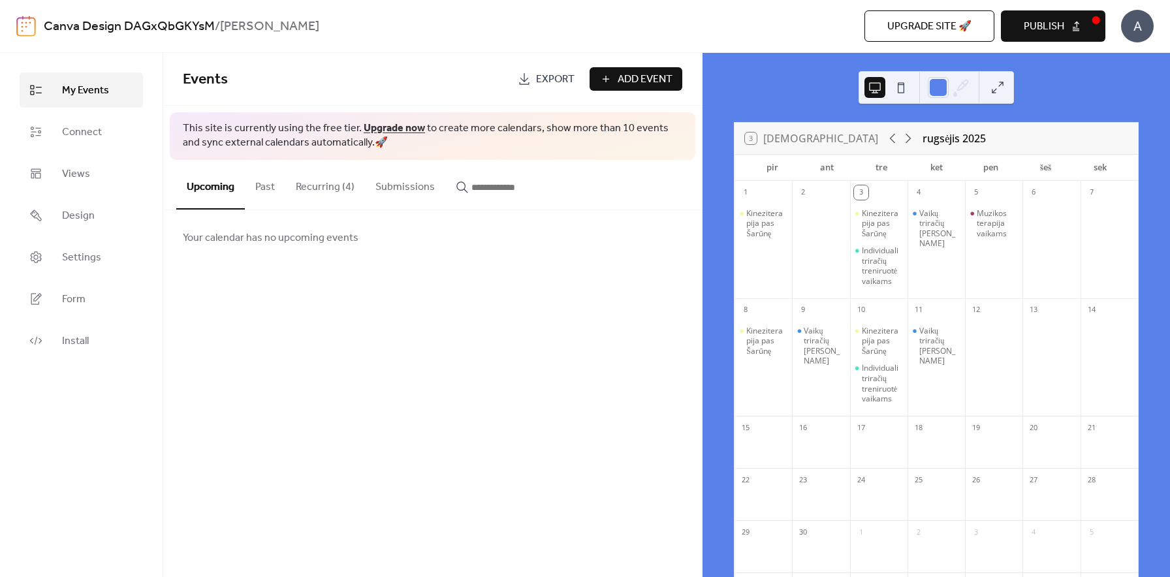
click at [339, 186] on button "Recurring (4)" at bounding box center [325, 184] width 80 height 48
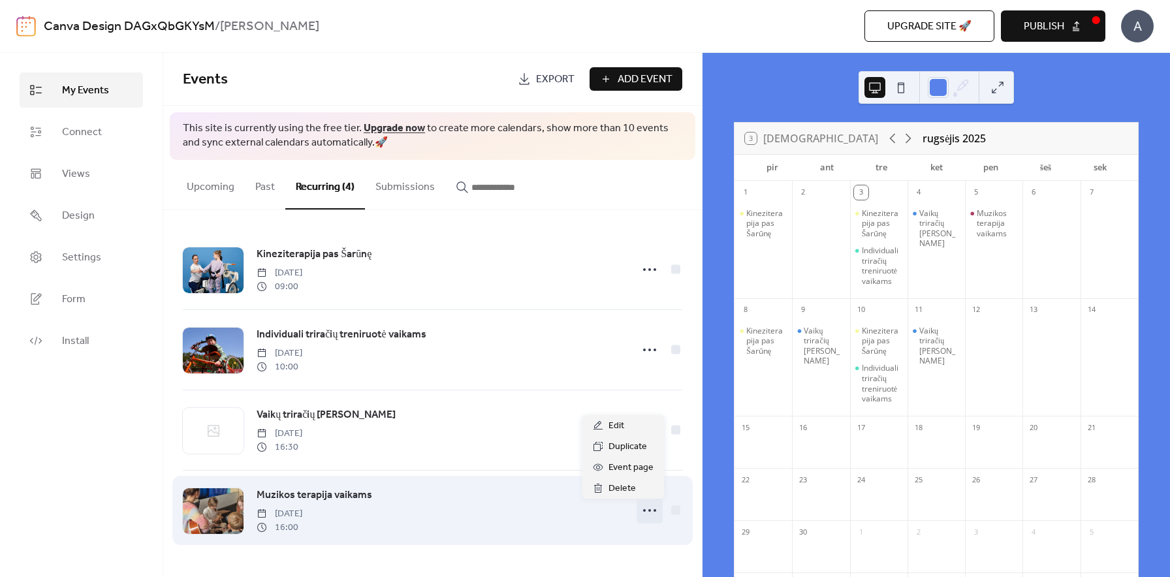
click at [642, 509] on icon at bounding box center [649, 510] width 21 height 21
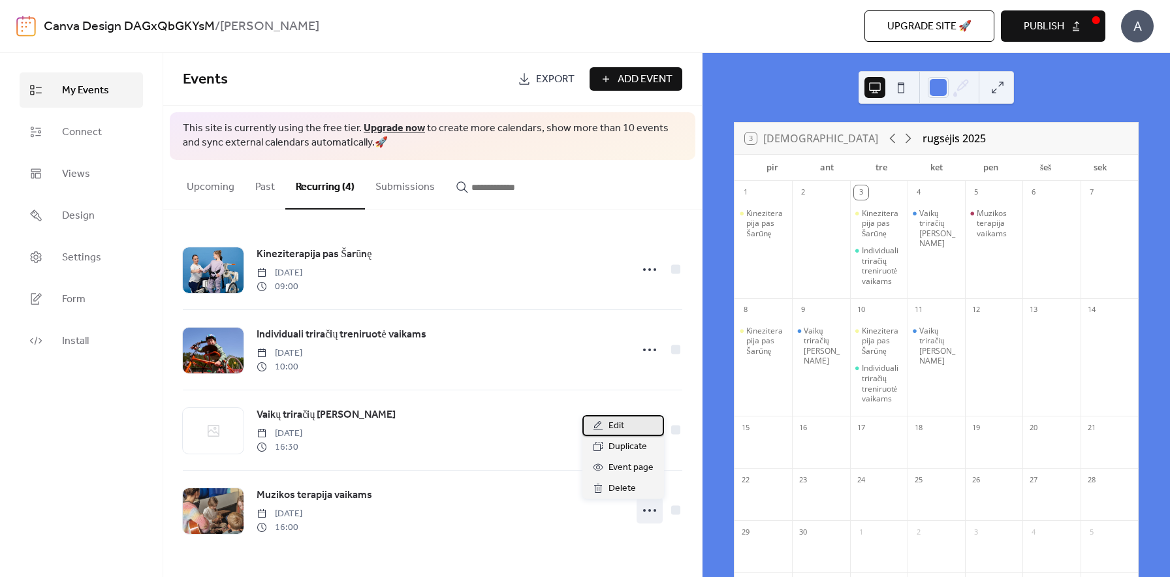
click at [616, 428] on span "Edit" at bounding box center [617, 427] width 16 height 16
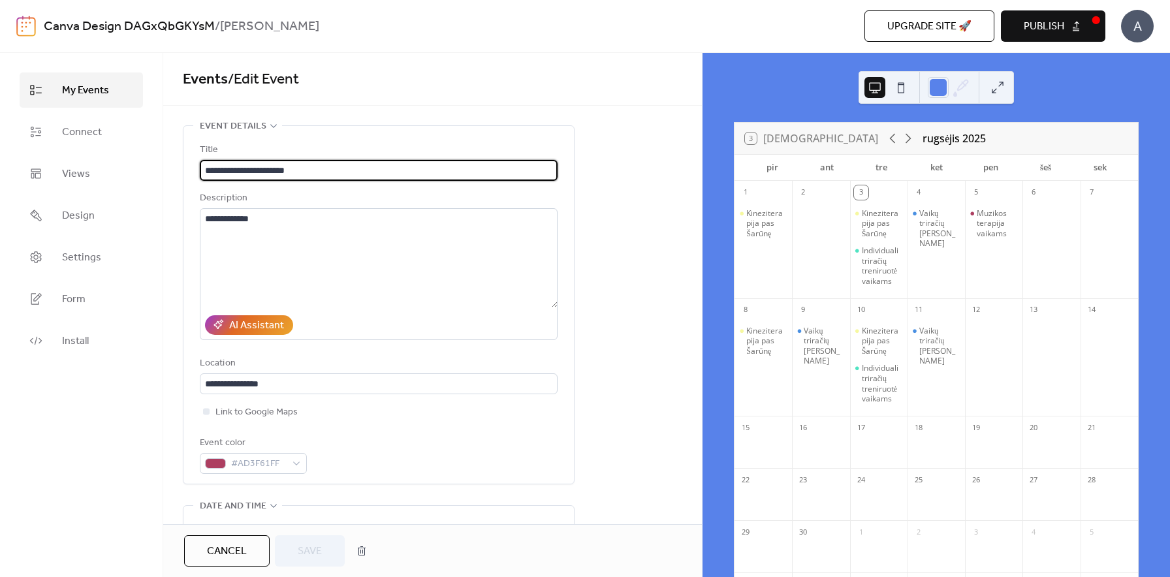
type input "**********"
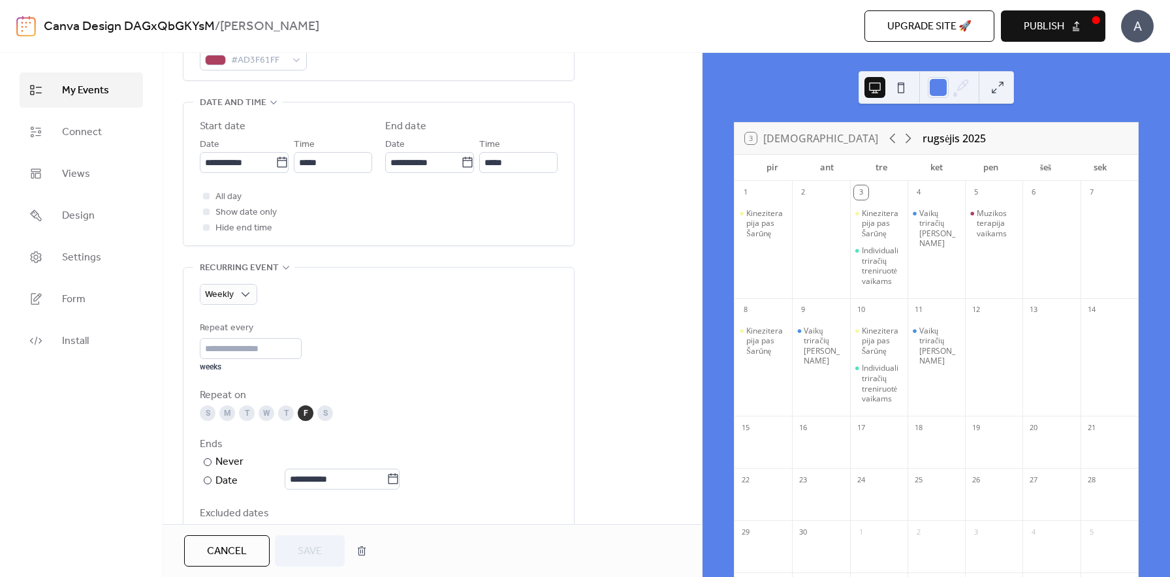
scroll to position [418, 0]
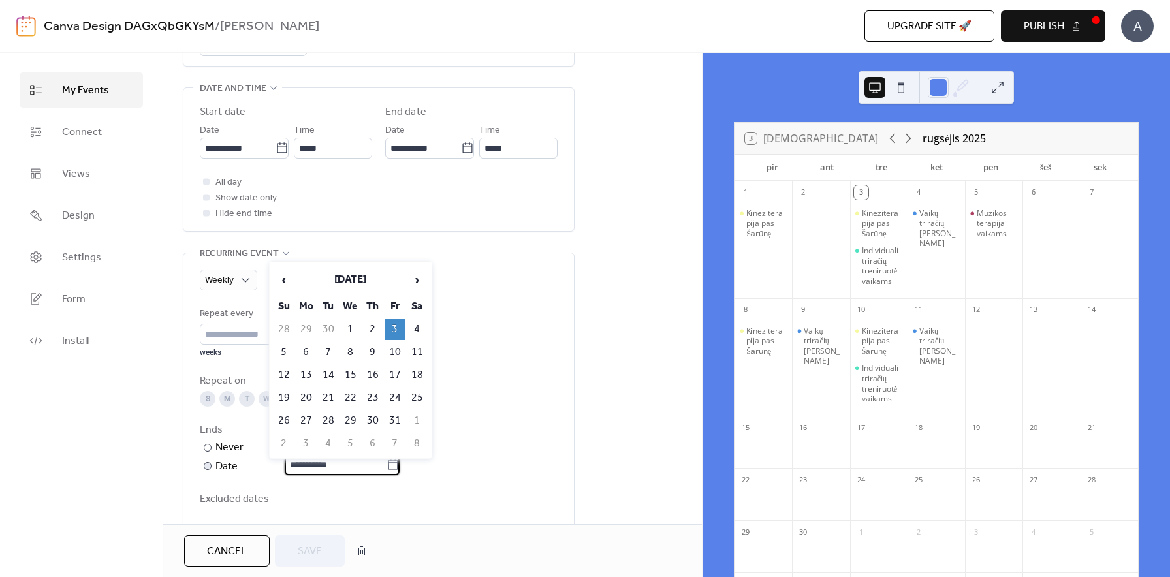
click at [351, 468] on input "**********" at bounding box center [336, 465] width 102 height 21
click at [218, 453] on div "Never" at bounding box center [230, 448] width 29 height 16
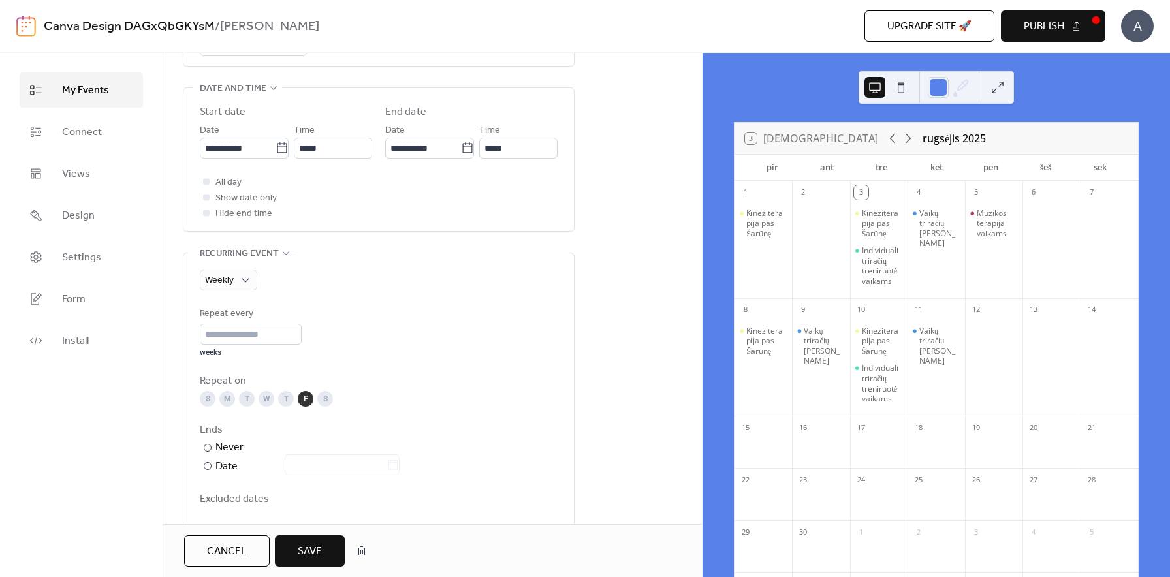
click at [157, 464] on div "My Events Connect Views Design Settings Form Install" at bounding box center [81, 315] width 163 height 524
click at [318, 547] on span "Save" at bounding box center [310, 552] width 24 height 16
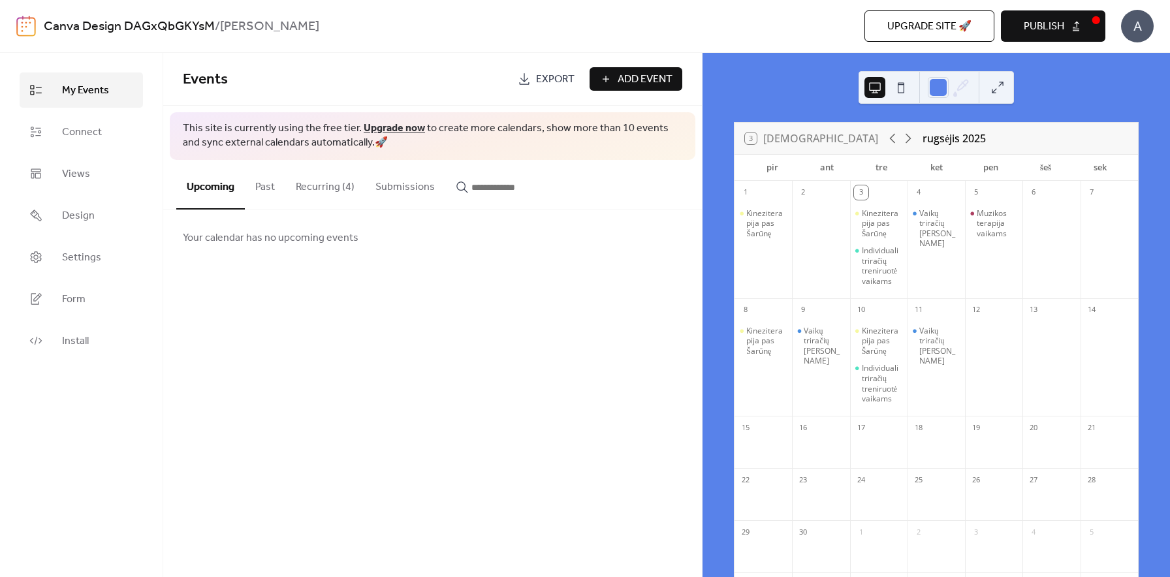
click at [331, 176] on button "Recurring (4)" at bounding box center [325, 184] width 80 height 48
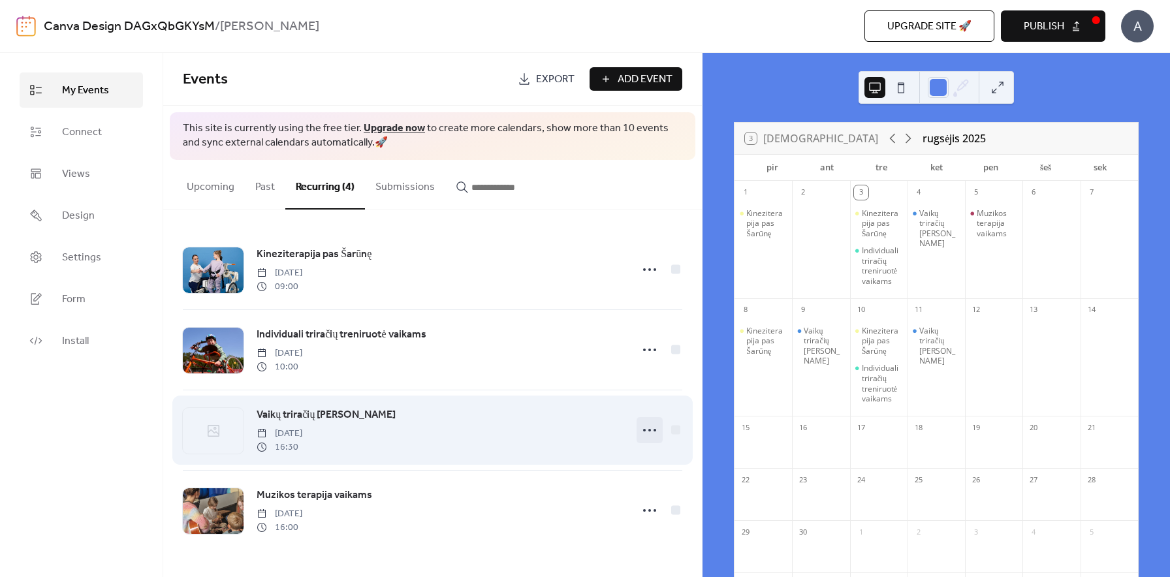
click at [645, 434] on icon at bounding box center [649, 430] width 21 height 21
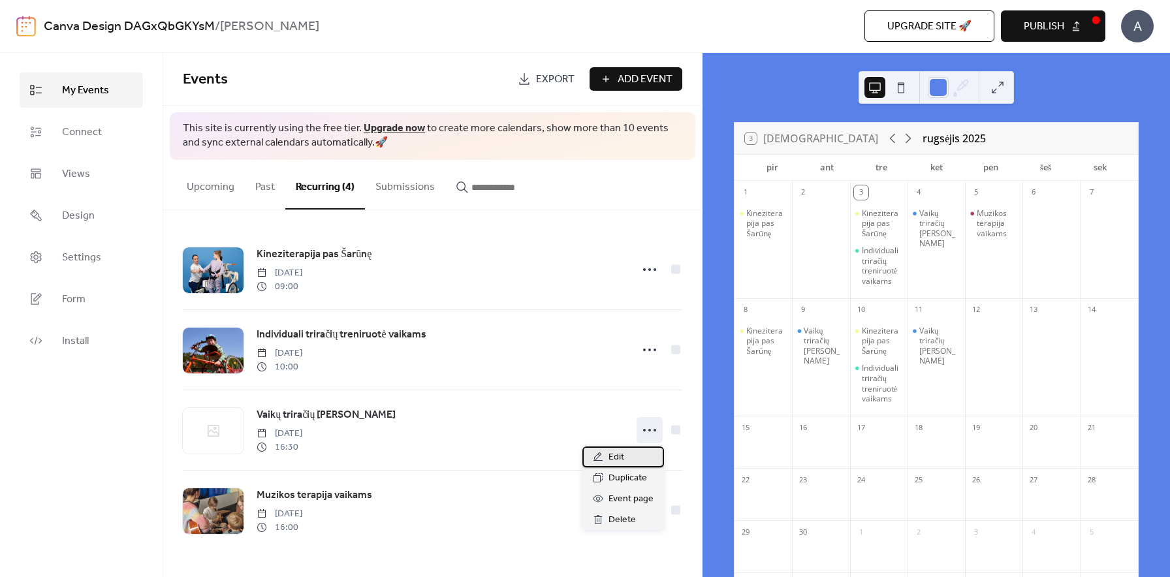
click at [631, 455] on div "Edit" at bounding box center [624, 457] width 82 height 21
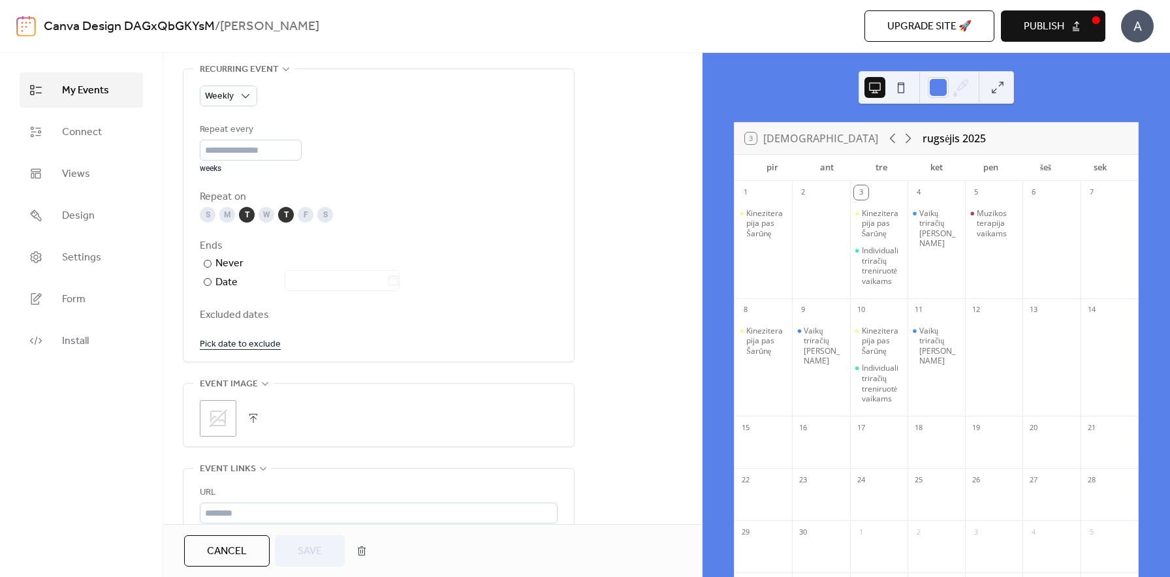
scroll to position [615, 0]
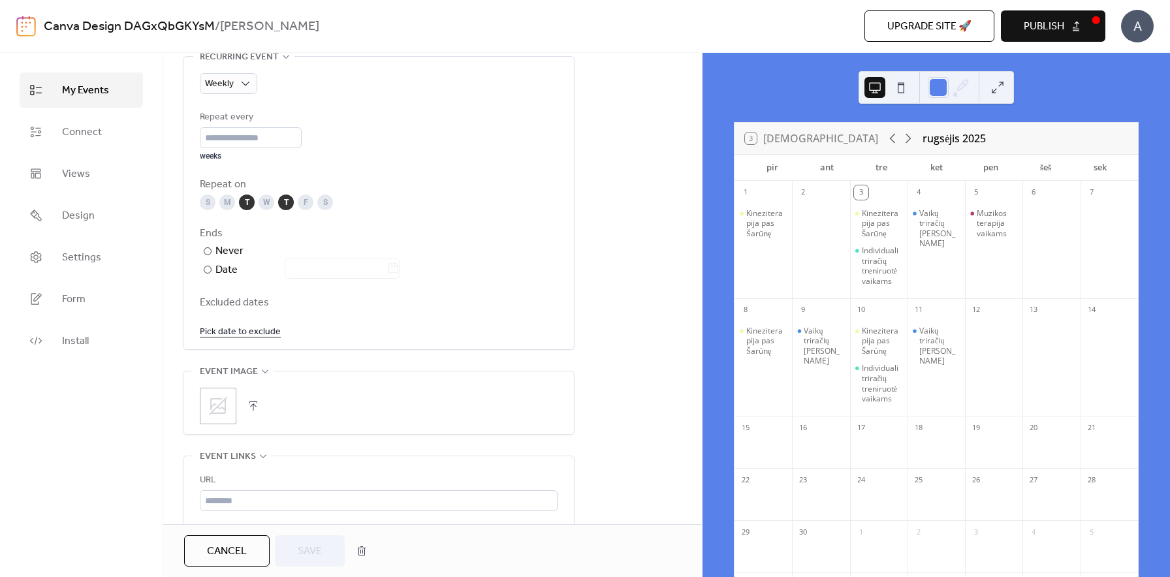
click at [232, 396] on div ";" at bounding box center [218, 406] width 37 height 37
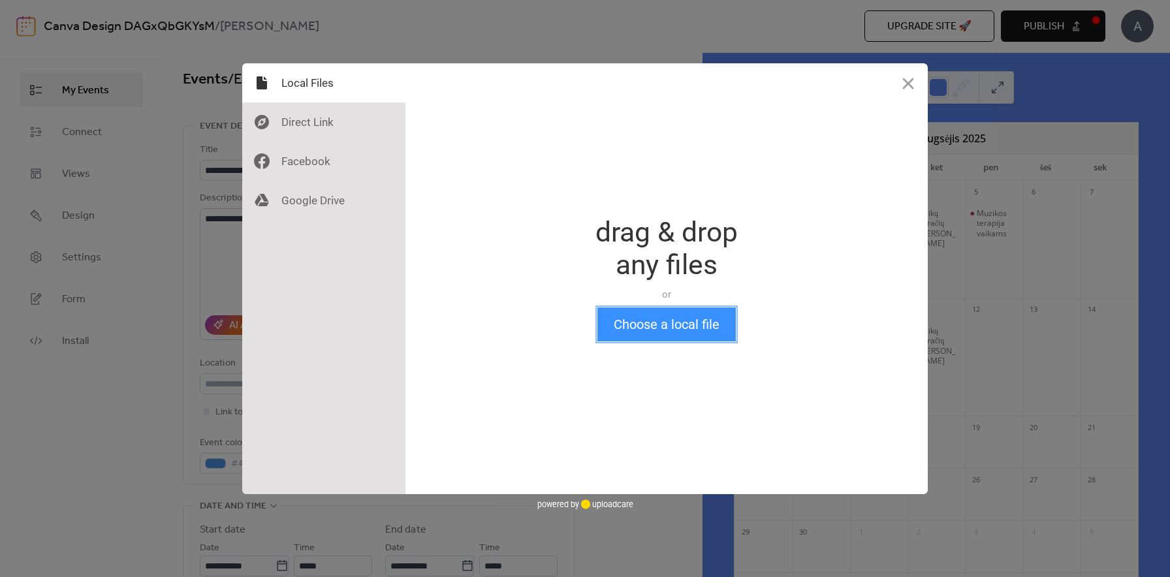
click at [672, 330] on button "Choose a local file" at bounding box center [667, 325] width 138 height 34
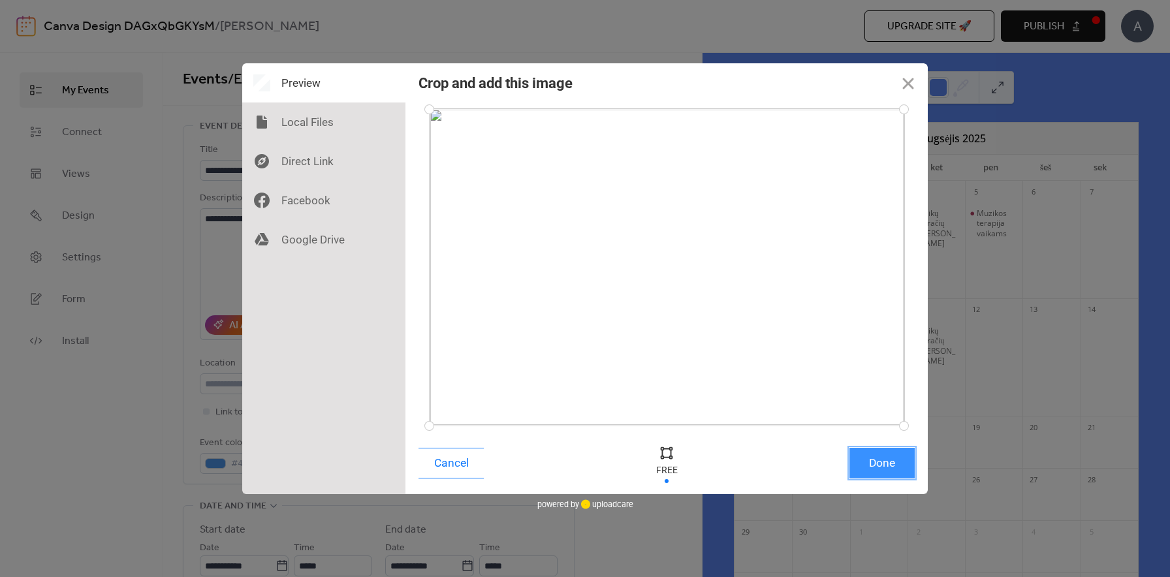
click at [874, 468] on button "Done" at bounding box center [882, 463] width 65 height 31
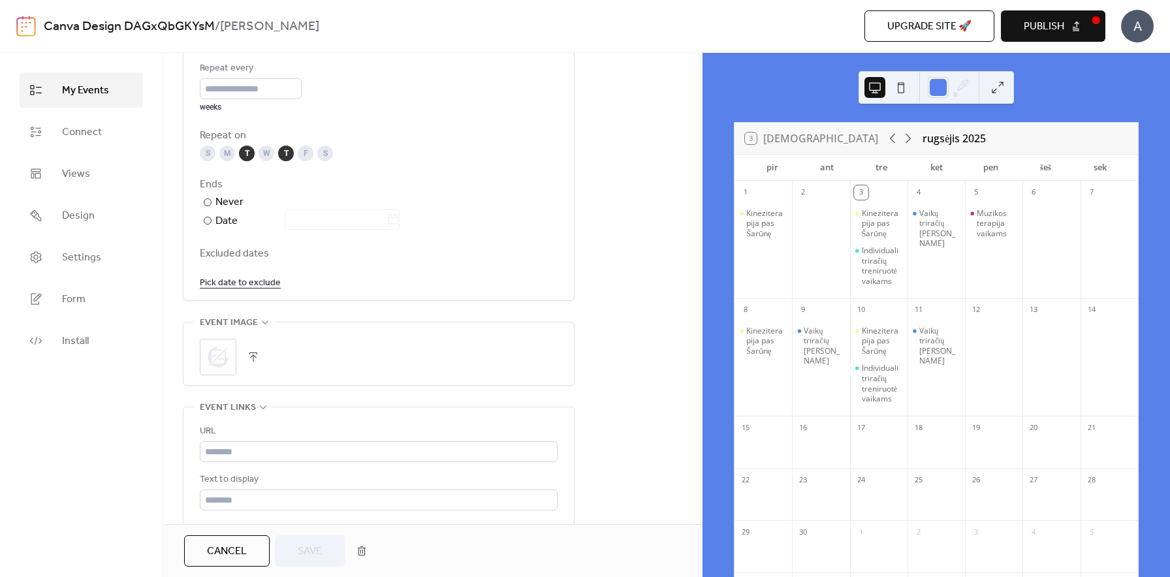
scroll to position [693, 0]
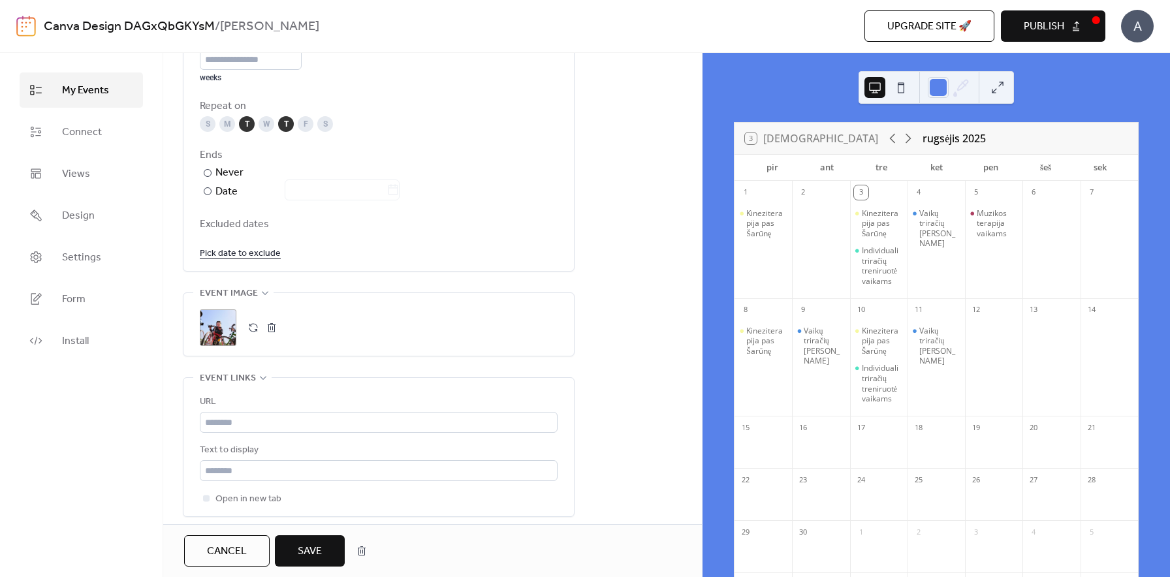
click at [318, 550] on span "Save" at bounding box center [310, 552] width 24 height 16
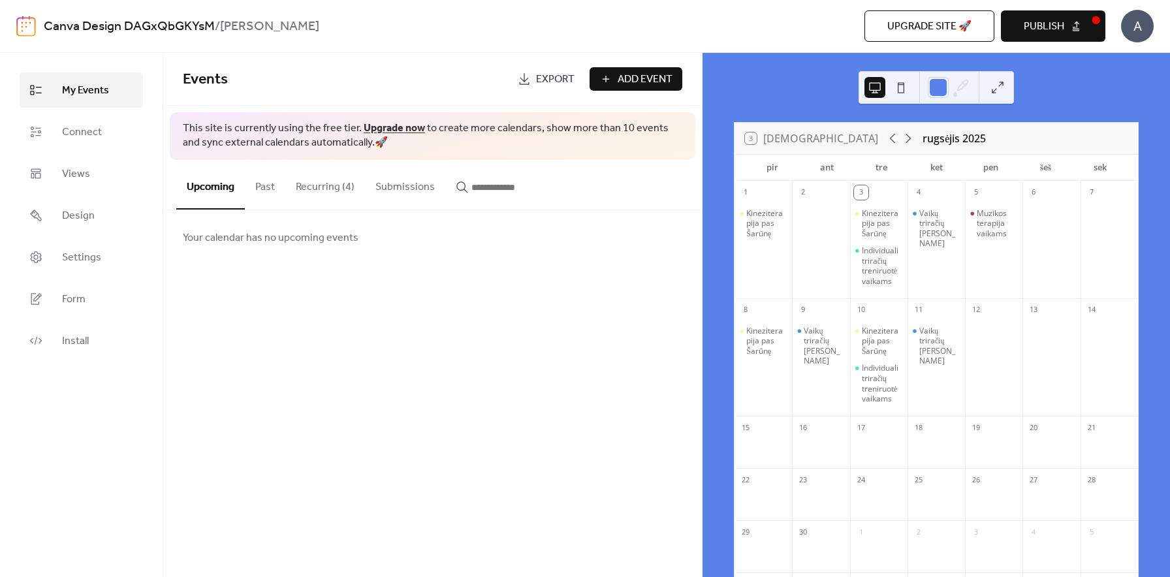
click at [331, 196] on button "Recurring (4)" at bounding box center [325, 184] width 80 height 48
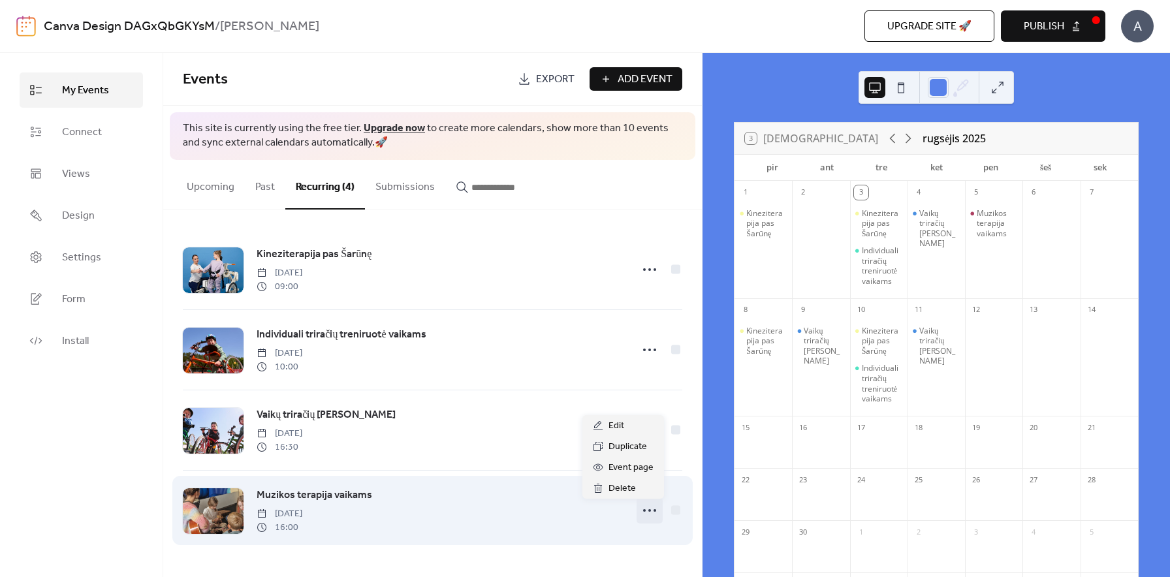
click at [649, 511] on circle at bounding box center [649, 510] width 3 height 3
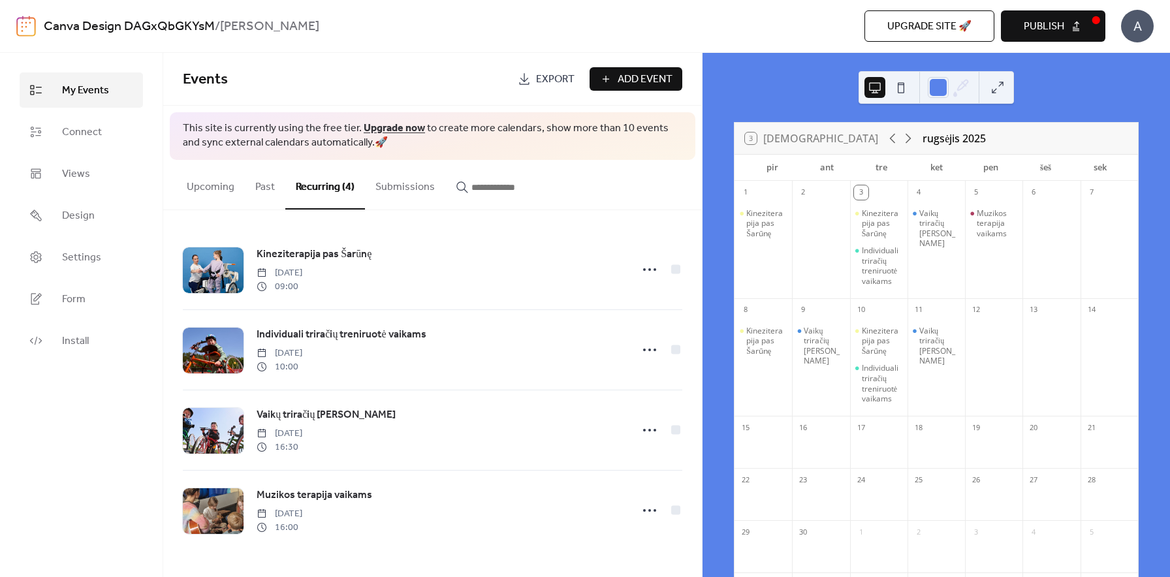
click at [1042, 35] on span "Publish" at bounding box center [1044, 27] width 40 height 16
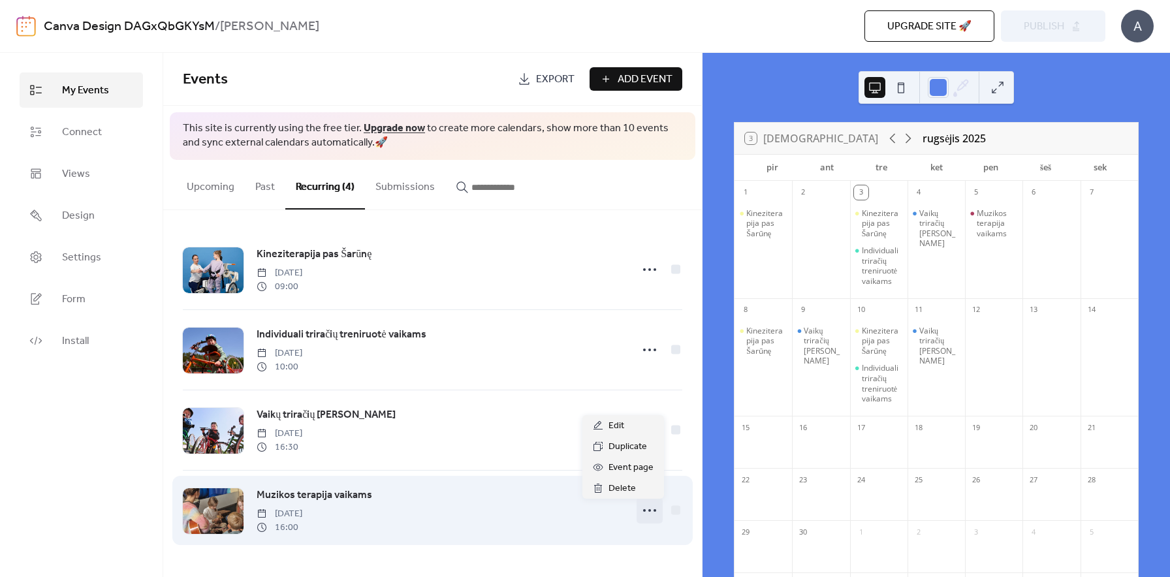
click at [645, 511] on circle at bounding box center [644, 510] width 3 height 3
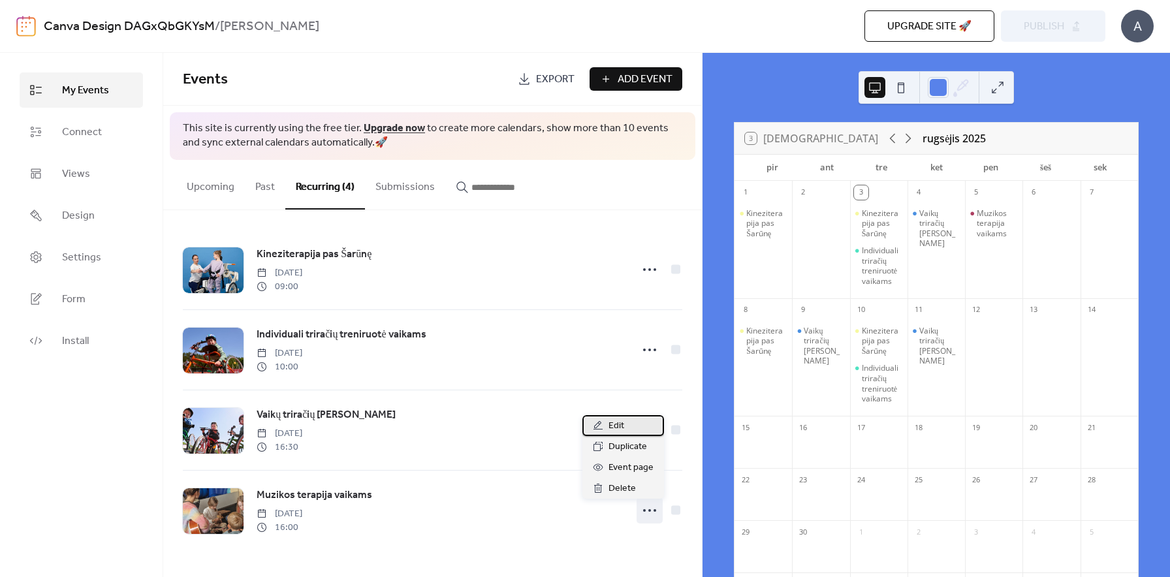
click at [622, 428] on span "Edit" at bounding box center [617, 427] width 16 height 16
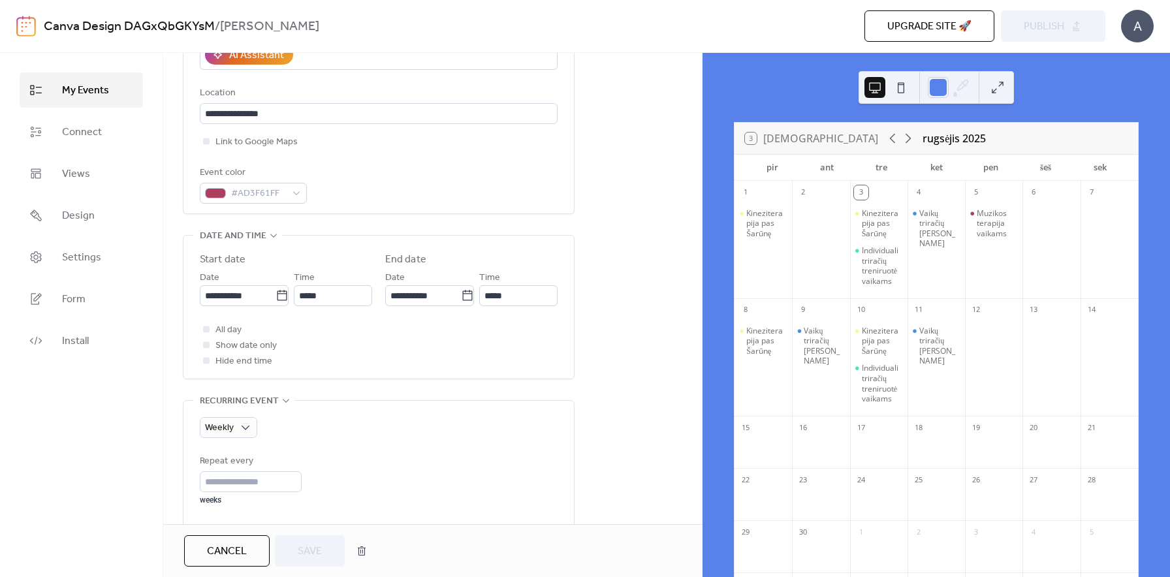
scroll to position [296, 0]
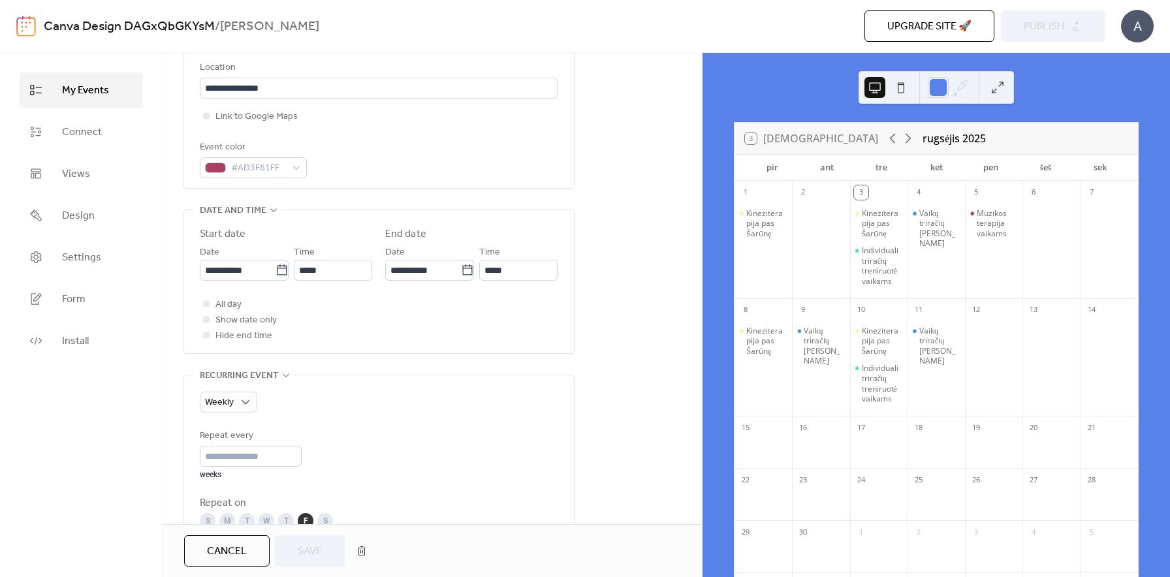
click at [643, 306] on div "**********" at bounding box center [432, 481] width 539 height 1302
click at [52, 25] on link "Canva Design DAGxQbGKYsM" at bounding box center [129, 26] width 171 height 25
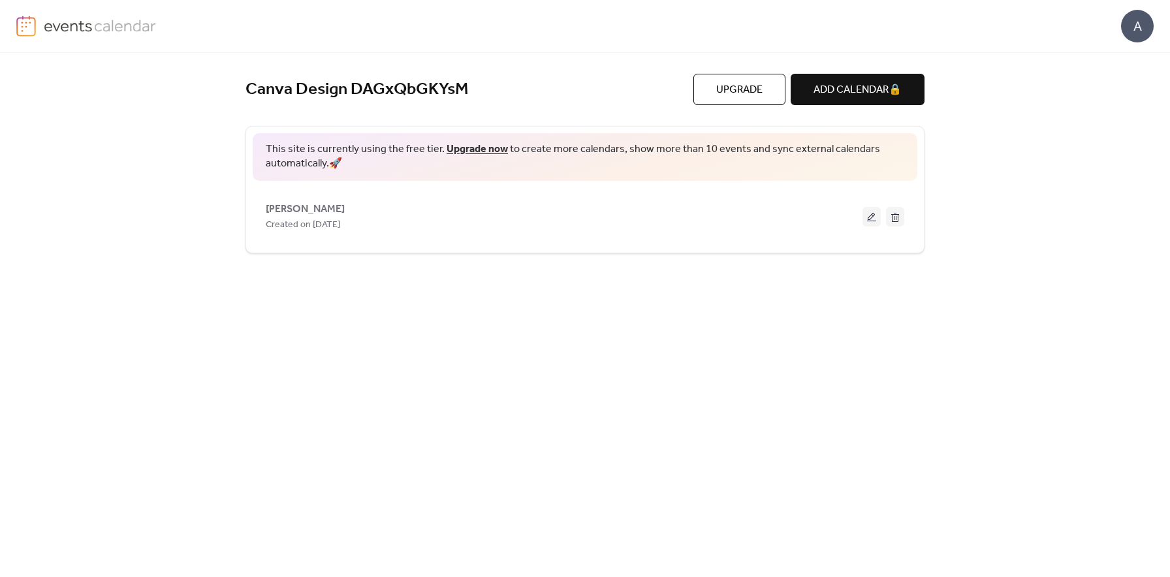
click at [478, 148] on link "Upgrade now" at bounding box center [477, 149] width 61 height 20
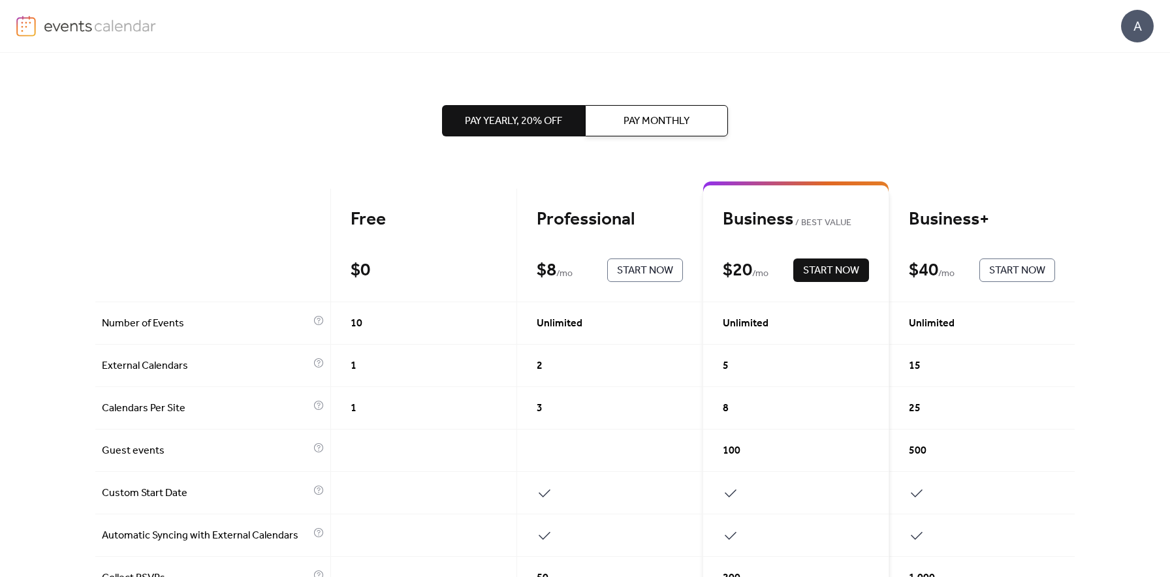
click at [76, 25] on img at bounding box center [100, 26] width 113 height 20
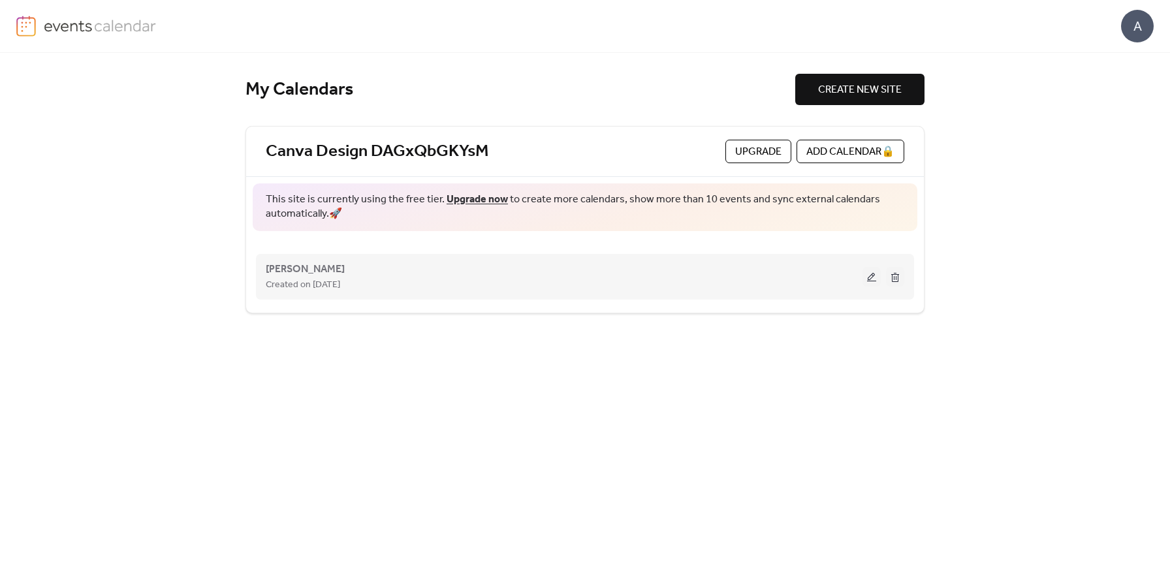
click at [878, 282] on button at bounding box center [872, 277] width 18 height 20
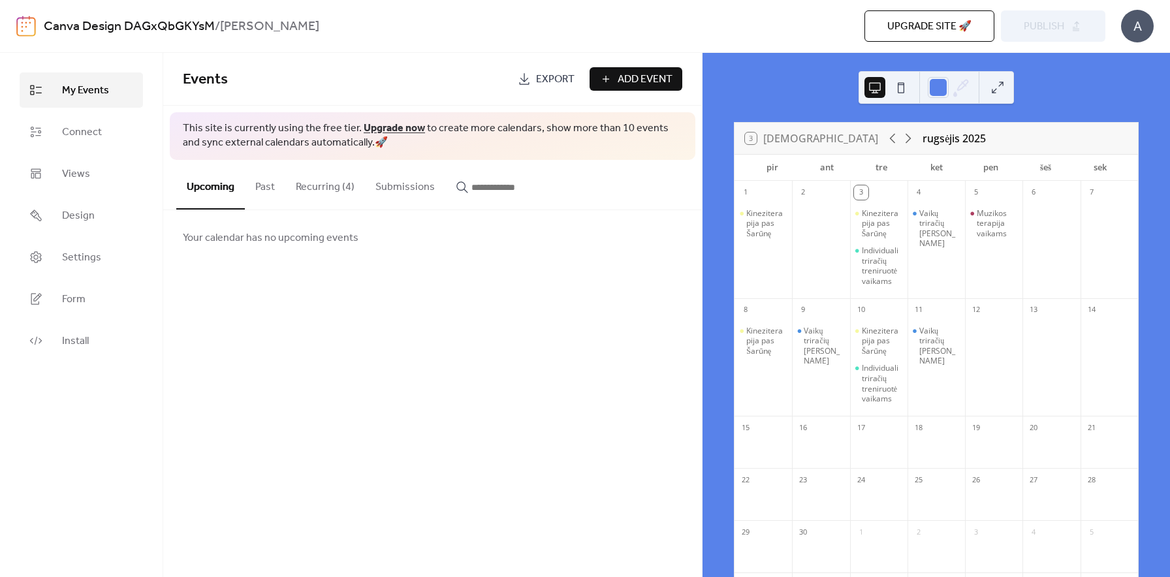
click at [305, 192] on button "Recurring (4)" at bounding box center [325, 184] width 80 height 48
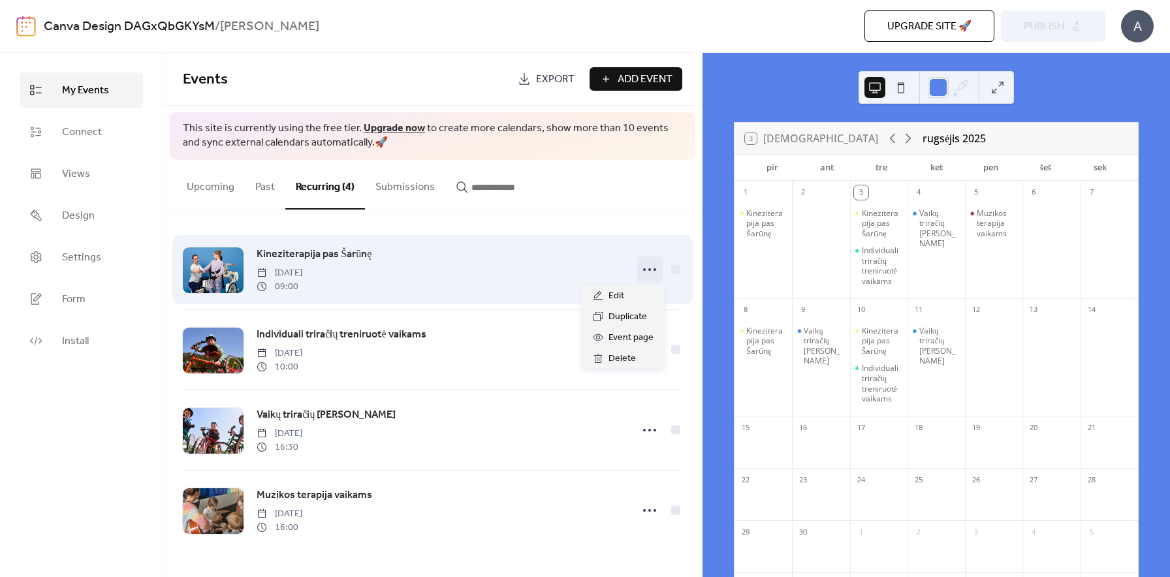
click at [652, 270] on icon at bounding box center [649, 269] width 21 height 21
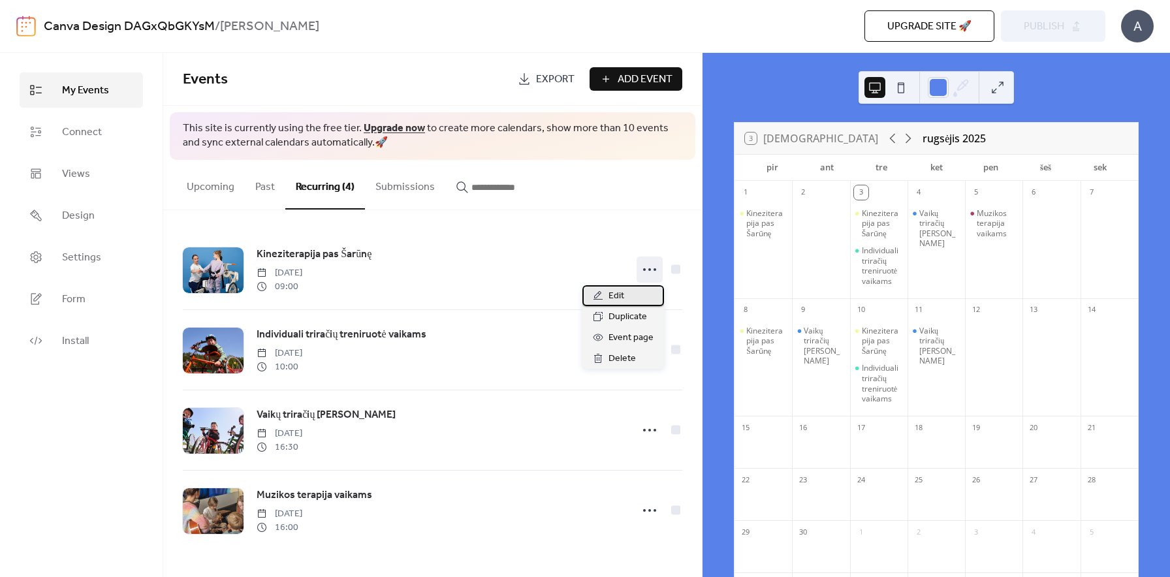
click at [621, 295] on span "Edit" at bounding box center [617, 297] width 16 height 16
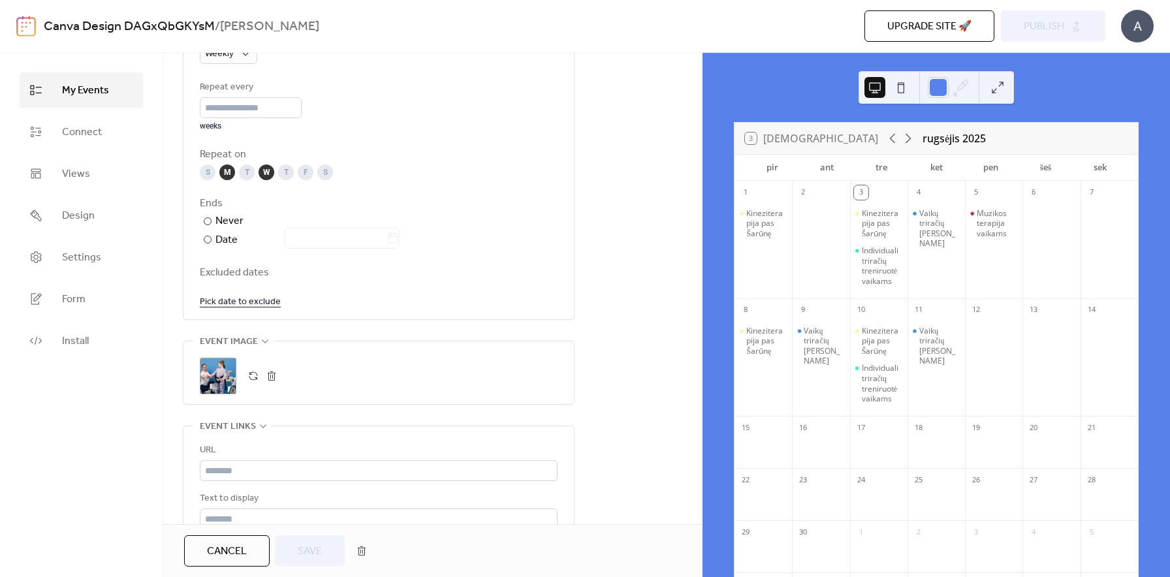
scroll to position [754, 0]
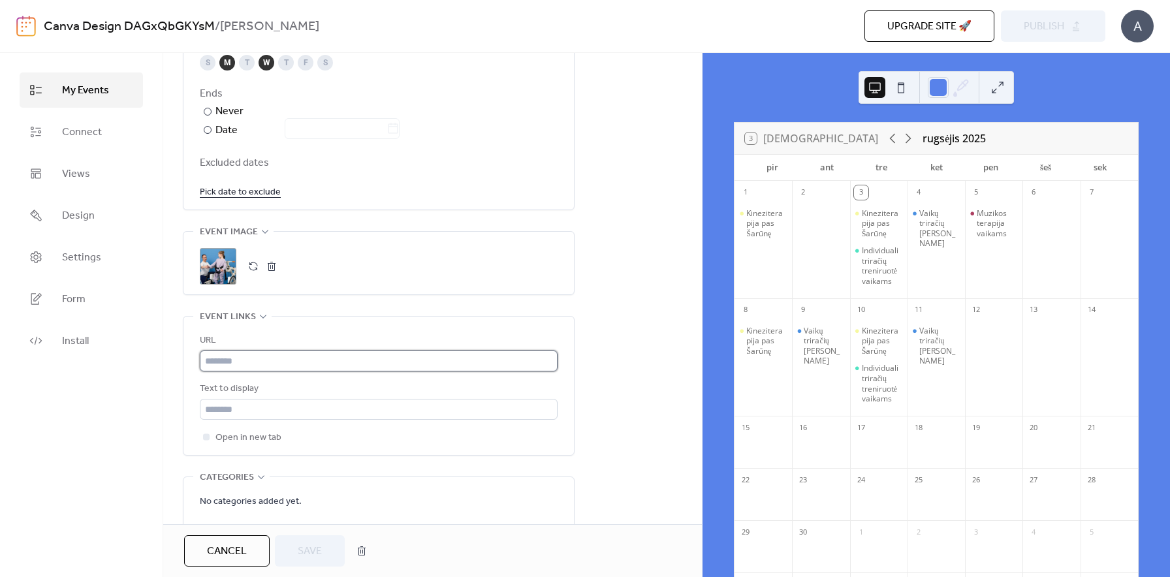
click at [247, 359] on input "text" at bounding box center [379, 361] width 358 height 21
